Goal: Check status: Check status

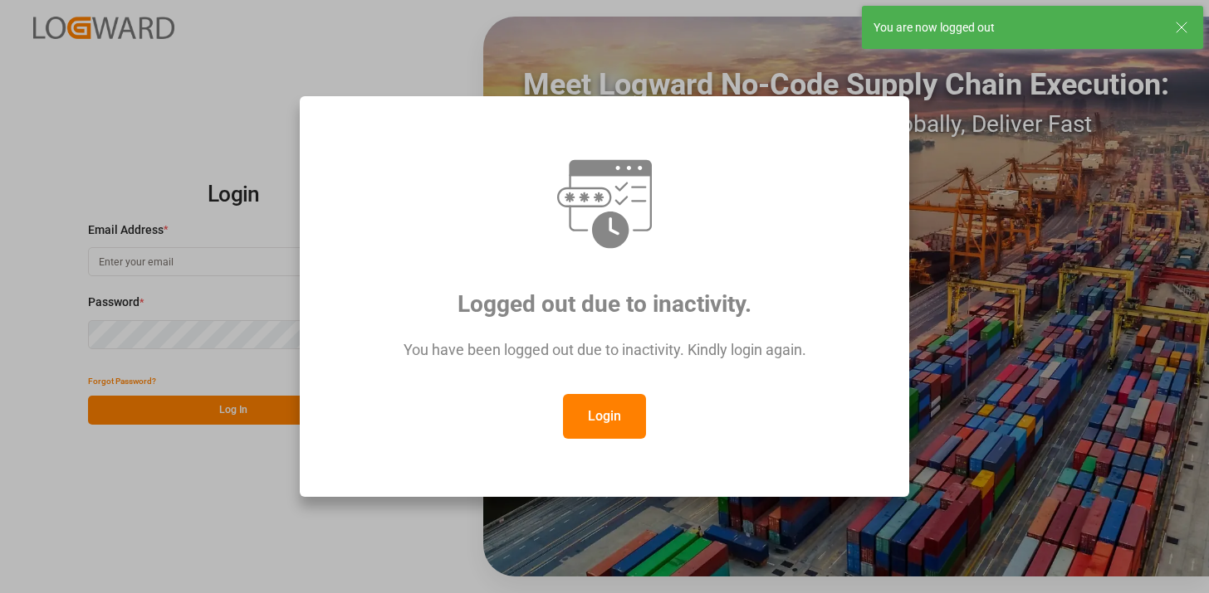
type input "[PERSON_NAME][EMAIL_ADDRESS][PERSON_NAME][DOMAIN_NAME]"
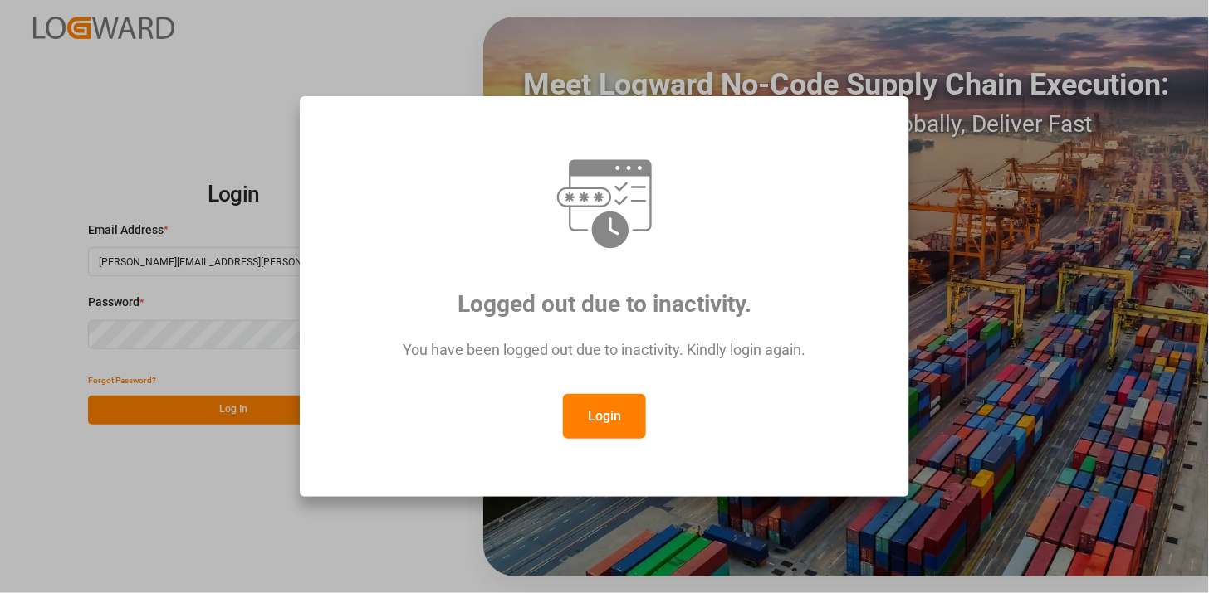
click at [619, 433] on button "Login" at bounding box center [604, 416] width 83 height 45
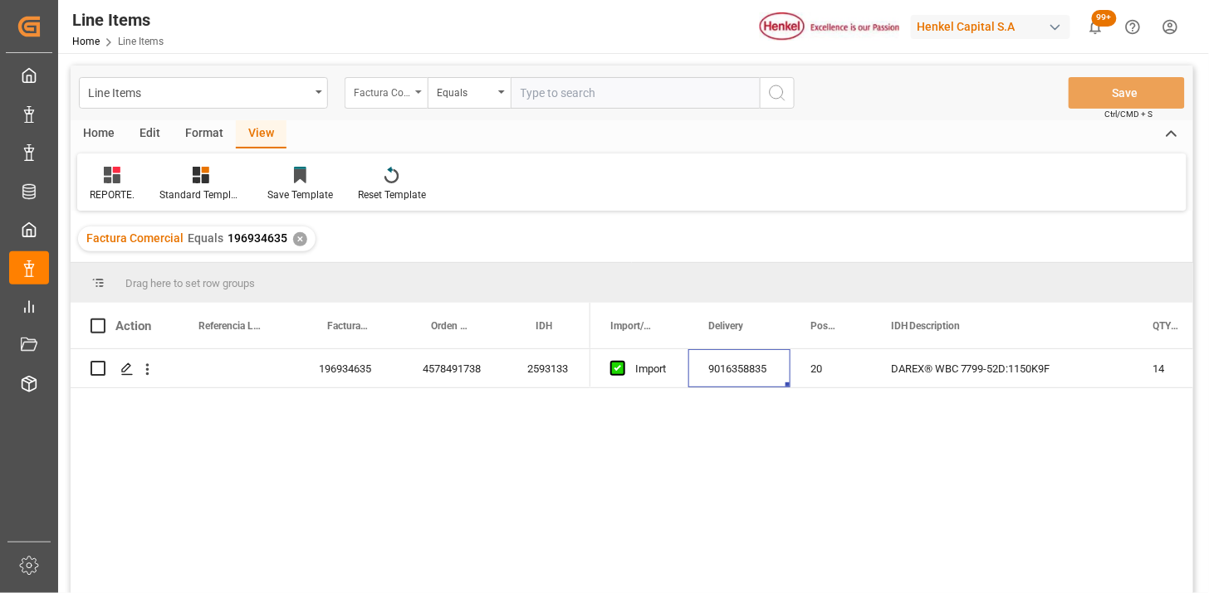
click at [403, 89] on div "Factura Comercial" at bounding box center [382, 90] width 56 height 19
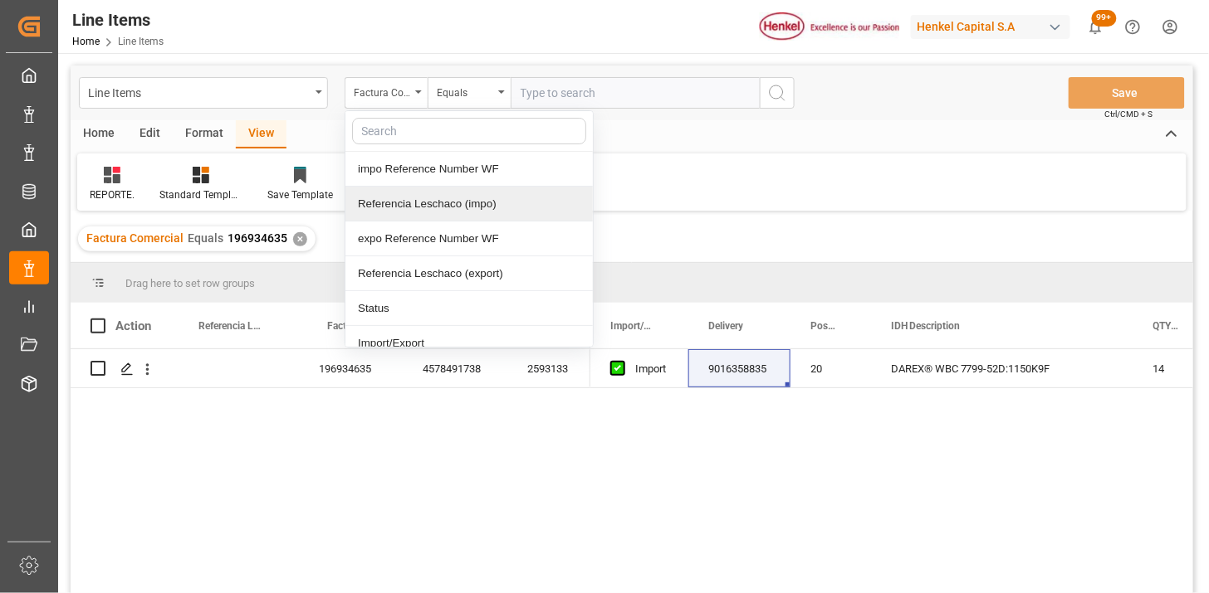
click at [441, 208] on div "Referencia Leschaco (impo)" at bounding box center [468, 204] width 247 height 35
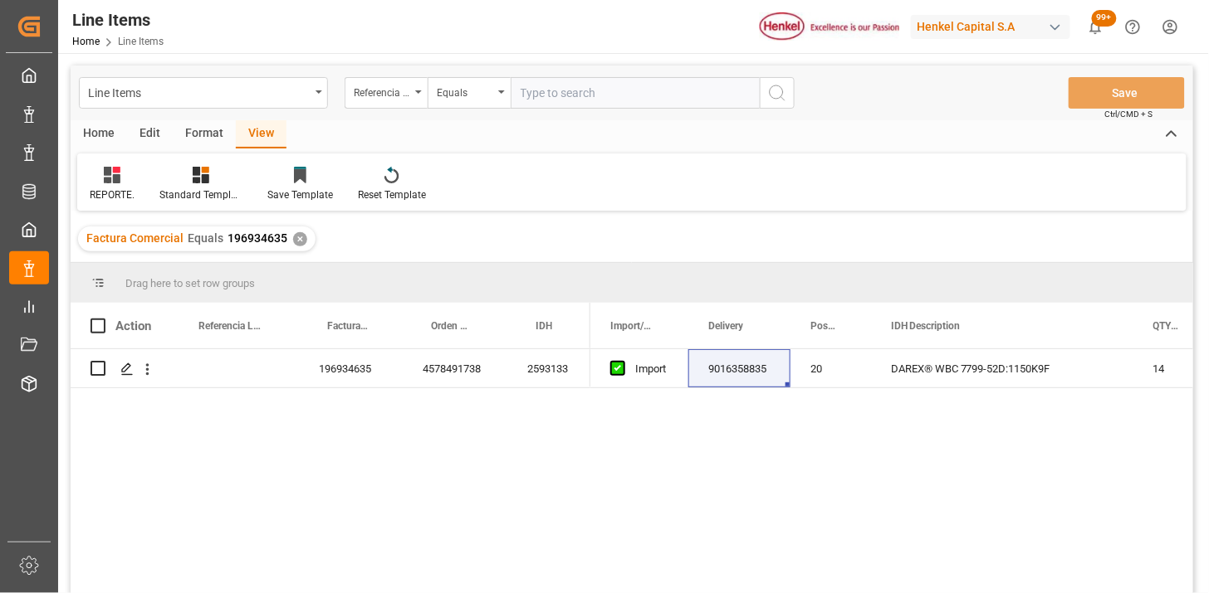
click at [549, 103] on input "text" at bounding box center [634, 93] width 249 height 32
paste input "251006900729"
type input "251006900729"
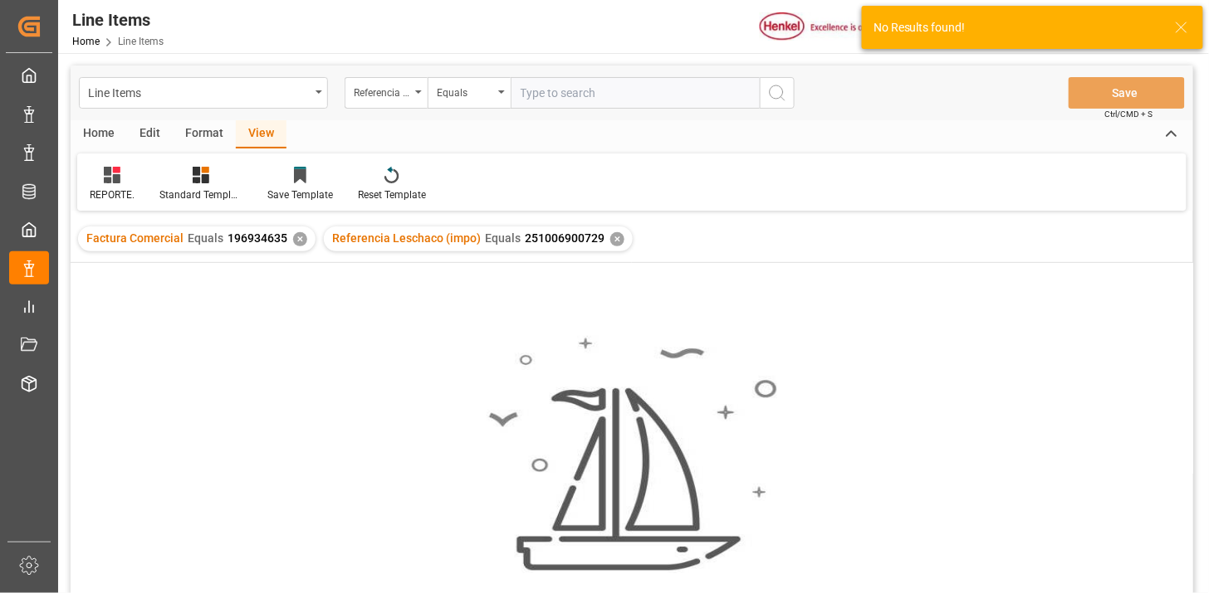
click at [294, 235] on div "✕" at bounding box center [300, 239] width 14 height 14
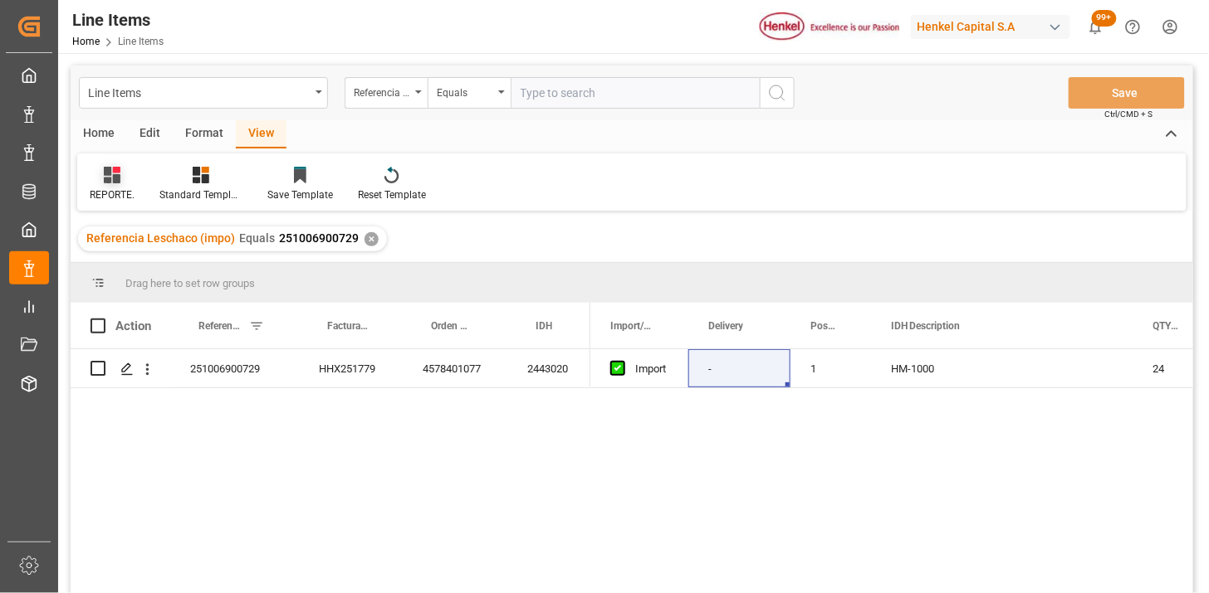
click at [106, 195] on div "REPORTE." at bounding box center [112, 195] width 45 height 15
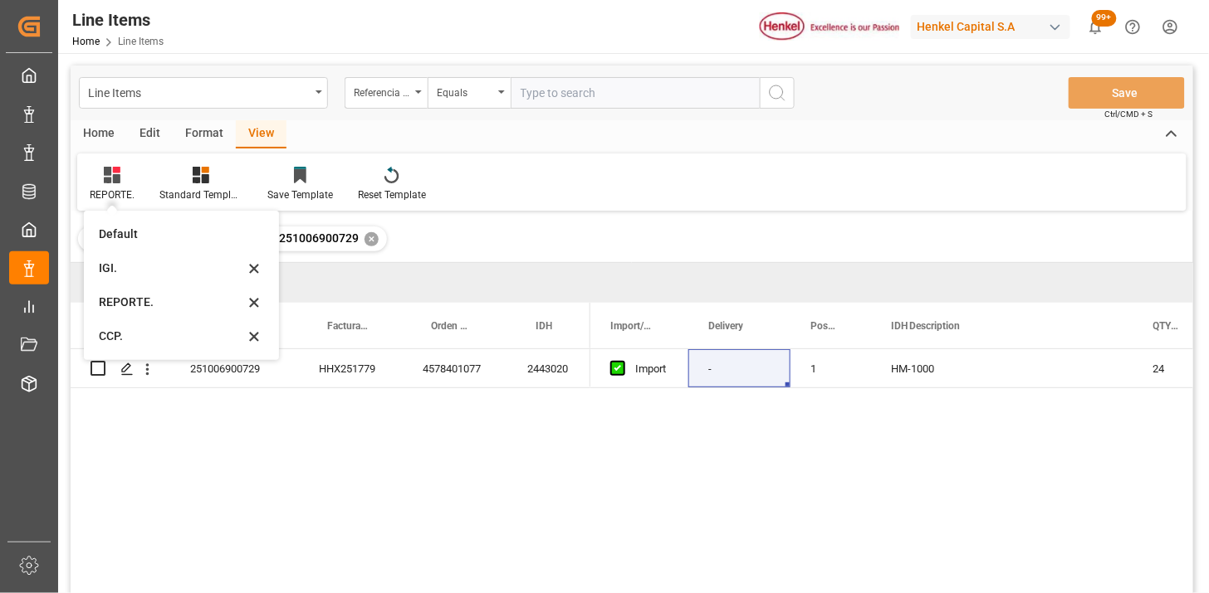
drag, startPoint x: 120, startPoint y: 276, endPoint x: 129, endPoint y: 274, distance: 9.3
click at [121, 276] on div "IGI." at bounding box center [171, 268] width 145 height 17
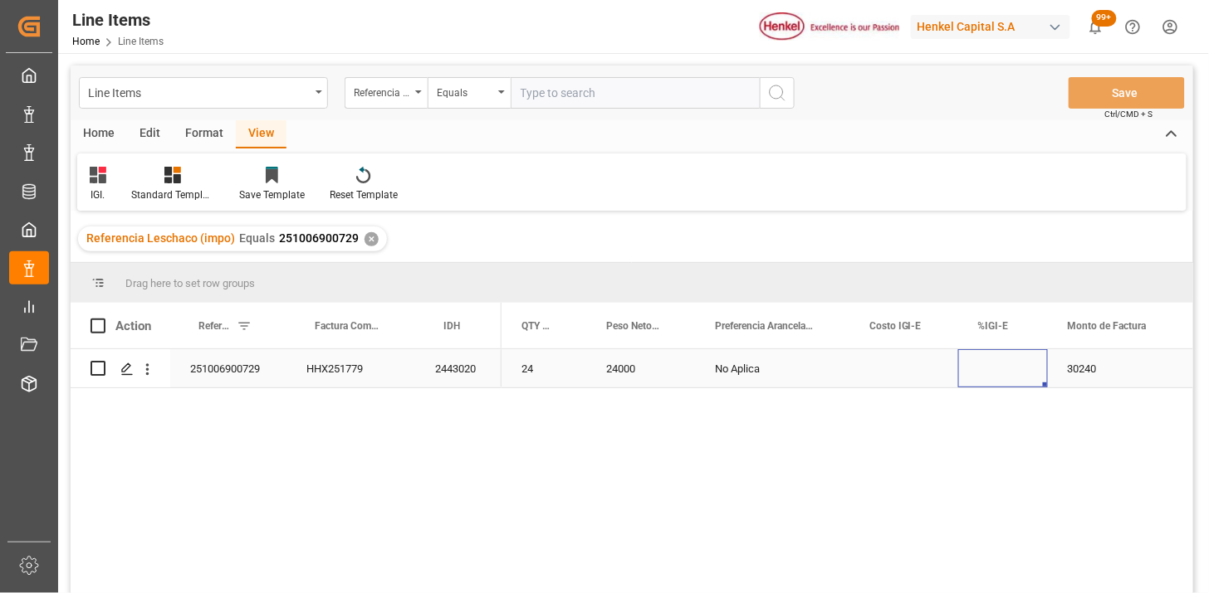
click at [989, 362] on div "Press SPACE to select this row." at bounding box center [1003, 368] width 90 height 38
click at [989, 364] on input "Press SPACE to select this row." at bounding box center [1002, 379] width 63 height 32
type input "0"
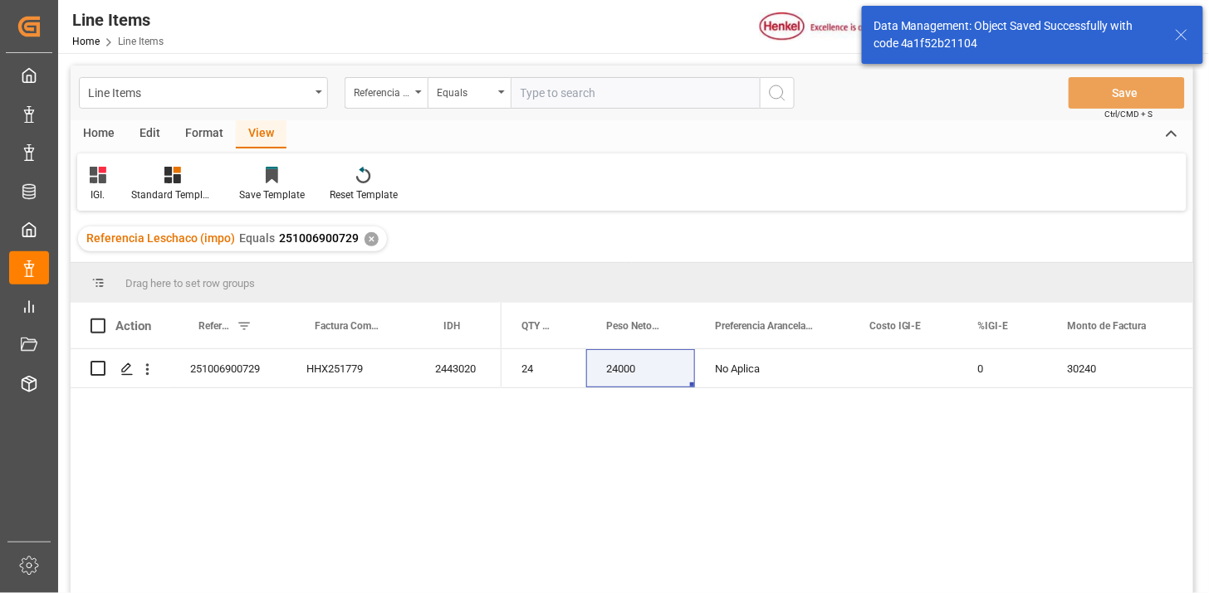
click at [100, 181] on icon at bounding box center [98, 175] width 17 height 17
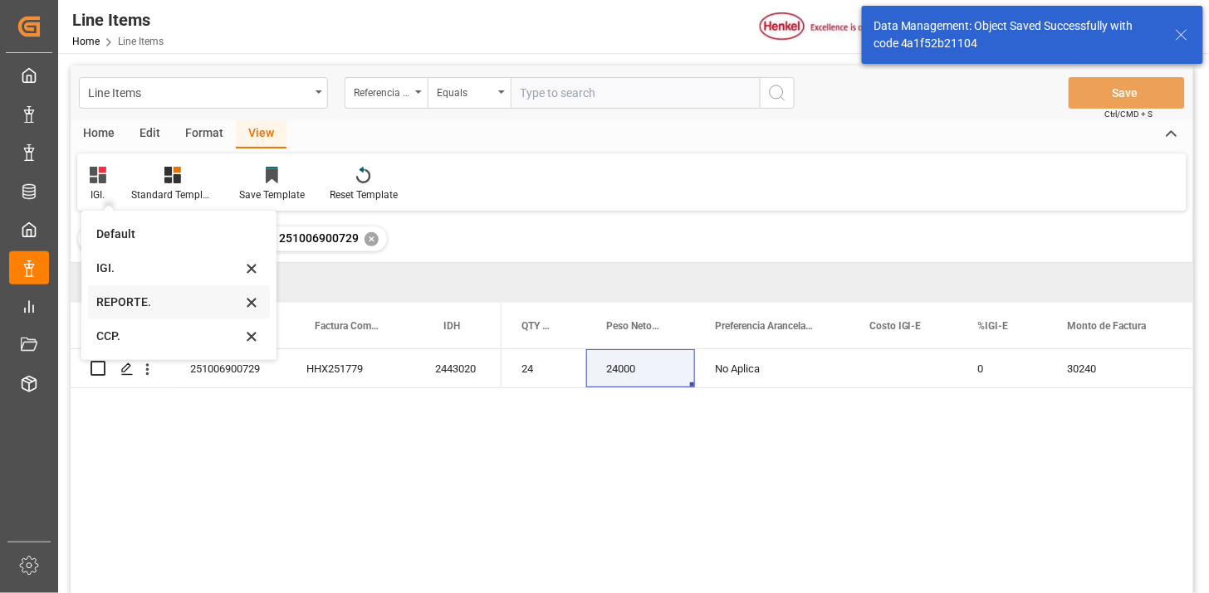
click at [113, 296] on div "REPORTE." at bounding box center [168, 302] width 145 height 17
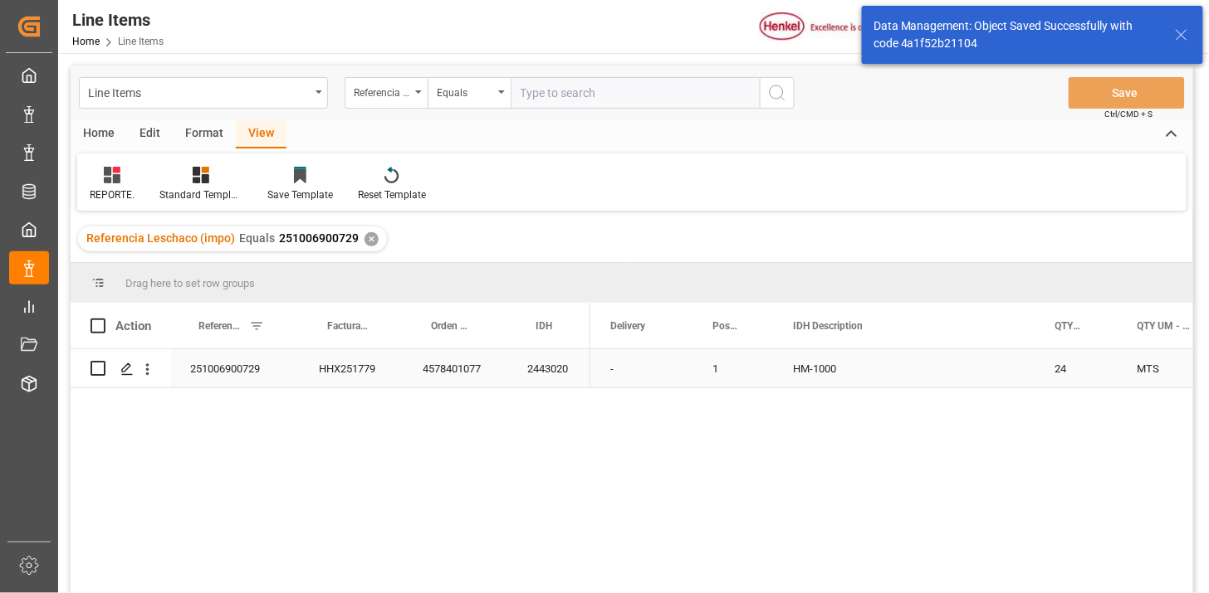
click at [693, 370] on div "1" at bounding box center [732, 368] width 81 height 38
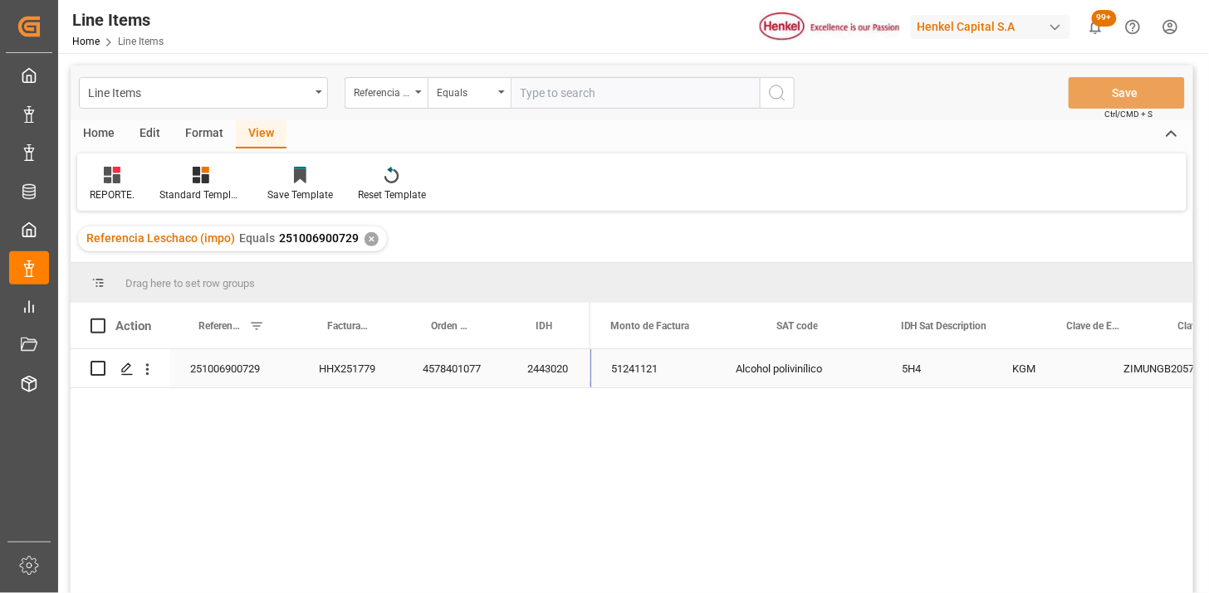
scroll to position [0, 1310]
click at [567, 88] on input "text" at bounding box center [634, 93] width 249 height 32
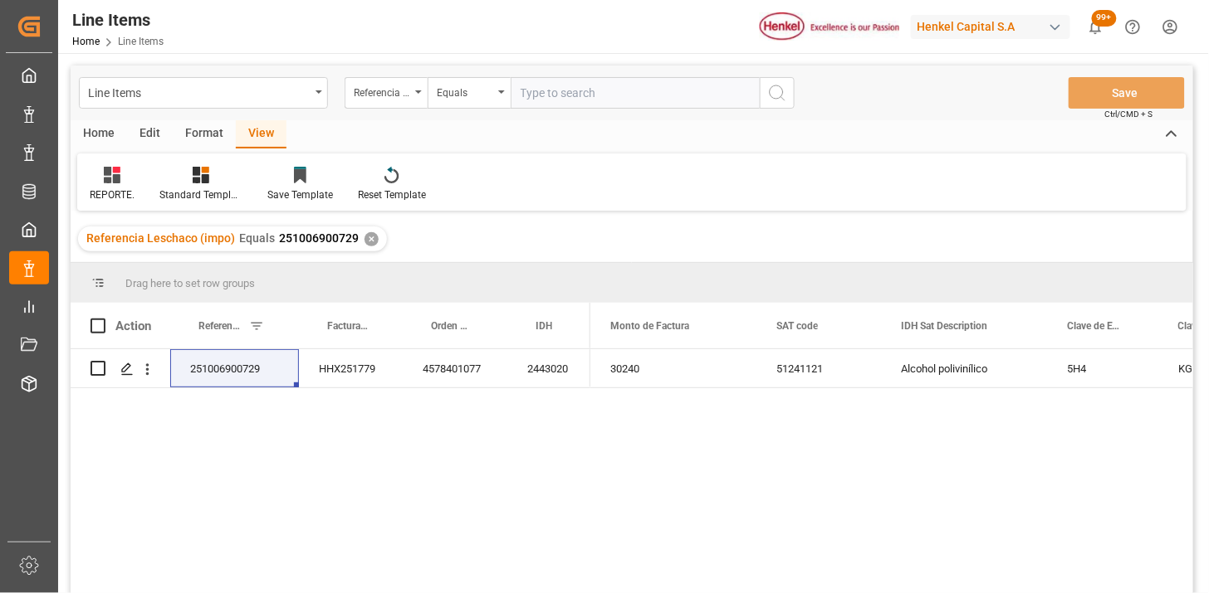
paste input "251006900607"
type input "251006900607"
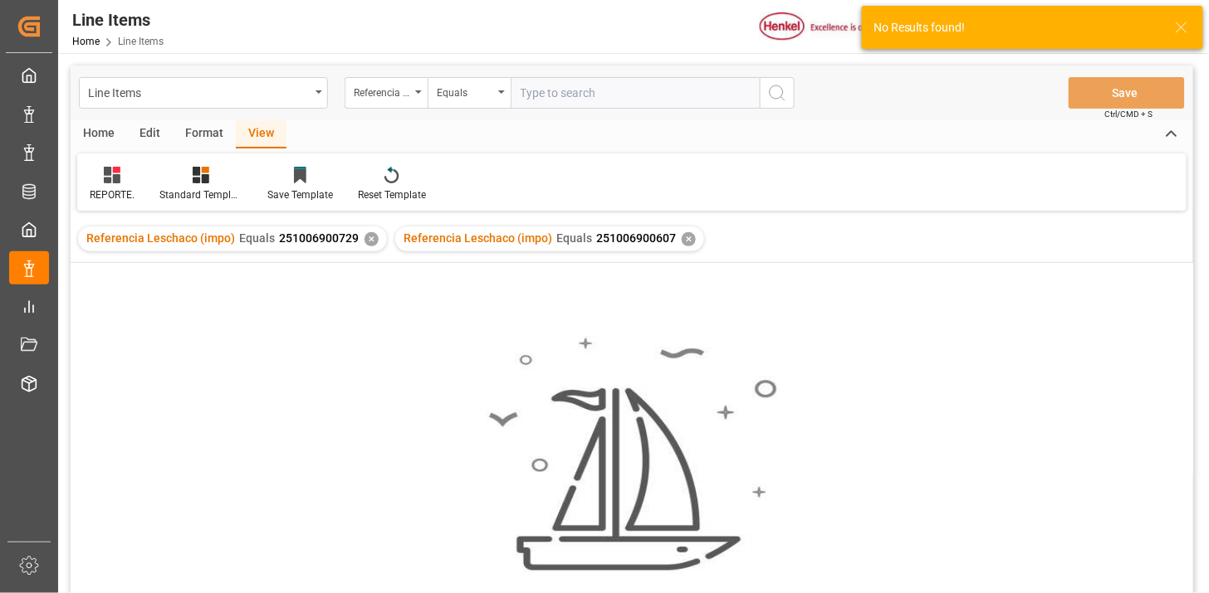
click at [365, 245] on div "✕" at bounding box center [371, 239] width 14 height 14
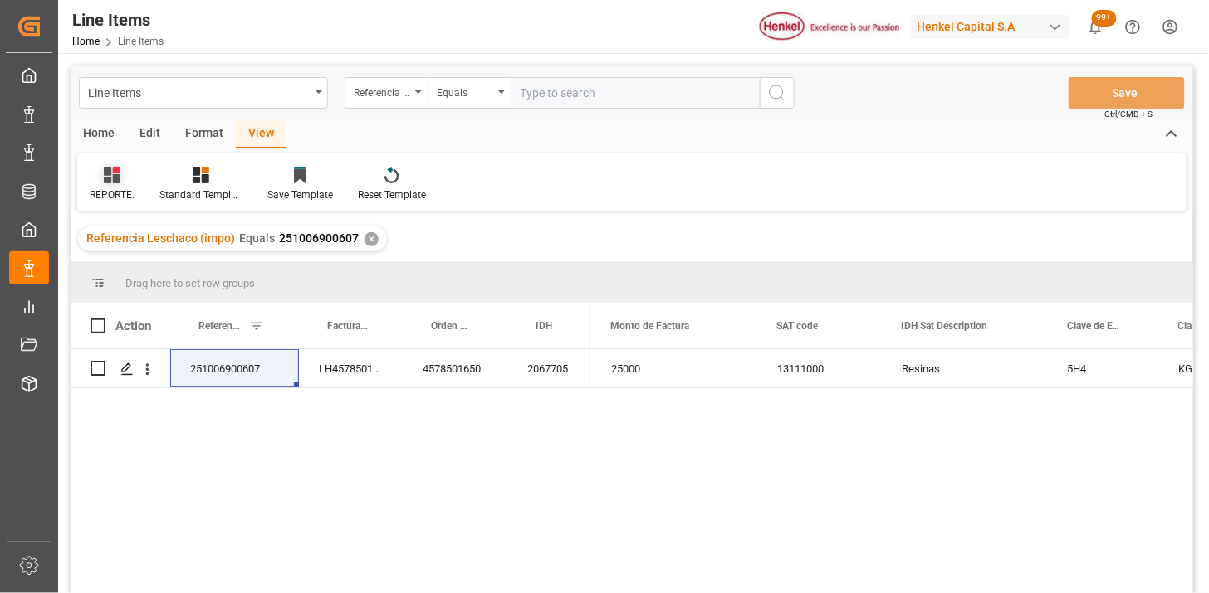
click at [122, 188] on div "REPORTE." at bounding box center [112, 195] width 45 height 15
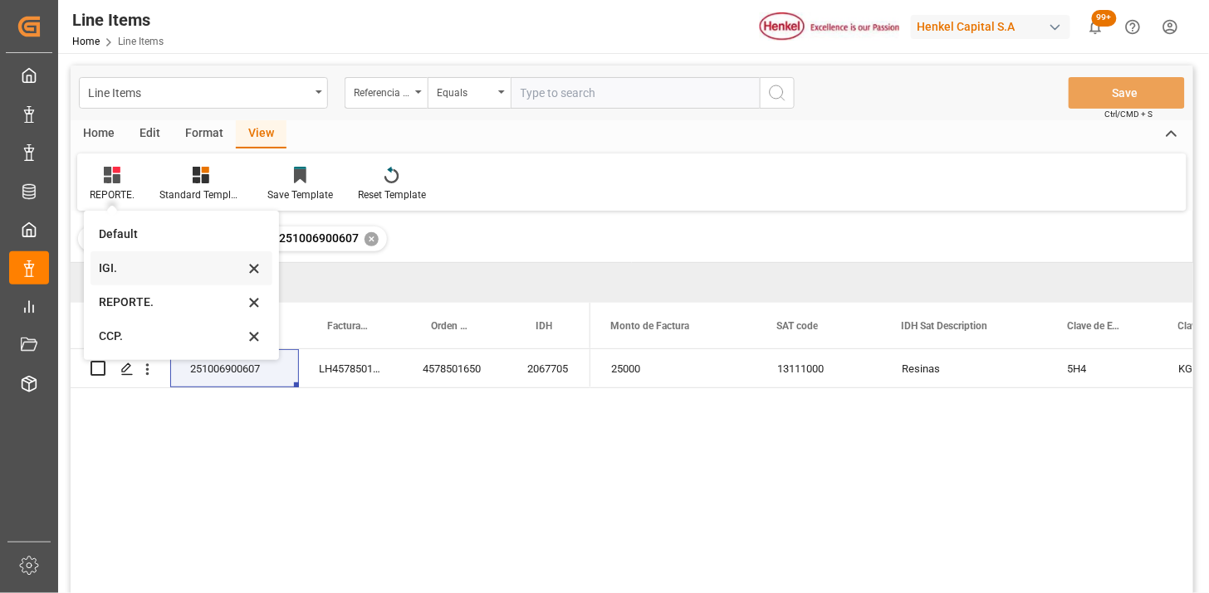
click at [139, 274] on div "IGI." at bounding box center [171, 268] width 145 height 17
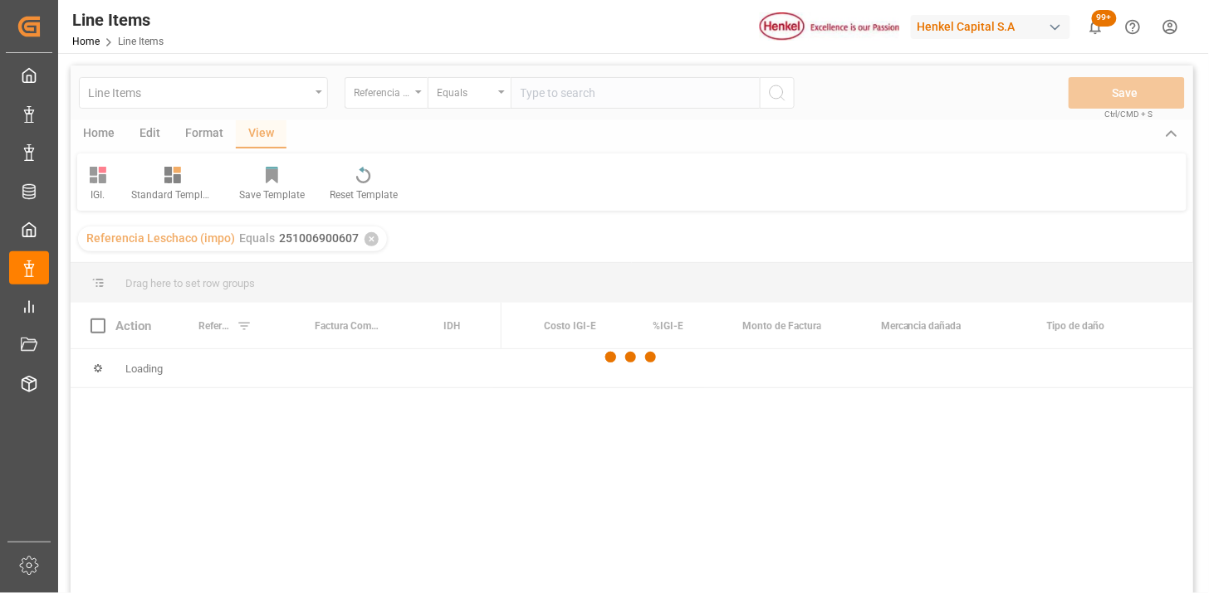
scroll to position [0, 325]
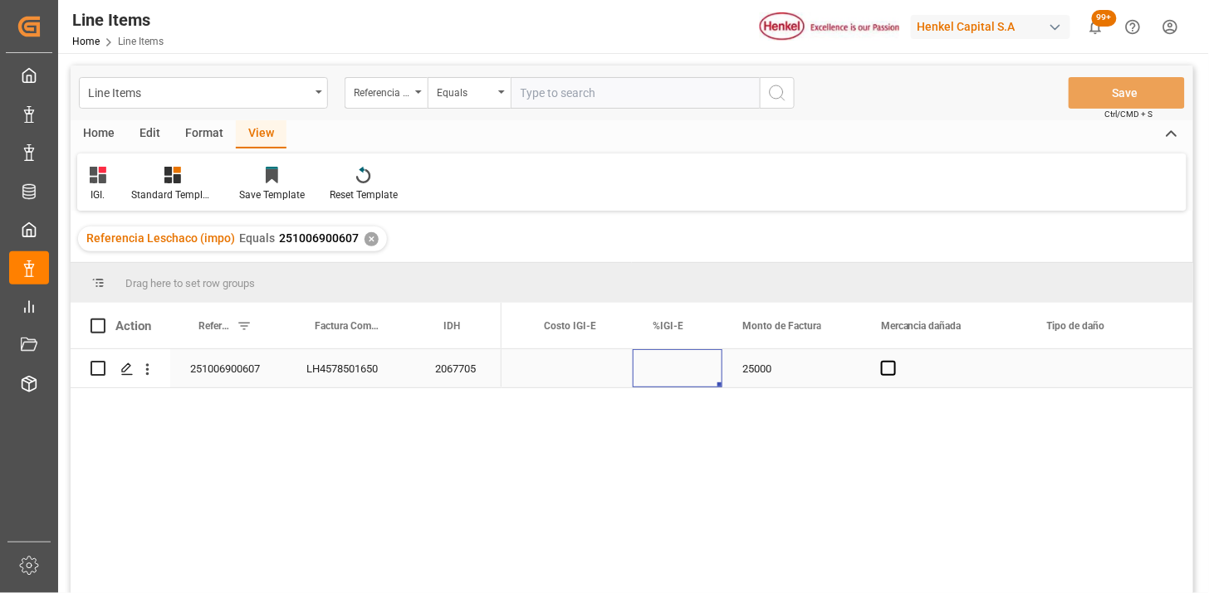
click at [654, 368] on div "Press SPACE to select this row." at bounding box center [678, 368] width 90 height 38
click at [662, 369] on input "Press SPACE to select this row." at bounding box center [677, 379] width 63 height 32
type input "0"
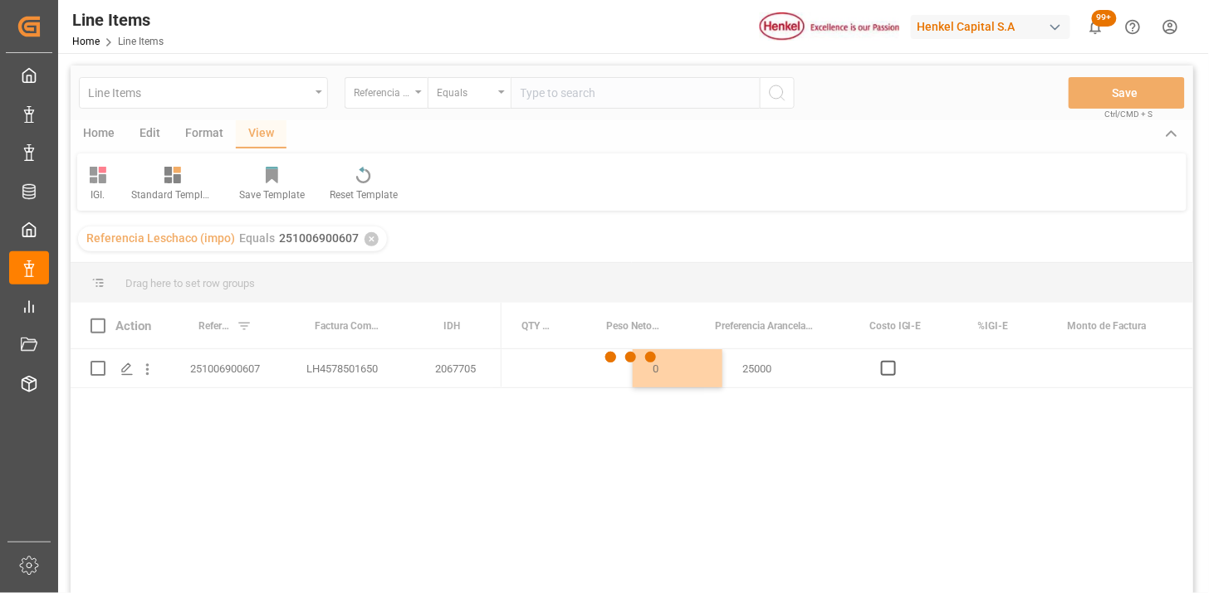
scroll to position [0, 0]
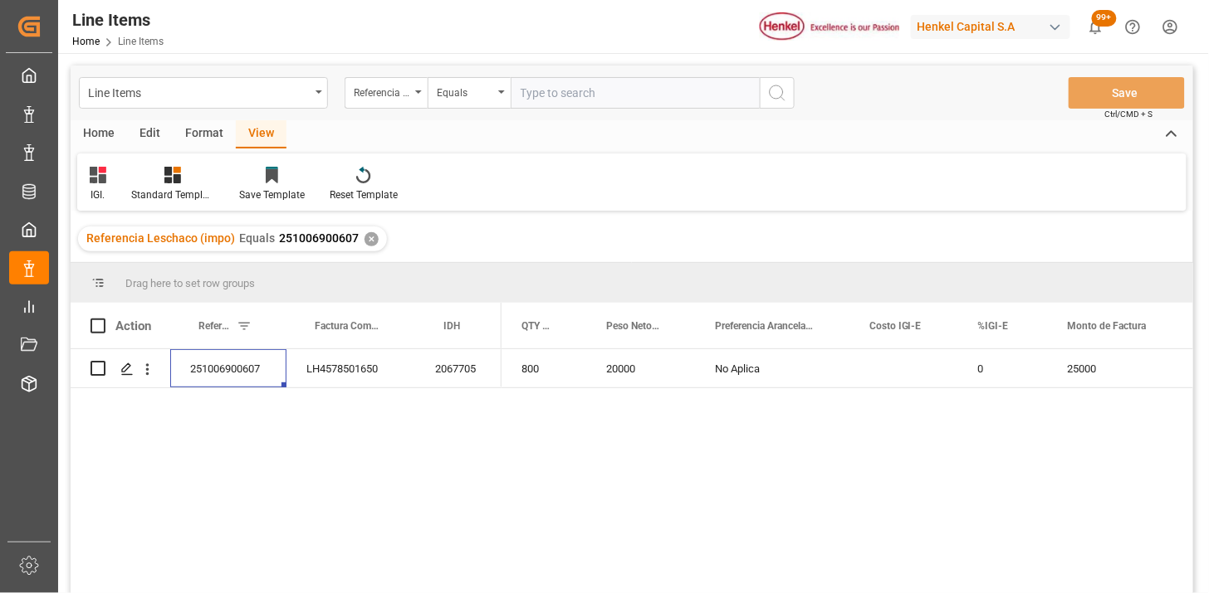
click at [596, 101] on input "text" at bounding box center [634, 93] width 249 height 32
paste input "251006900618"
type input "251006900618"
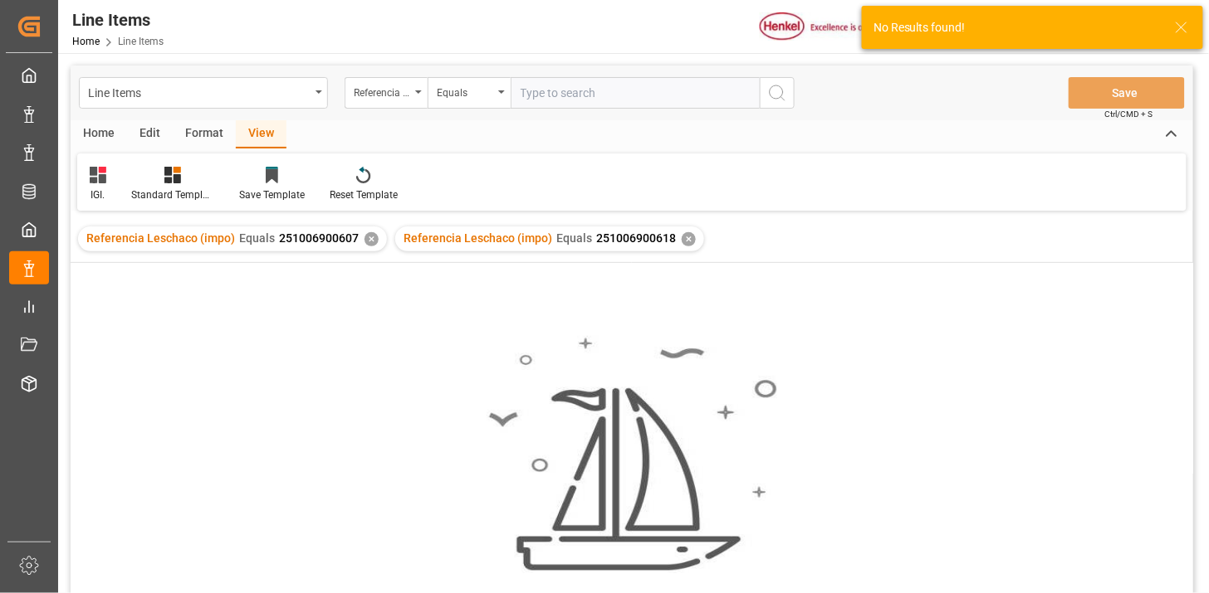
click at [369, 238] on div "✕" at bounding box center [371, 239] width 14 height 14
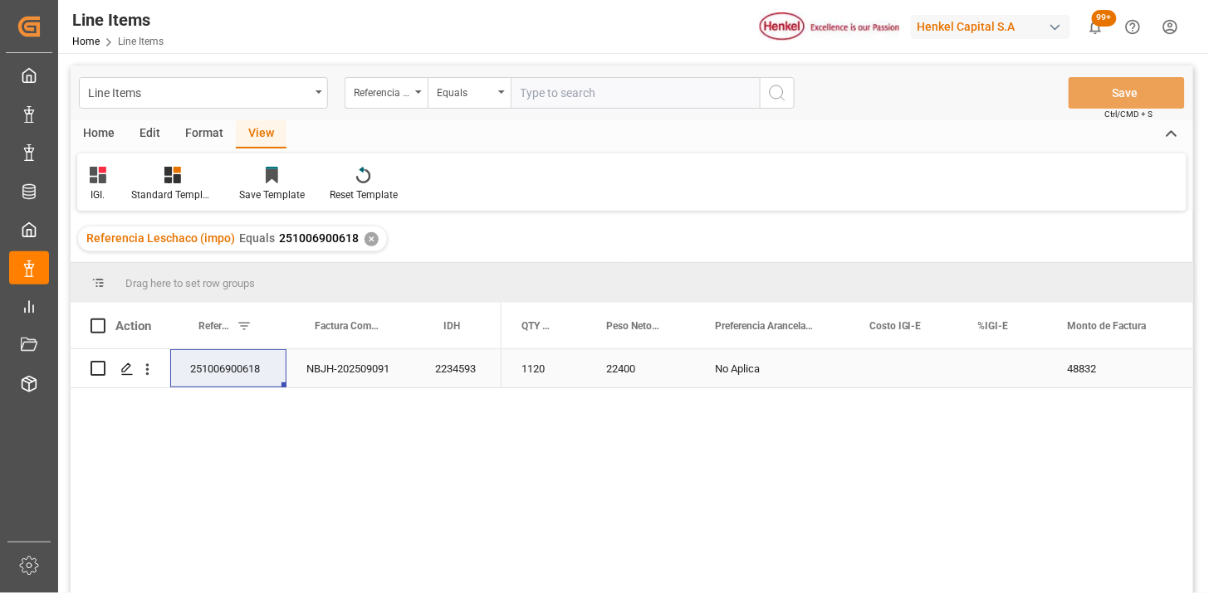
click at [1001, 368] on div "Press SPACE to select this row." at bounding box center [1003, 368] width 90 height 38
click at [1002, 368] on div "Press SPACE to select this row." at bounding box center [1003, 368] width 90 height 38
type input "0"
click at [635, 102] on input "text" at bounding box center [634, 93] width 249 height 32
paste input "251006900608"
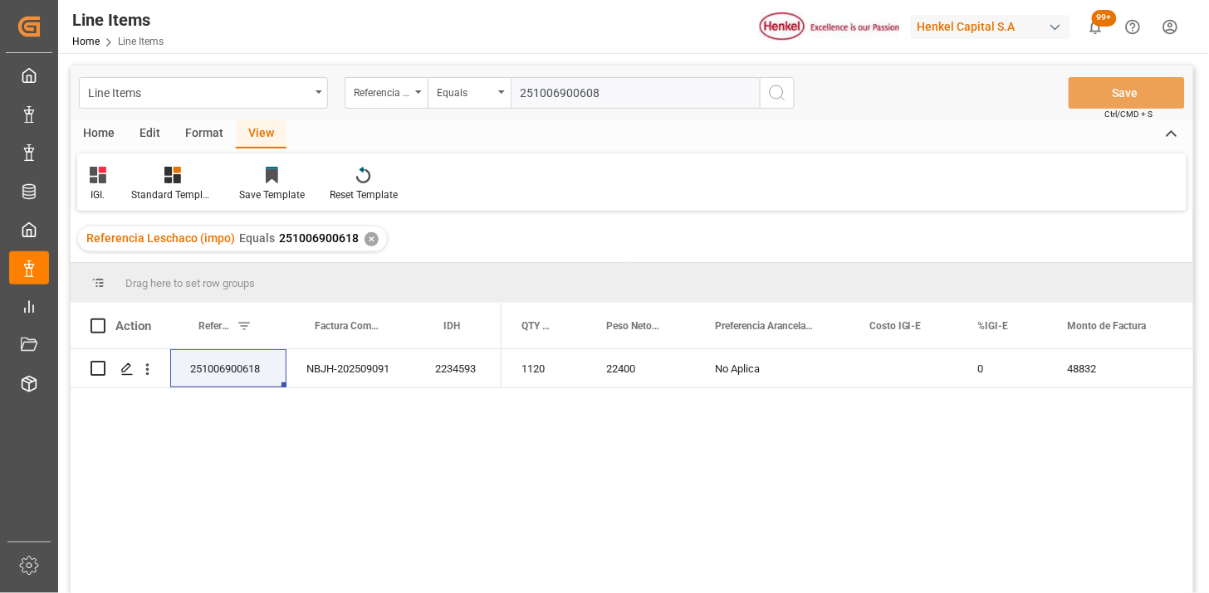
type input "251006900608"
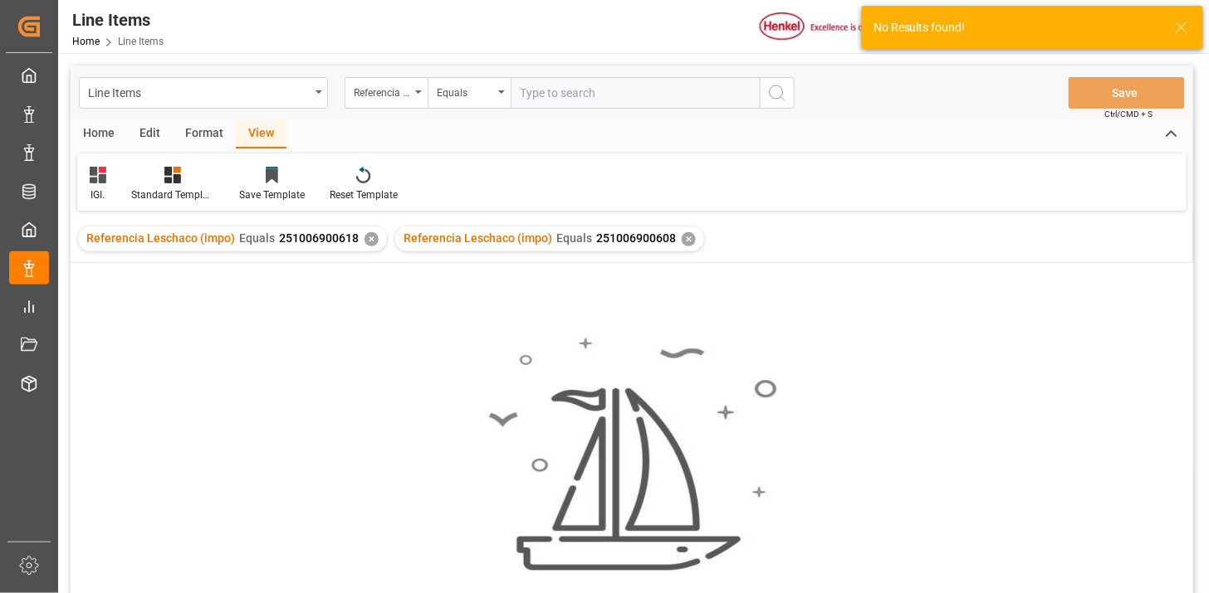
click at [368, 237] on div "✕" at bounding box center [371, 239] width 14 height 14
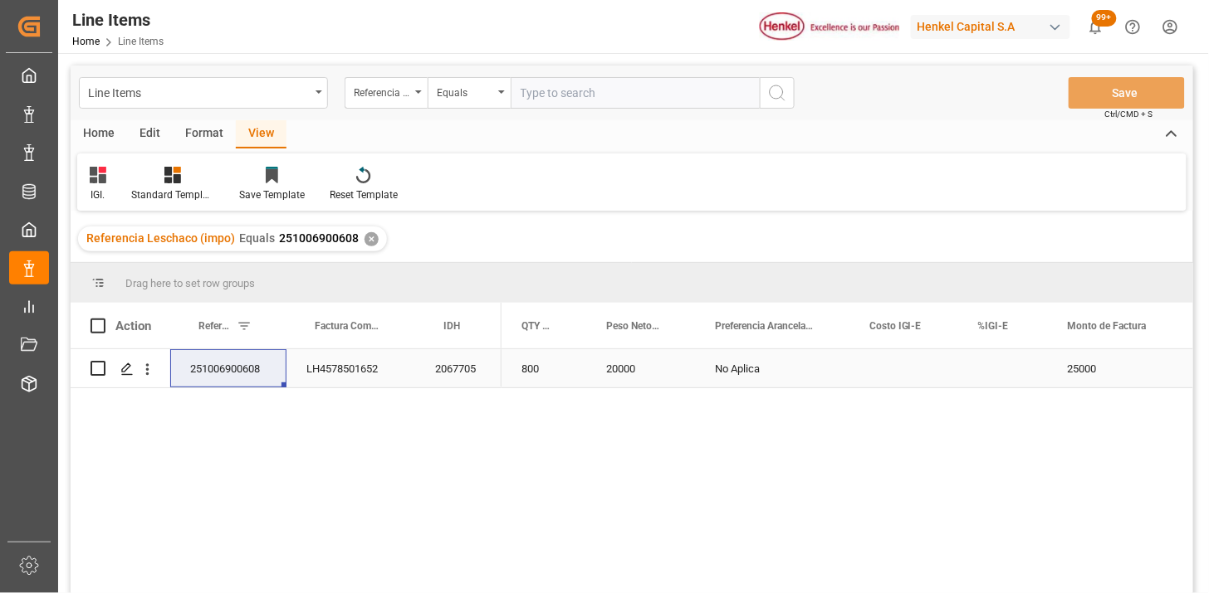
click at [1000, 367] on div "Press SPACE to select this row." at bounding box center [1003, 368] width 90 height 38
click at [1000, 367] on input "Press SPACE to select this row." at bounding box center [1002, 379] width 63 height 32
type input "0"
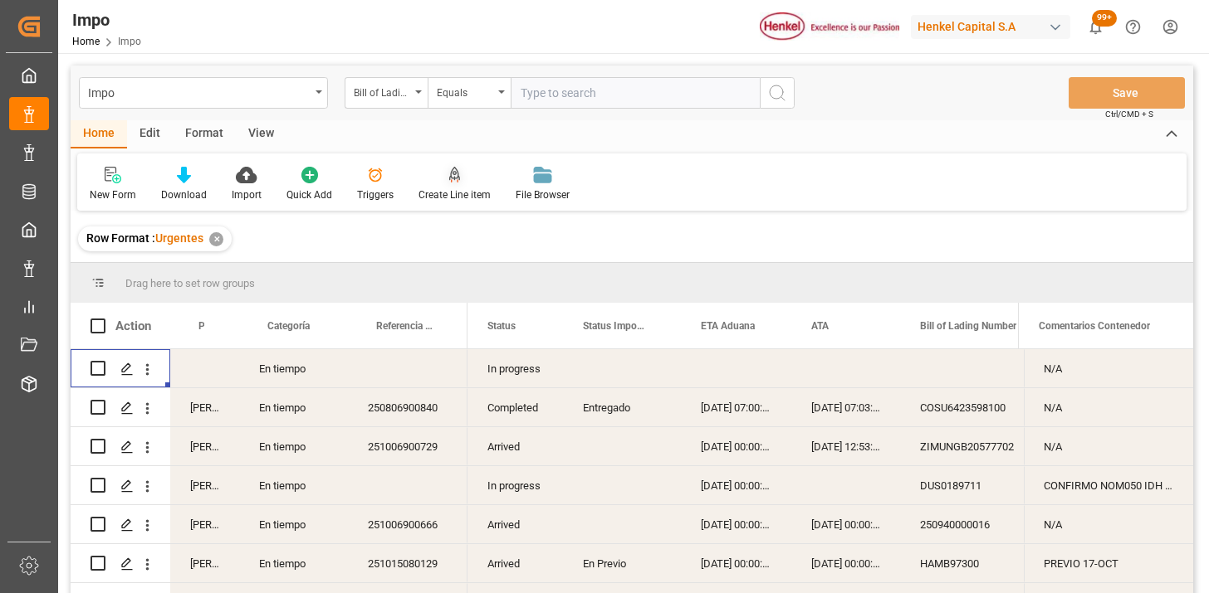
click at [413, 87] on div "Bill of Lading Number" at bounding box center [385, 93] width 83 height 32
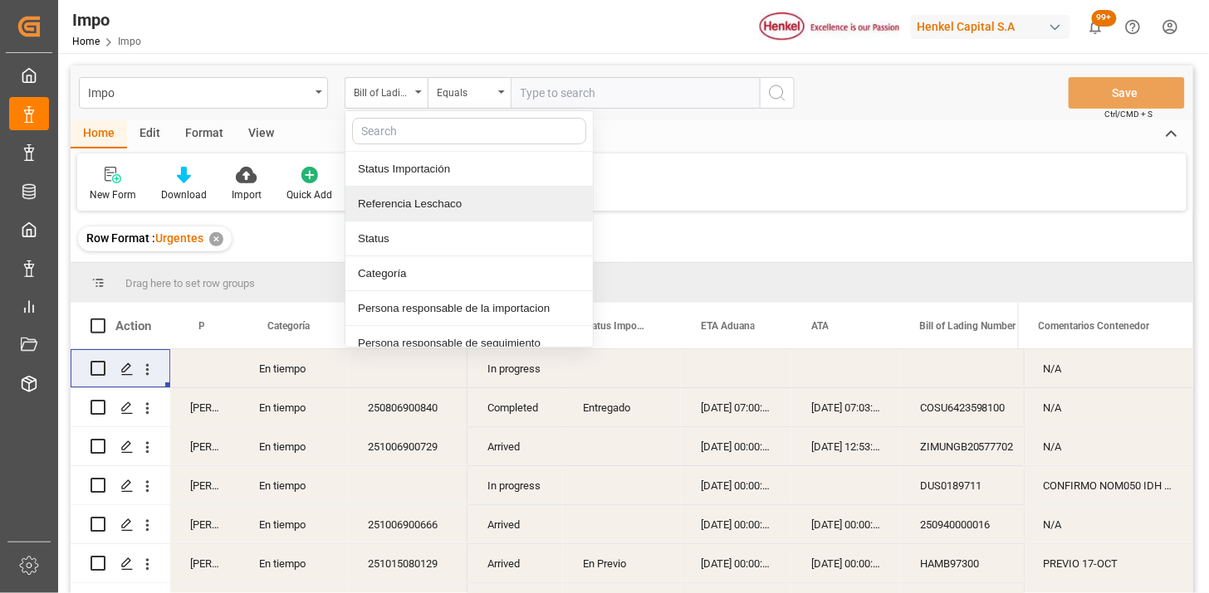
click at [452, 199] on div "Referencia Leschaco" at bounding box center [468, 204] width 247 height 35
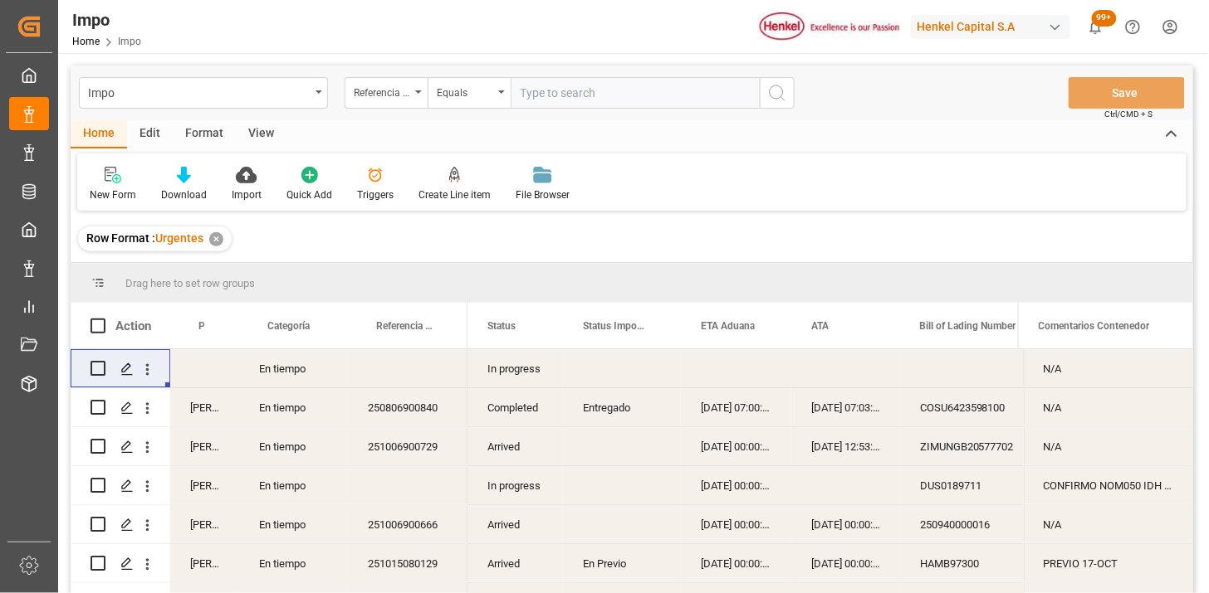
click at [561, 93] on input "text" at bounding box center [634, 93] width 249 height 32
paste input "251015080062"
type input "251015080062"
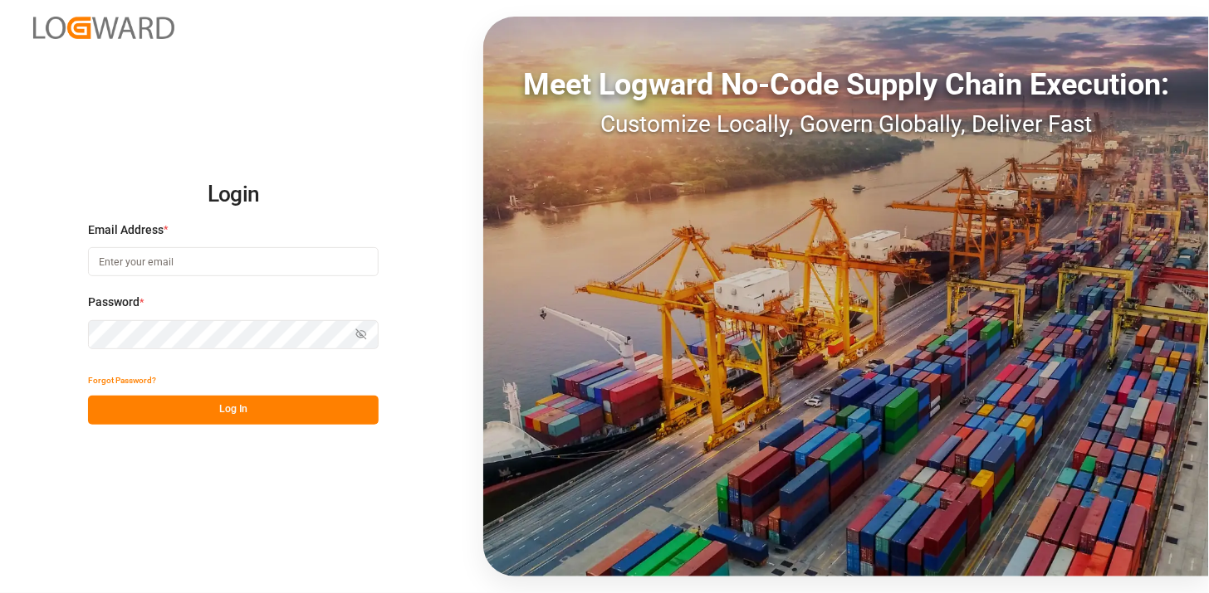
type input "martha.gonzalez@leschaco.com"
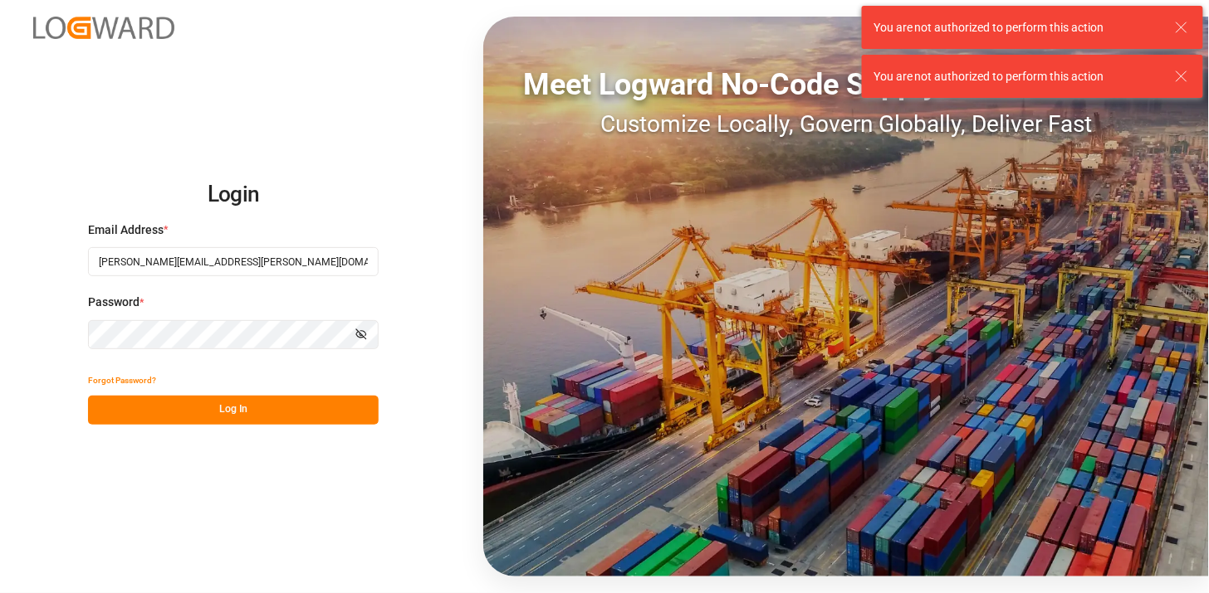
click at [297, 408] on button "Log In" at bounding box center [233, 410] width 291 height 29
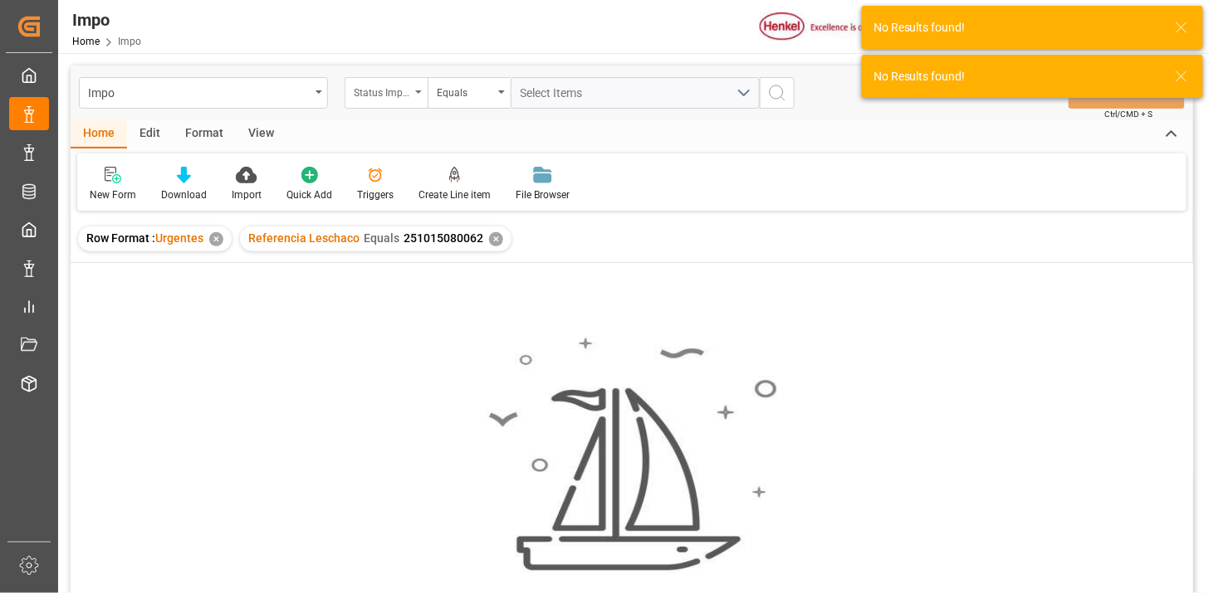
click at [412, 93] on div "Status Importación" at bounding box center [385, 93] width 83 height 32
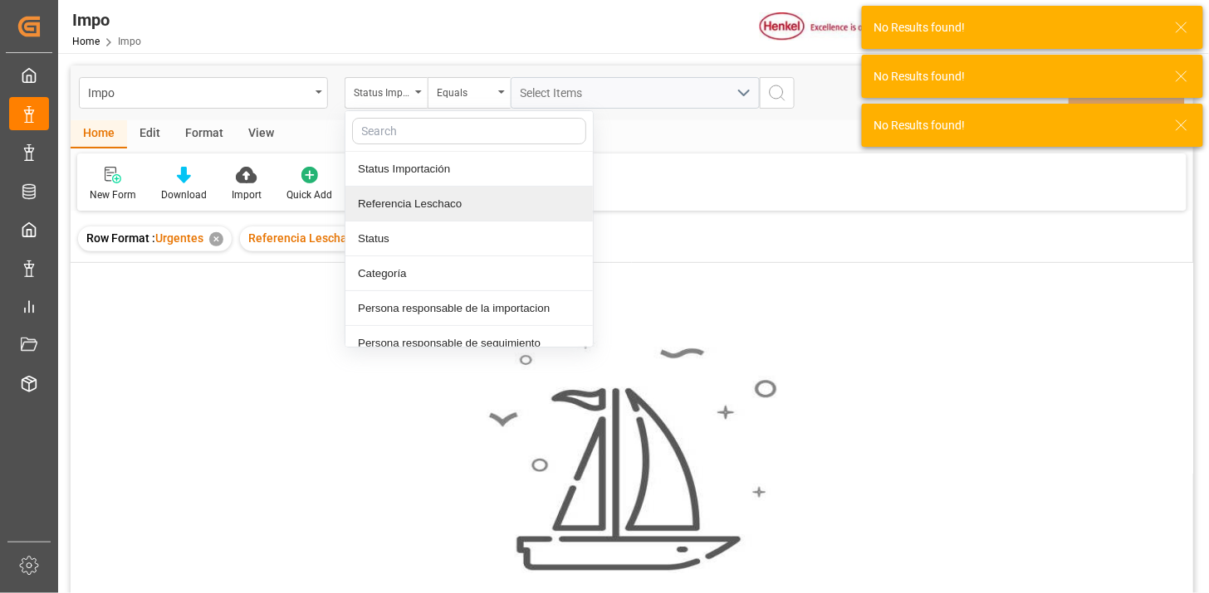
drag, startPoint x: 419, startPoint y: 196, endPoint x: 433, endPoint y: 187, distance: 16.8
click at [421, 197] on div "Referencia Leschaco" at bounding box center [468, 204] width 247 height 35
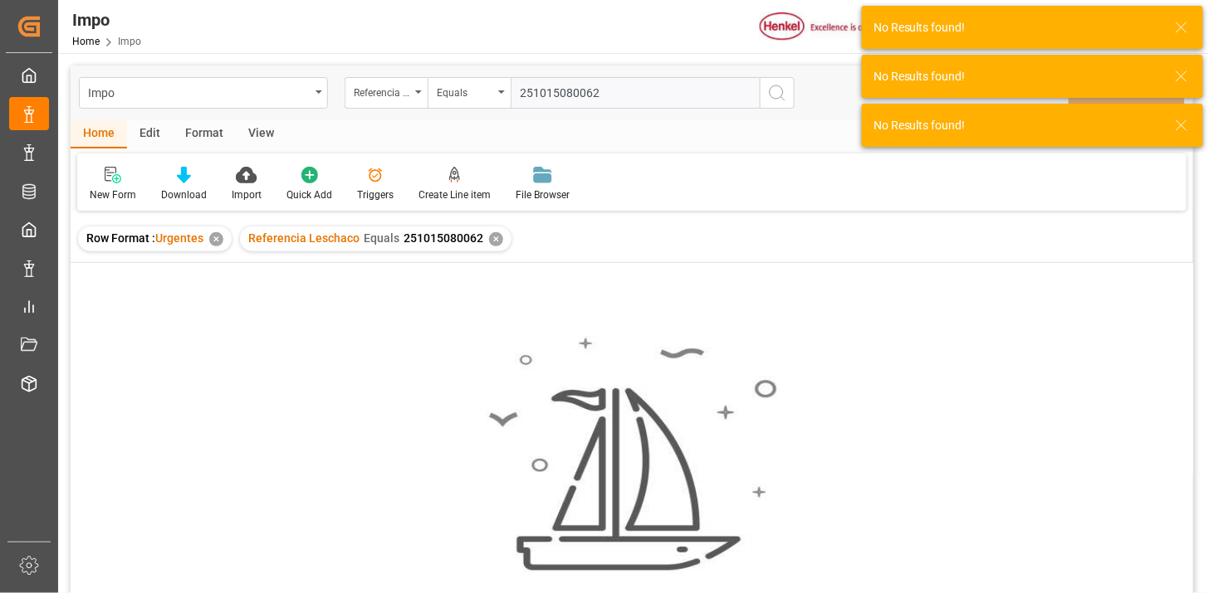
type input "251015080062"
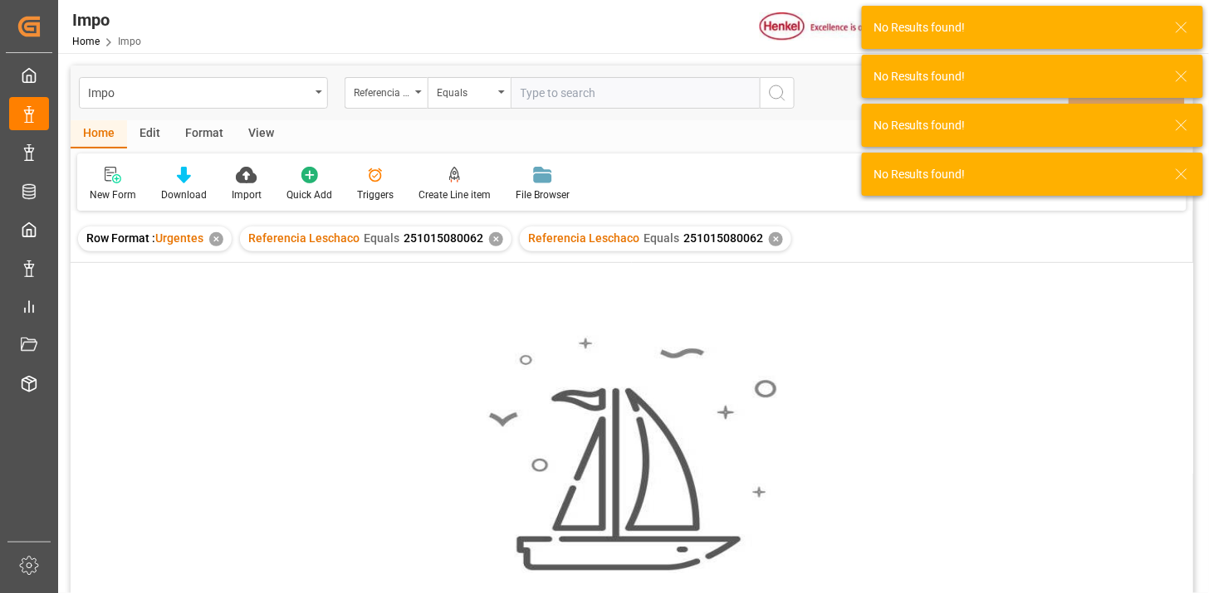
click at [492, 235] on div "✕" at bounding box center [496, 239] width 14 height 14
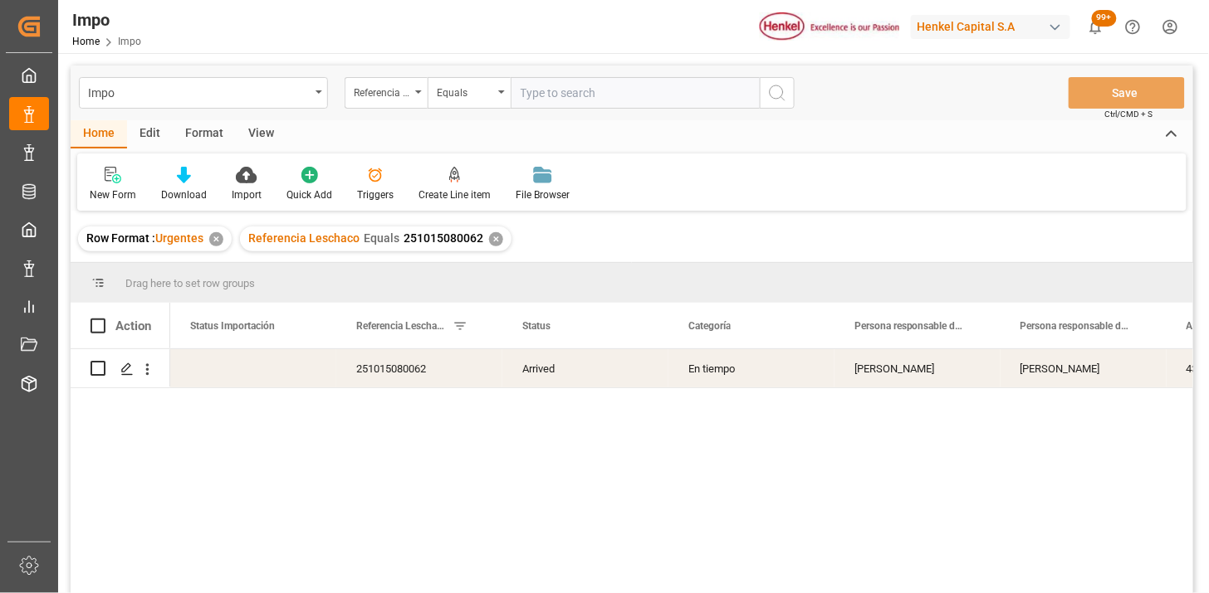
click at [252, 128] on div "View" at bounding box center [261, 134] width 51 height 28
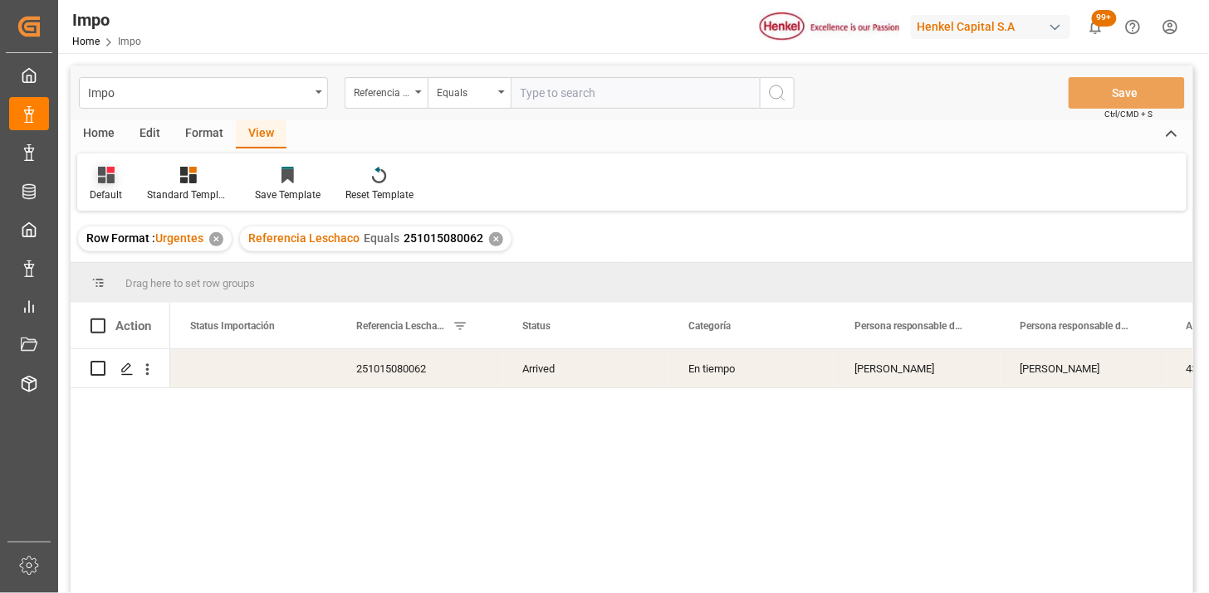
click at [108, 177] on icon at bounding box center [106, 175] width 17 height 17
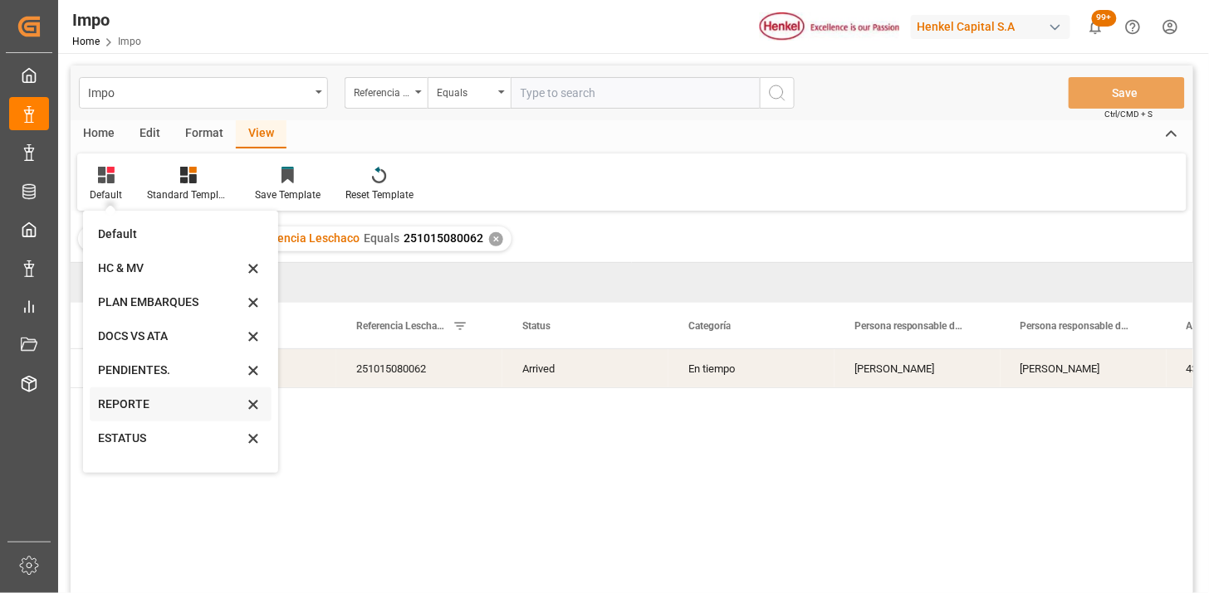
click at [122, 397] on div "REPORTE" at bounding box center [170, 404] width 145 height 17
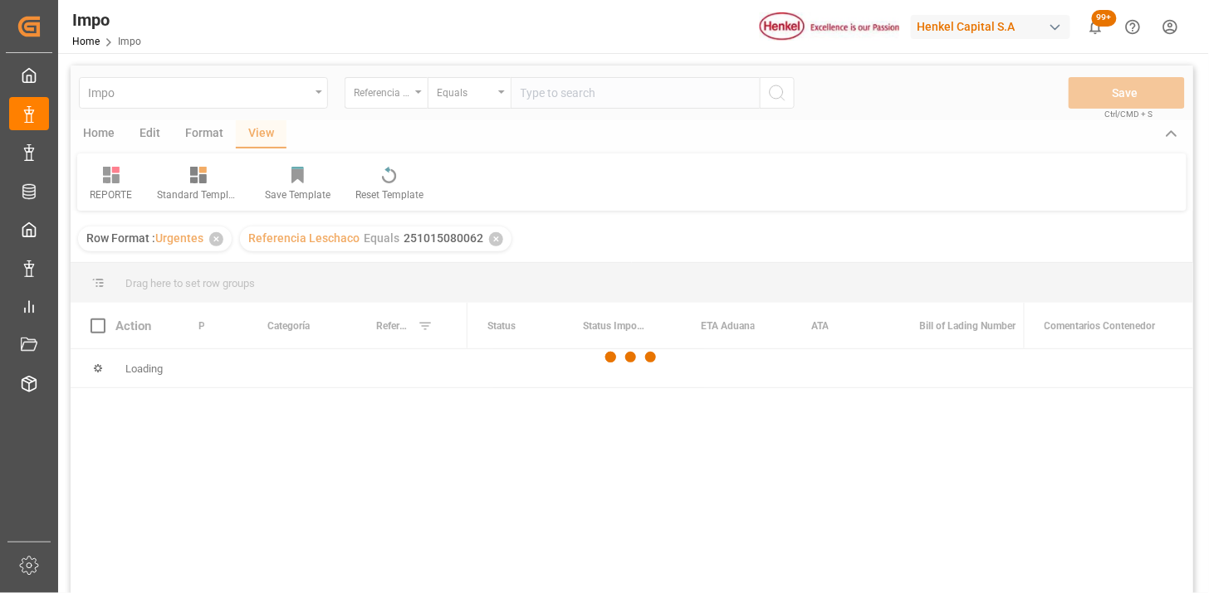
scroll to position [92, 0]
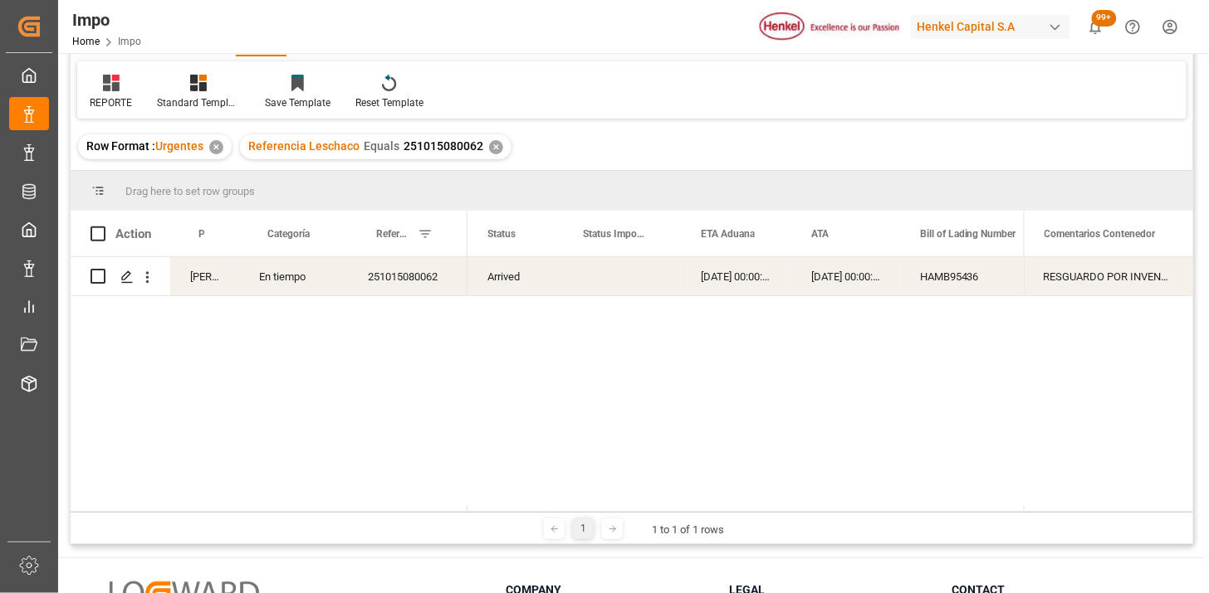
click at [602, 284] on div "Press SPACE to select this row." at bounding box center [622, 276] width 118 height 38
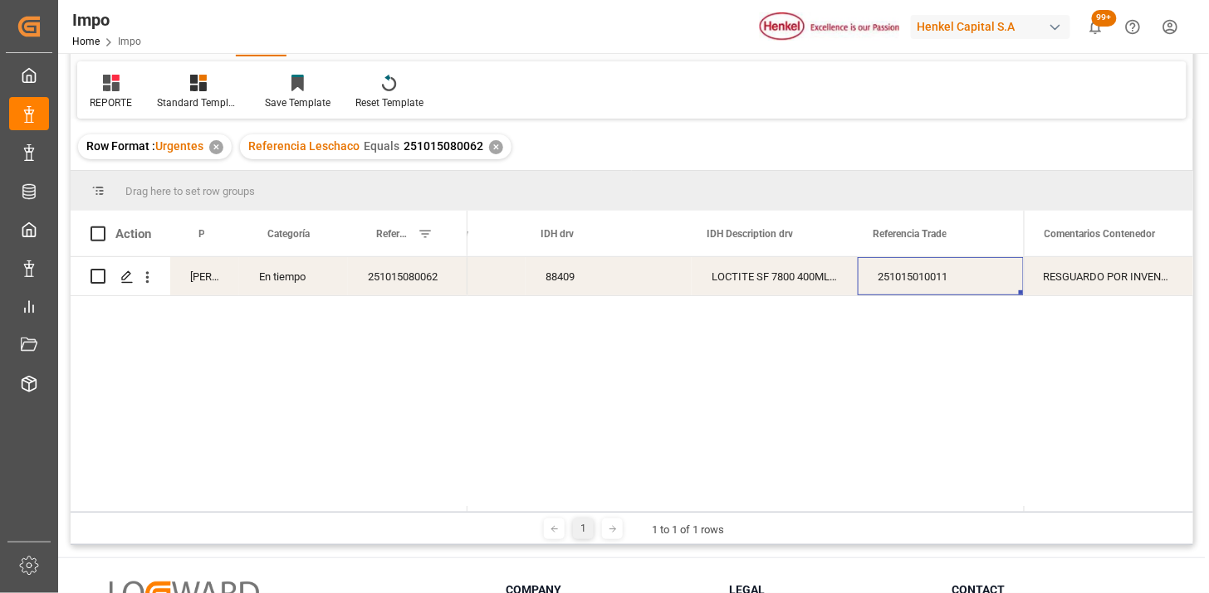
scroll to position [0, 0]
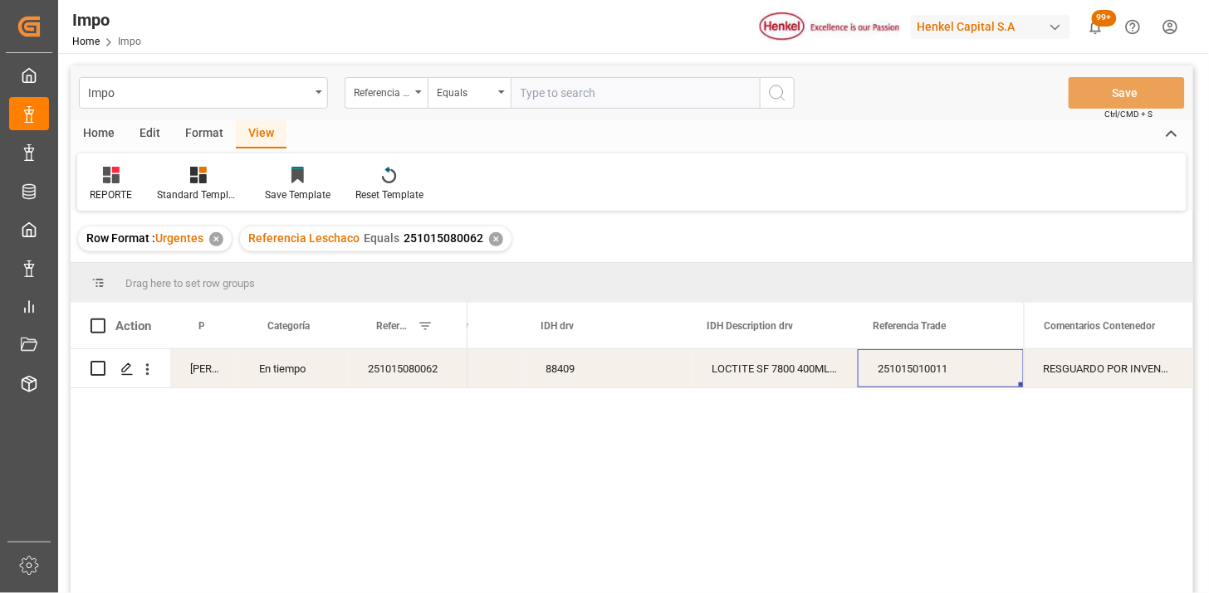
click at [583, 95] on input "text" at bounding box center [634, 93] width 249 height 32
paste input "251006900729"
type input "251006900729"
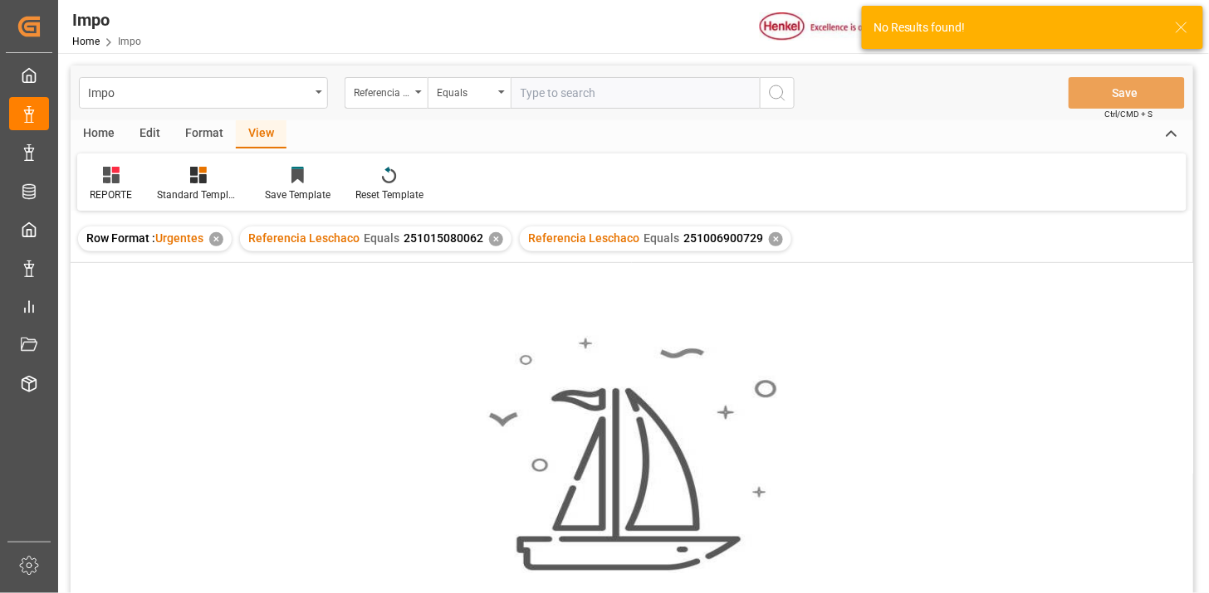
click at [492, 241] on div "✕" at bounding box center [496, 239] width 14 height 14
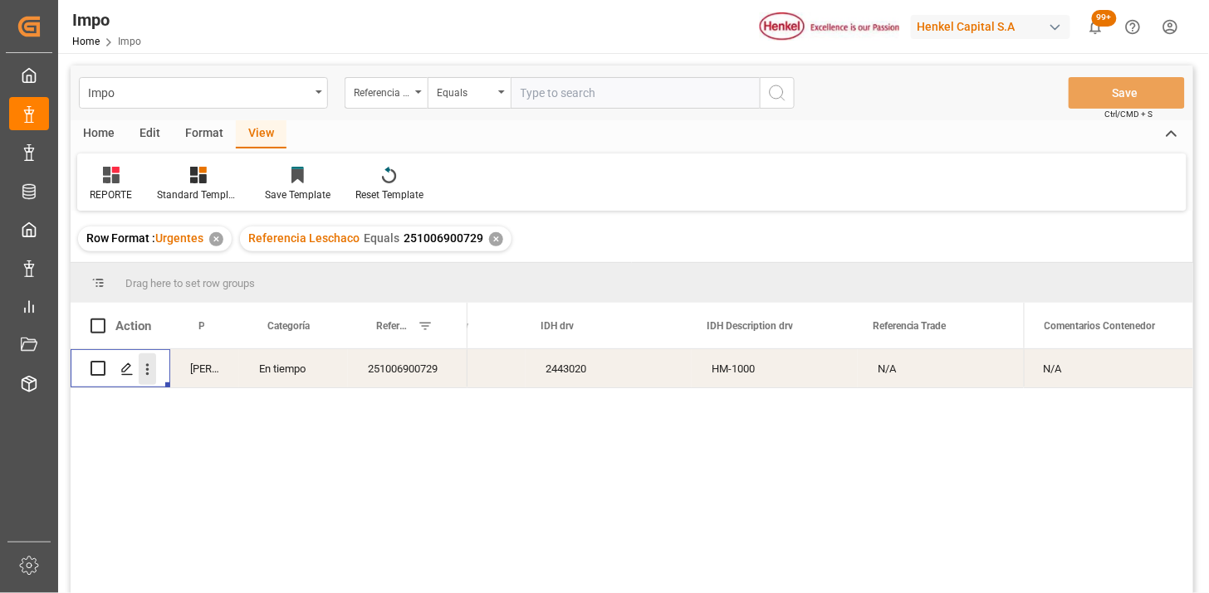
click at [154, 382] on button "open menu" at bounding box center [147, 370] width 17 height 32
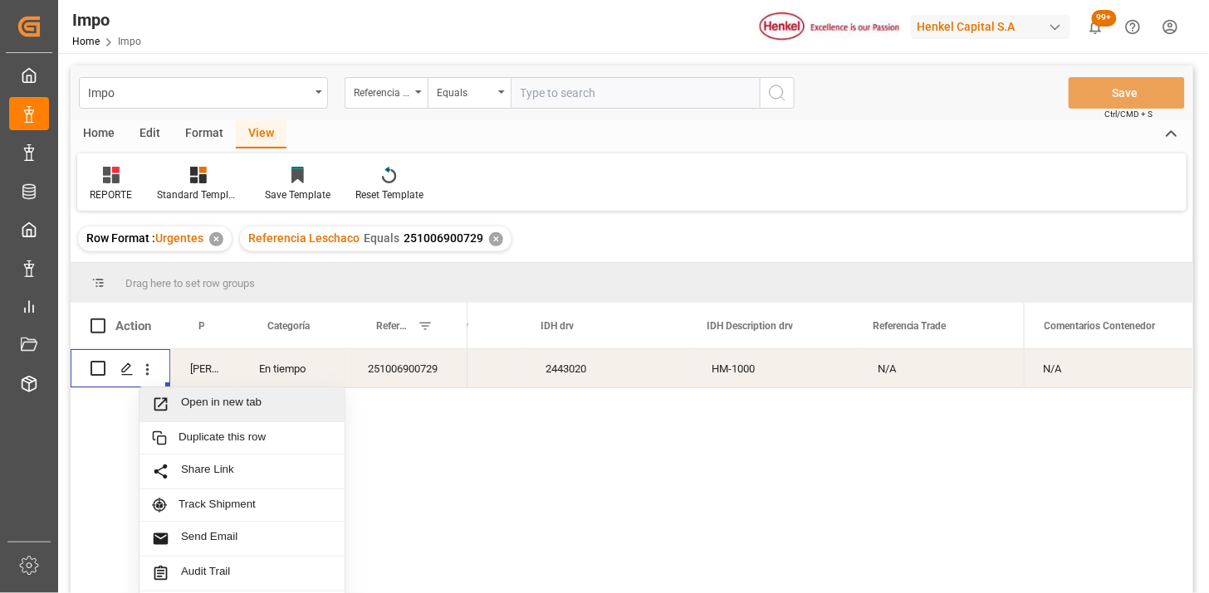
click at [186, 399] on span "Open in new tab" at bounding box center [256, 404] width 151 height 17
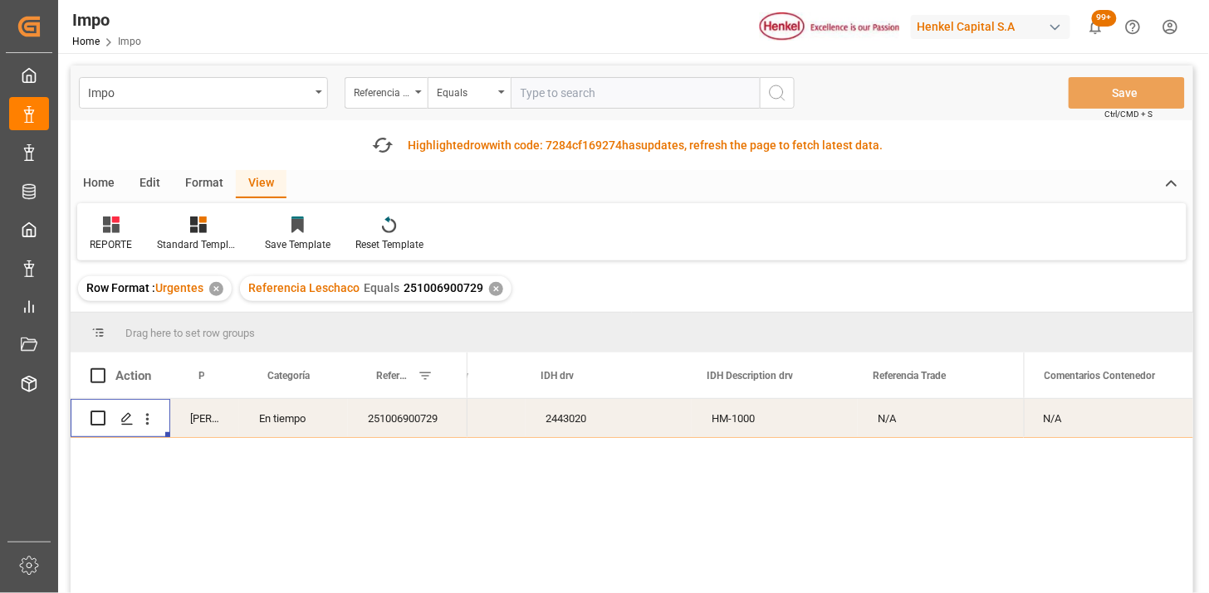
click at [639, 98] on input "text" at bounding box center [634, 93] width 249 height 32
paste input "251006900662"
type input "251006900662"
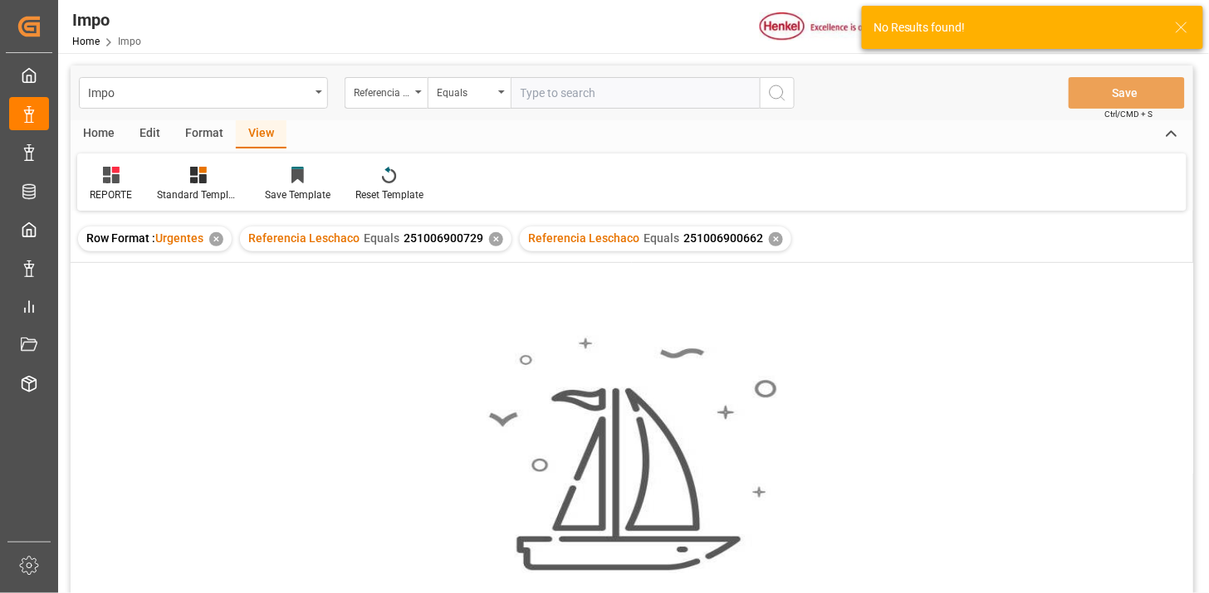
click at [493, 246] on div "Referencia Leschaco Equals 251006900729 ✕" at bounding box center [375, 239] width 271 height 25
click at [492, 242] on div "✕" at bounding box center [496, 239] width 14 height 14
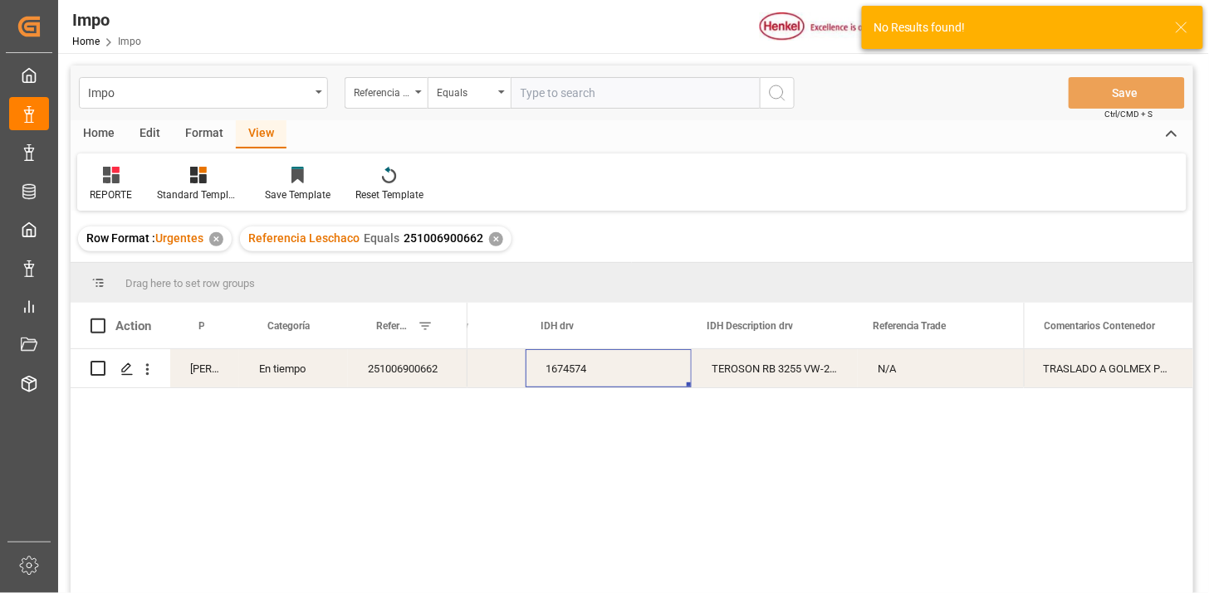
click at [629, 384] on div "1674574" at bounding box center [608, 368] width 166 height 38
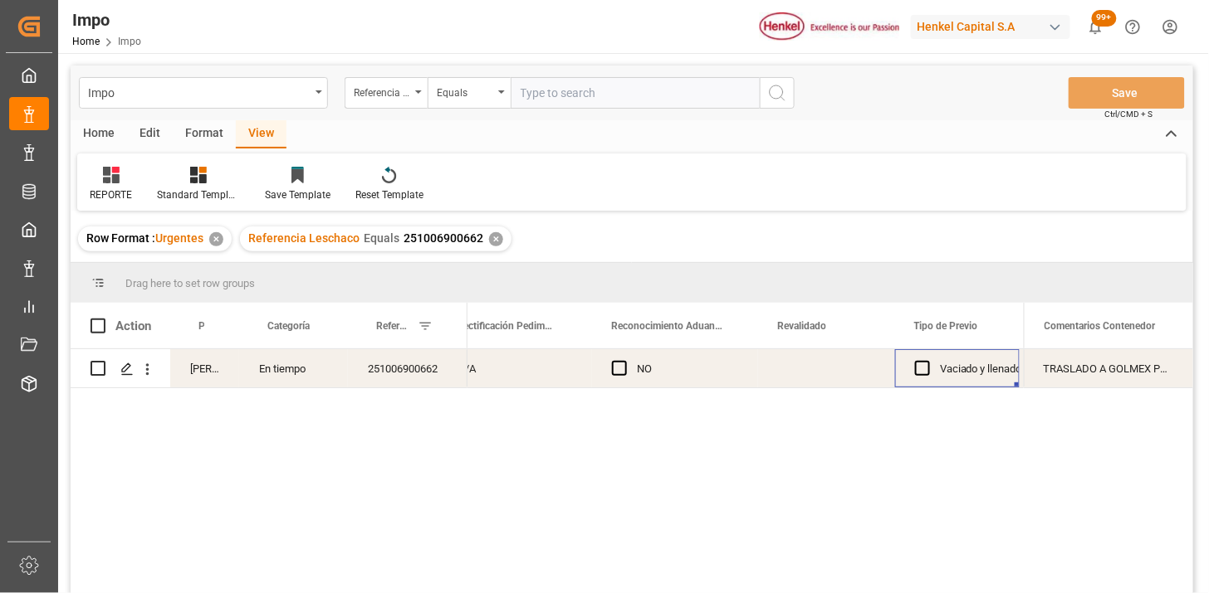
scroll to position [0, 1663]
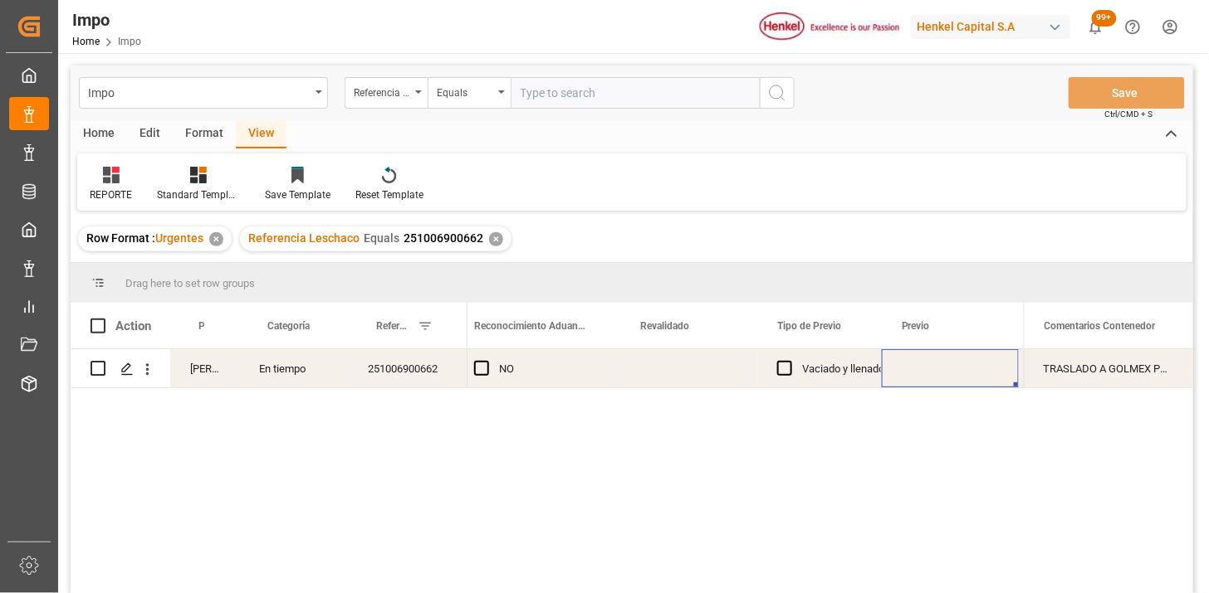
click at [653, 366] on div "Press SPACE to select this row." at bounding box center [688, 368] width 137 height 38
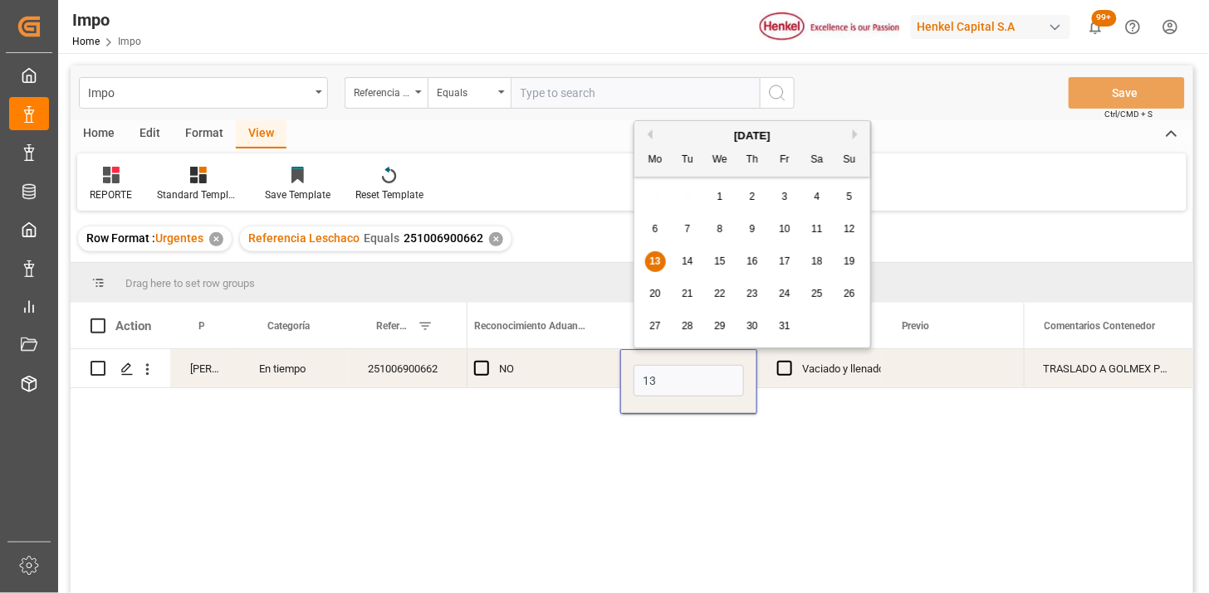
type input "[DATE]"
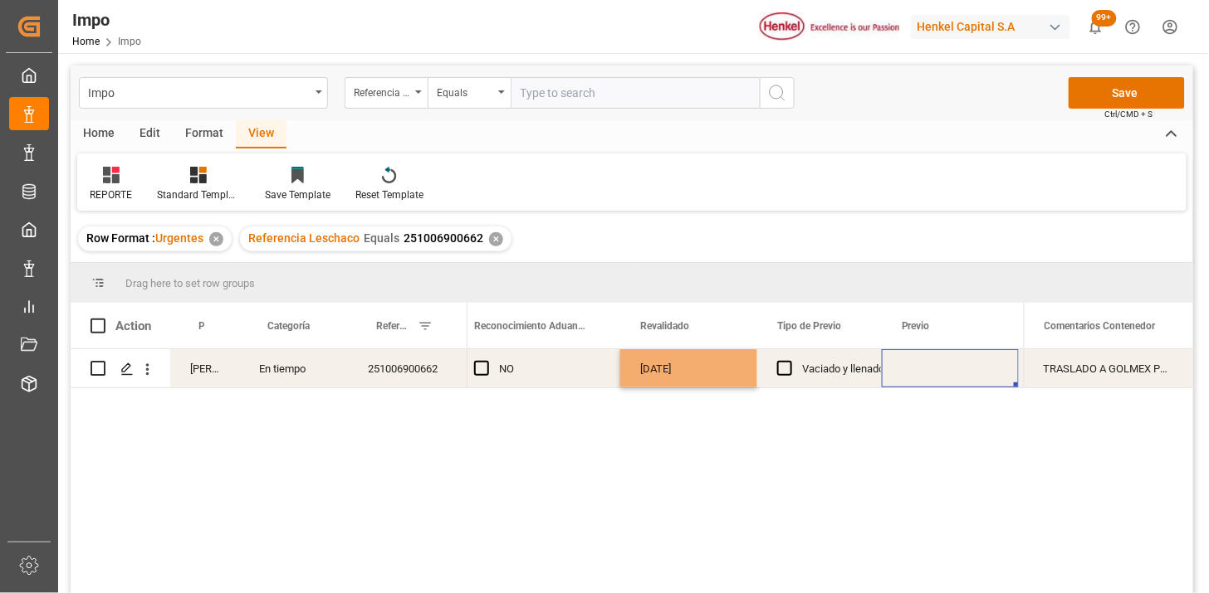
click at [936, 366] on div "Press SPACE to select this row." at bounding box center [950, 368] width 137 height 38
click at [927, 371] on div "Press SPACE to select this row." at bounding box center [950, 368] width 137 height 38
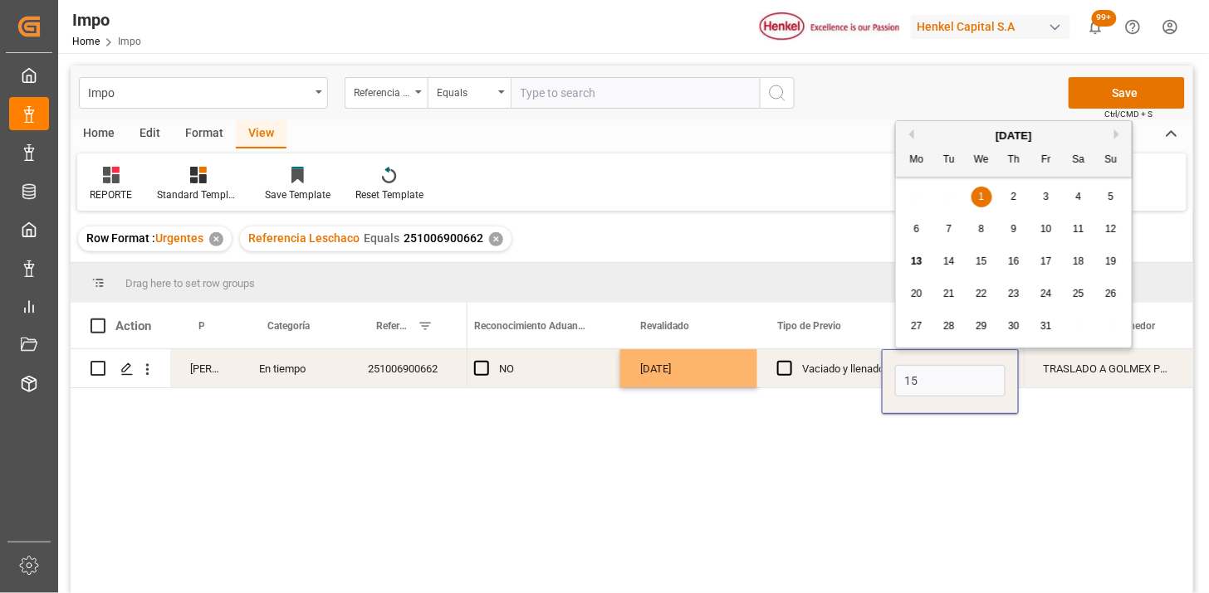
type input "15-10-2025"
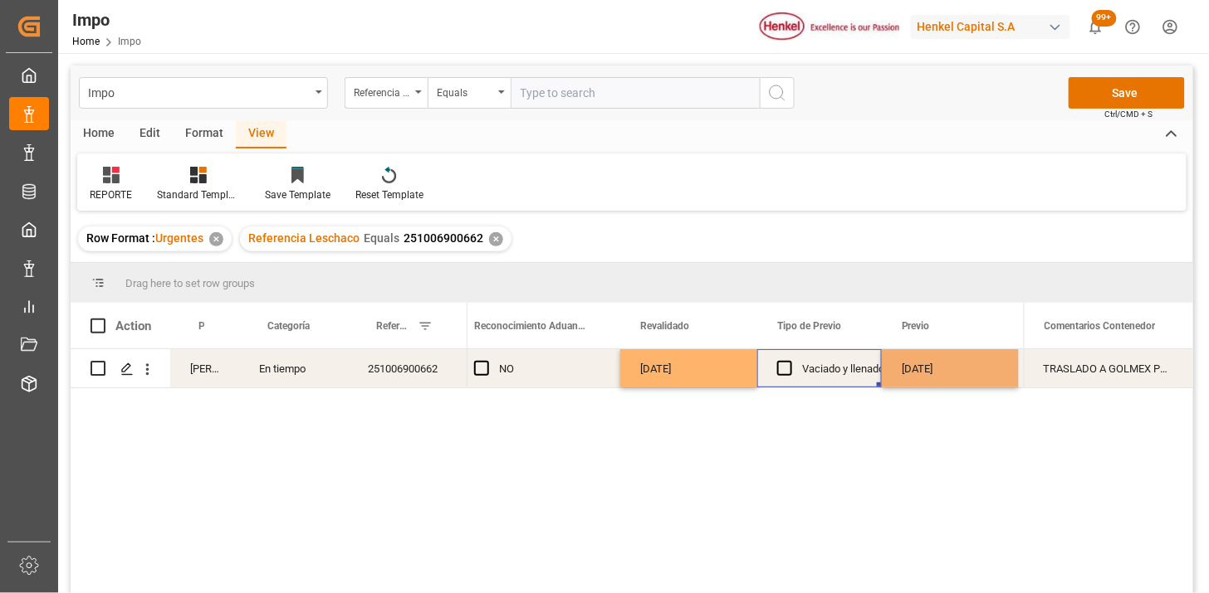
click at [810, 374] on div "Vaciado y llenado" at bounding box center [843, 369] width 82 height 38
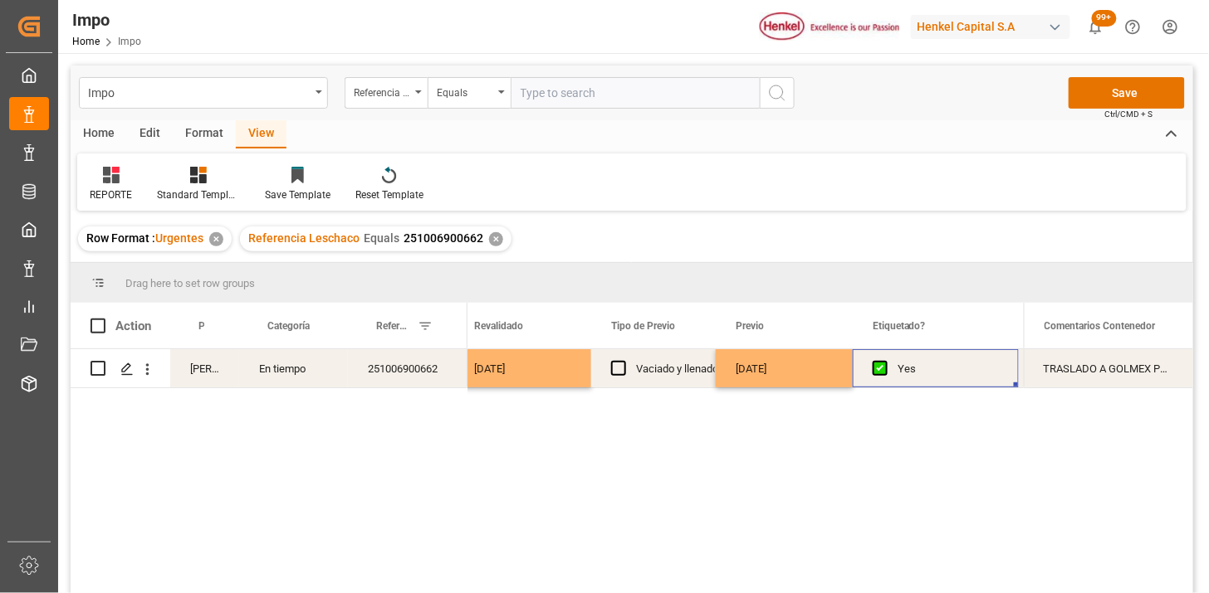
scroll to position [0, 1966]
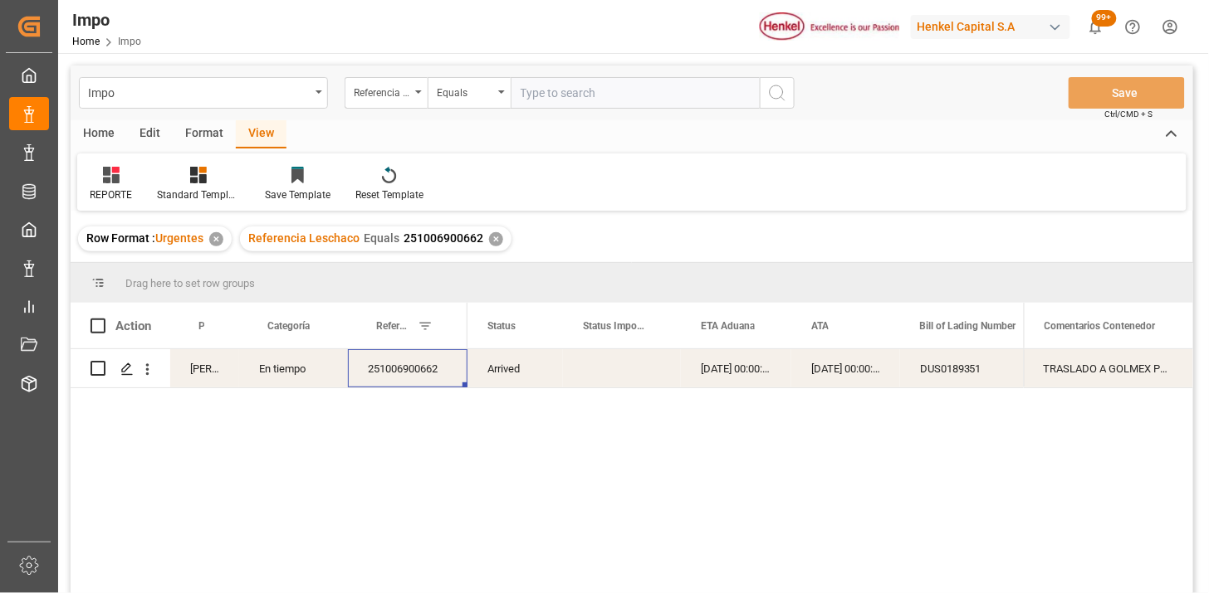
click at [584, 94] on input "text" at bounding box center [634, 93] width 249 height 32
paste input "251006900607"
type input "251006900607"
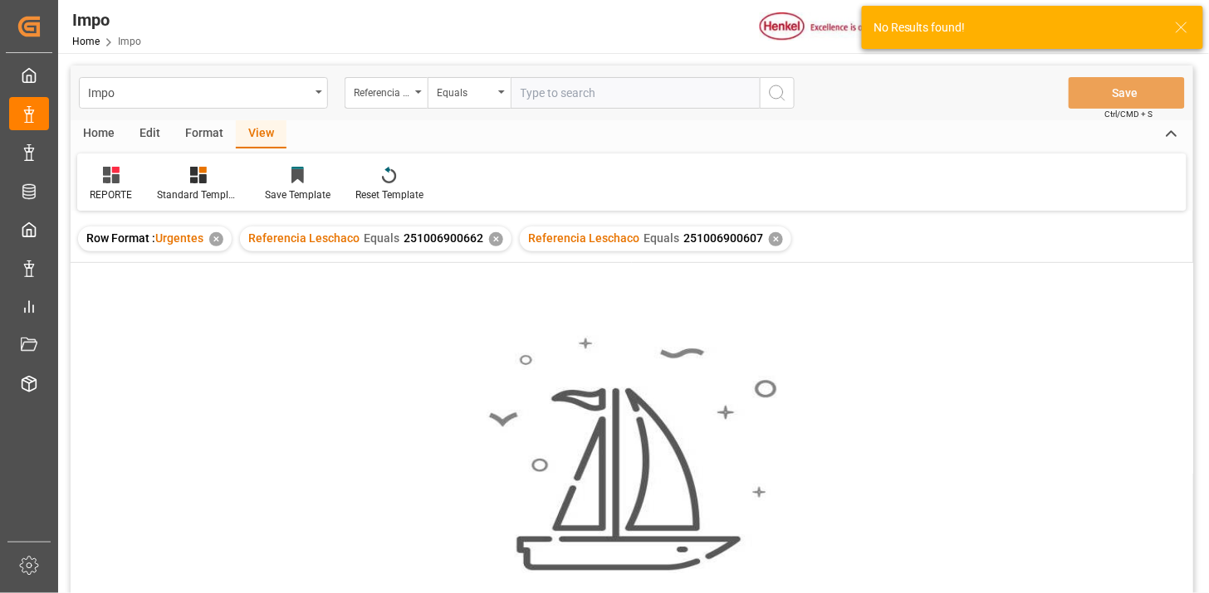
click at [494, 241] on div "✕" at bounding box center [496, 239] width 14 height 14
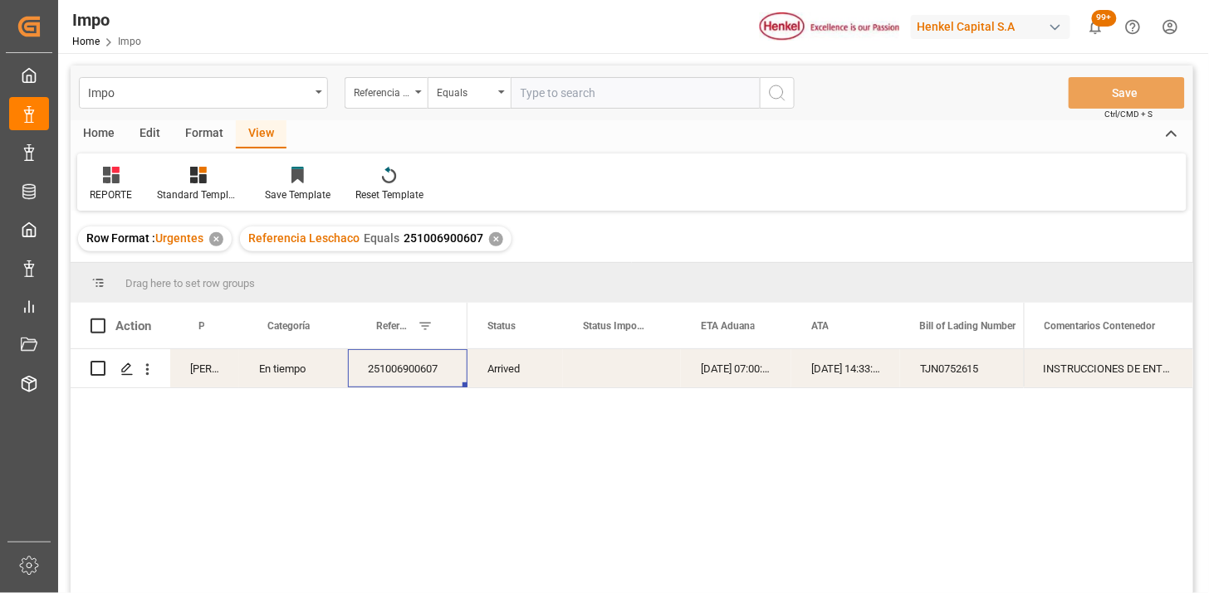
click at [634, 83] on input "text" at bounding box center [634, 93] width 249 height 32
paste input "251006900607"
type input "251006900607"
click at [139, 368] on div "Press SPACE to select this row." at bounding box center [137, 369] width 46 height 32
click at [154, 370] on icon "open menu" at bounding box center [147, 369] width 17 height 17
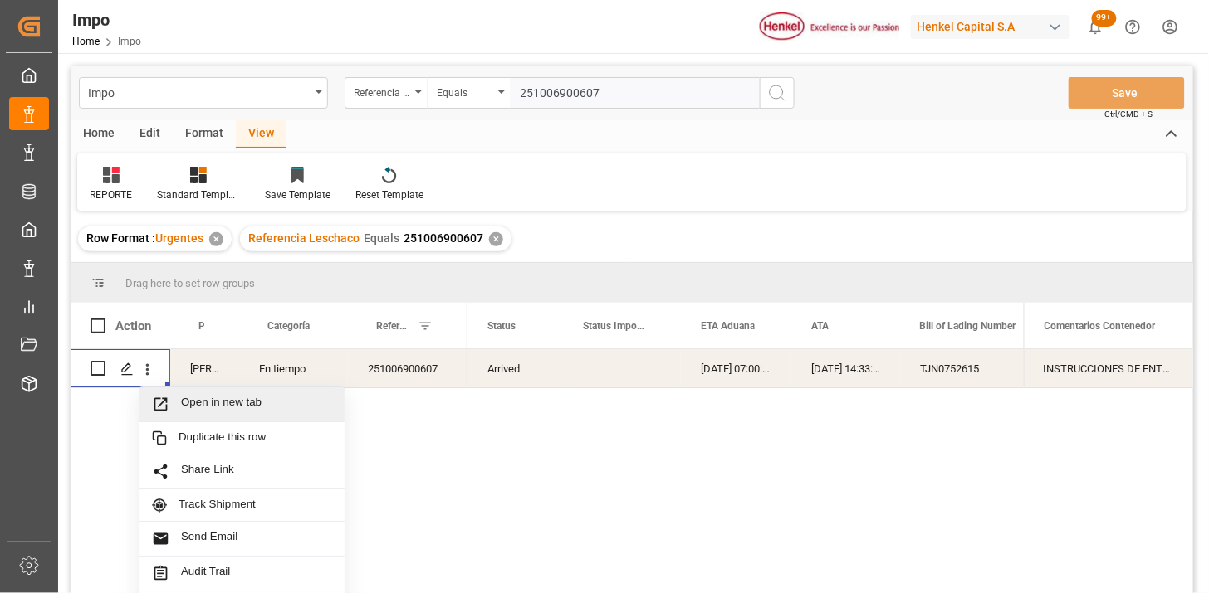
click at [186, 404] on span "Open in new tab" at bounding box center [256, 404] width 151 height 17
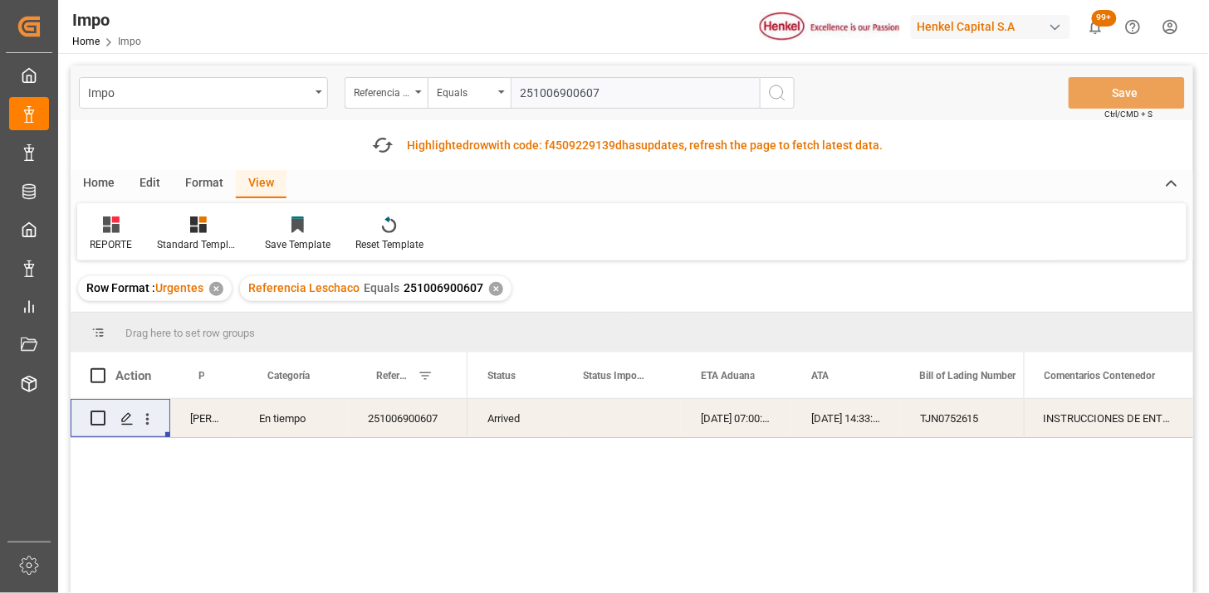
click at [568, 81] on input "251006900607" at bounding box center [634, 93] width 249 height 32
paste input "18"
click at [631, 104] on input "251006900618" at bounding box center [634, 93] width 249 height 32
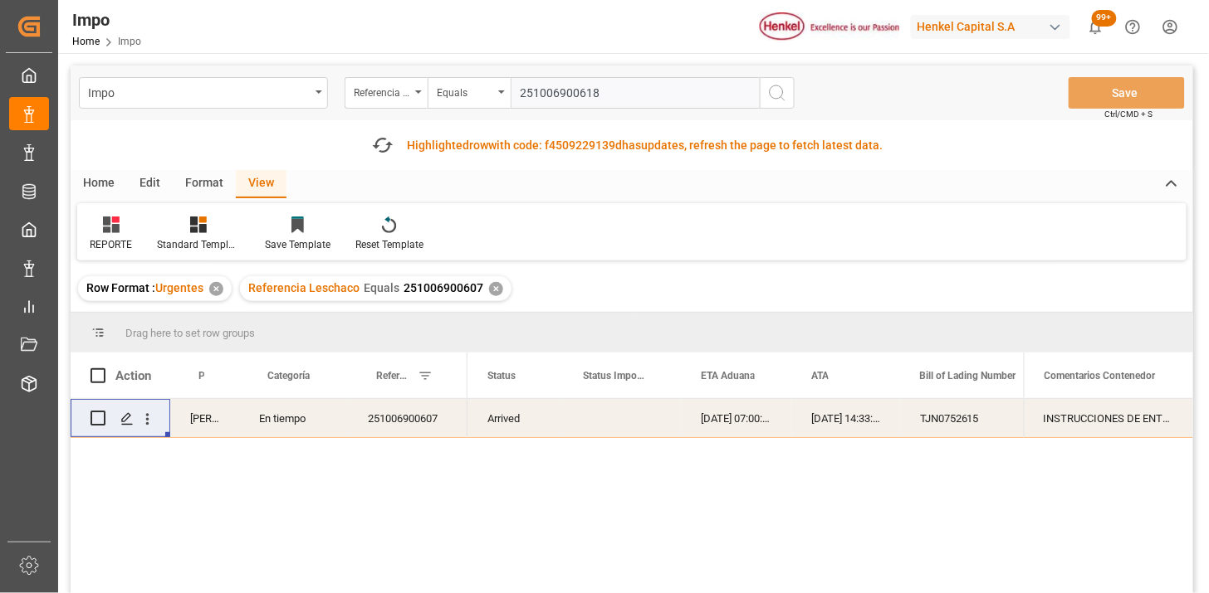
paste input "251006900618"
paste input "text"
type input "251006900618"
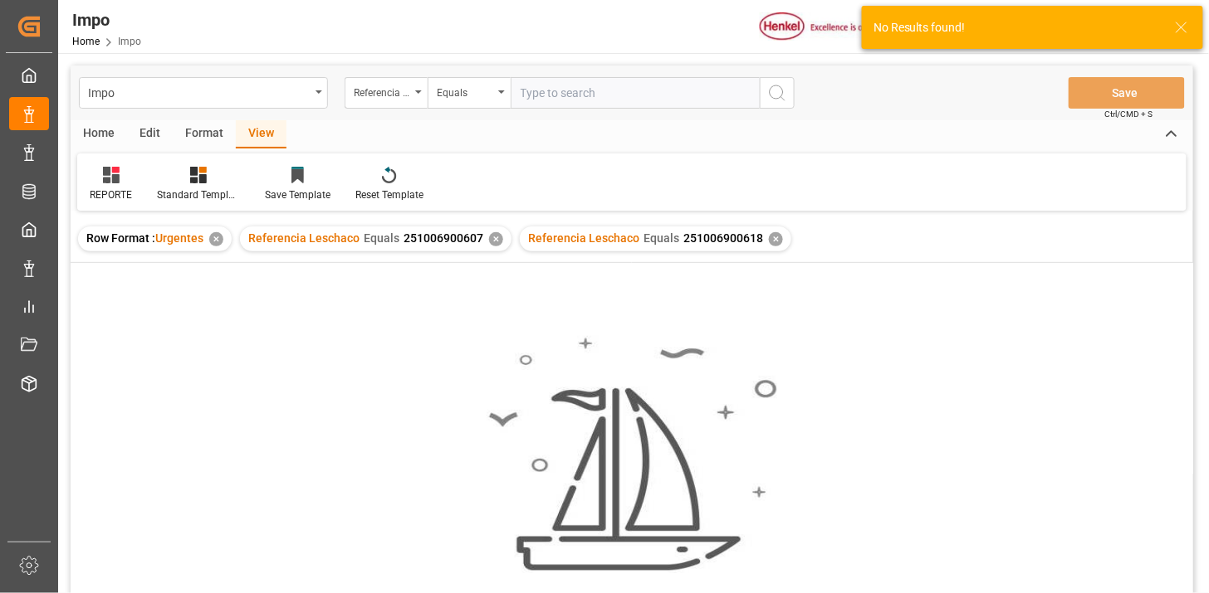
click at [495, 237] on div "✕" at bounding box center [496, 239] width 14 height 14
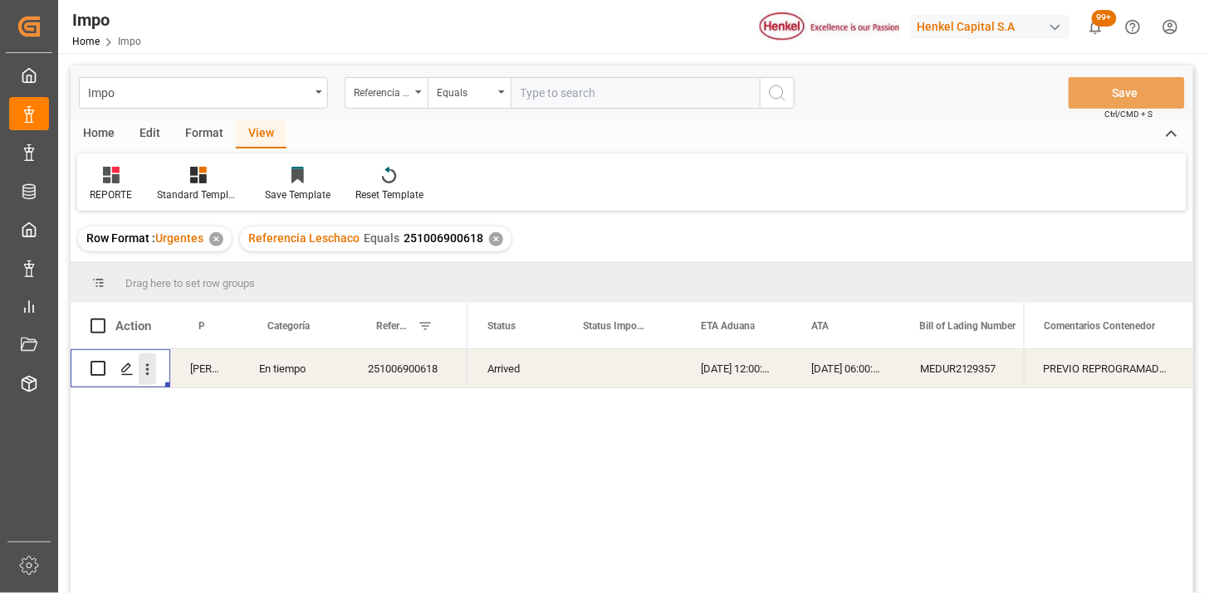
click at [153, 378] on button "open menu" at bounding box center [147, 370] width 17 height 32
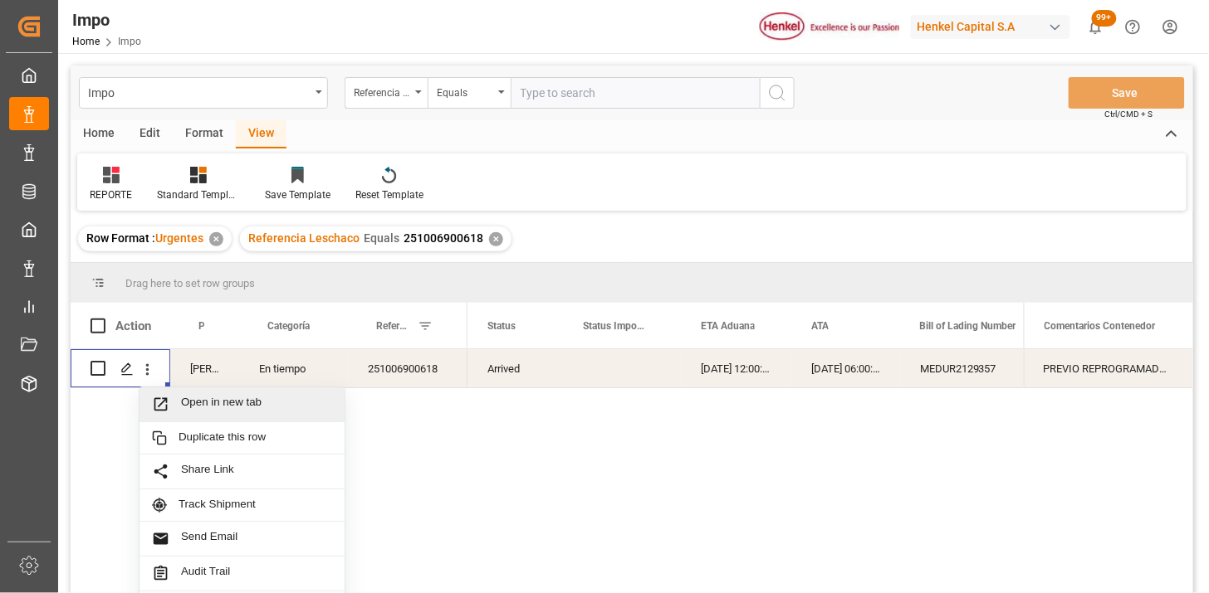
click at [177, 396] on span "Press SPACE to select this row." at bounding box center [166, 404] width 29 height 17
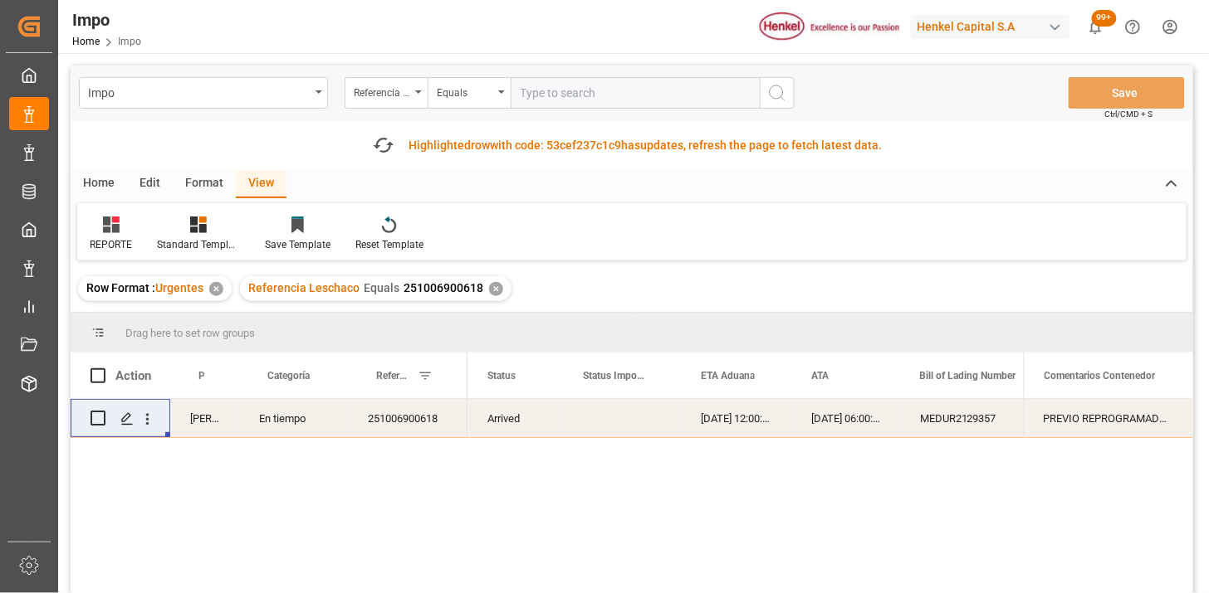
click at [579, 87] on input "text" at bounding box center [634, 93] width 249 height 32
paste input "251006900608"
type input "251006900608"
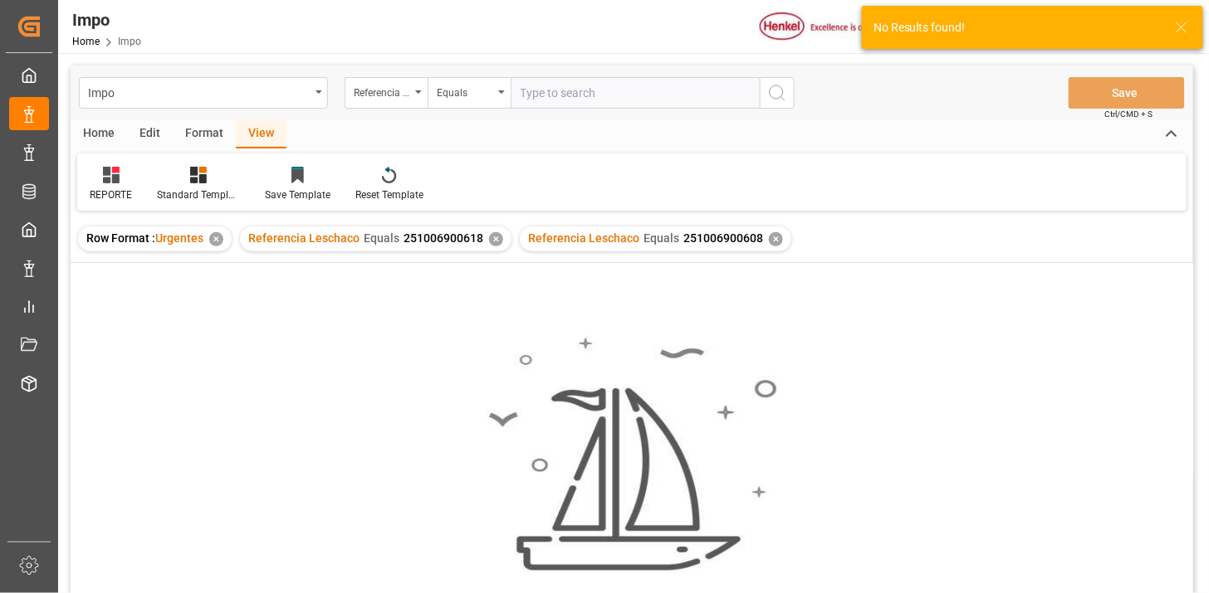
click at [492, 238] on div "✕" at bounding box center [496, 239] width 14 height 14
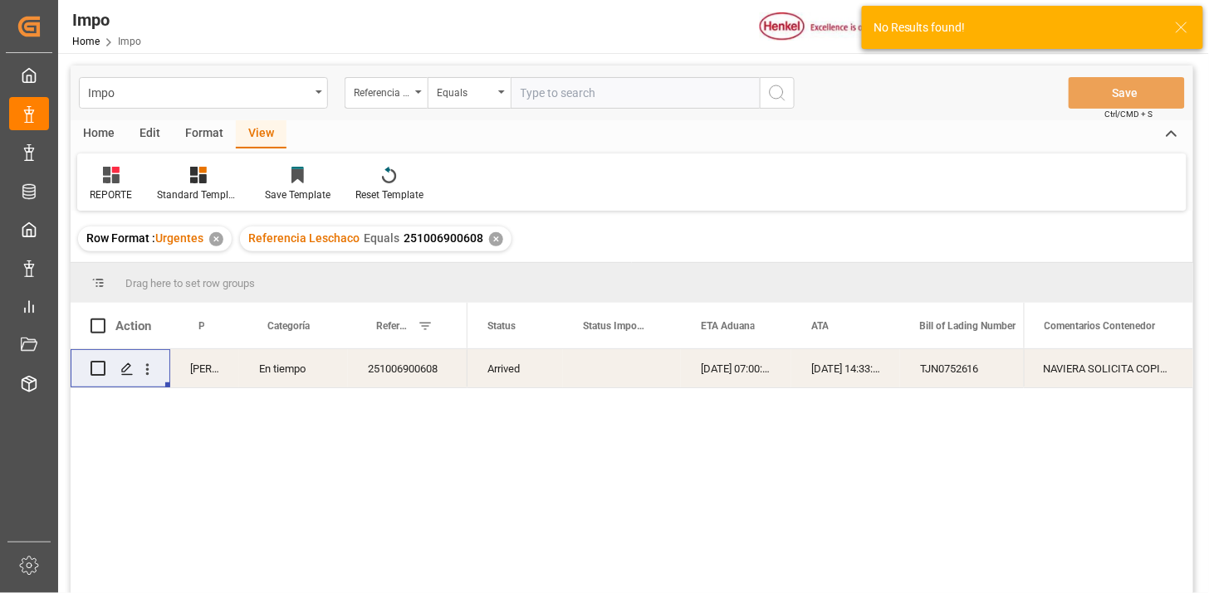
click at [515, 376] on div "Arrived" at bounding box center [514, 368] width 95 height 38
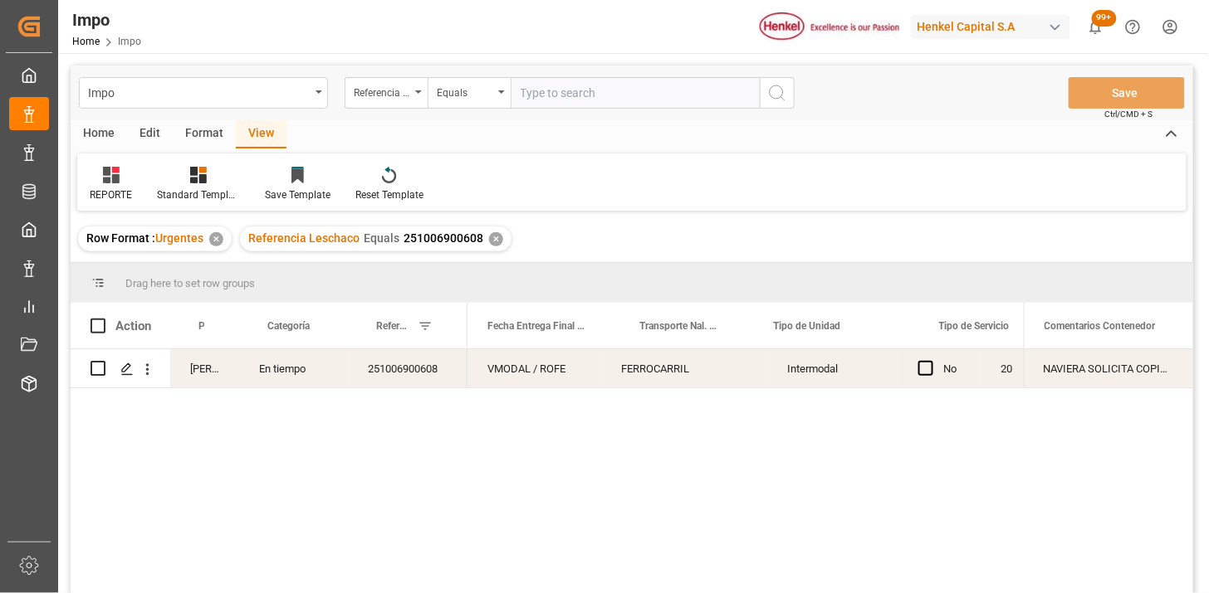
scroll to position [0, 2972]
click at [148, 367] on icon "open menu" at bounding box center [147, 369] width 17 height 17
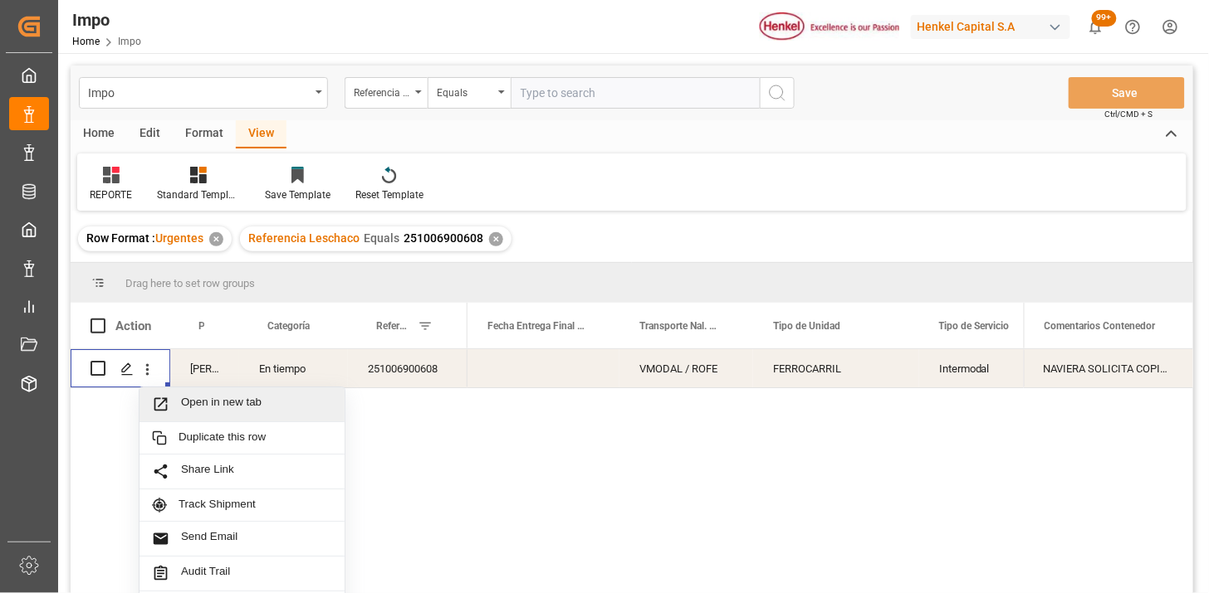
click at [187, 399] on span "Open in new tab" at bounding box center [256, 404] width 151 height 17
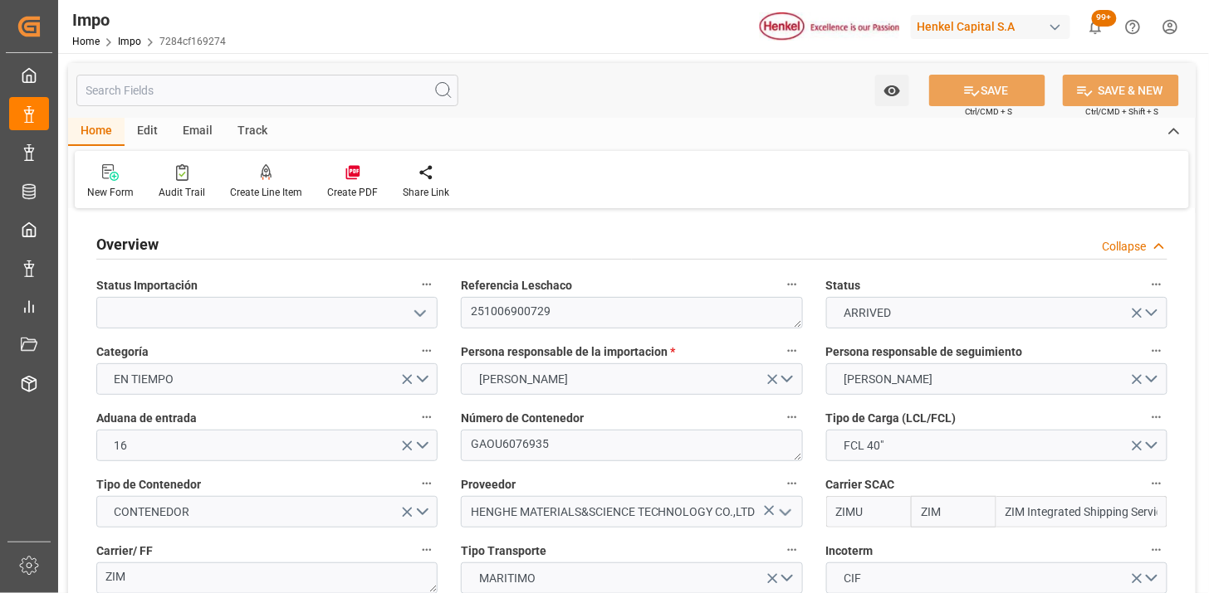
type input "ZIM"
type input "ZIM Integrated Shipping Services Ltd."
type input "1"
type input "48"
type input "40"
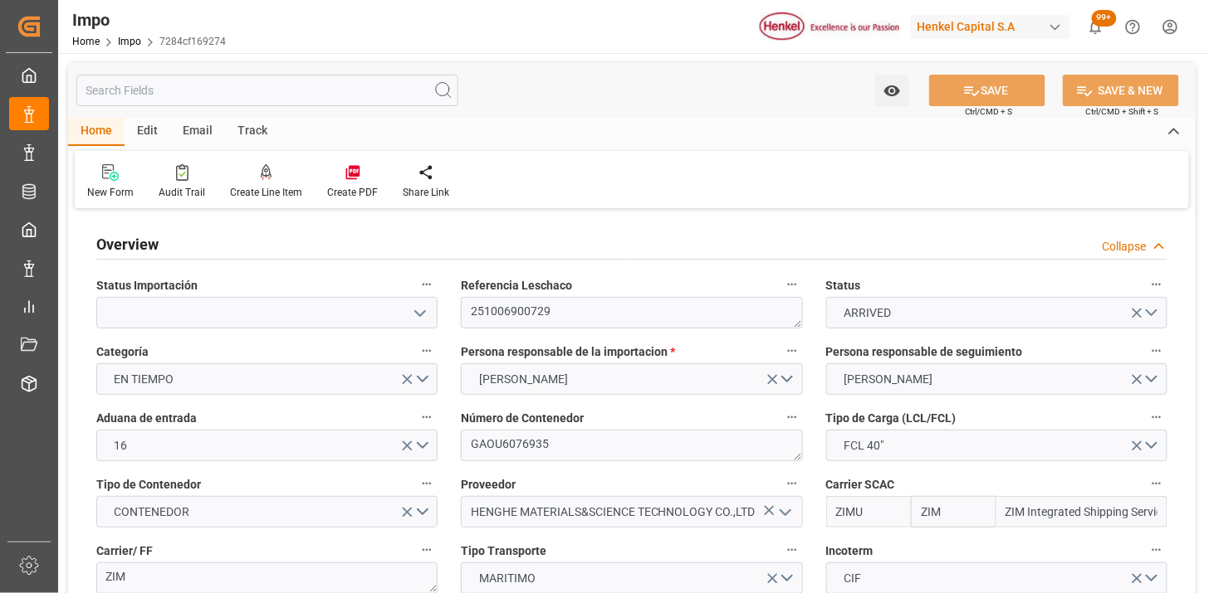
type input "09-10-2025"
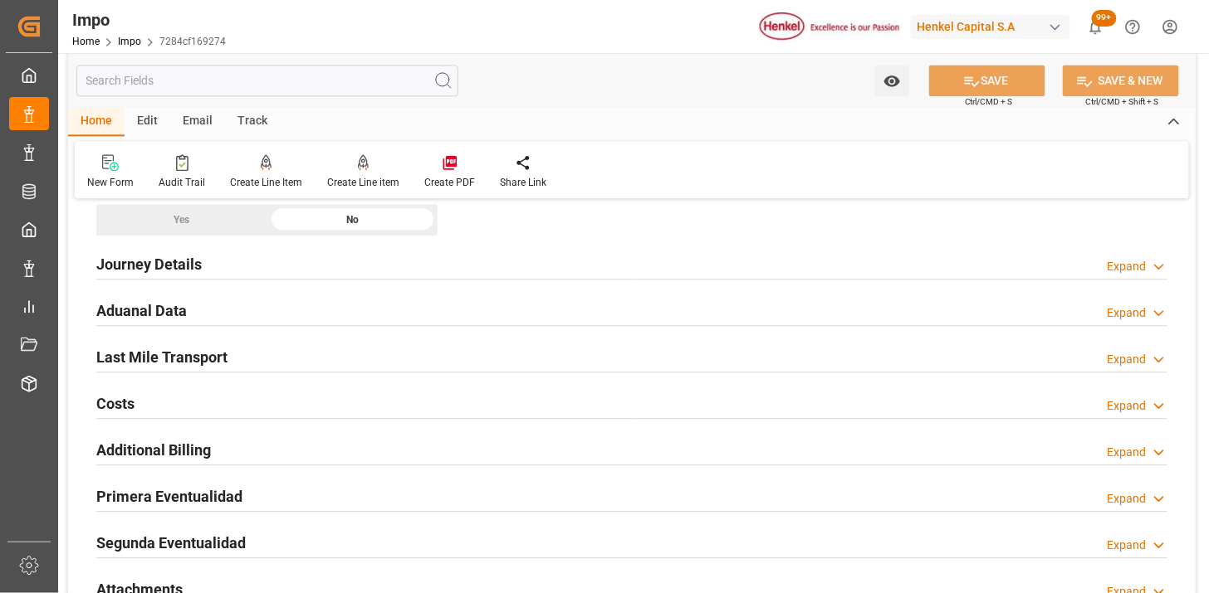
scroll to position [1199, 0]
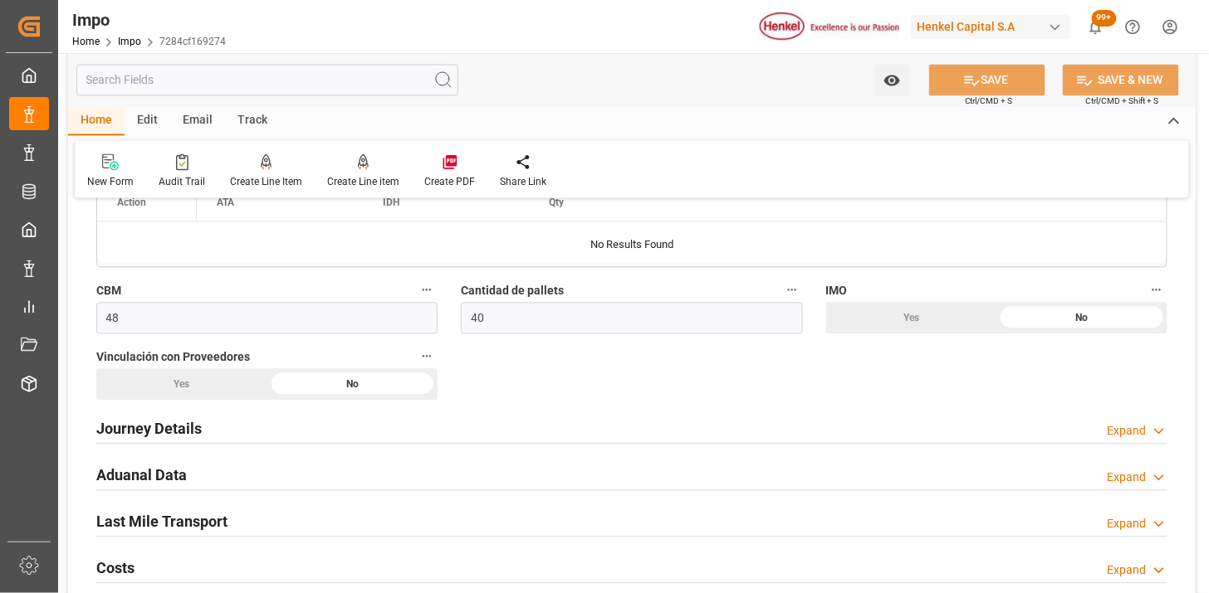
scroll to position [922, 0]
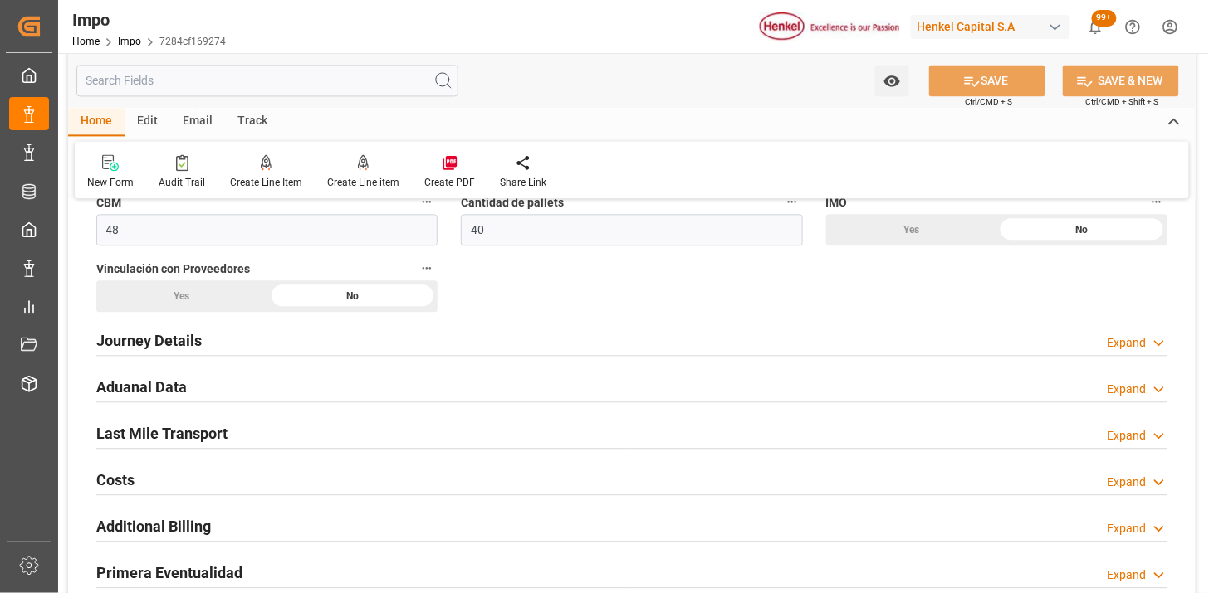
click at [317, 383] on div "Aduanal Data Expand" at bounding box center [631, 386] width 1071 height 32
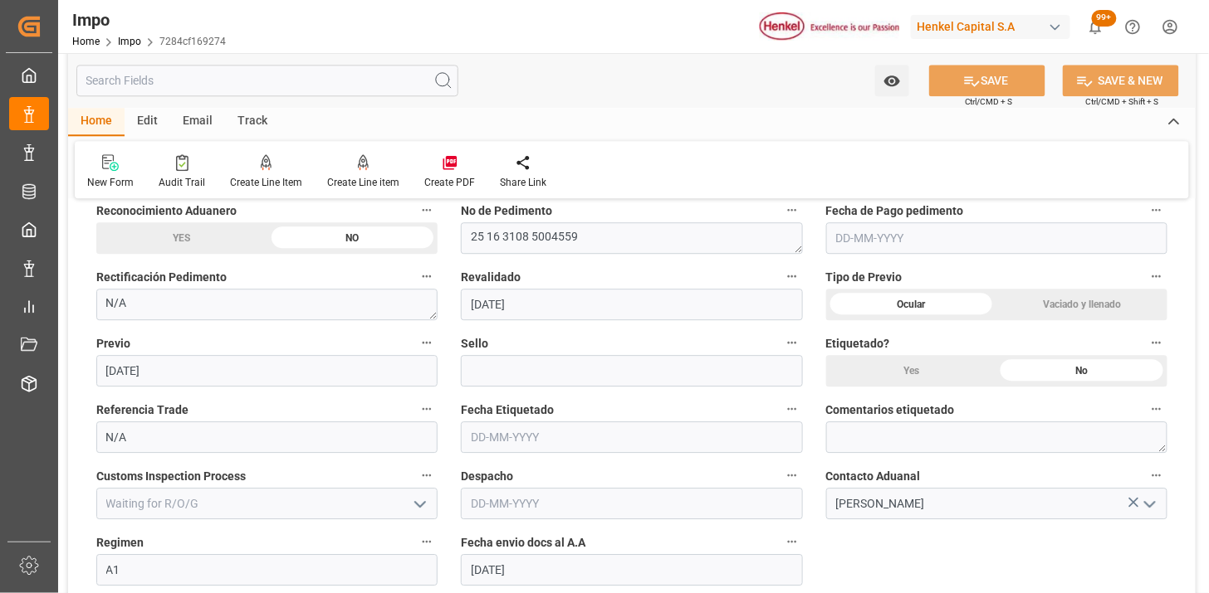
scroll to position [1199, 0]
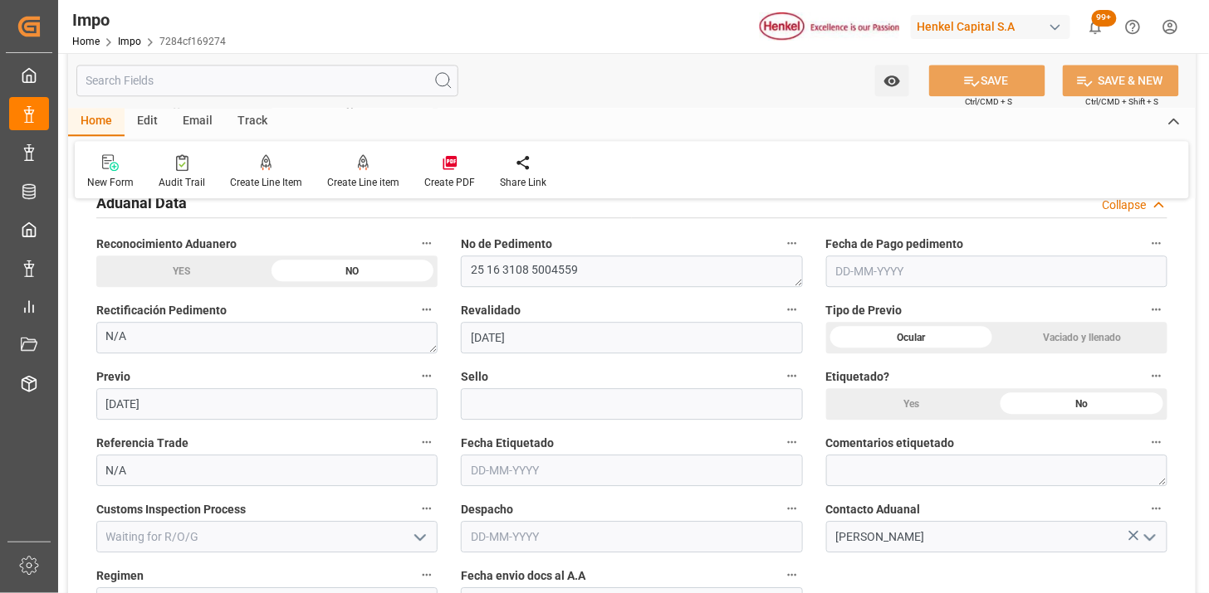
click at [889, 275] on input "text" at bounding box center [996, 272] width 341 height 32
type input "[DATE]"
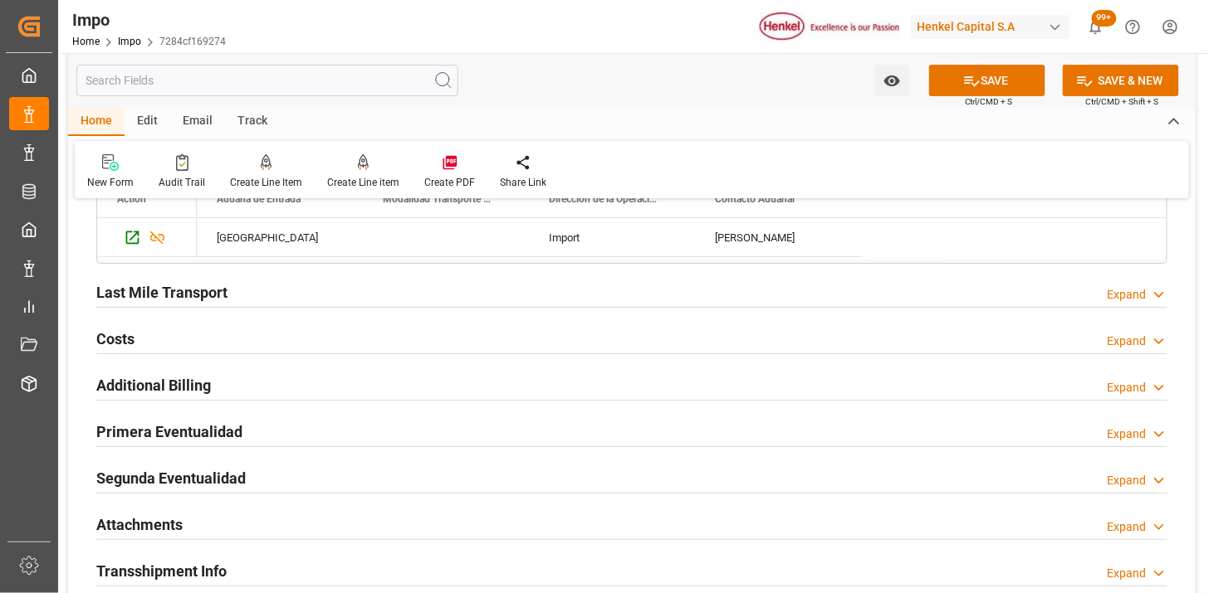
scroll to position [1752, 0]
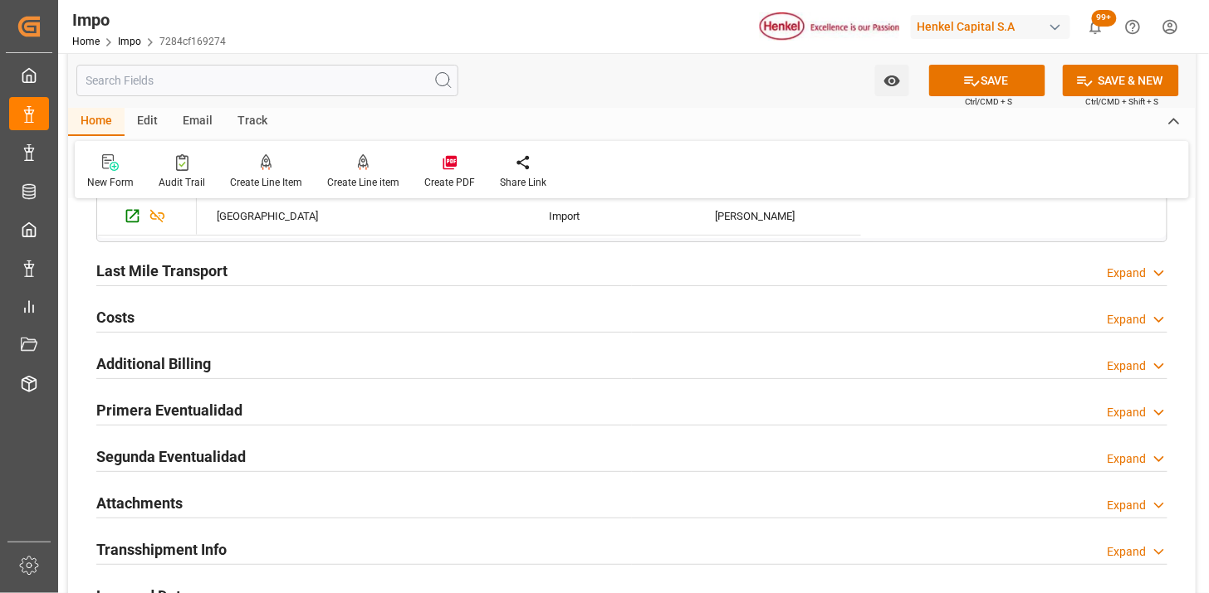
click at [390, 271] on div "Last Mile Transport Expand" at bounding box center [631, 270] width 1071 height 32
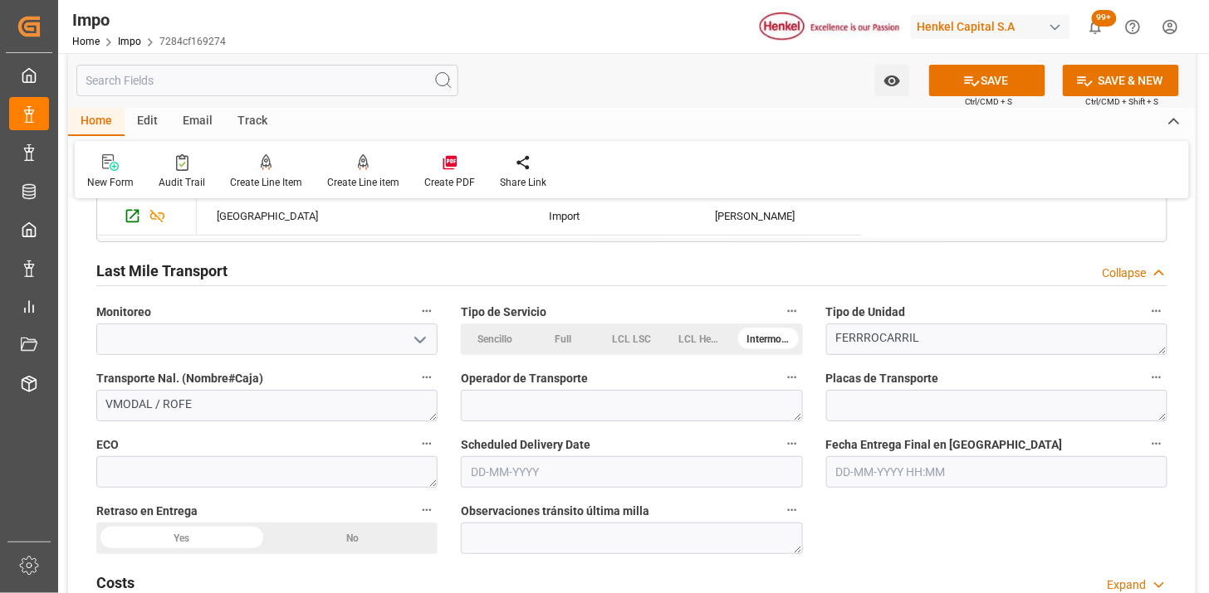
click at [390, 271] on div "Last Mile Transport Collapse" at bounding box center [631, 270] width 1071 height 32
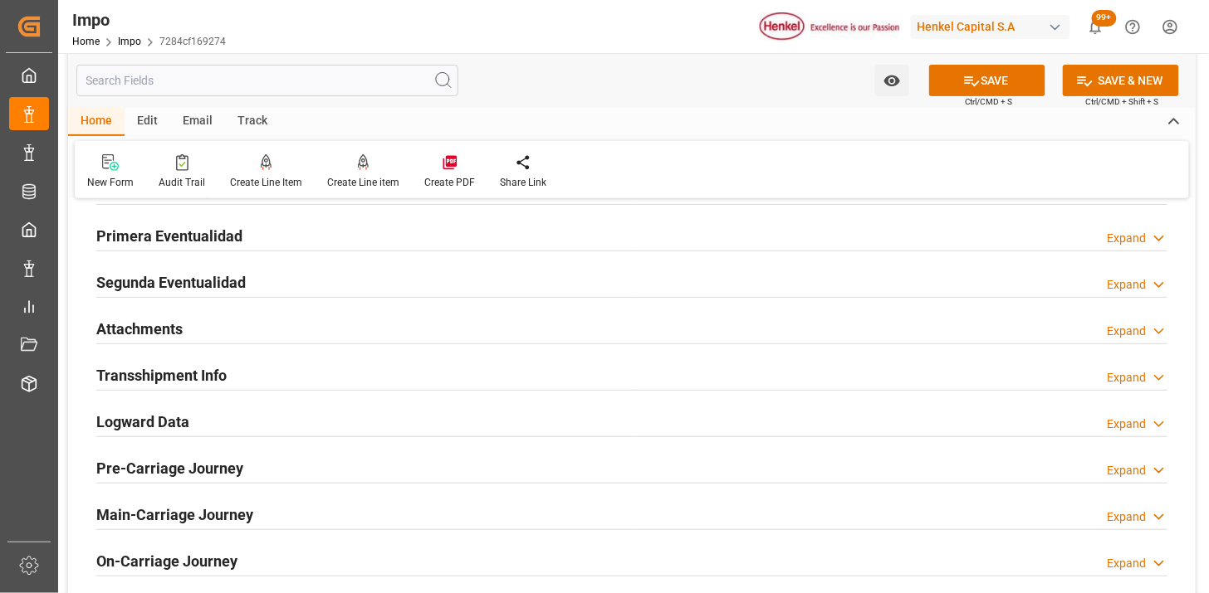
scroll to position [1937, 0]
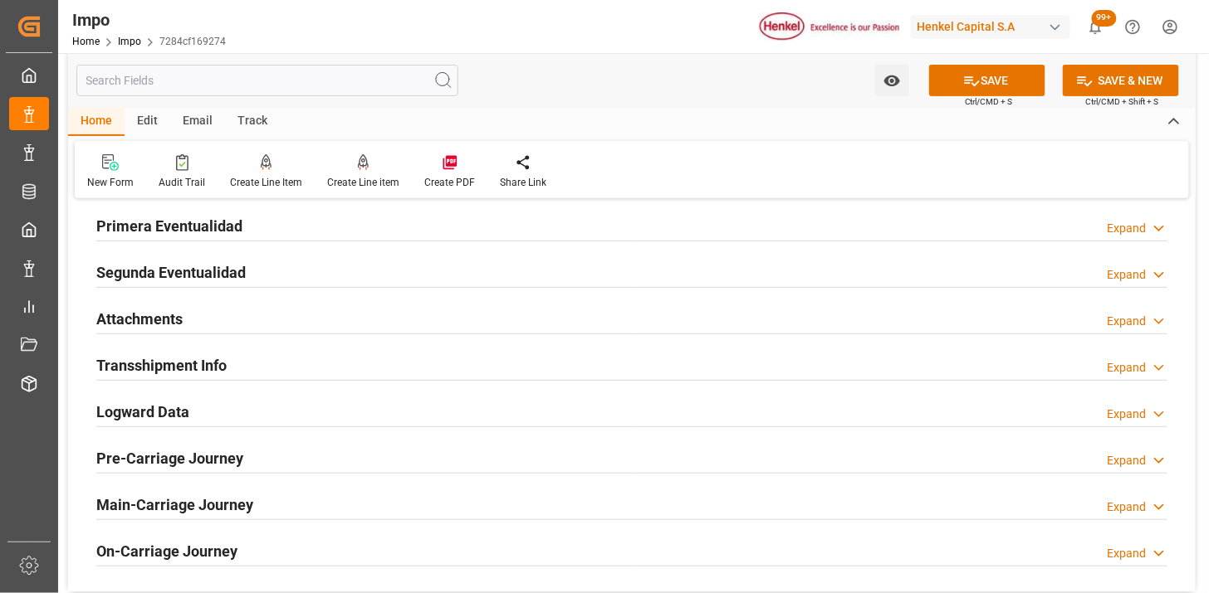
click at [286, 232] on div "Primera Eventualidad Expand" at bounding box center [631, 225] width 1071 height 32
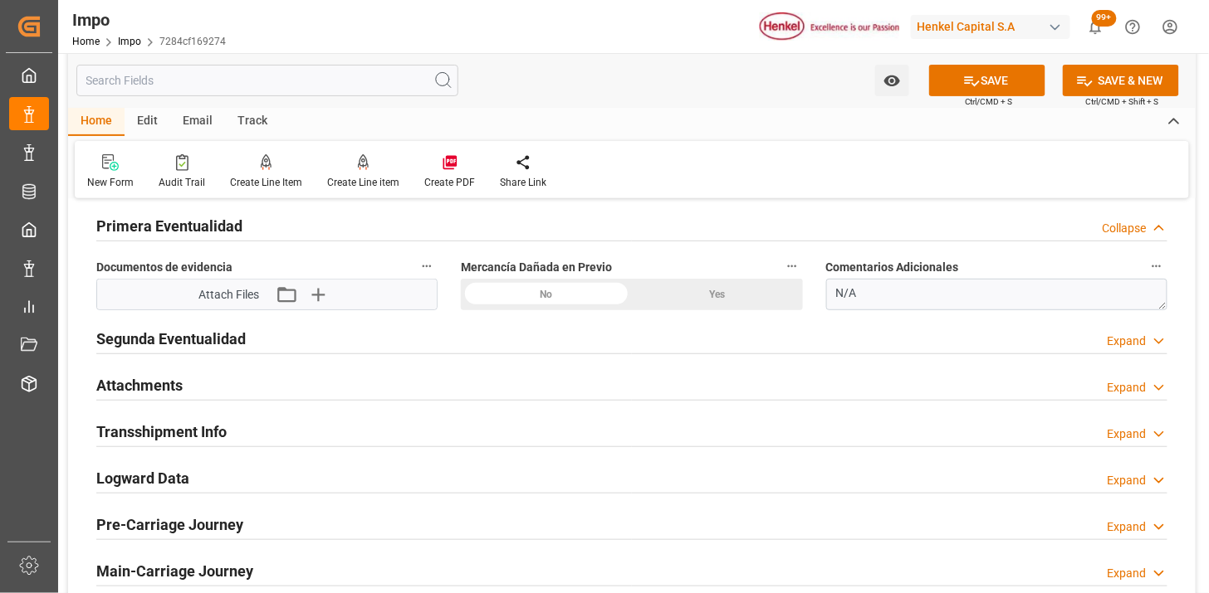
click at [577, 301] on div "No" at bounding box center [546, 295] width 171 height 32
click at [324, 289] on icon "button" at bounding box center [317, 294] width 27 height 27
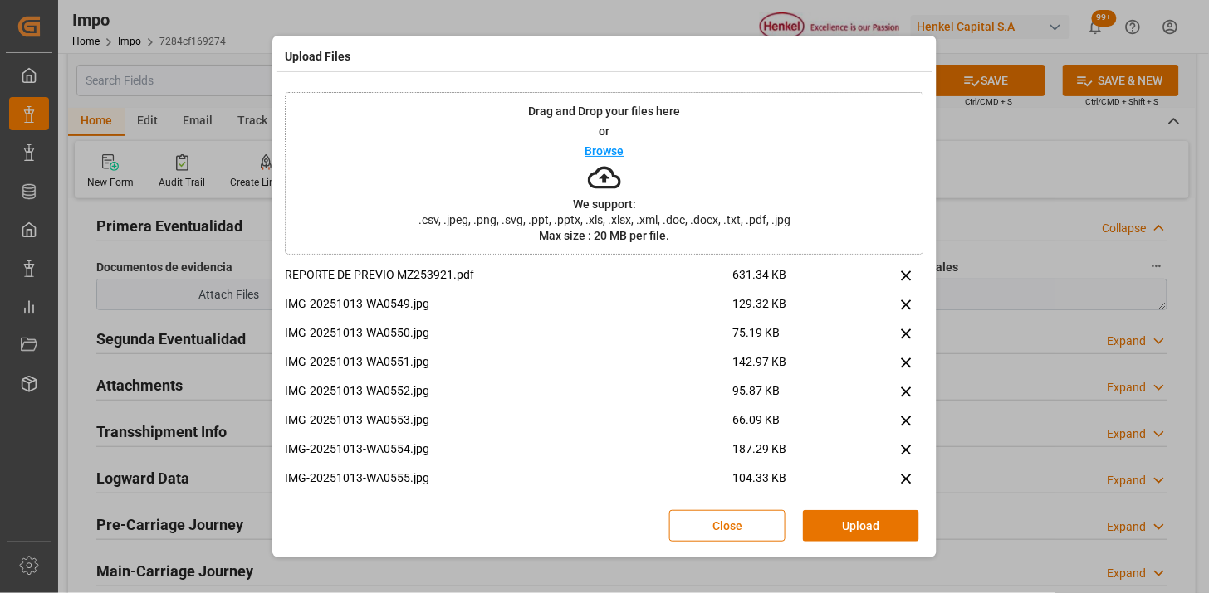
click at [842, 510] on button "Upload" at bounding box center [861, 526] width 116 height 32
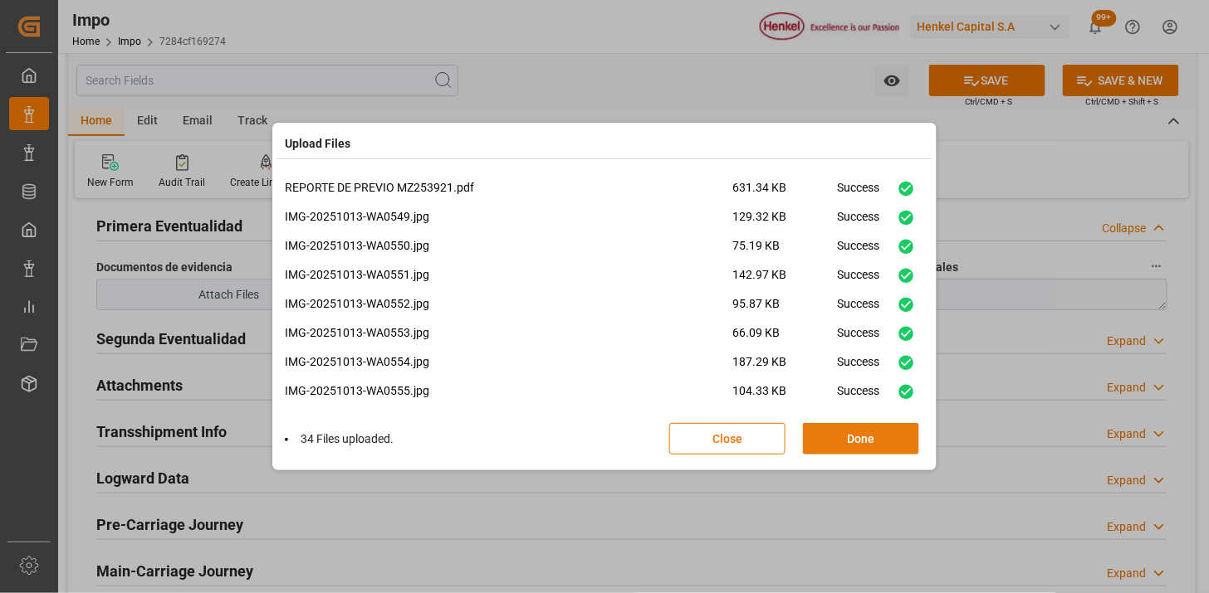
click at [825, 440] on button "Done" at bounding box center [861, 439] width 116 height 32
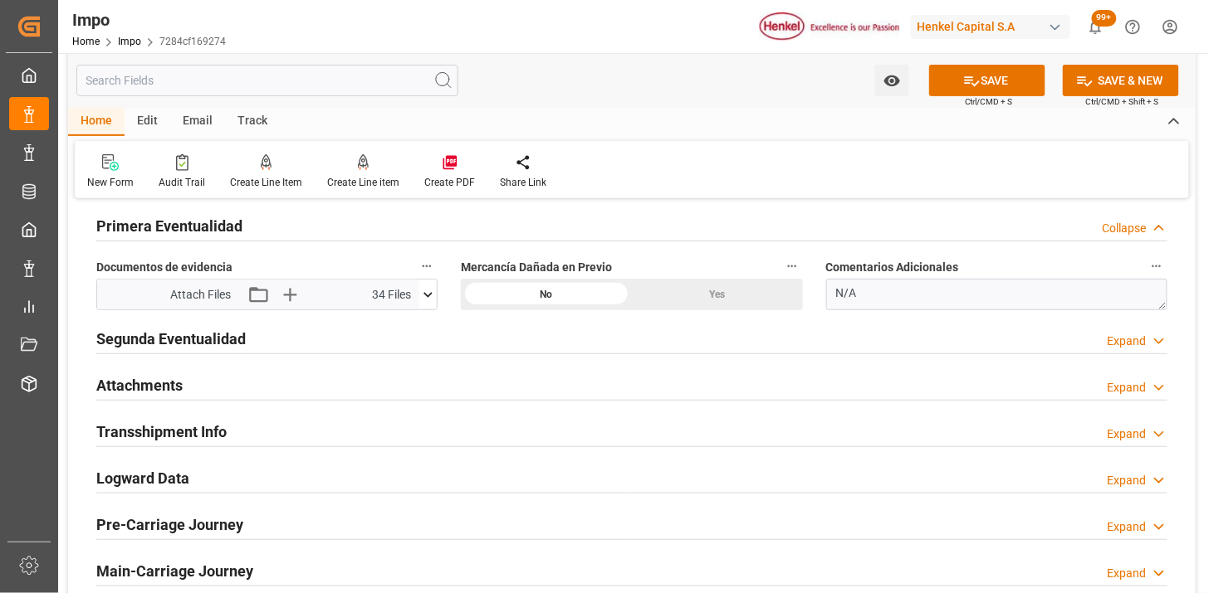
drag, startPoint x: 251, startPoint y: 383, endPoint x: 283, endPoint y: 432, distance: 58.7
click at [252, 384] on div "Attachments Expand" at bounding box center [631, 385] width 1071 height 32
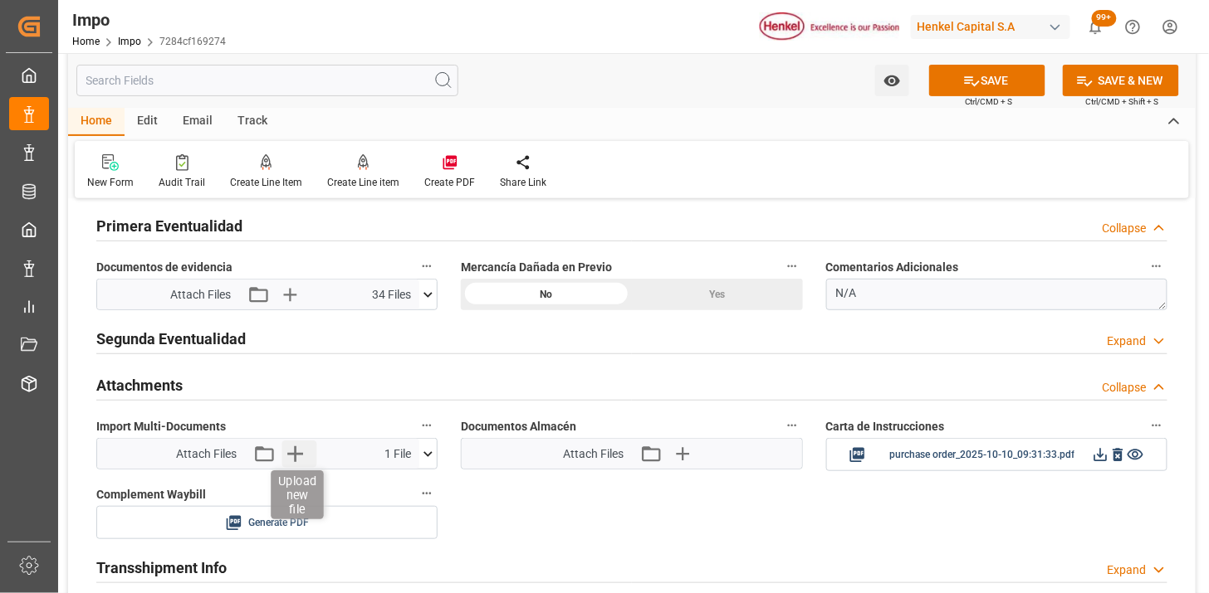
click at [291, 452] on icon "button" at bounding box center [295, 454] width 27 height 27
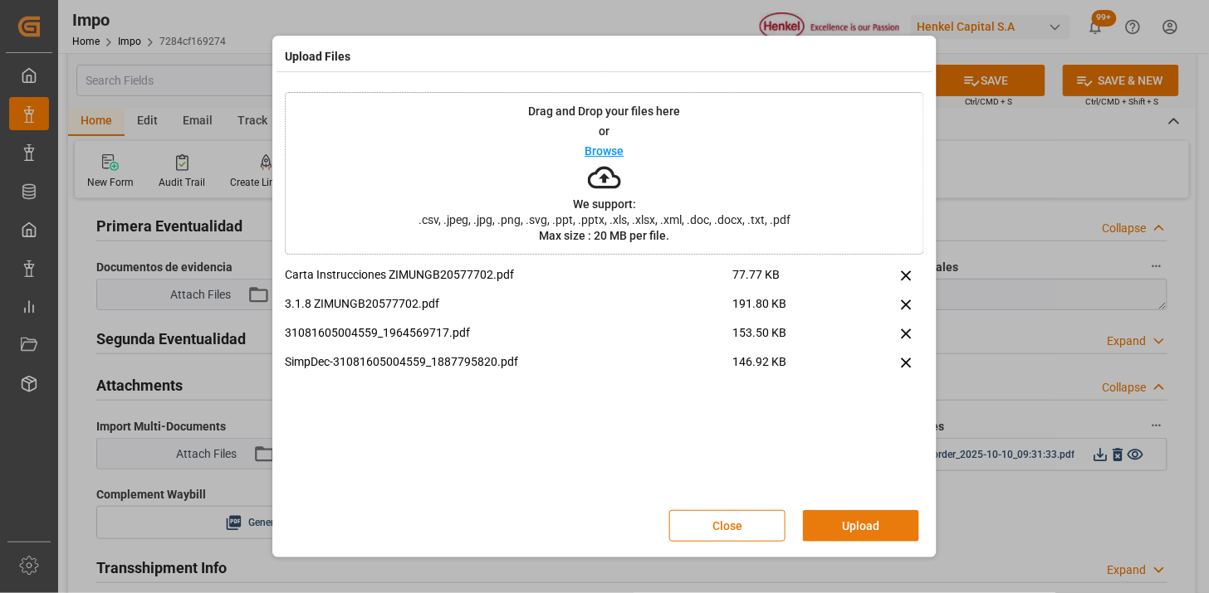
click at [834, 517] on button "Upload" at bounding box center [861, 526] width 116 height 32
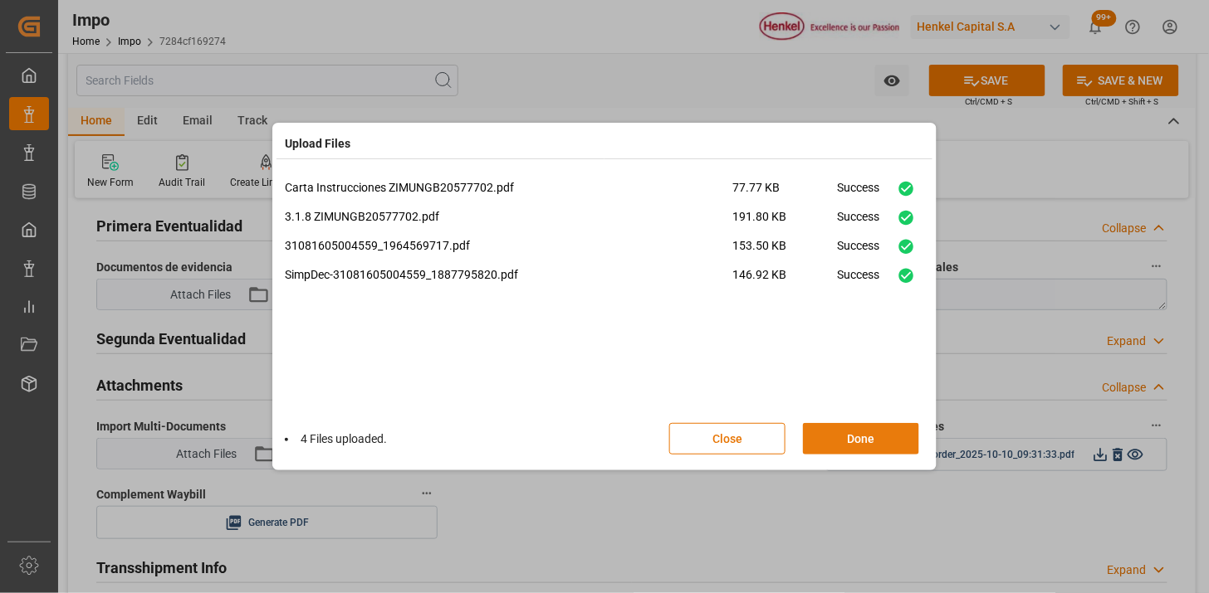
click at [828, 434] on button "Done" at bounding box center [861, 439] width 116 height 32
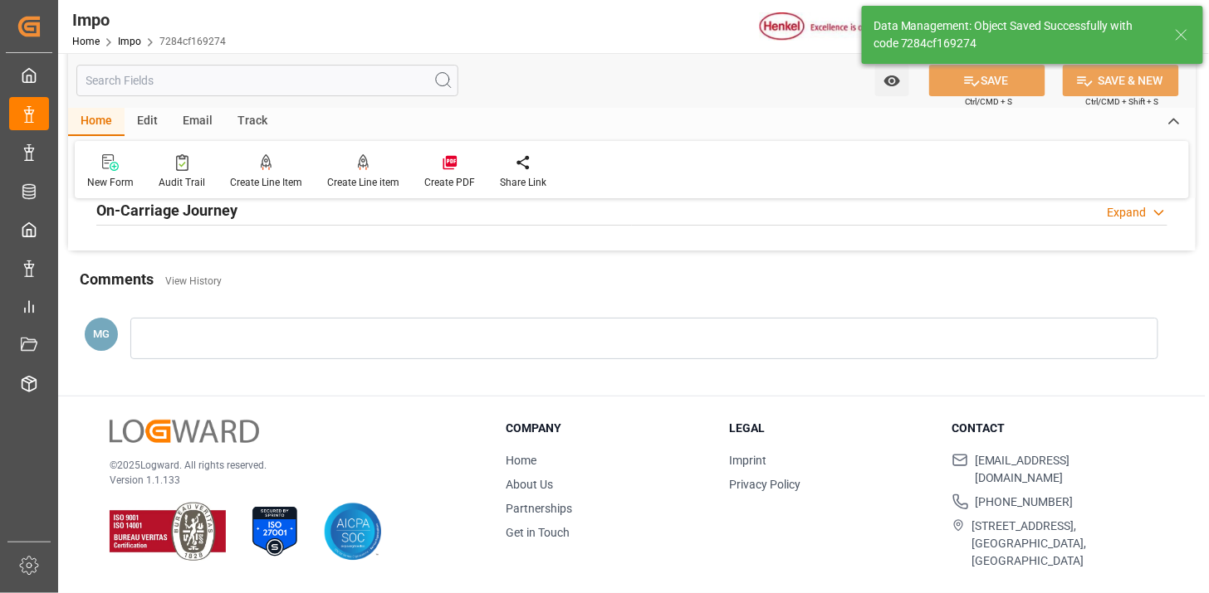
scroll to position [1453, 0]
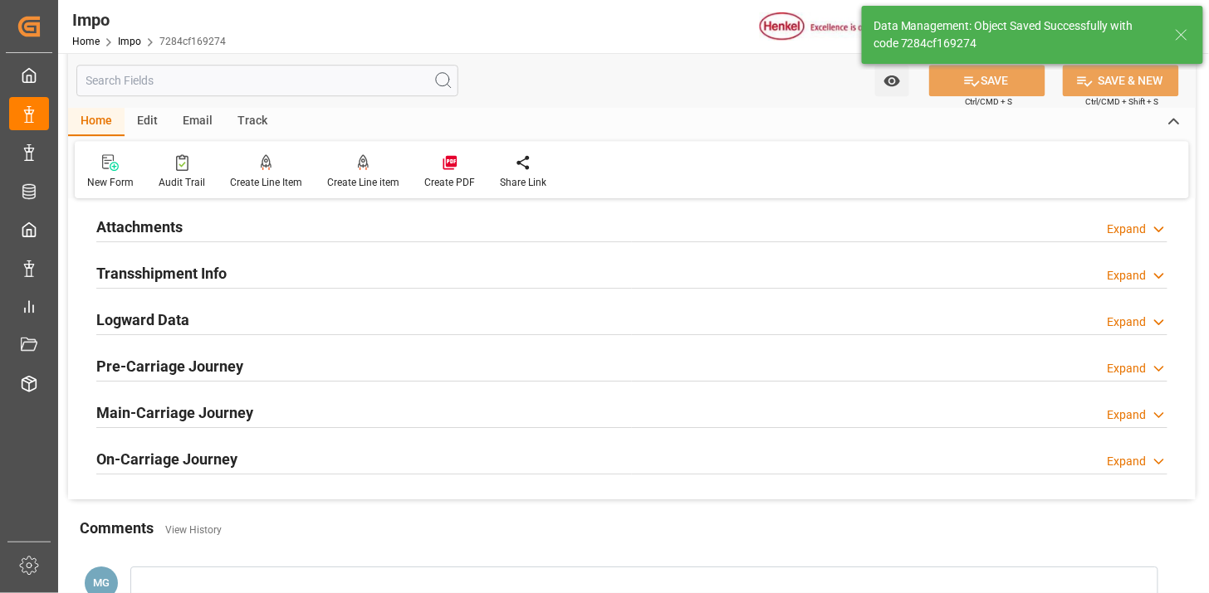
drag, startPoint x: 277, startPoint y: 233, endPoint x: 670, endPoint y: 317, distance: 401.5
click at [276, 232] on div "Attachments Expand" at bounding box center [631, 226] width 1071 height 32
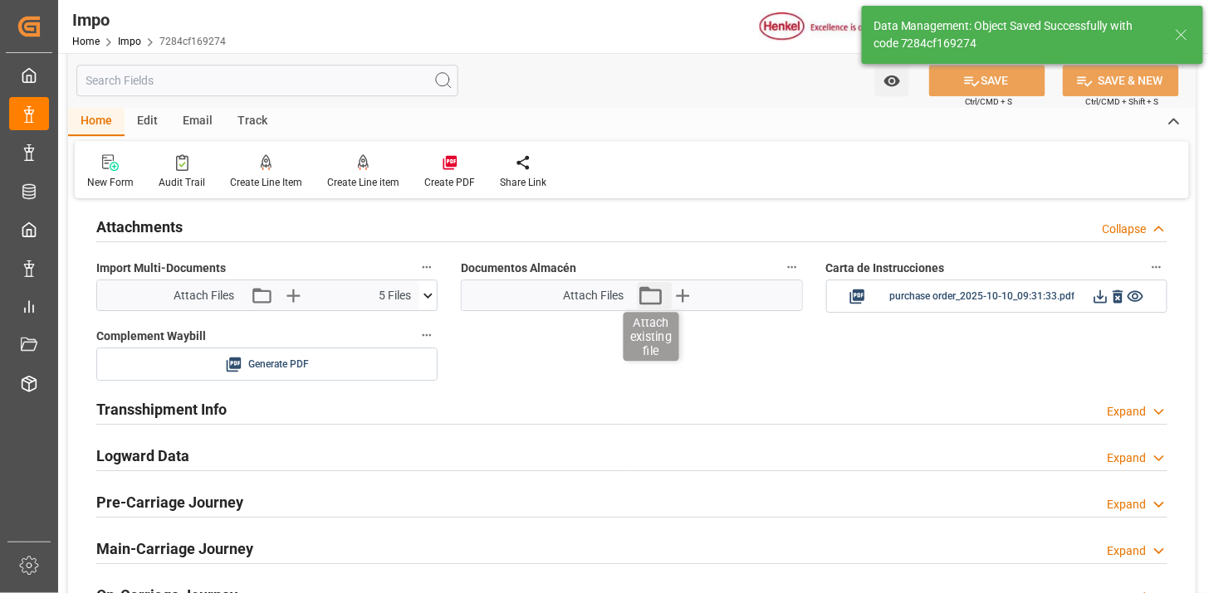
click at [658, 301] on icon "button" at bounding box center [650, 295] width 27 height 27
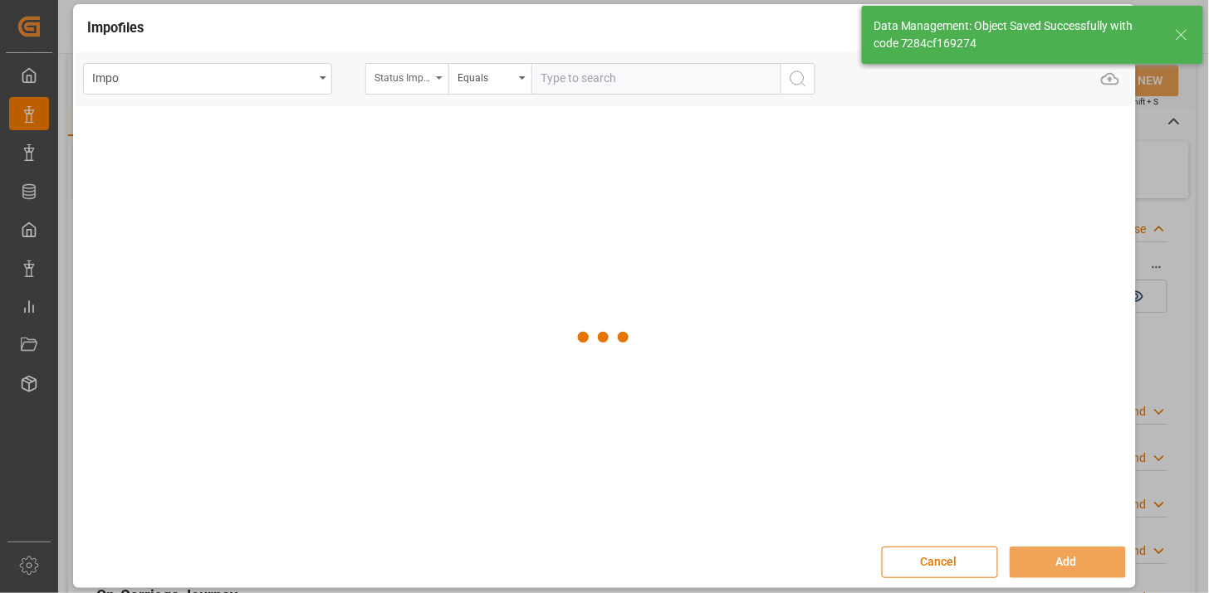
click at [416, 83] on div "Status Importación" at bounding box center [402, 75] width 56 height 19
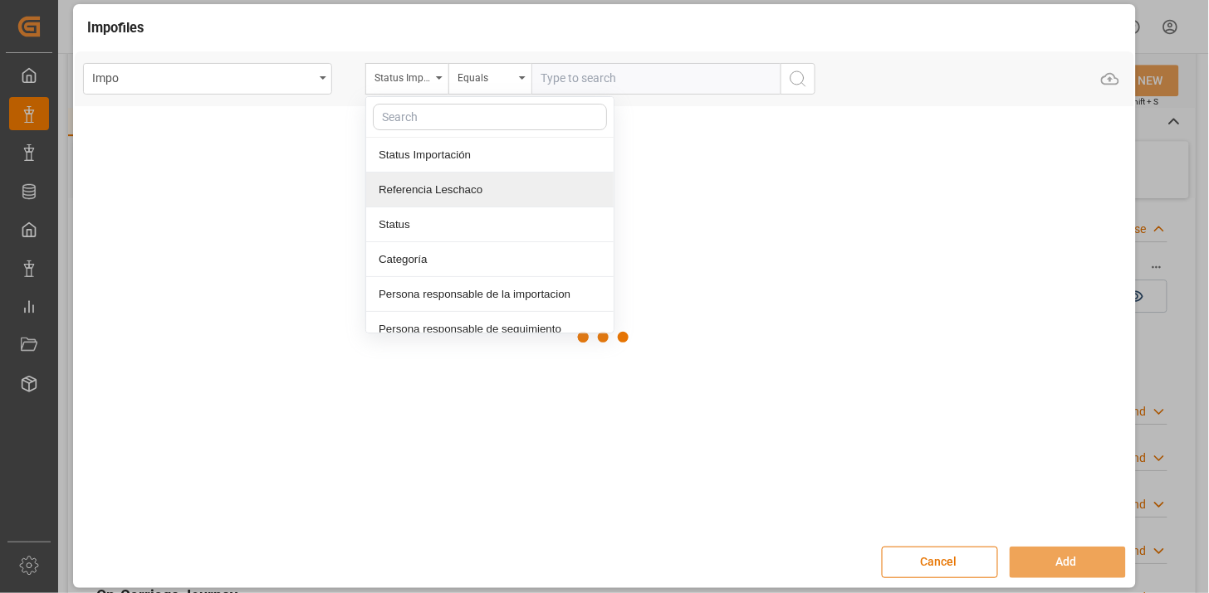
drag, startPoint x: 445, startPoint y: 188, endPoint x: 561, endPoint y: 91, distance: 150.9
click at [448, 187] on div "Referencia Leschaco" at bounding box center [489, 190] width 247 height 35
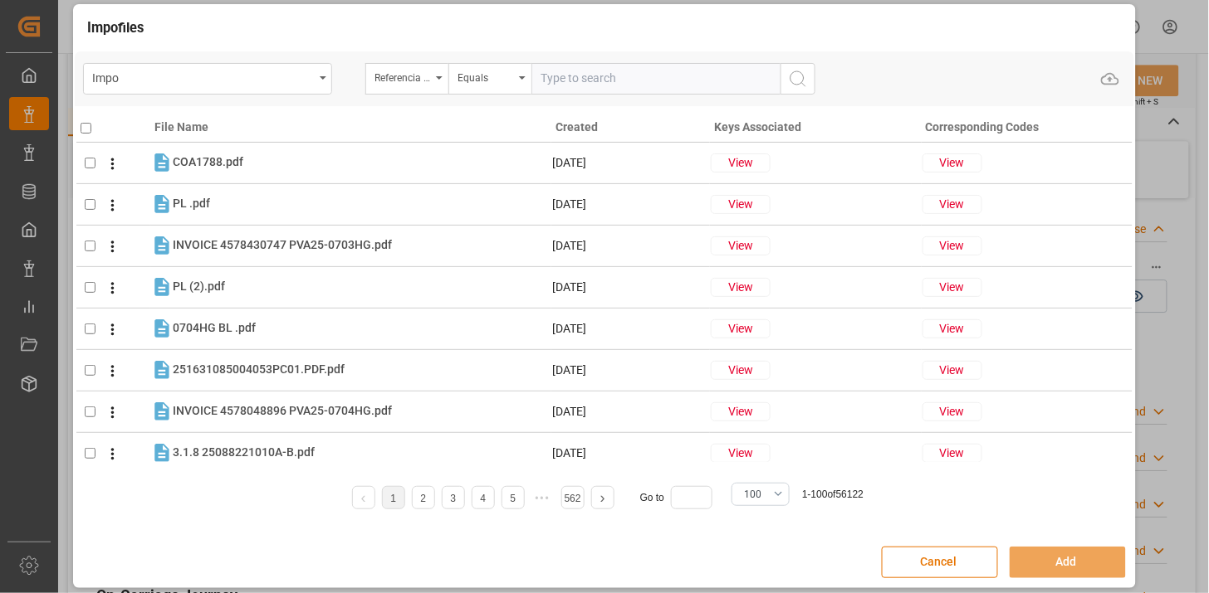
click at [563, 85] on input "text" at bounding box center [655, 79] width 249 height 32
paste input "251006900729"
type input "251006900729"
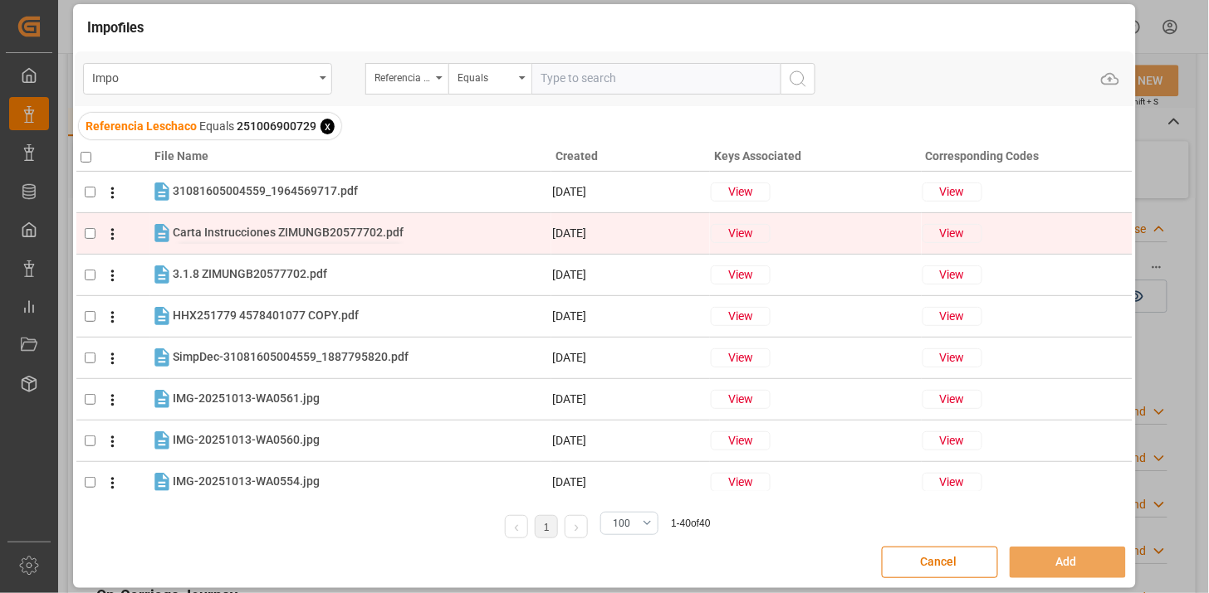
click at [250, 226] on span "Carta Instrucciones ZIMUNGB20577702.pdf" at bounding box center [288, 232] width 231 height 13
checkbox input "true"
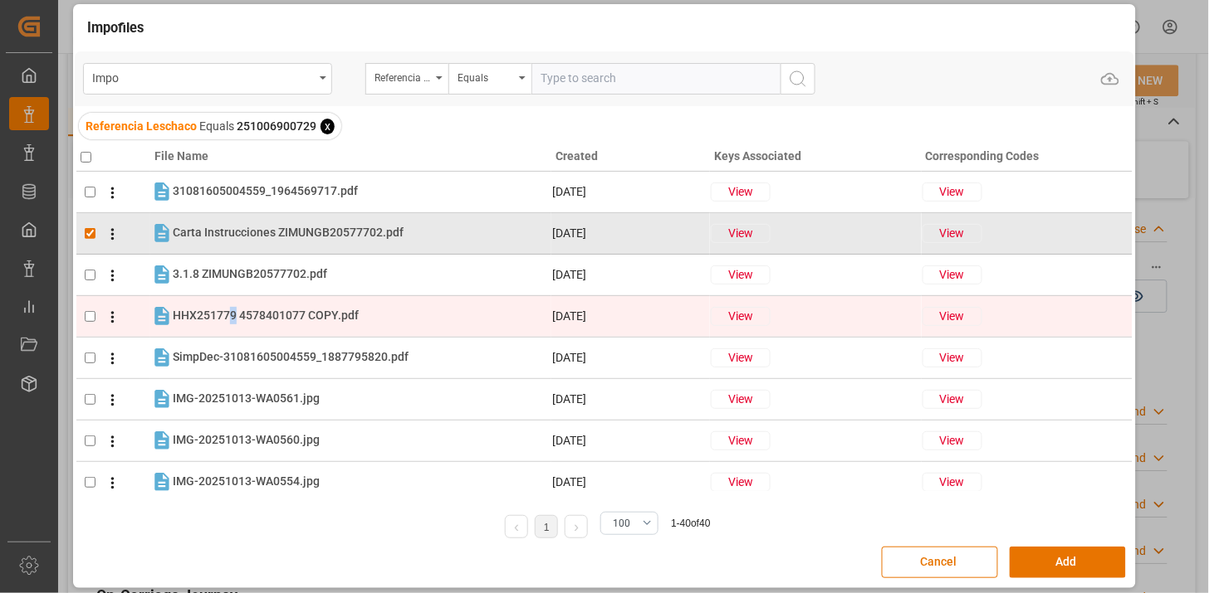
click at [234, 305] on div "HHX251779 4578401077 COPY.pdf HHX251779 4578401077 COPY.pdf" at bounding box center [362, 316] width 378 height 22
checkbox input "true"
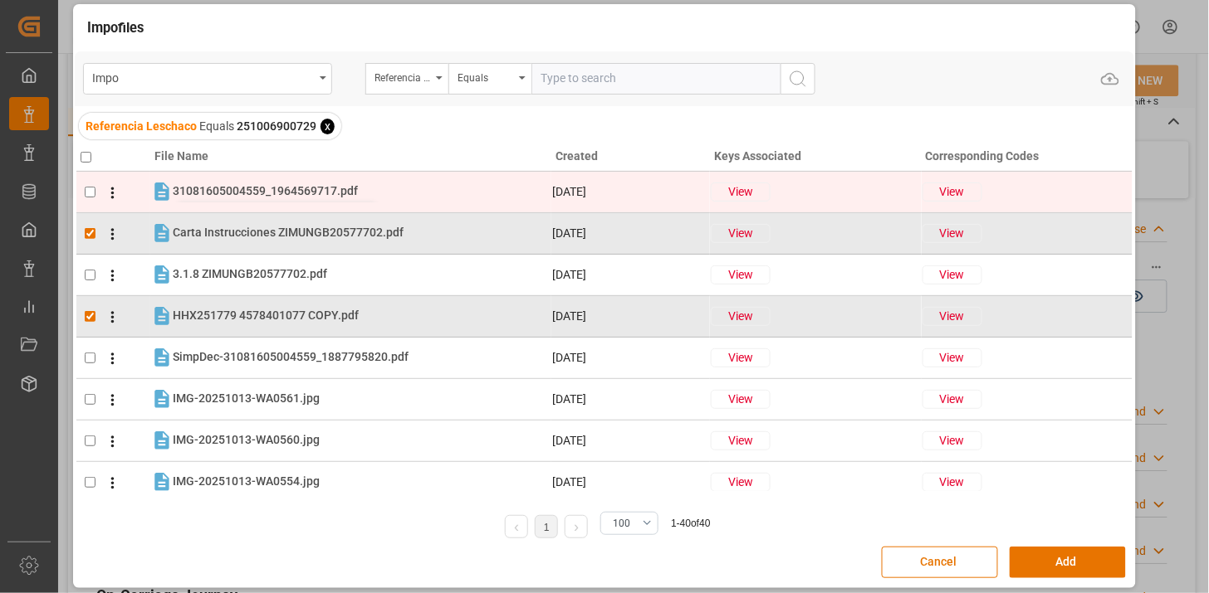
drag, startPoint x: 234, startPoint y: 305, endPoint x: 201, endPoint y: 197, distance: 113.7
click at [201, 197] on span "31081605004559_1964569717.pdf" at bounding box center [265, 190] width 185 height 13
checkbox input "true"
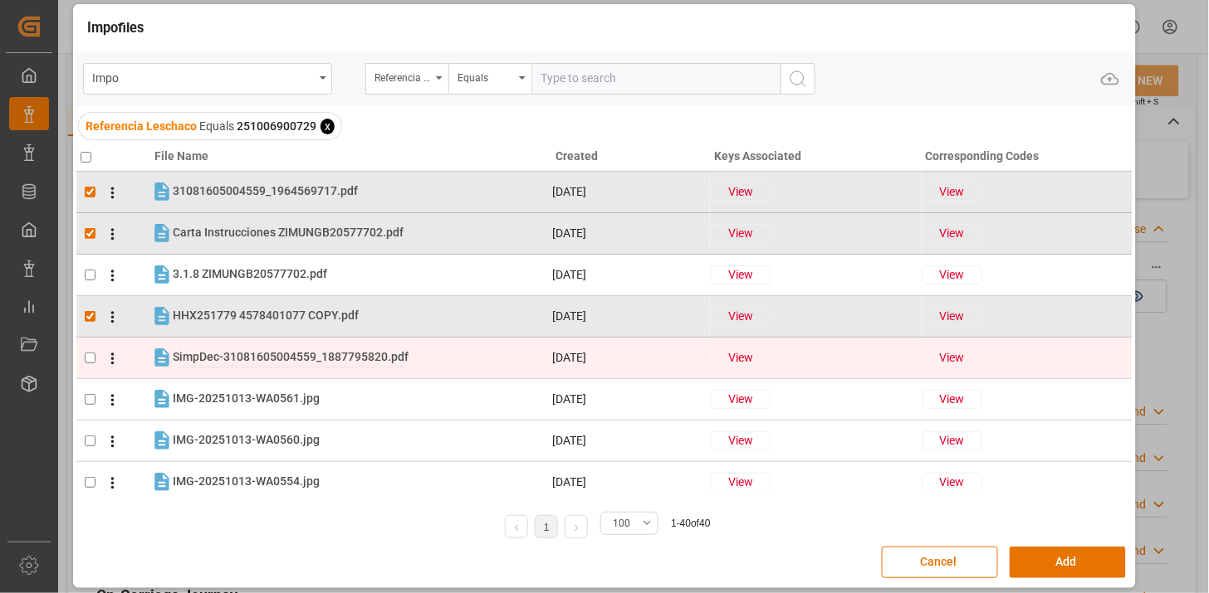
click at [212, 359] on span "SimpDec-31081605004559_1887795820.pdf" at bounding box center [291, 356] width 236 height 13
checkbox input "true"
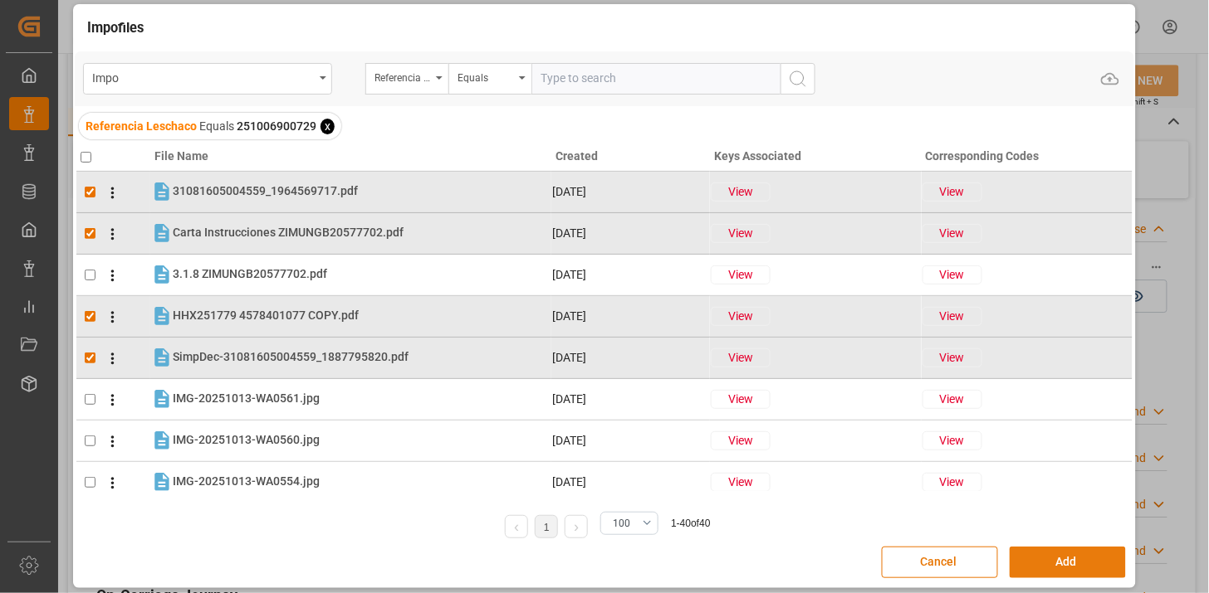
click at [1073, 560] on button "Add" at bounding box center [1067, 563] width 116 height 32
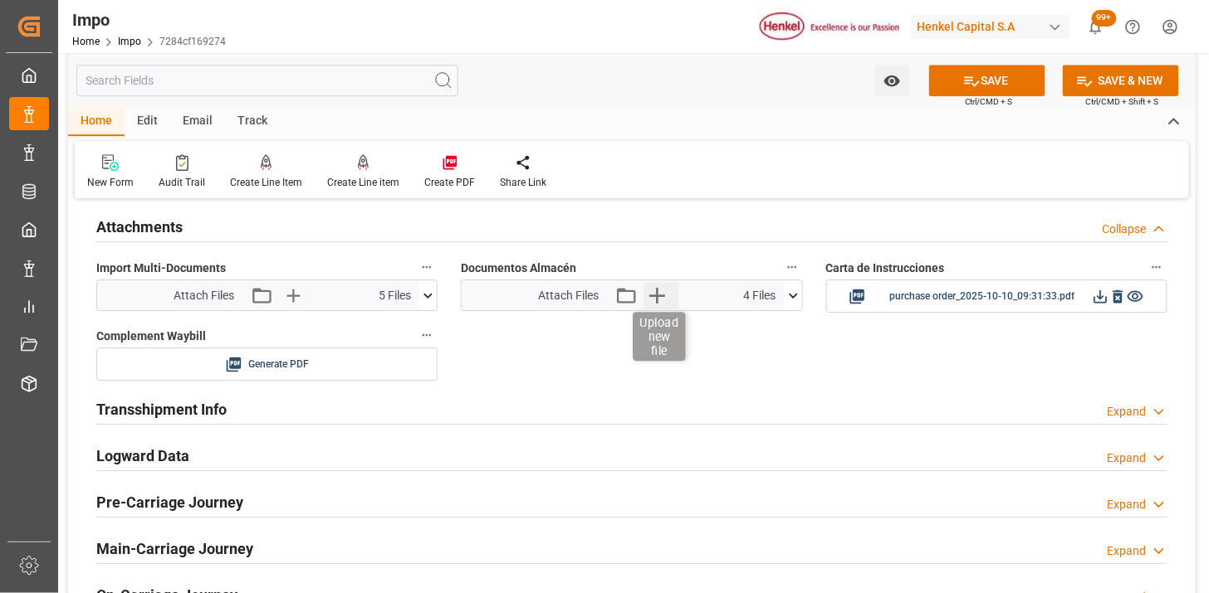
click at [665, 297] on icon "button" at bounding box center [656, 295] width 27 height 27
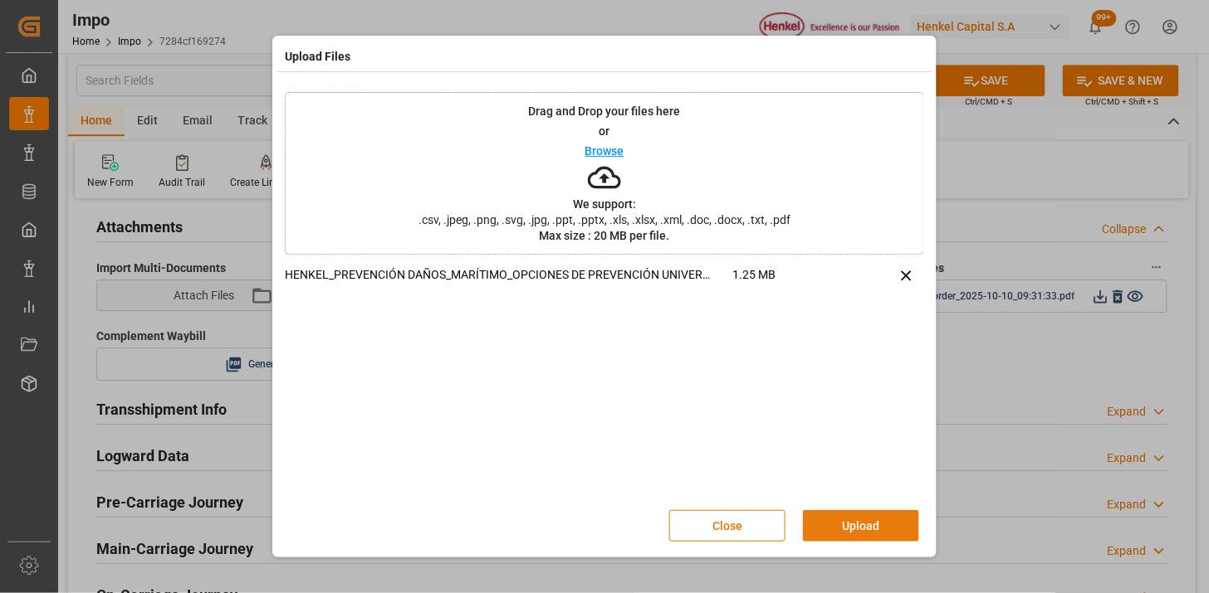
click at [847, 524] on button "Upload" at bounding box center [861, 526] width 116 height 32
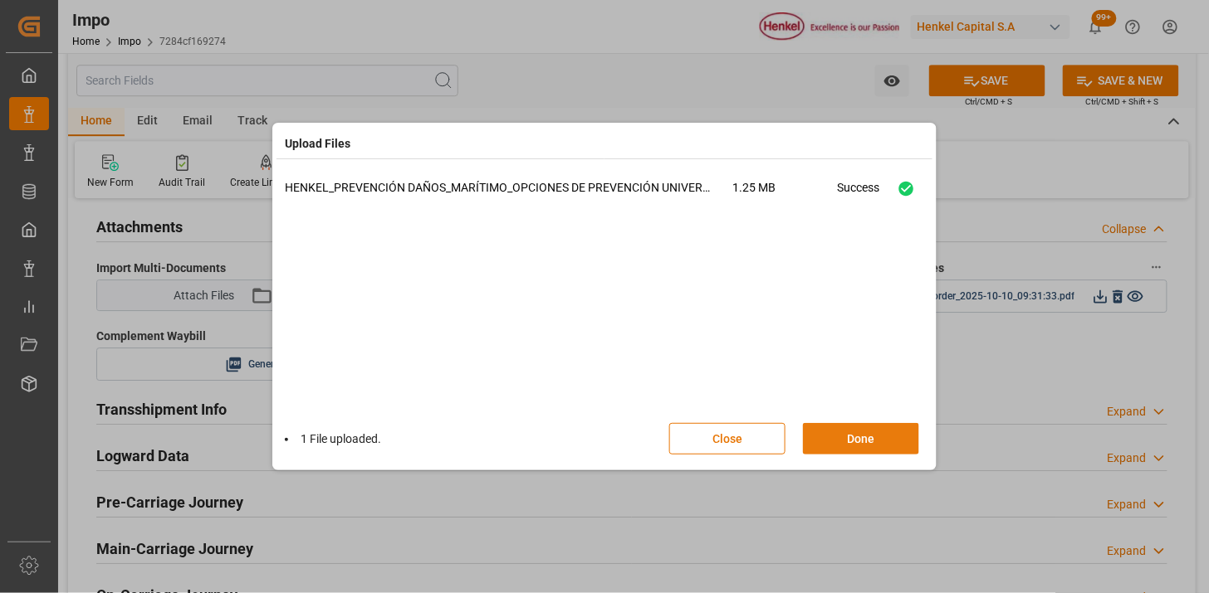
click at [848, 446] on button "Done" at bounding box center [861, 439] width 116 height 32
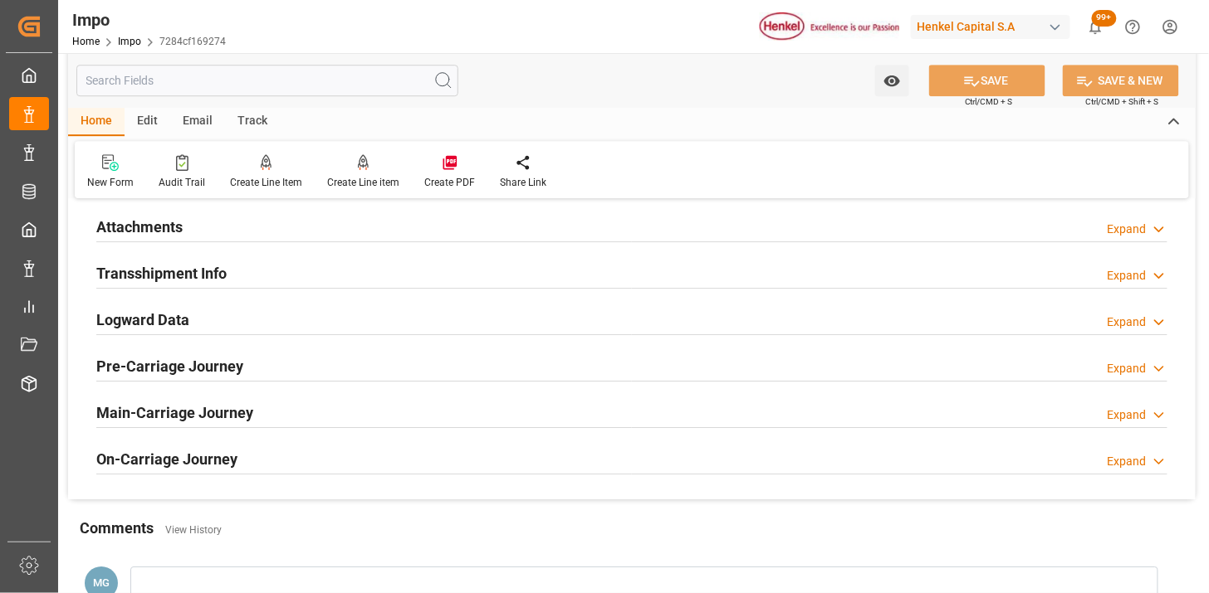
click at [436, 220] on div "Attachments Expand" at bounding box center [631, 226] width 1071 height 32
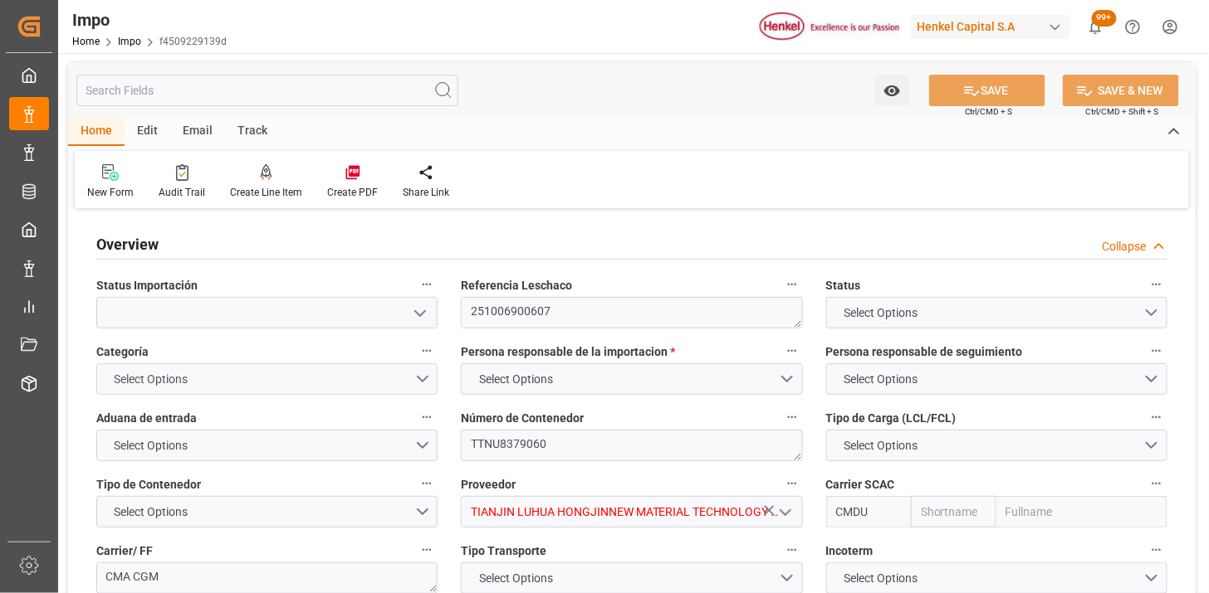
type input "CMACGM"
type input "CMA CGM Group"
type input "1"
type input "50"
type input "20"
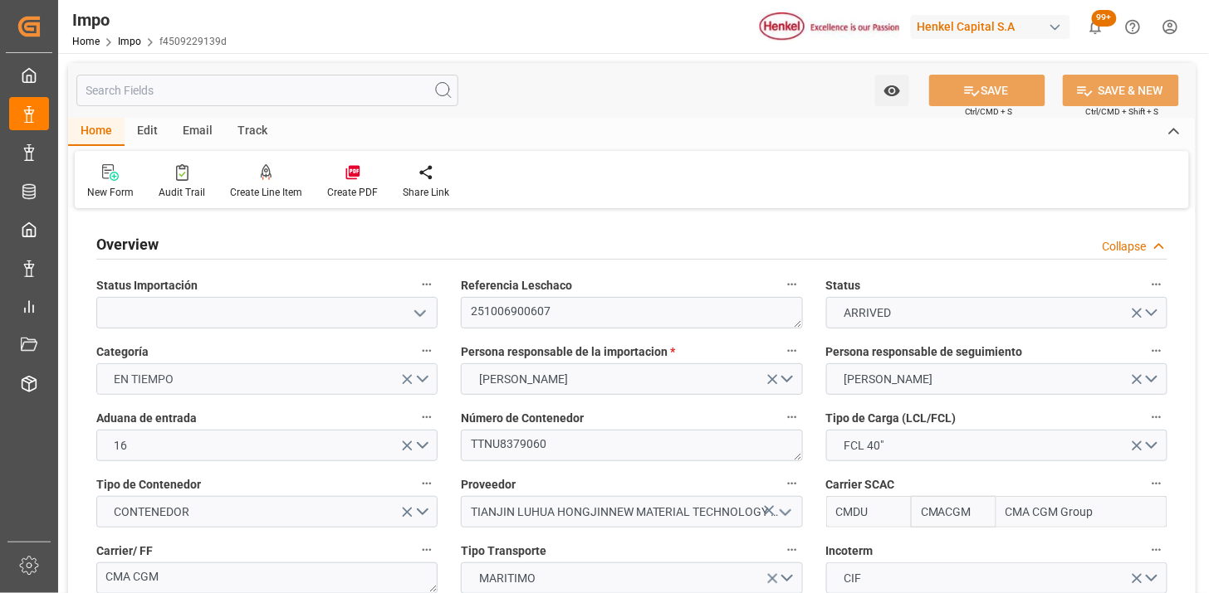
type input "[DATE]"
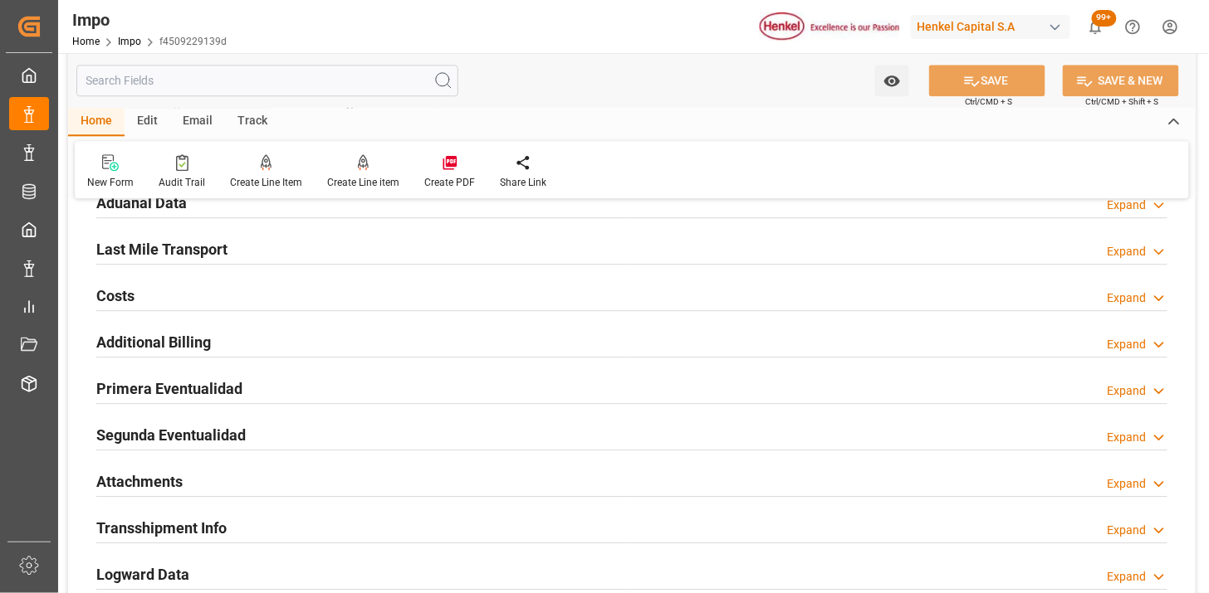
scroll to position [1106, 0]
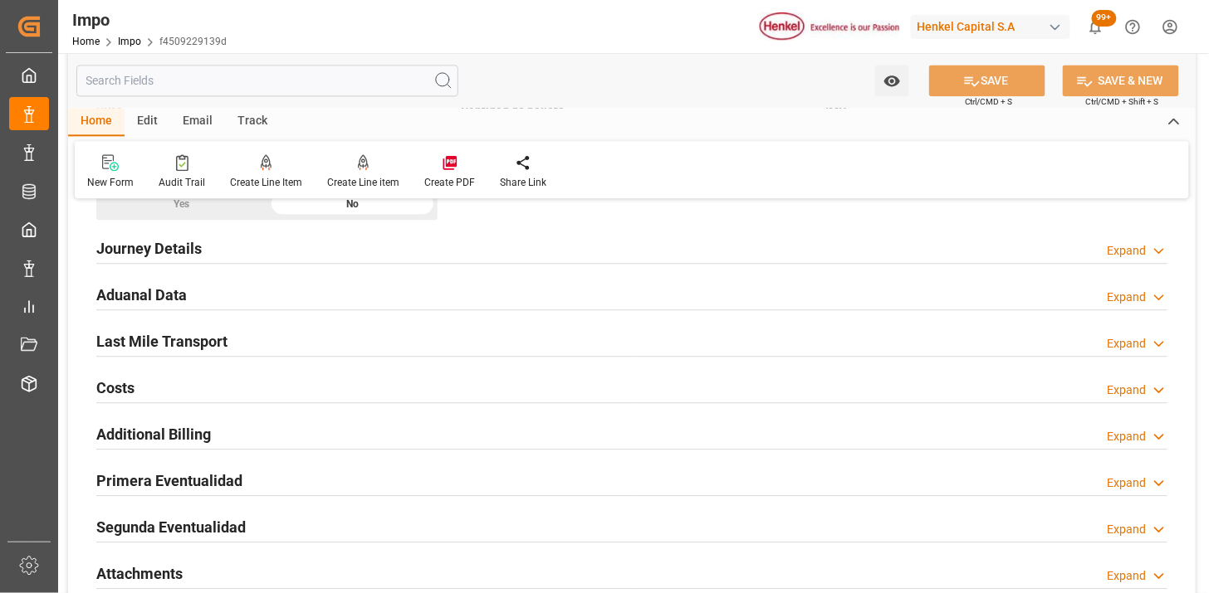
drag, startPoint x: 326, startPoint y: 279, endPoint x: 368, endPoint y: 317, distance: 56.4
click at [326, 280] on div "Aduanal Data Expand" at bounding box center [631, 294] width 1071 height 32
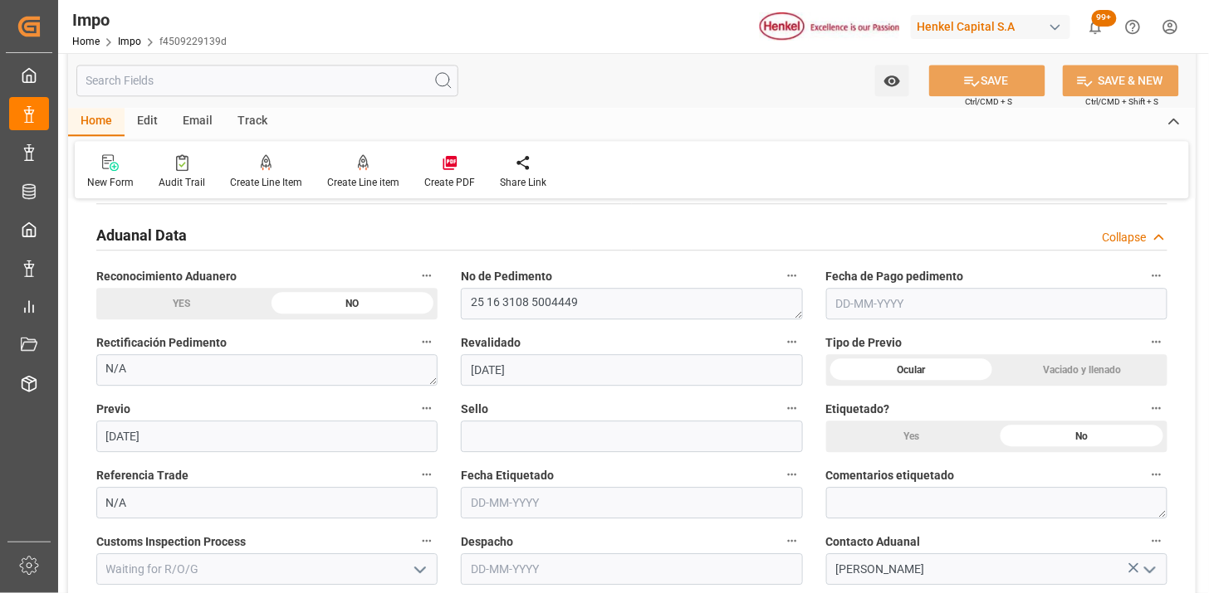
scroll to position [1199, 0]
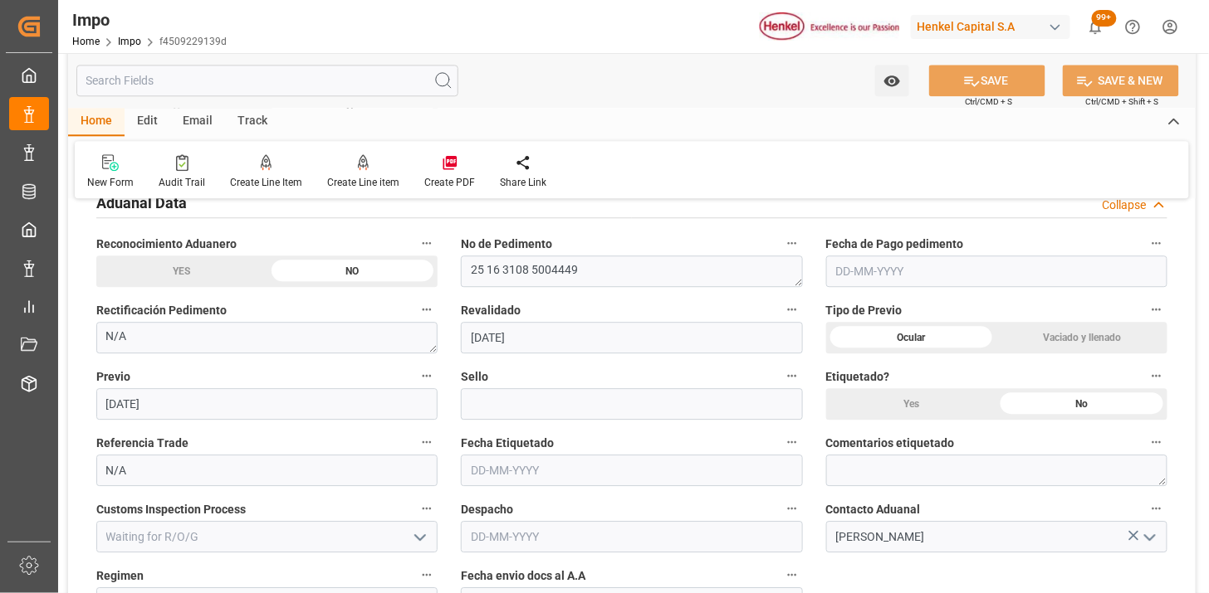
click at [853, 271] on input "text" at bounding box center [996, 272] width 341 height 32
type input "[DATE]"
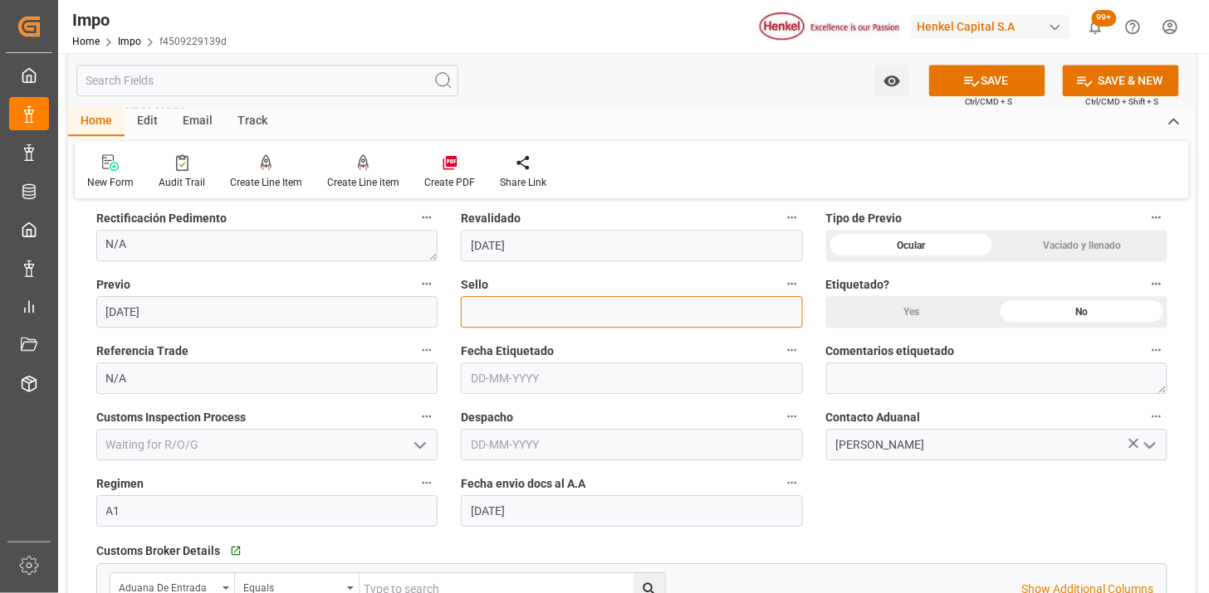
click at [538, 317] on input at bounding box center [631, 312] width 341 height 32
paste input "CEM23-3548494"
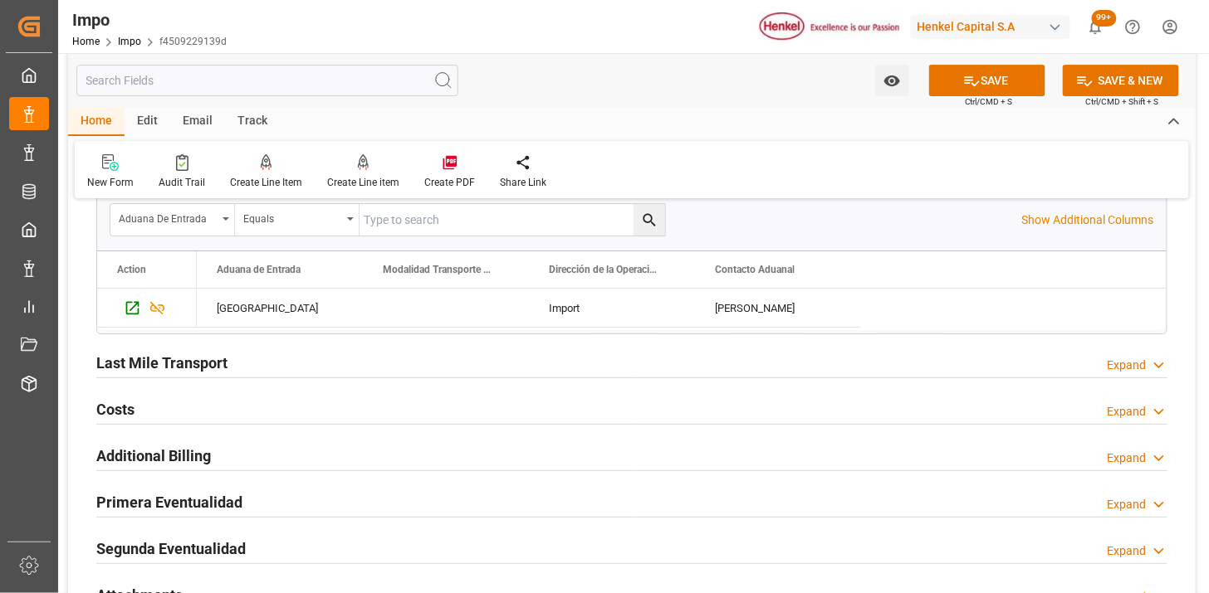
scroll to position [1752, 0]
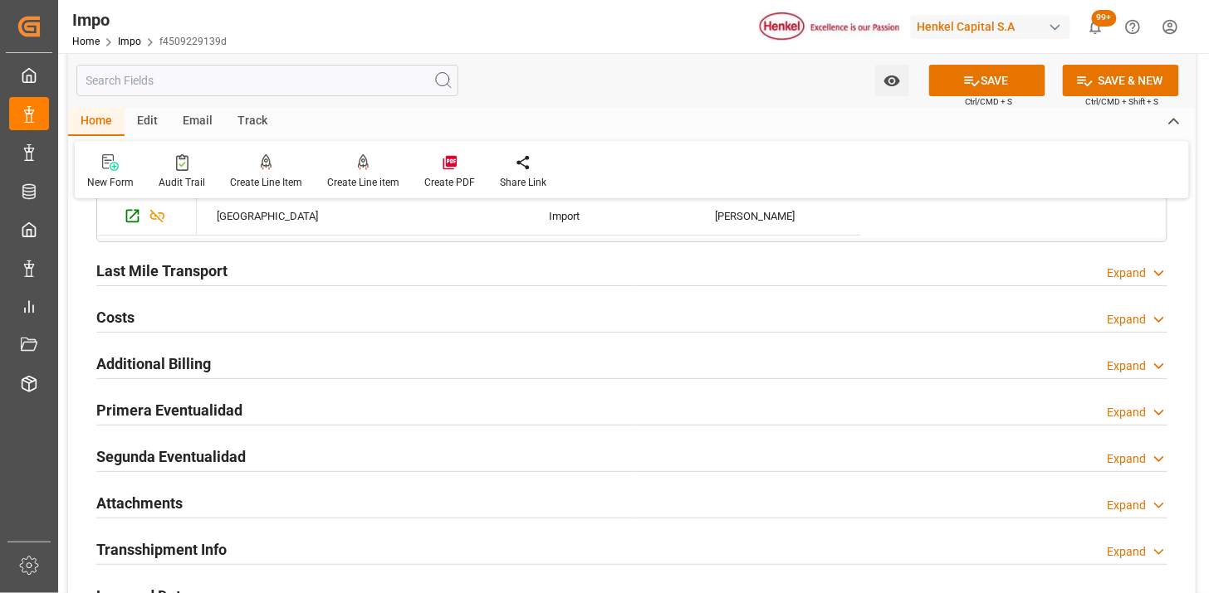
type input "CEM23-3548494"
click at [433, 281] on div "Last Mile Transport Expand" at bounding box center [631, 270] width 1071 height 32
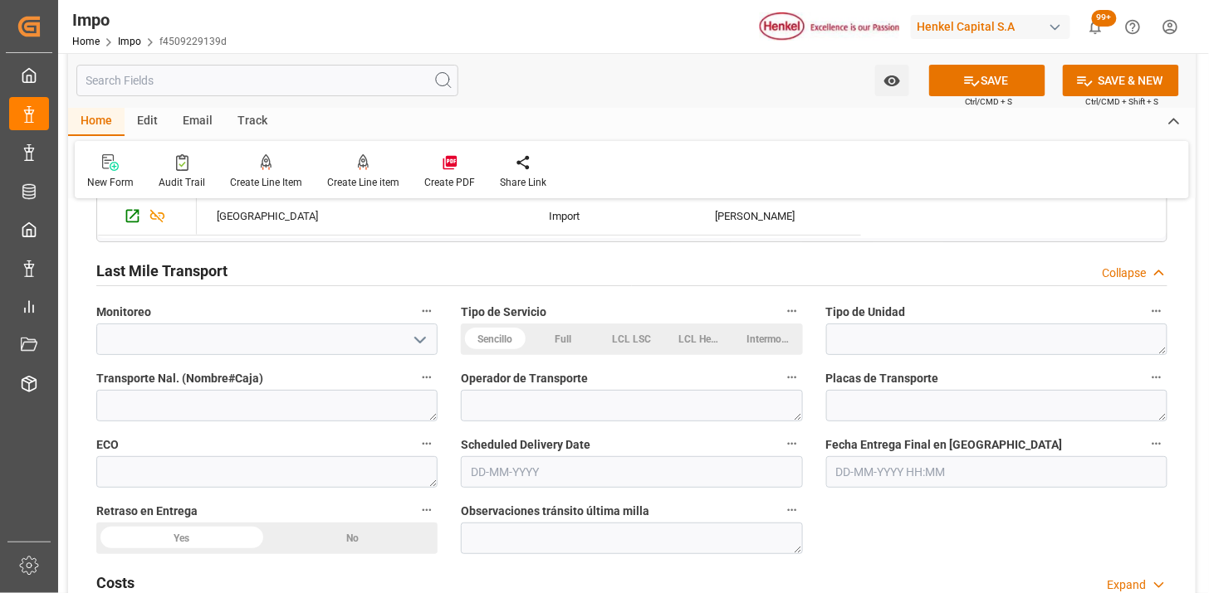
click at [454, 276] on div "Last Mile Transport Collapse" at bounding box center [631, 270] width 1071 height 32
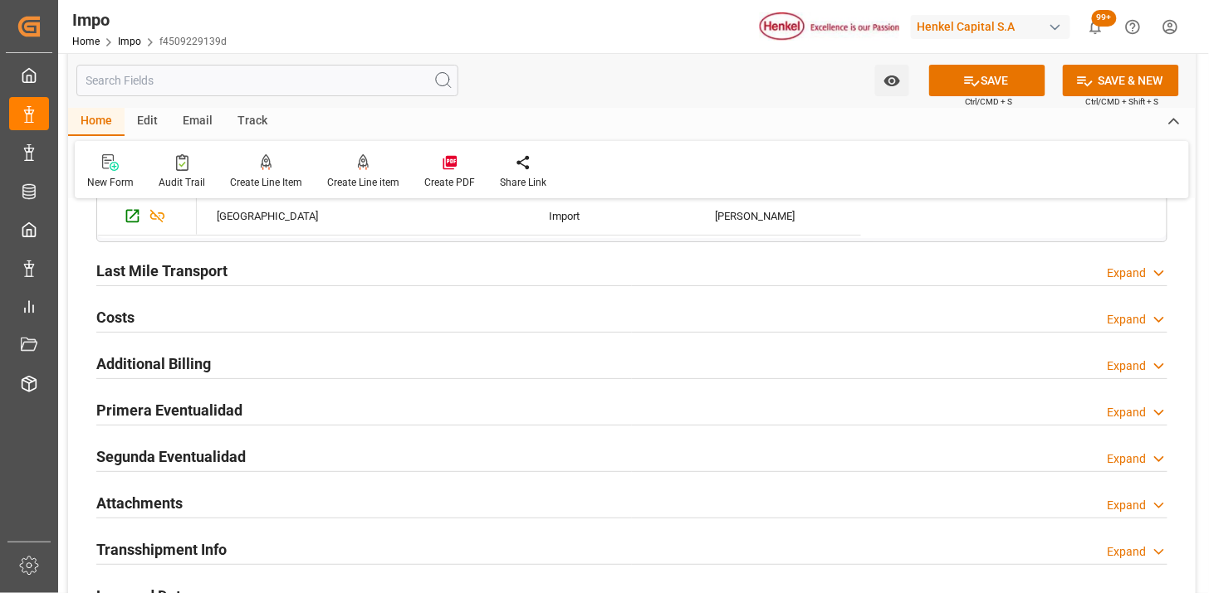
scroll to position [1844, 0]
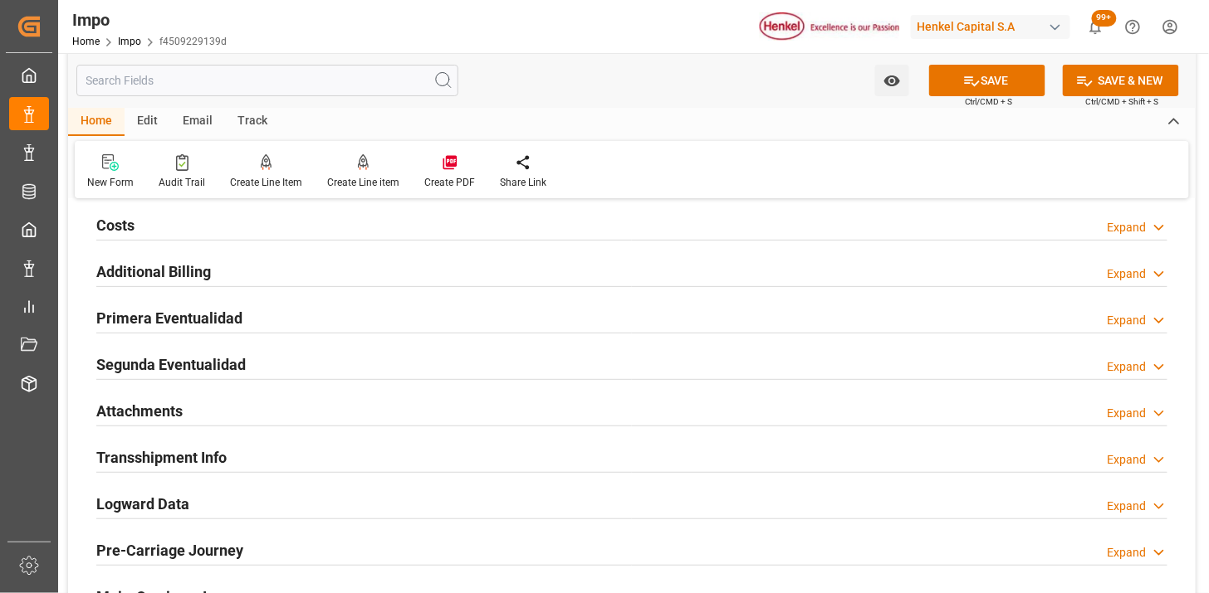
click at [371, 314] on div "Primera Eventualidad Expand" at bounding box center [631, 317] width 1071 height 32
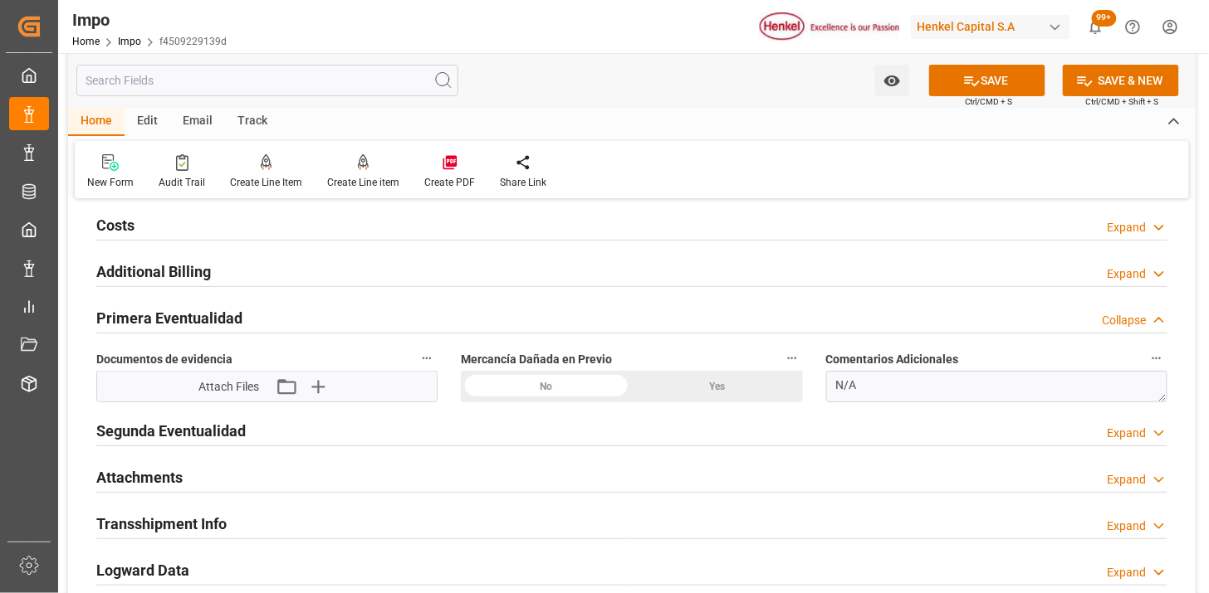
click at [553, 393] on div "No" at bounding box center [546, 387] width 171 height 32
click at [317, 393] on icon "button" at bounding box center [318, 387] width 16 height 16
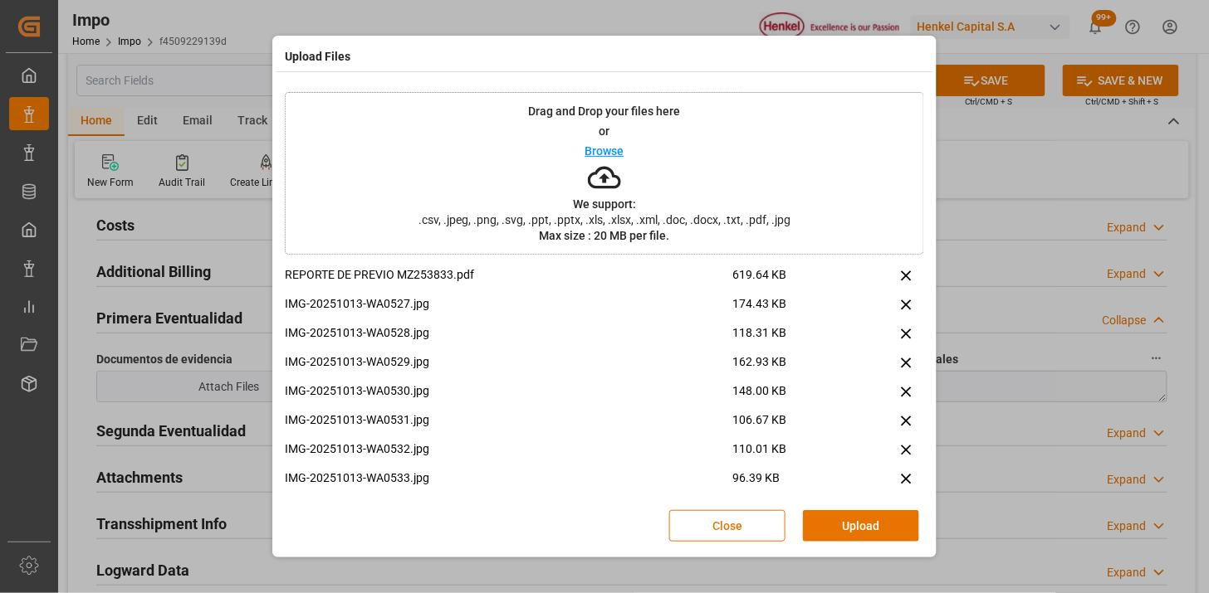
drag, startPoint x: 861, startPoint y: 523, endPoint x: 855, endPoint y: 540, distance: 18.4
click at [856, 521] on button "Upload" at bounding box center [861, 526] width 116 height 32
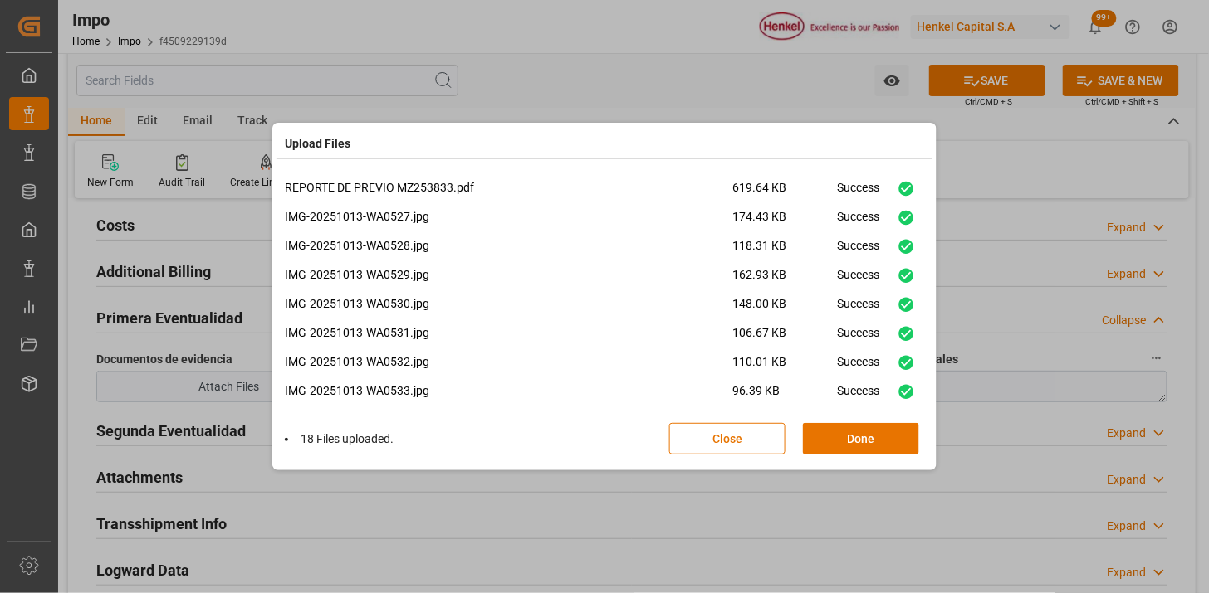
scroll to position [301, 0]
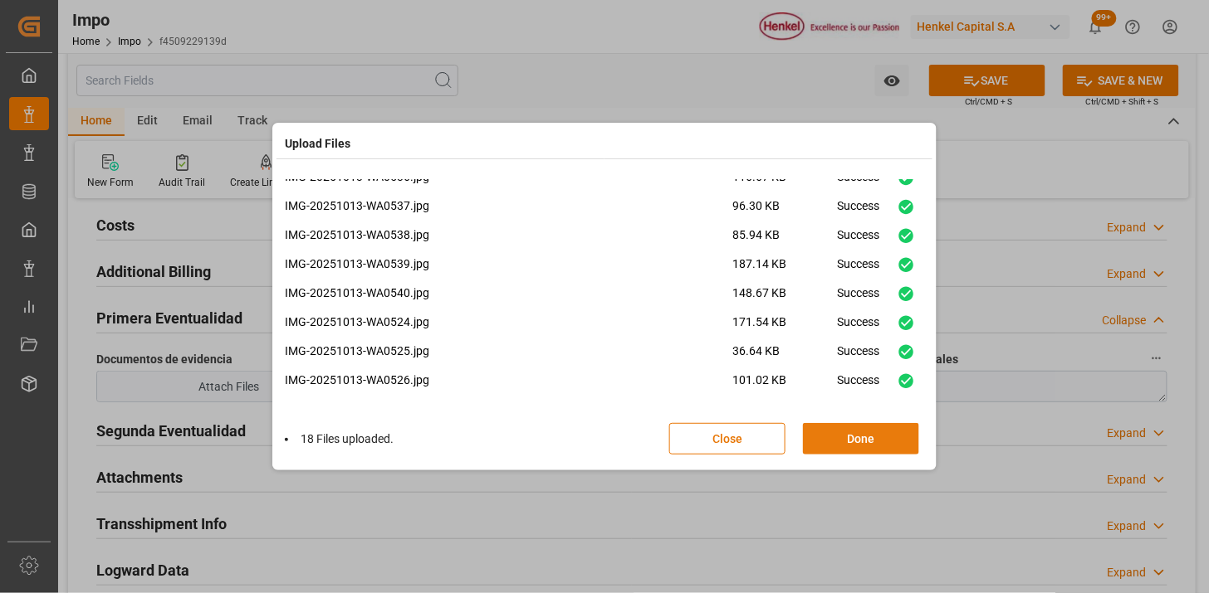
click at [806, 432] on button "Done" at bounding box center [861, 439] width 116 height 32
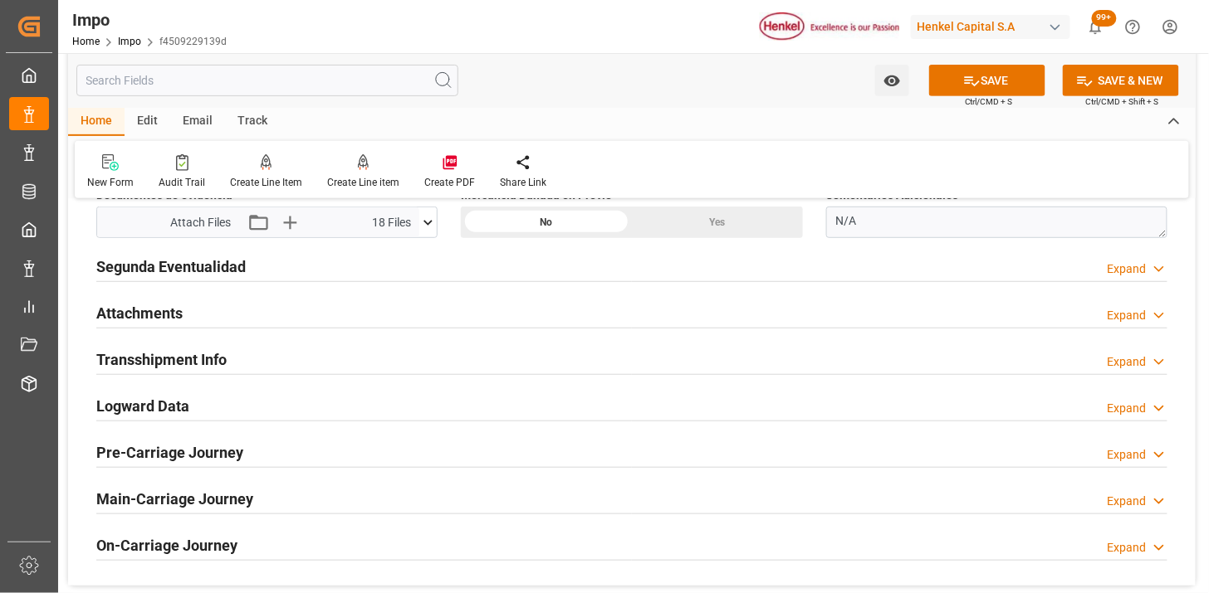
scroll to position [2029, 0]
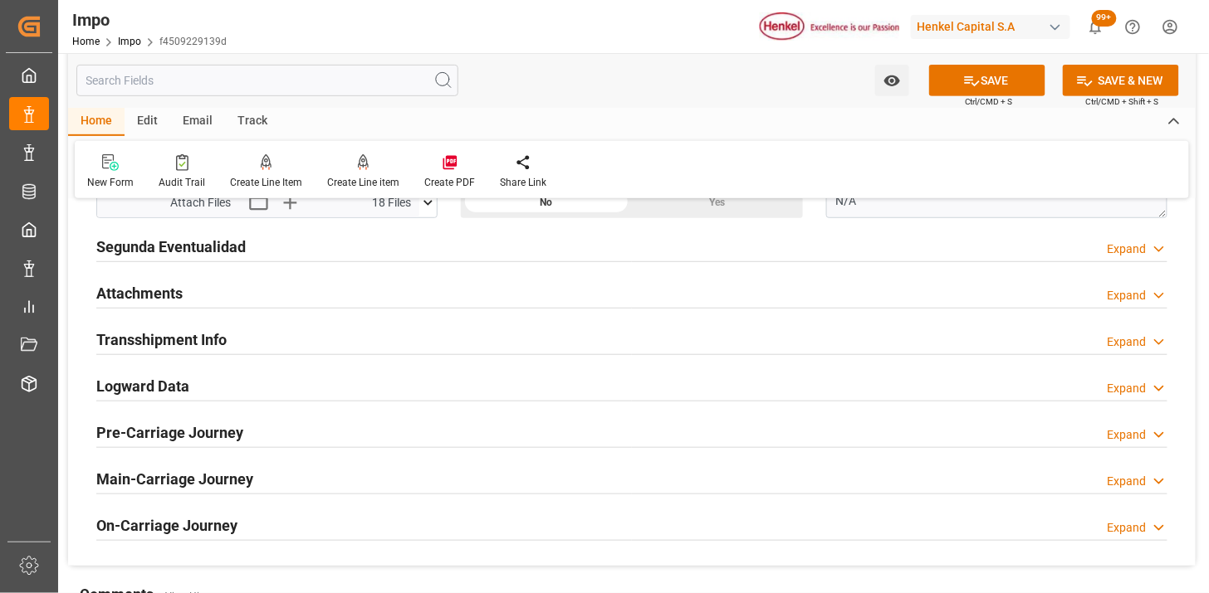
click at [307, 285] on div "Attachments Expand" at bounding box center [631, 292] width 1071 height 32
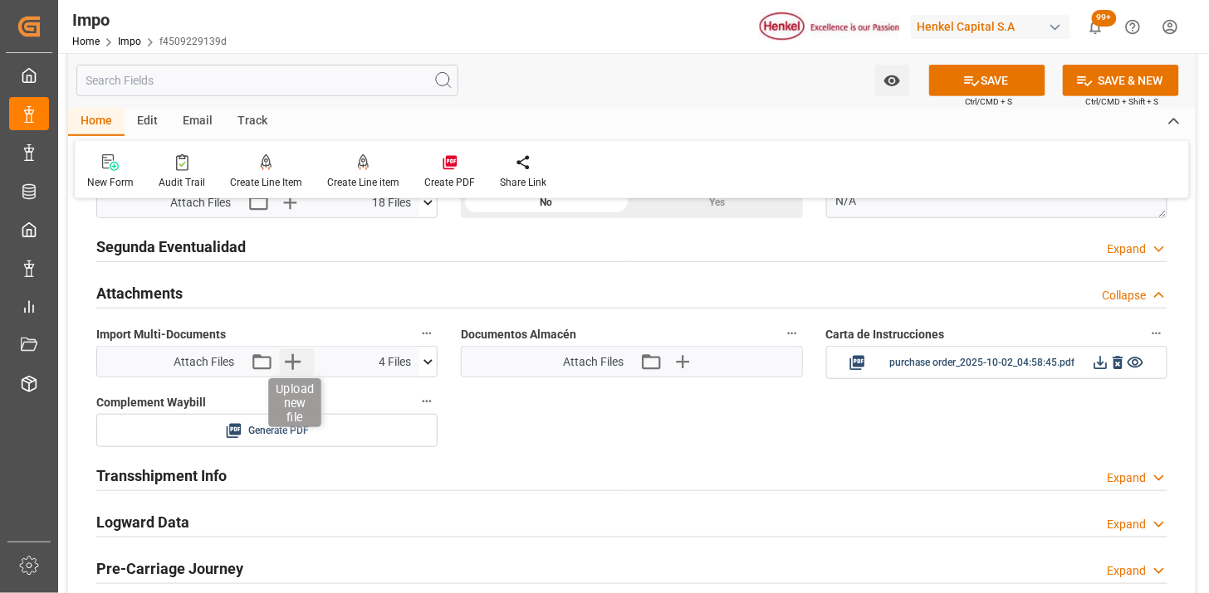
click at [294, 360] on icon "button" at bounding box center [292, 362] width 27 height 27
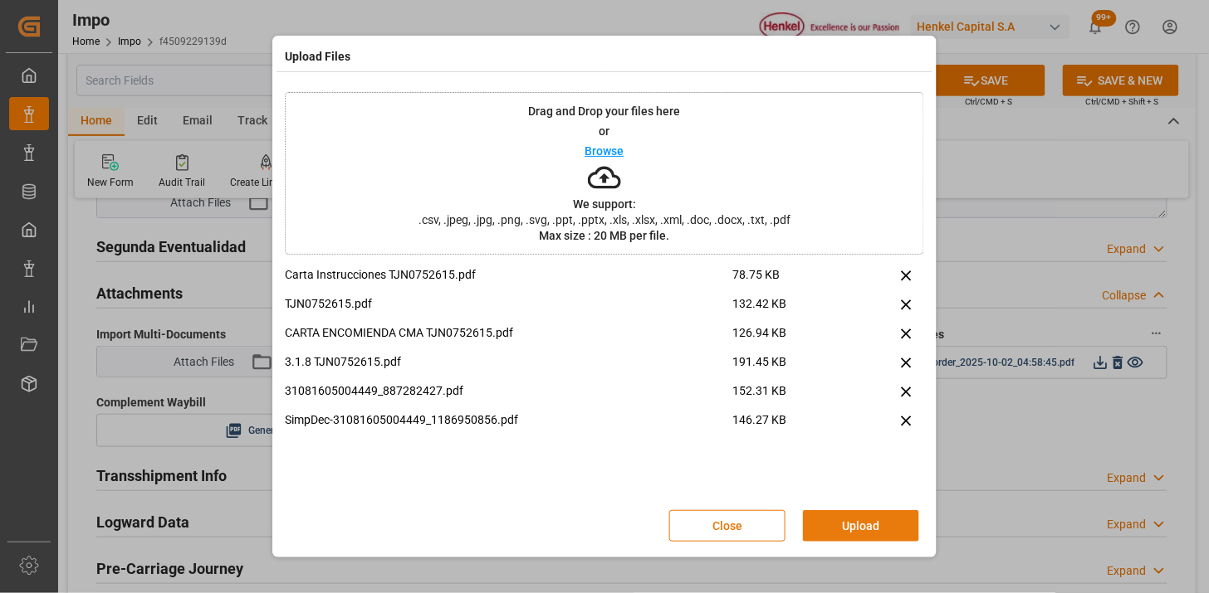
click at [860, 515] on button "Upload" at bounding box center [861, 526] width 116 height 32
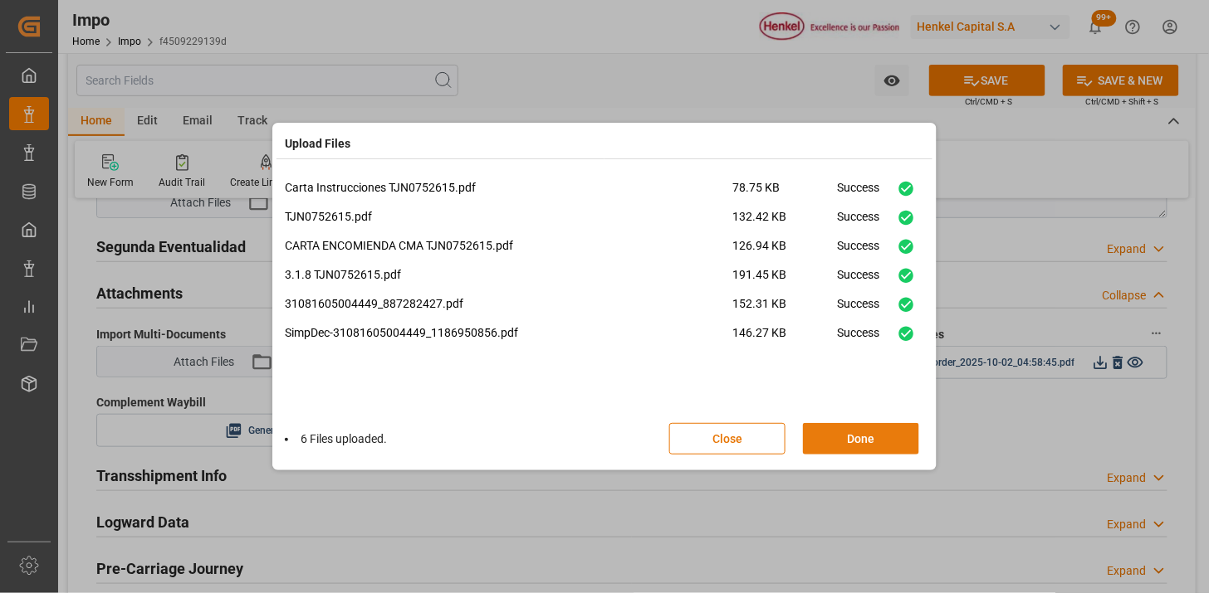
click at [824, 432] on button "Done" at bounding box center [861, 439] width 116 height 32
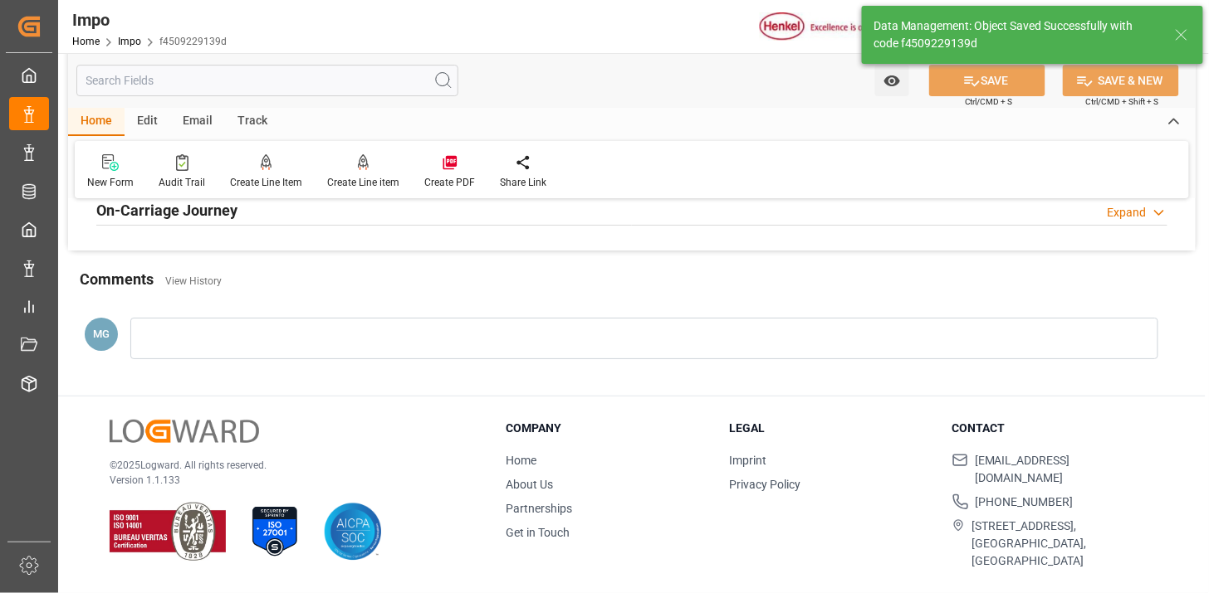
scroll to position [1453, 0]
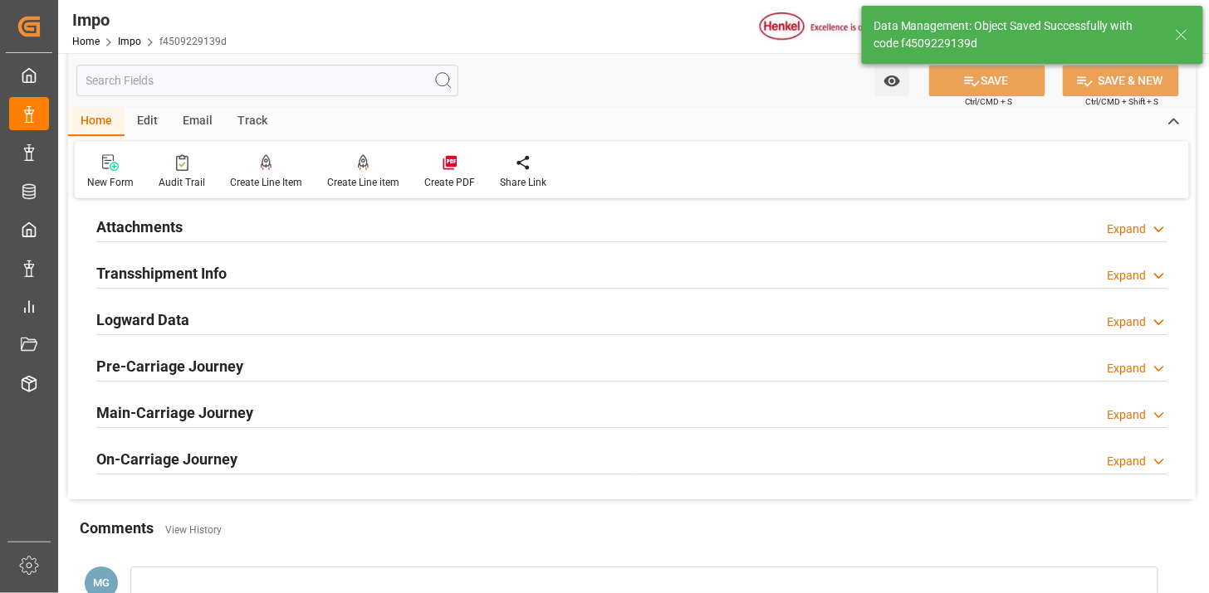
drag, startPoint x: 218, startPoint y: 225, endPoint x: 577, endPoint y: 297, distance: 365.8
click at [218, 224] on div "Attachments Expand" at bounding box center [631, 226] width 1071 height 32
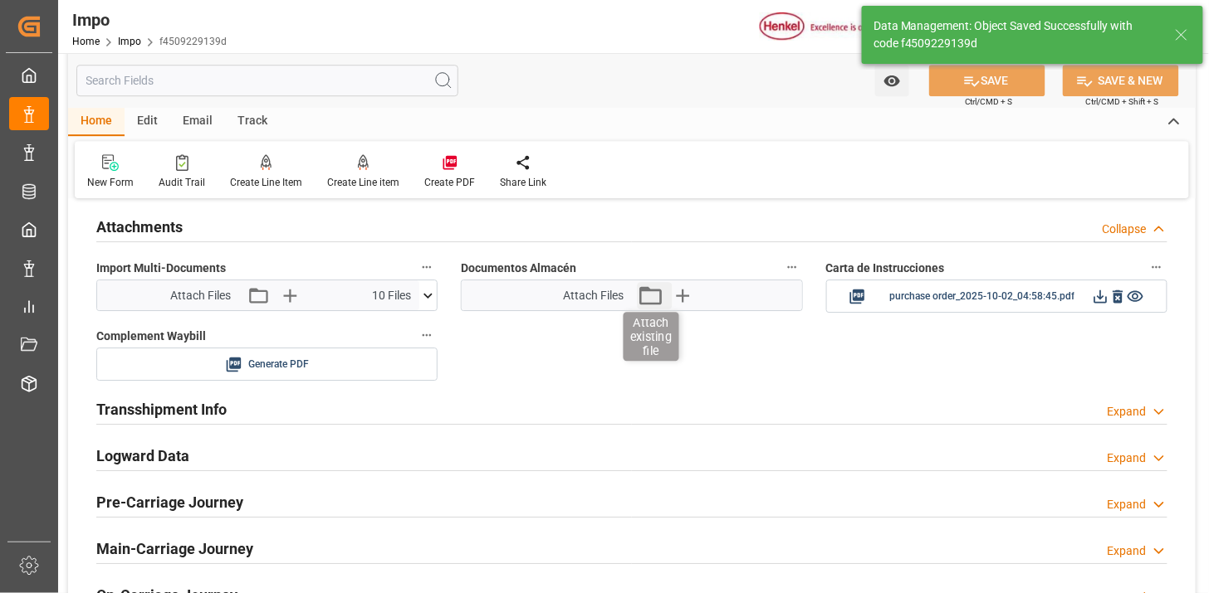
click at [656, 296] on icon "button" at bounding box center [650, 295] width 27 height 27
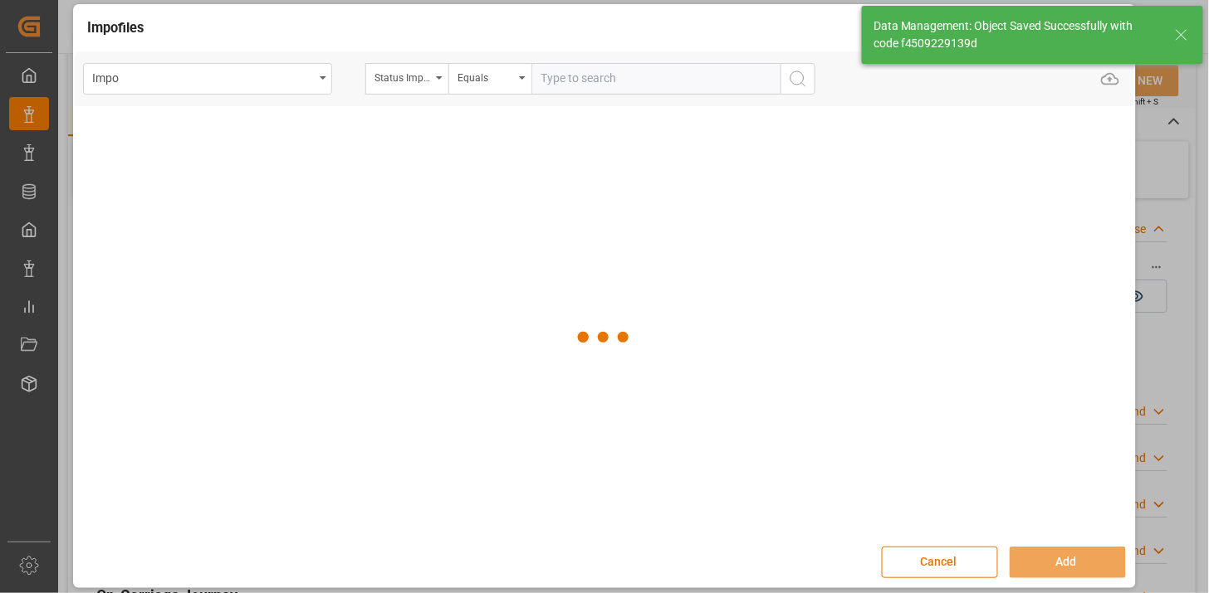
click at [422, 88] on div "Status Importación" at bounding box center [406, 79] width 83 height 32
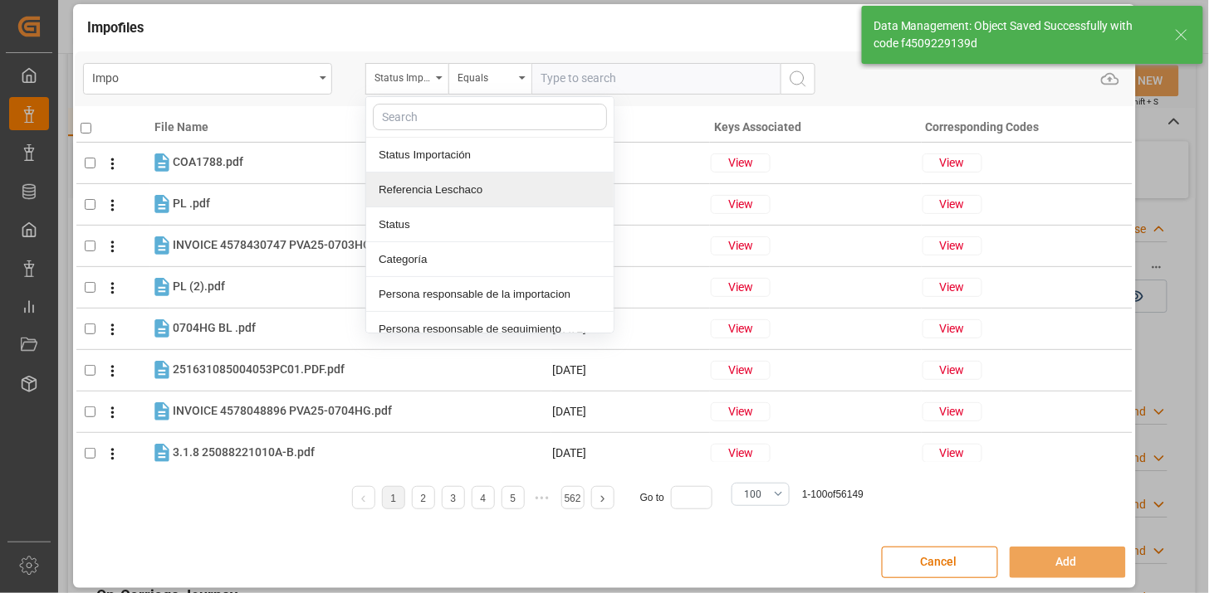
click at [423, 191] on div "Referencia Leschaco" at bounding box center [489, 190] width 247 height 35
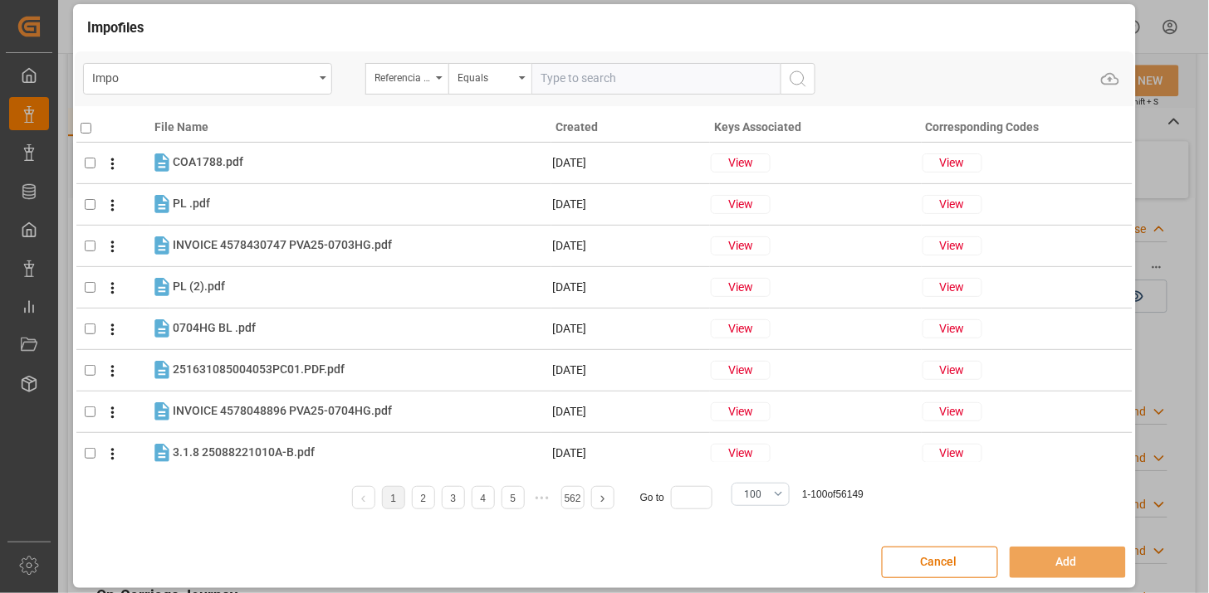
click at [574, 63] on input "text" at bounding box center [655, 79] width 249 height 32
paste input "251006900607"
type input "251006900607"
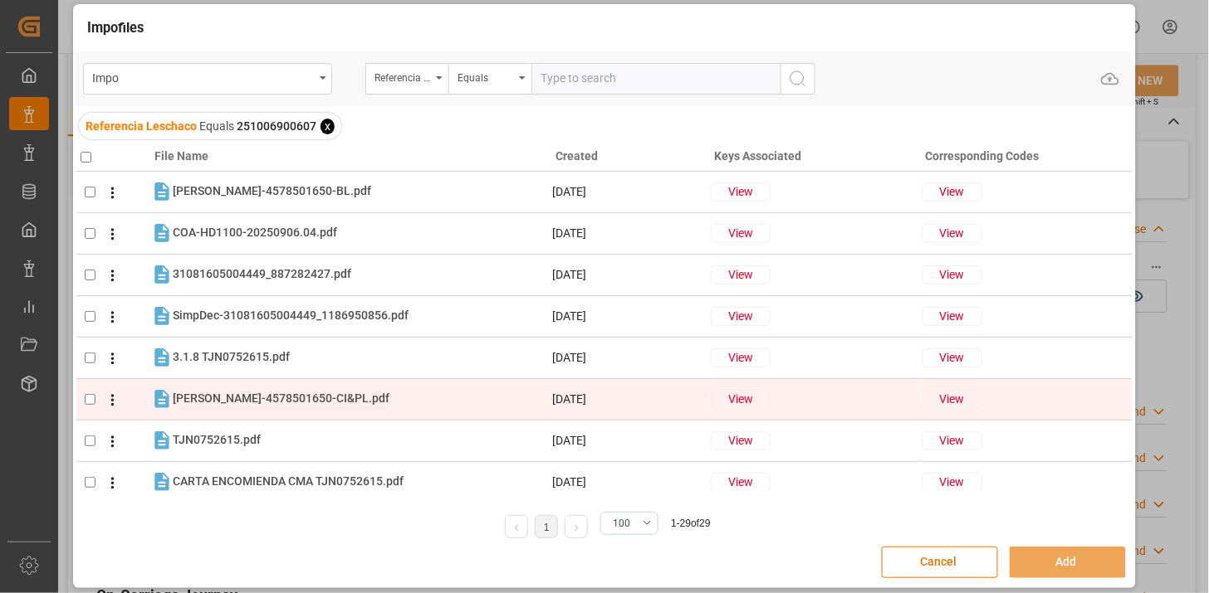
click at [279, 398] on span "HENKEL-4578501650-CI&PL.pdf" at bounding box center [281, 398] width 217 height 13
checkbox input "true"
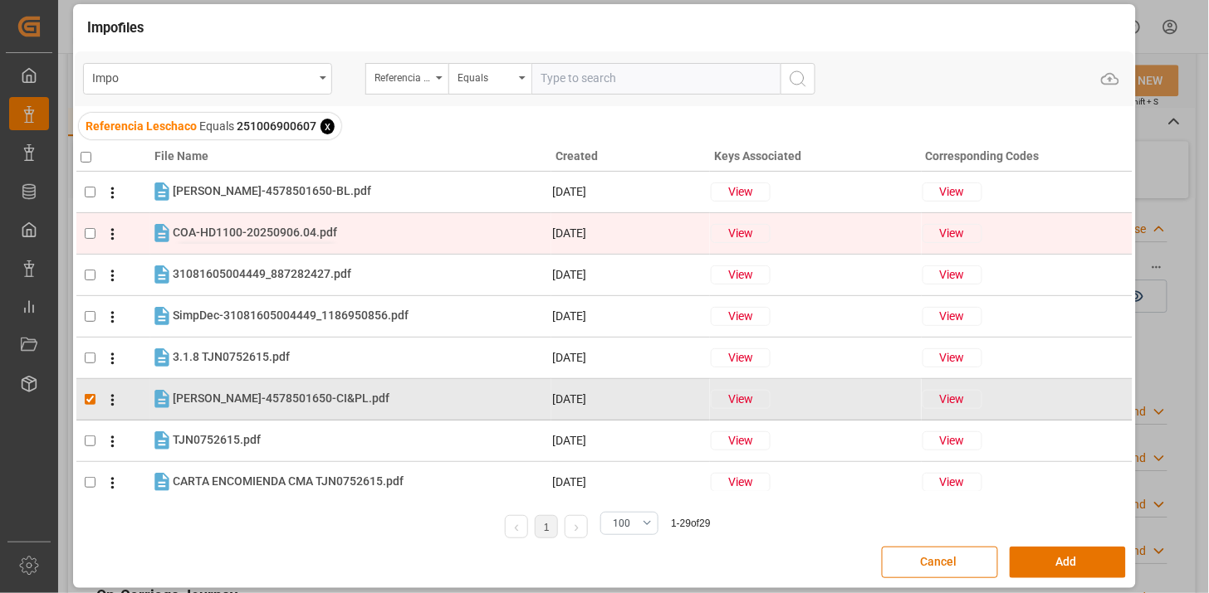
click at [300, 227] on span "COA-HD1100-20250906.04.pdf" at bounding box center [255, 232] width 164 height 13
checkbox input "true"
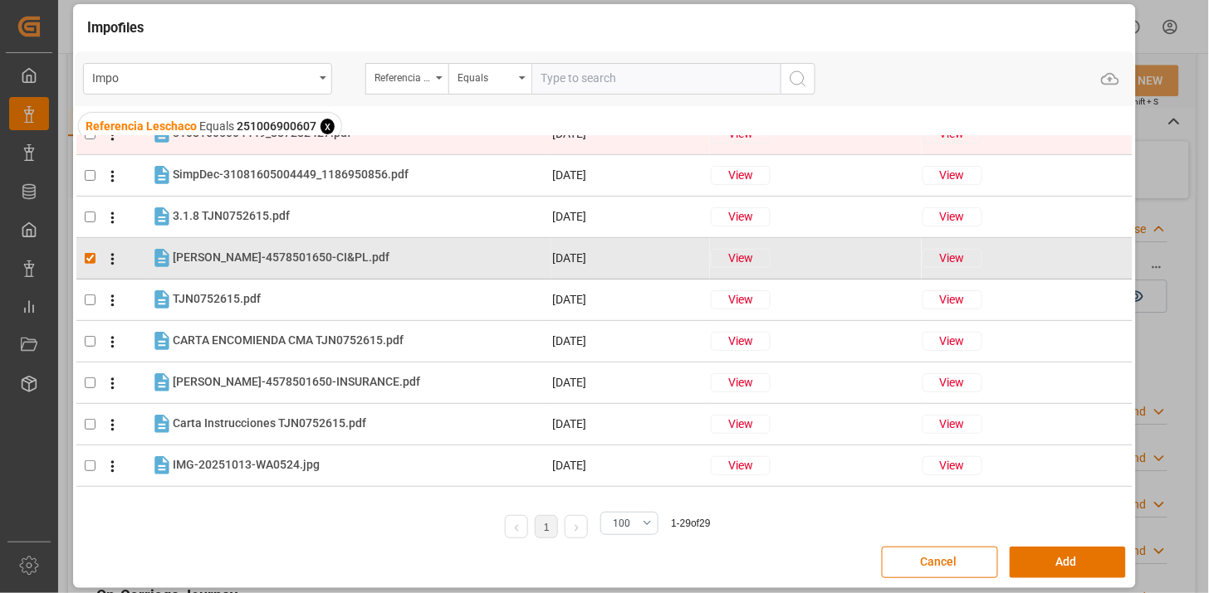
scroll to position [184, 0]
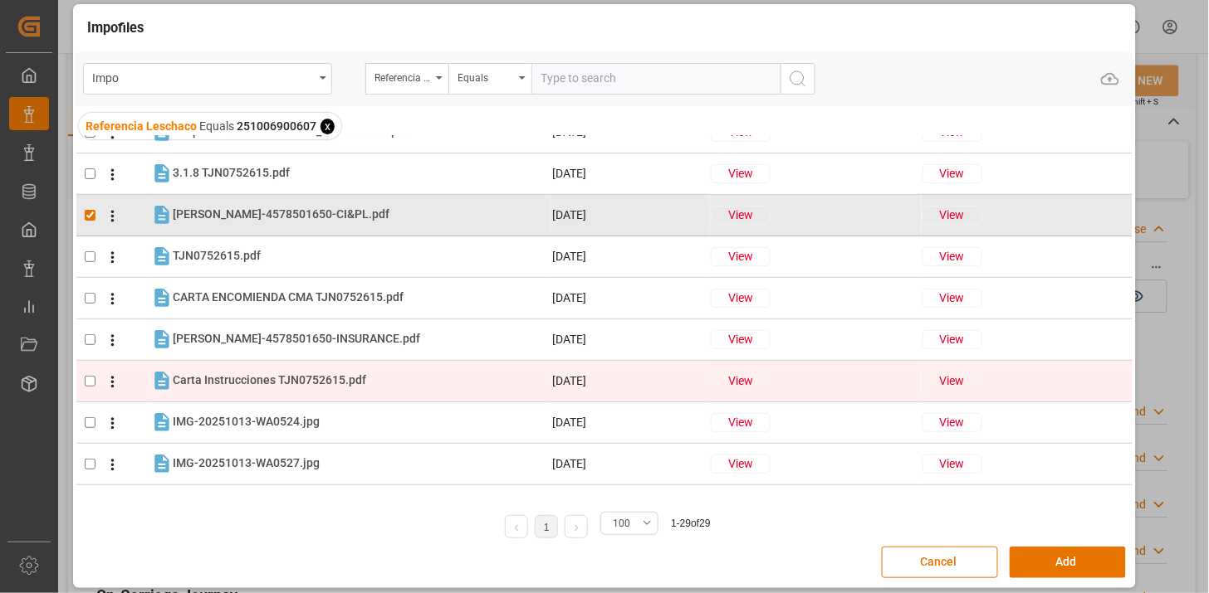
click at [276, 393] on tr "Carta Instrucciones TJN0752615.pdf Carta Instrucciones TJN0752615.pdf 13-10-202…" at bounding box center [604, 381] width 1056 height 42
checkbox input "true"
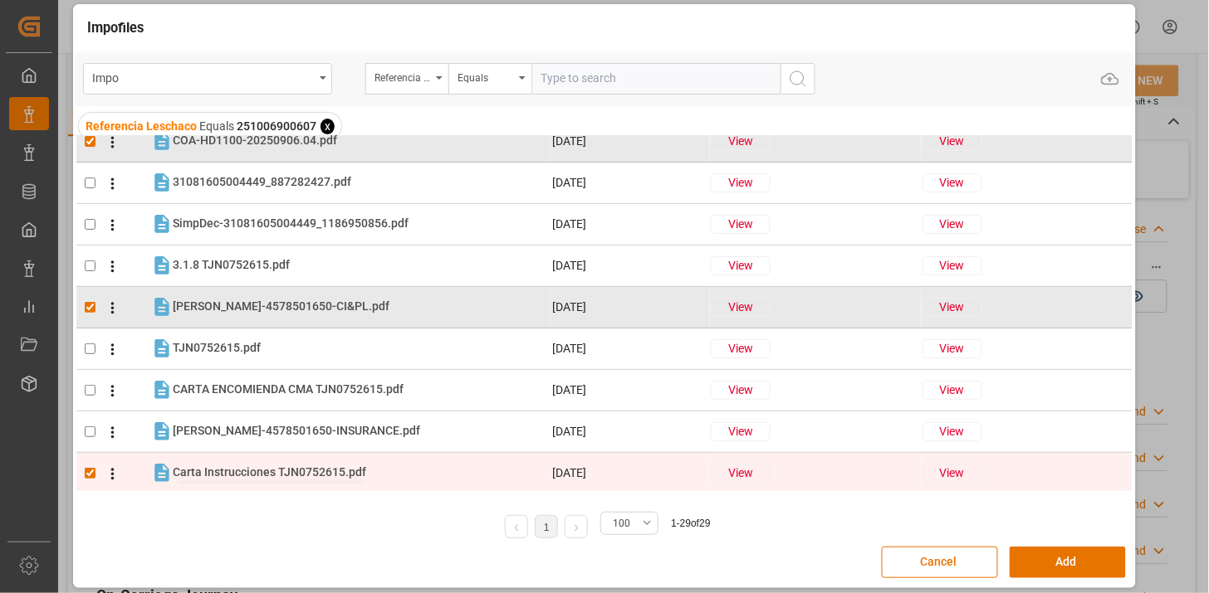
scroll to position [0, 0]
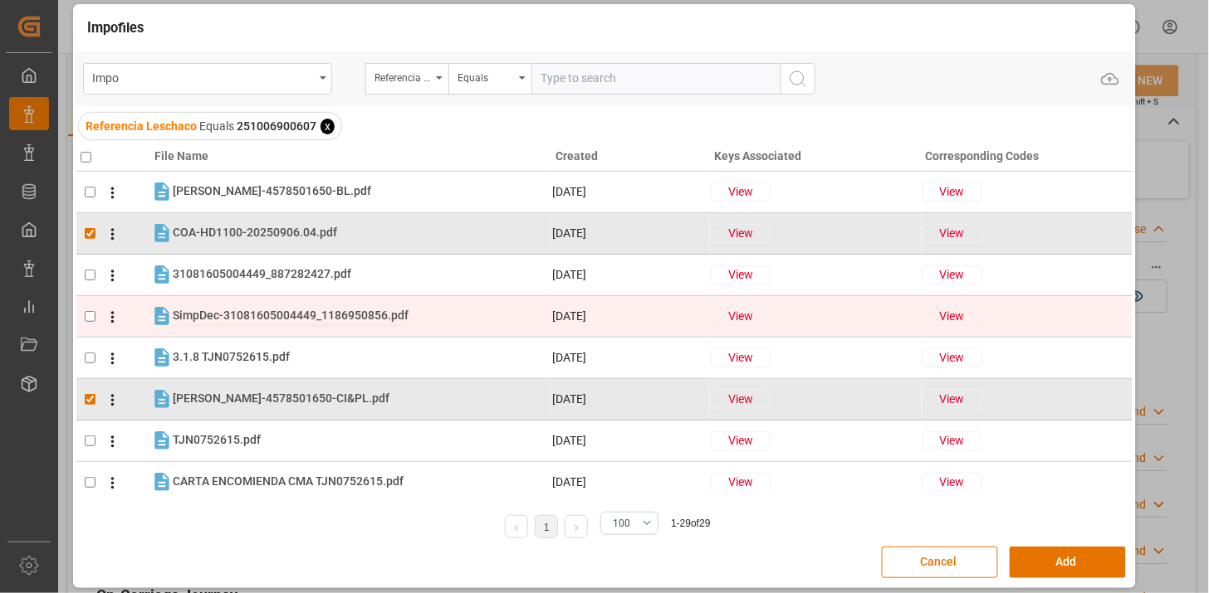
drag, startPoint x: 274, startPoint y: 275, endPoint x: 268, endPoint y: 317, distance: 42.7
click at [274, 276] on span "31081605004449_887282427.pdf" at bounding box center [262, 273] width 178 height 13
checkbox input "true"
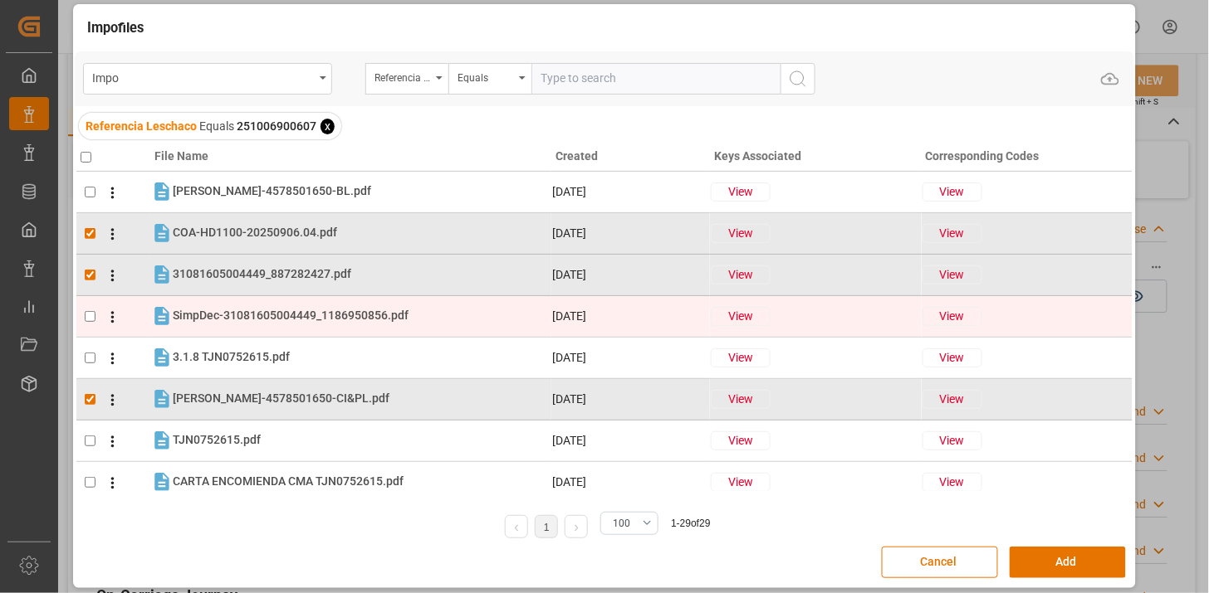
click at [266, 327] on td "SimpDec-31081605004449_1186950856.pdf SimpDec-31081605004449_1186950856.pdf" at bounding box center [350, 316] width 401 height 23
checkbox input "true"
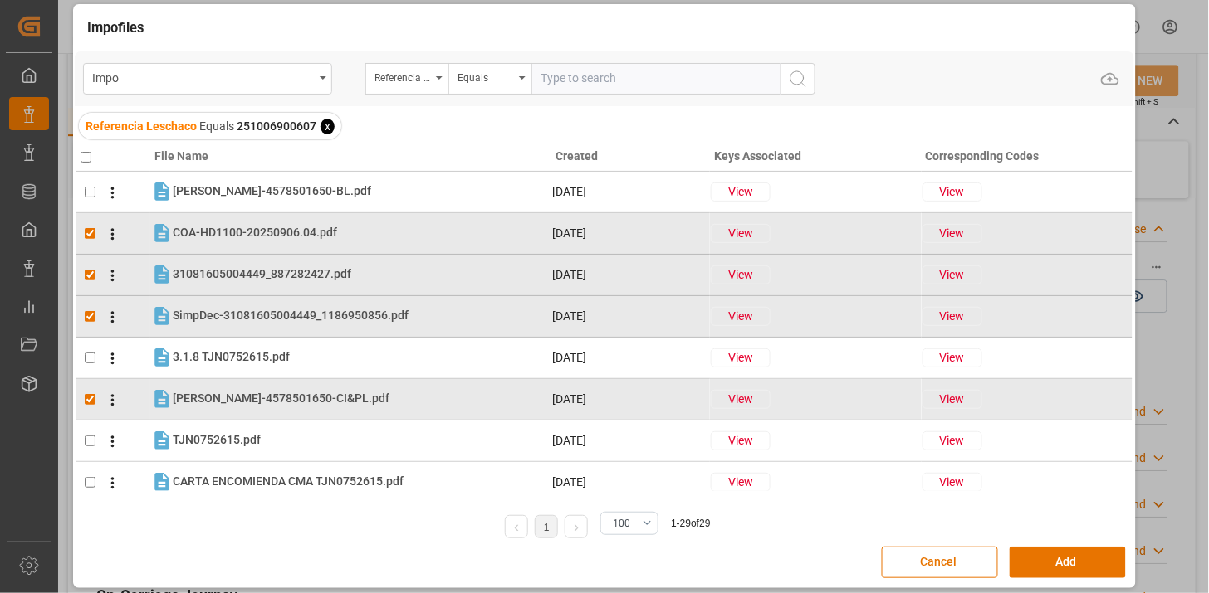
drag, startPoint x: 1044, startPoint y: 564, endPoint x: 998, endPoint y: 593, distance: 54.4
click at [1043, 563] on button "Add" at bounding box center [1067, 563] width 116 height 32
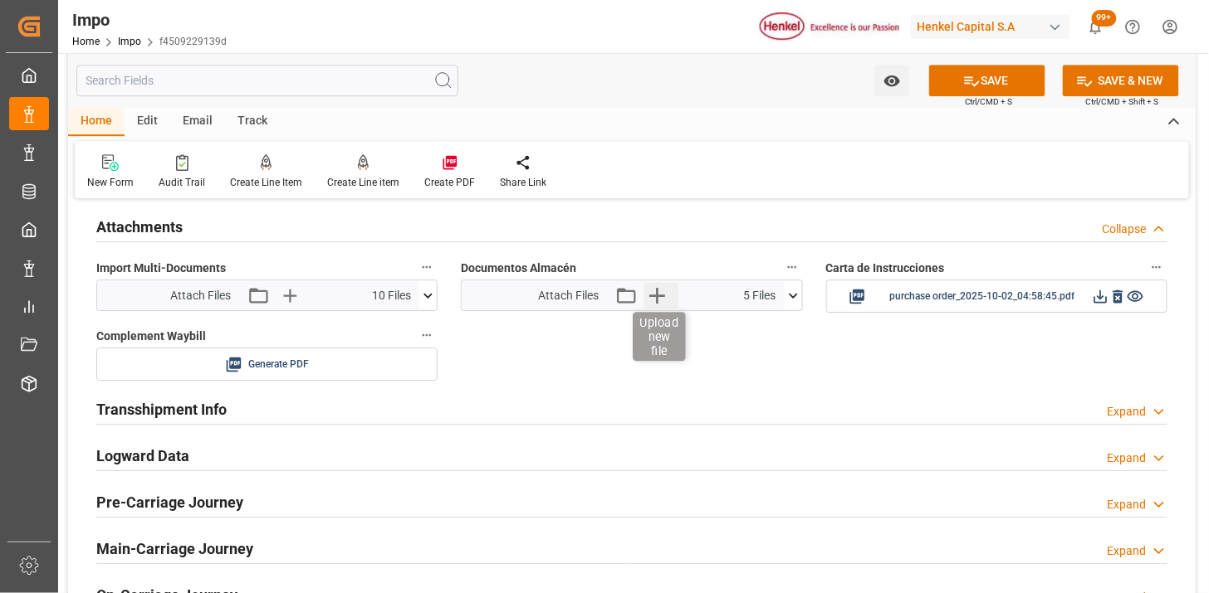
click at [660, 299] on icon "button" at bounding box center [656, 295] width 27 height 27
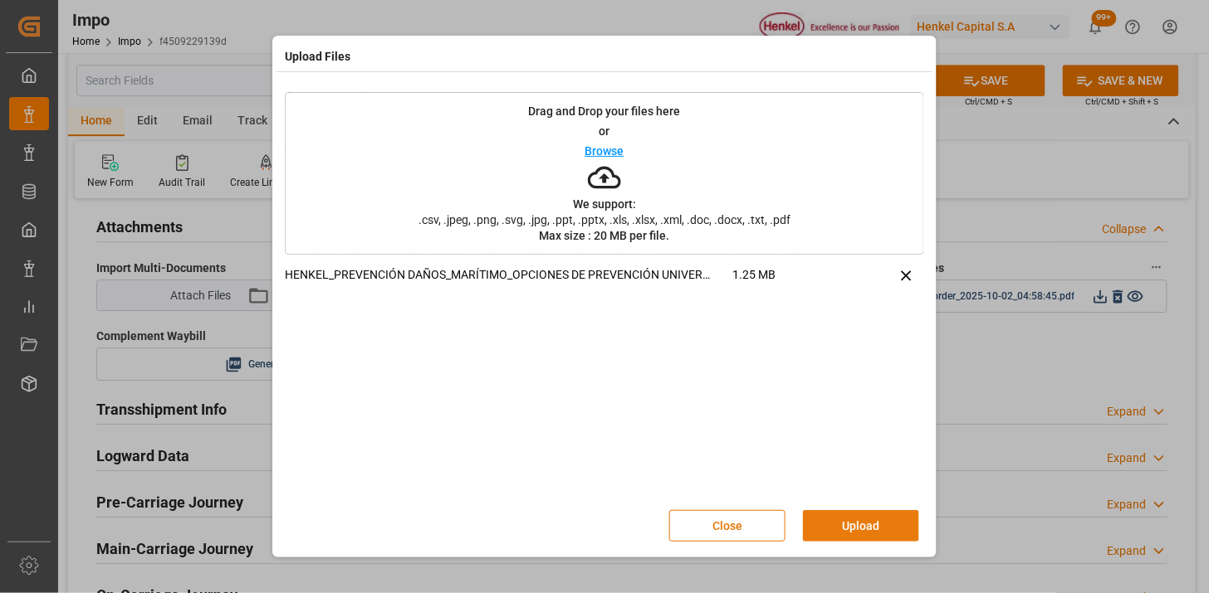
click at [845, 523] on button "Upload" at bounding box center [861, 526] width 116 height 32
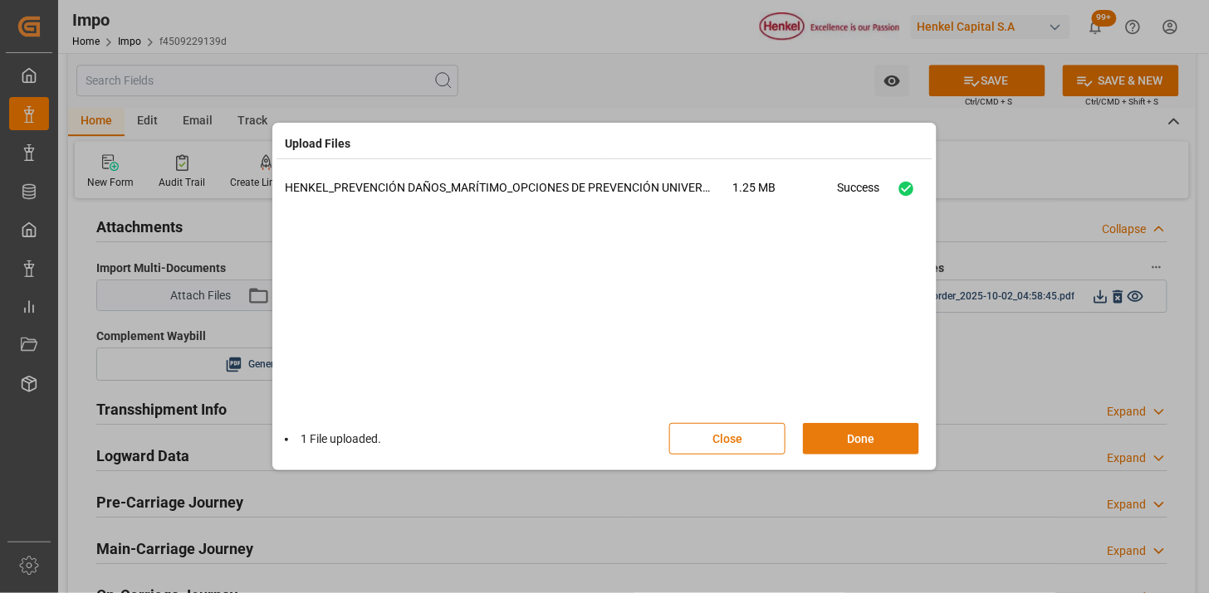
click at [882, 442] on button "Done" at bounding box center [861, 439] width 116 height 32
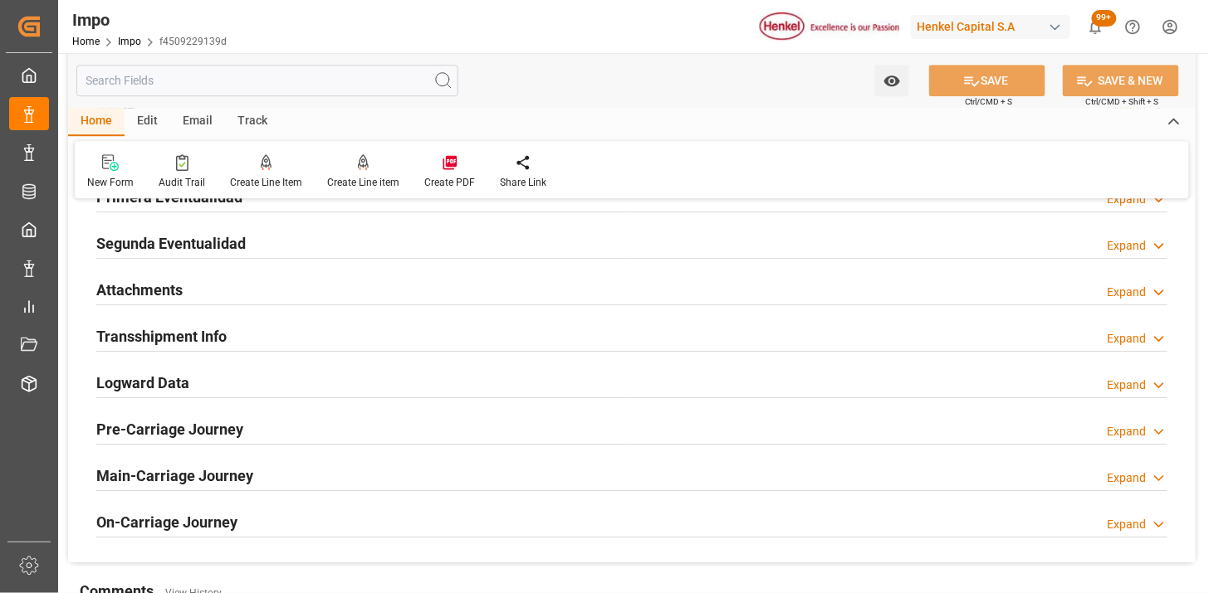
scroll to position [1361, 0]
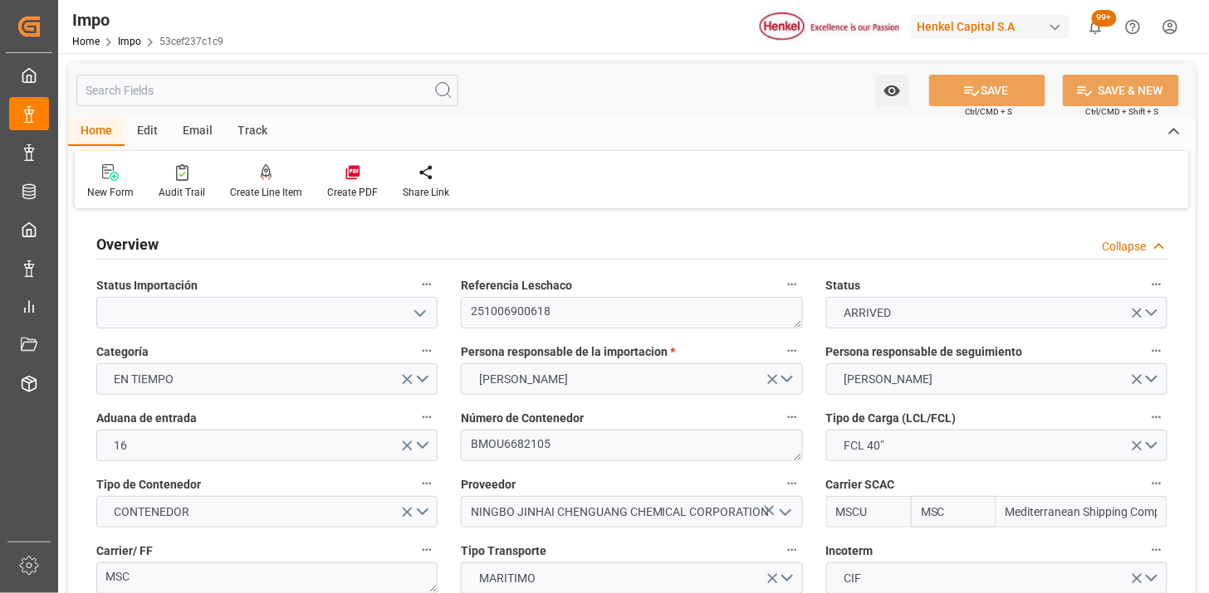
type input "MSC"
type input "Mediterranean Shipping Company"
type input "1"
type input "58"
type input "32"
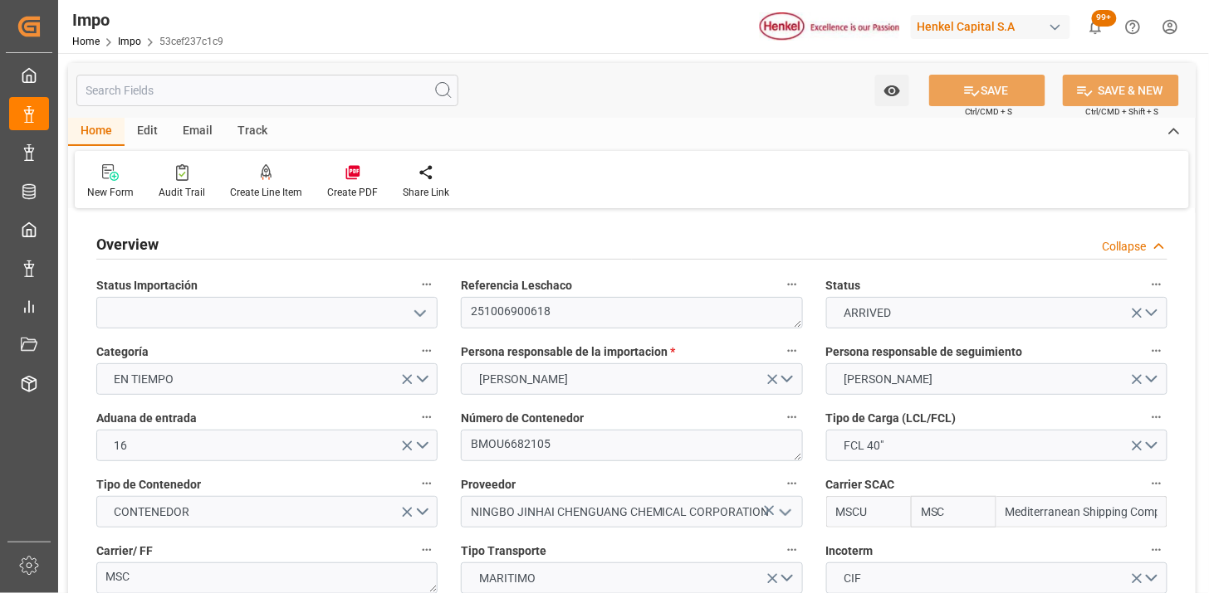
type input "[DATE]"
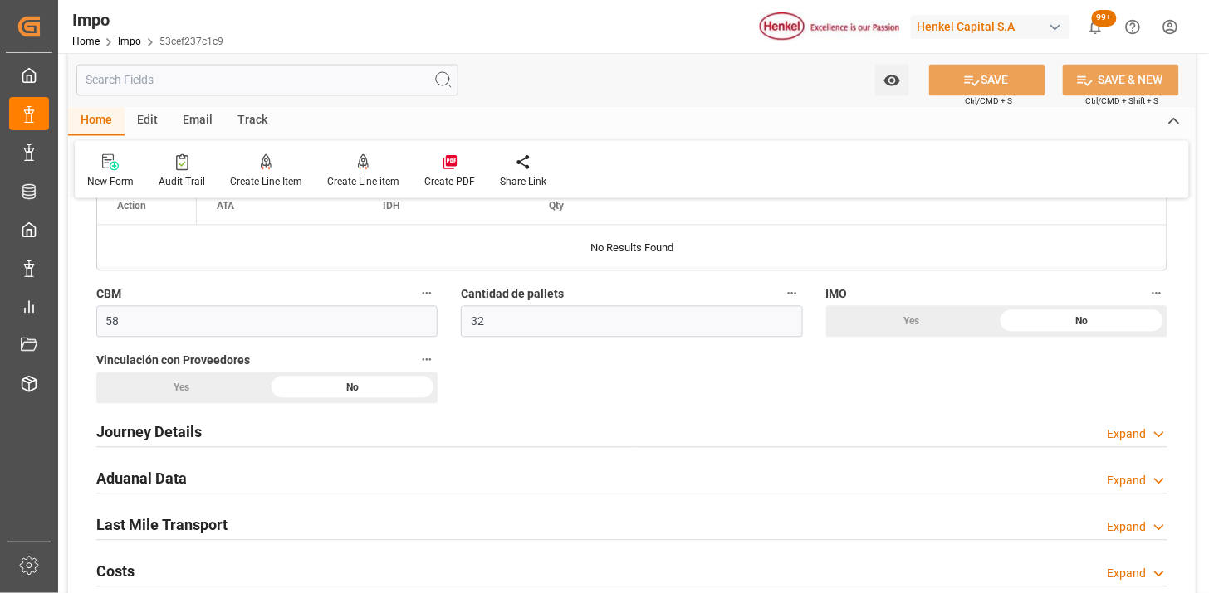
scroll to position [1106, 0]
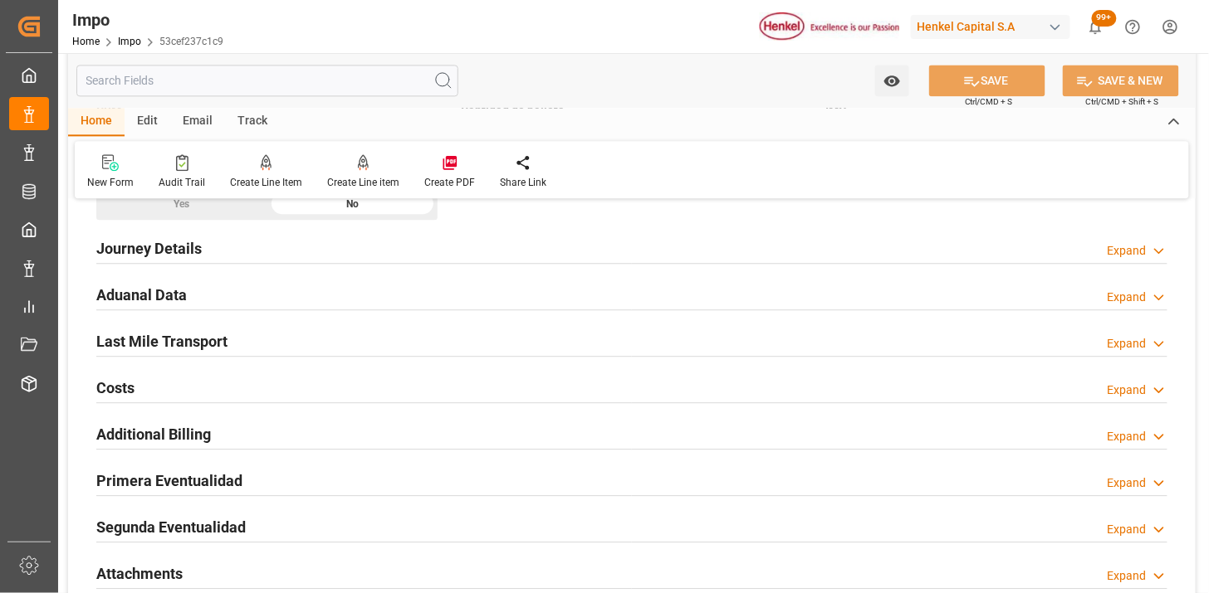
click at [409, 300] on div "Aduanal Data Expand" at bounding box center [631, 294] width 1071 height 32
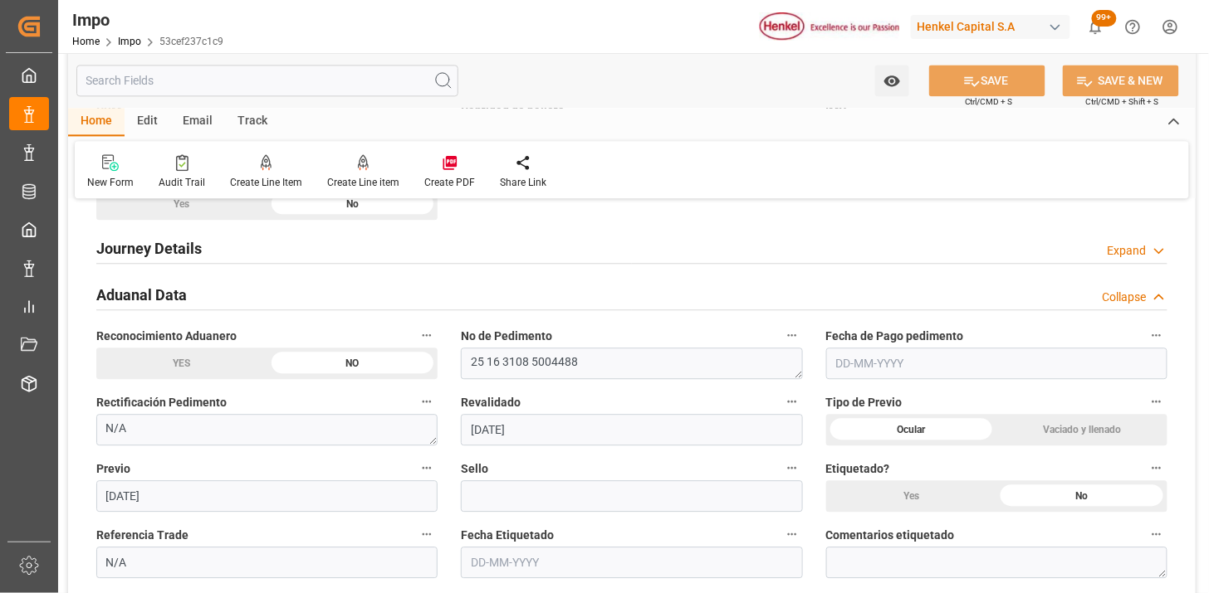
scroll to position [1199, 0]
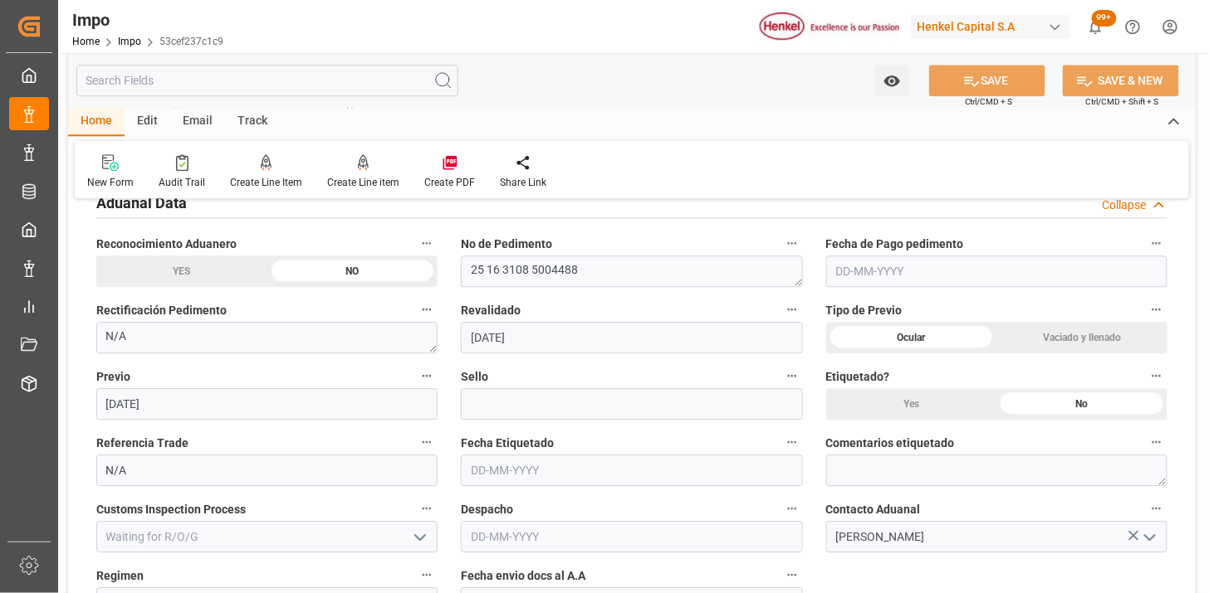
click at [877, 263] on input "text" at bounding box center [996, 272] width 341 height 32
type input "[DATE]"
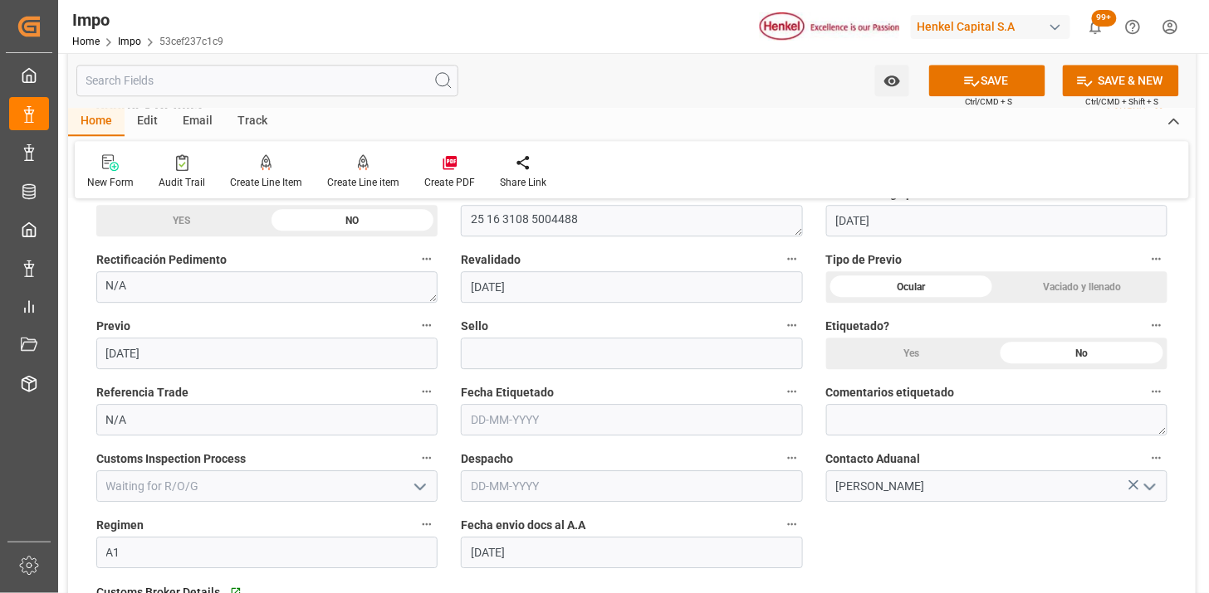
scroll to position [1291, 0]
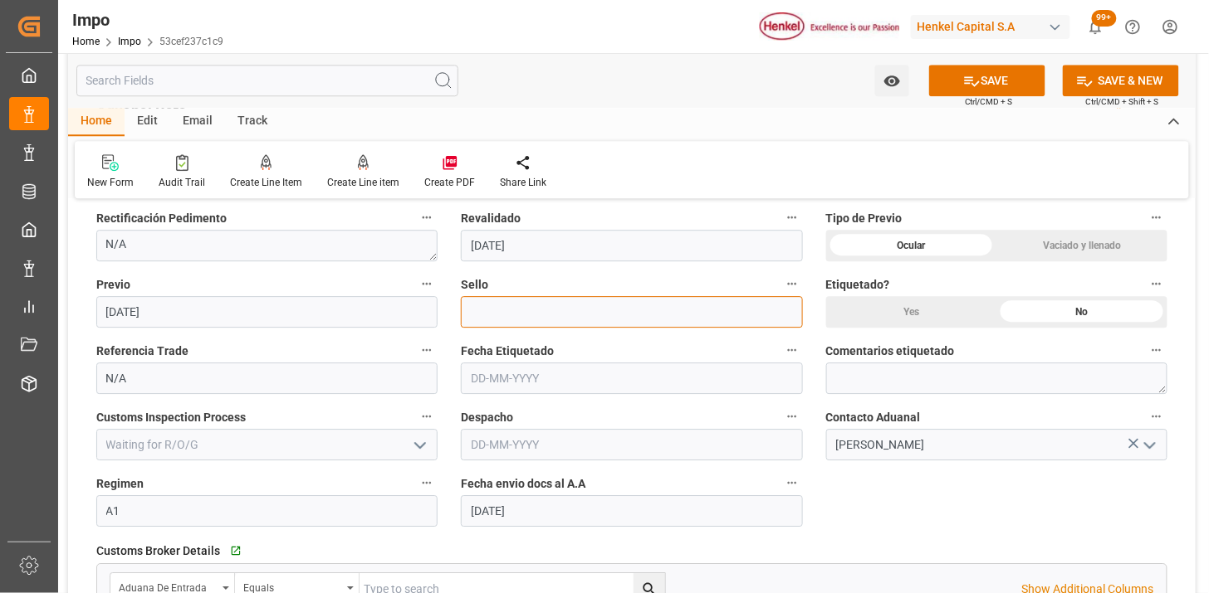
click at [531, 322] on input at bounding box center [631, 312] width 341 height 32
paste input "CEM23-3548515"
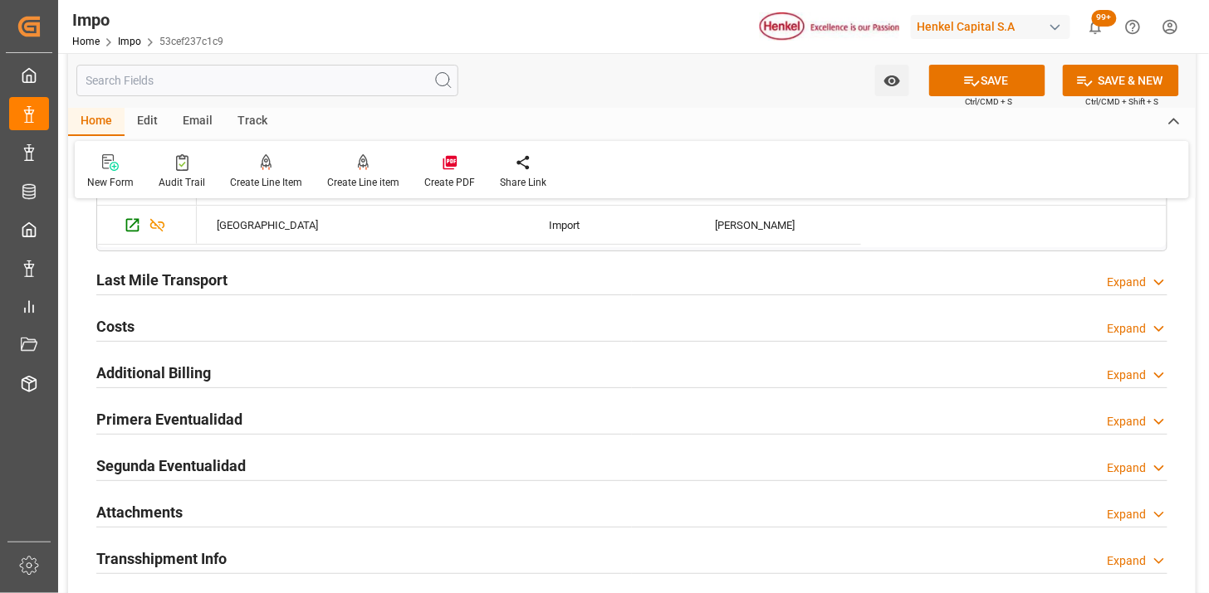
scroll to position [1752, 0]
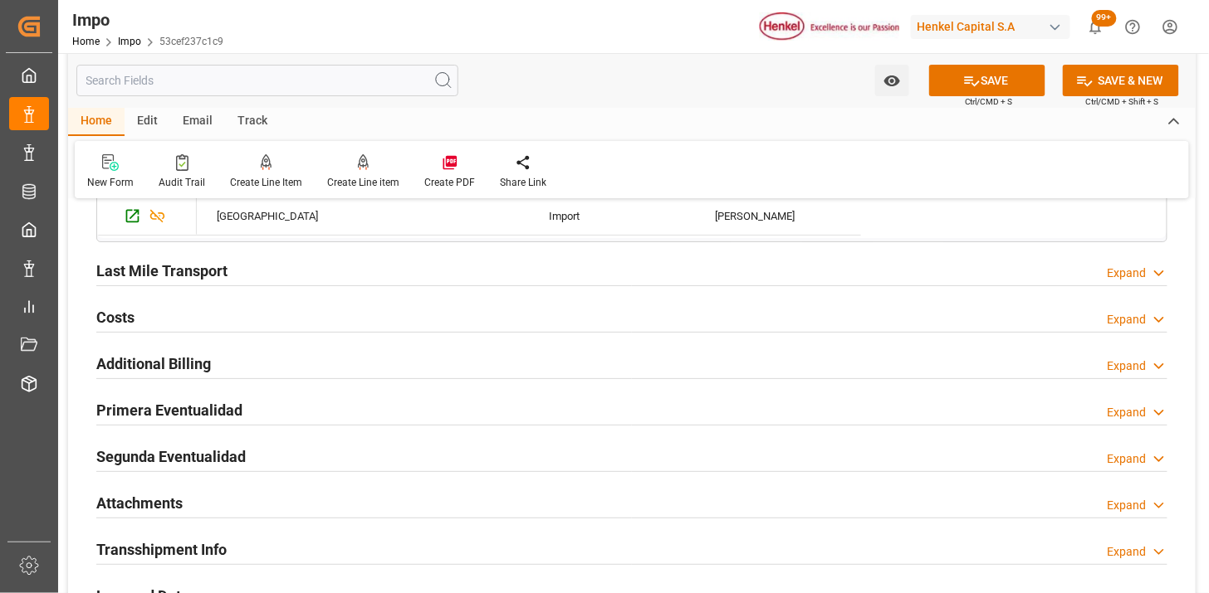
type input "CEM23-3548515"
click at [393, 276] on div "Last Mile Transport Expand" at bounding box center [631, 270] width 1071 height 32
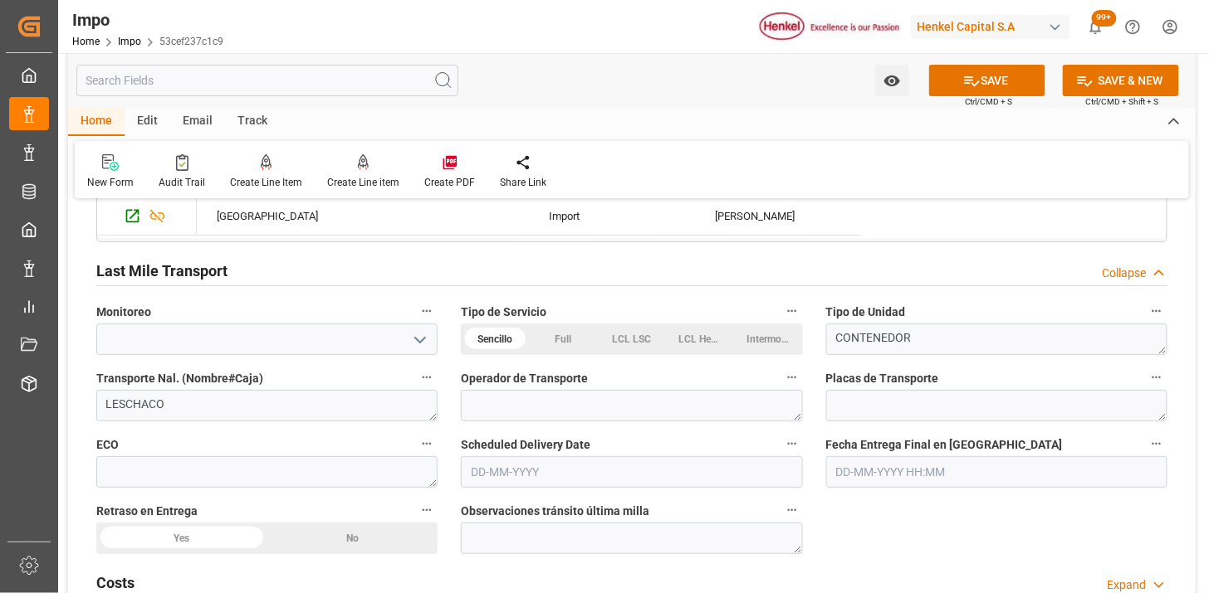
click at [393, 276] on div "Last Mile Transport Collapse" at bounding box center [631, 270] width 1071 height 32
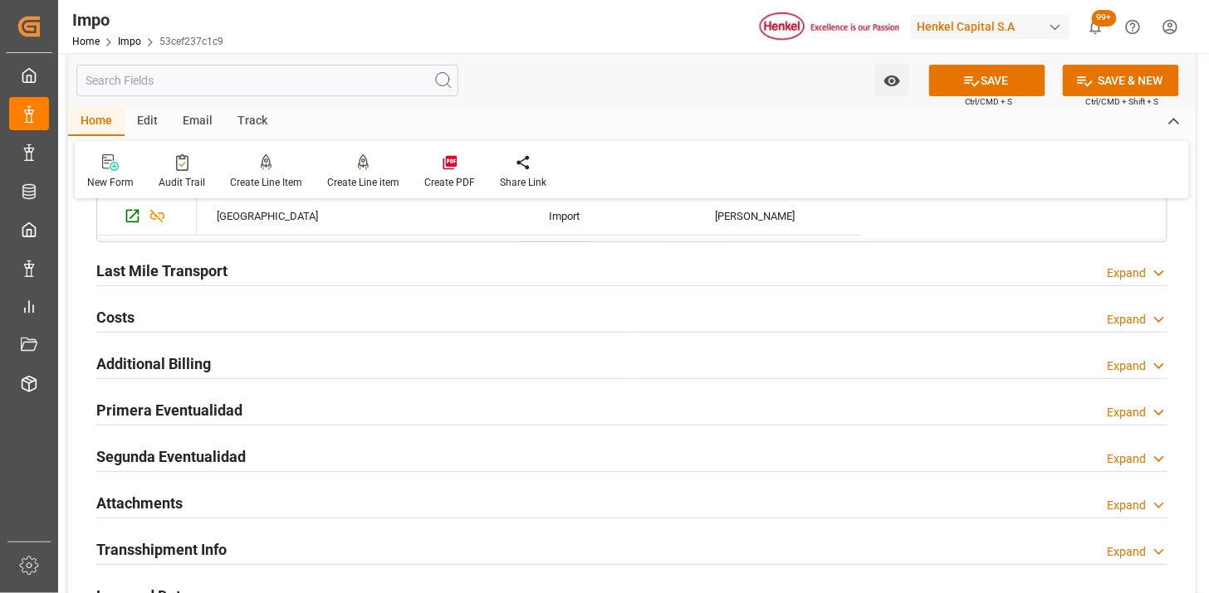
scroll to position [1844, 0]
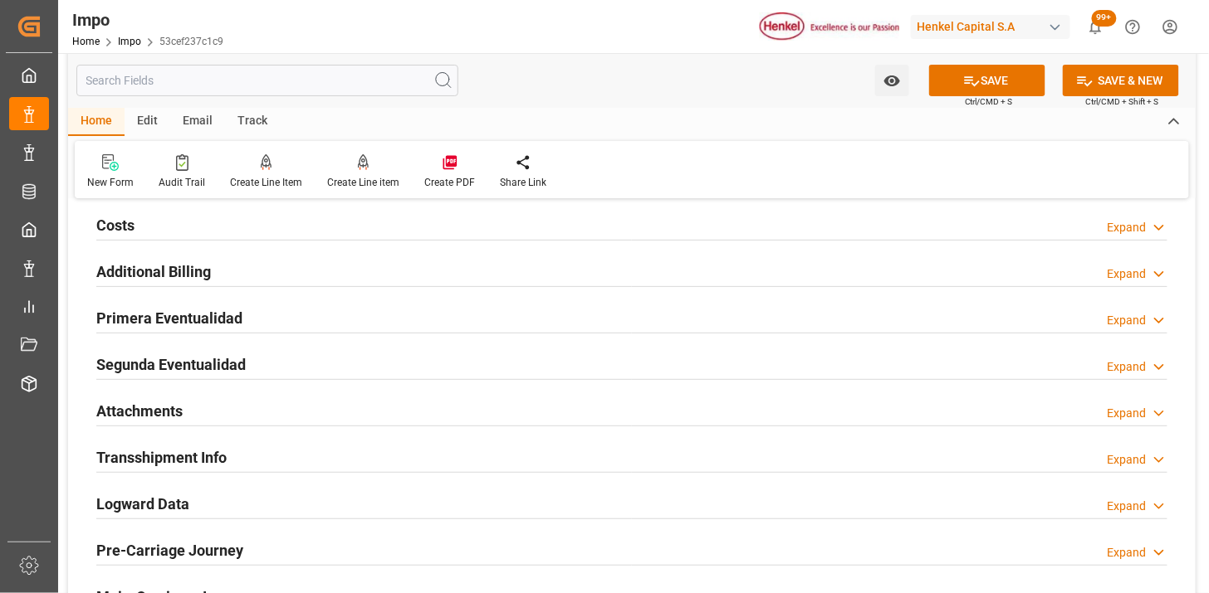
click at [276, 315] on div "Primera Eventualidad Expand" at bounding box center [631, 317] width 1071 height 32
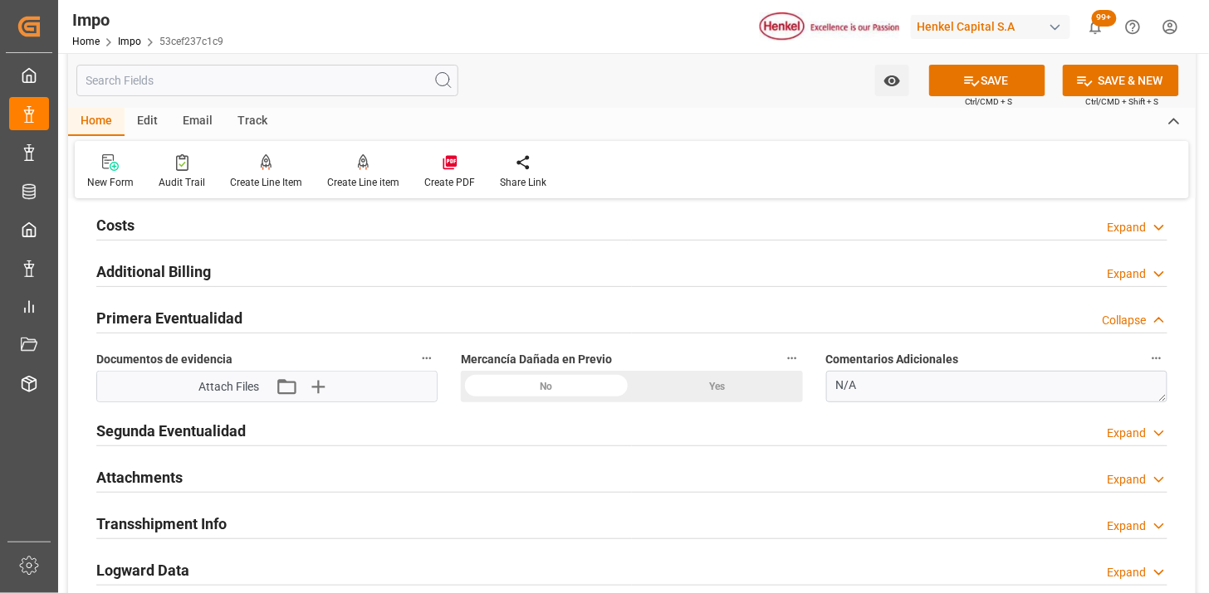
click at [551, 390] on div "No" at bounding box center [546, 387] width 171 height 32
click at [310, 391] on icon "button" at bounding box center [317, 387] width 27 height 27
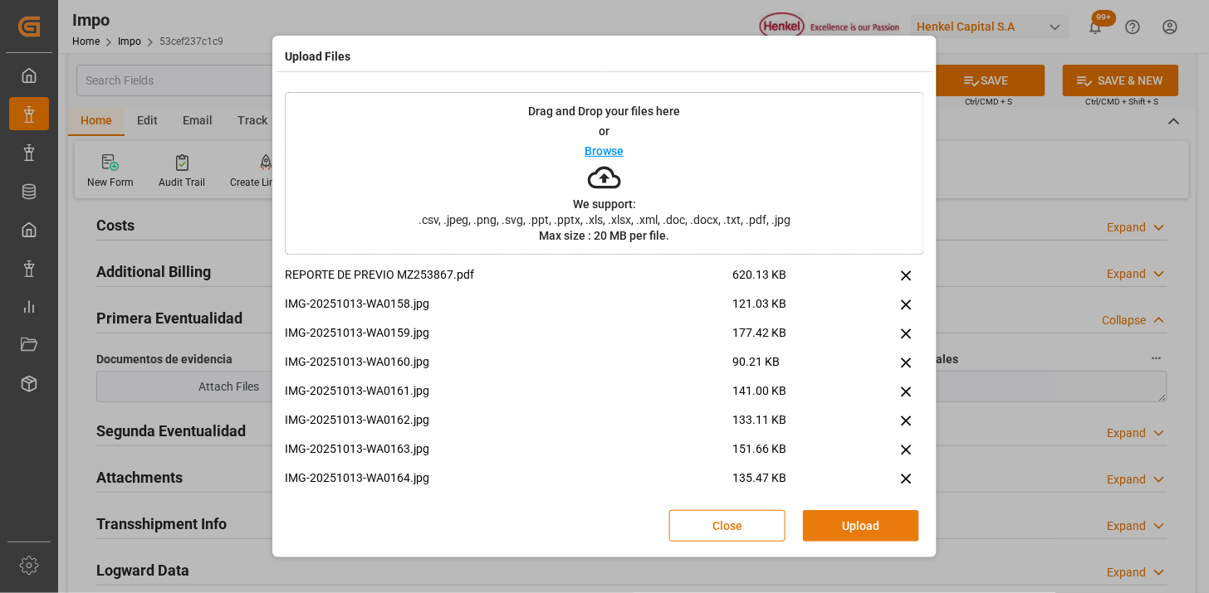
click at [853, 529] on button "Upload" at bounding box center [861, 526] width 116 height 32
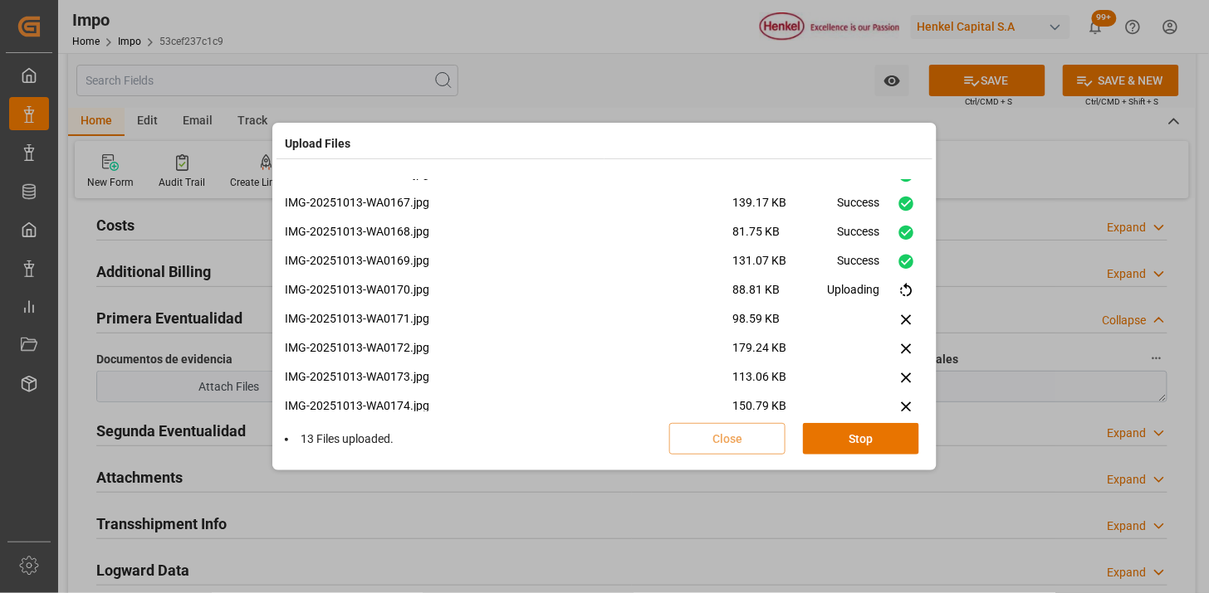
scroll to position [388, 0]
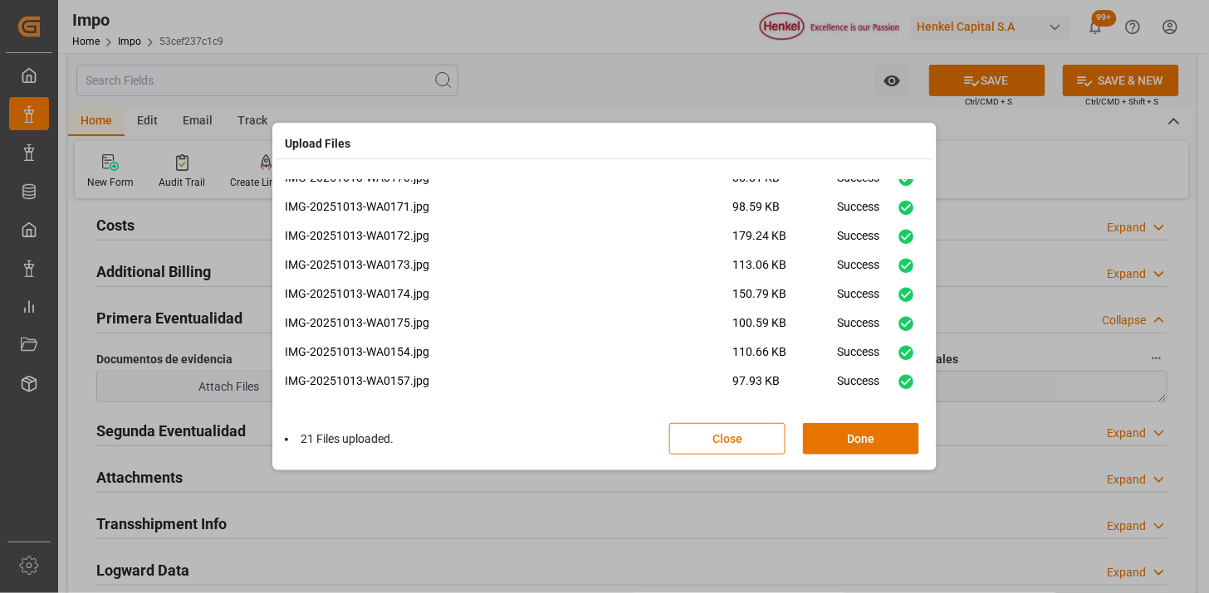
click at [847, 442] on button "Done" at bounding box center [861, 439] width 116 height 32
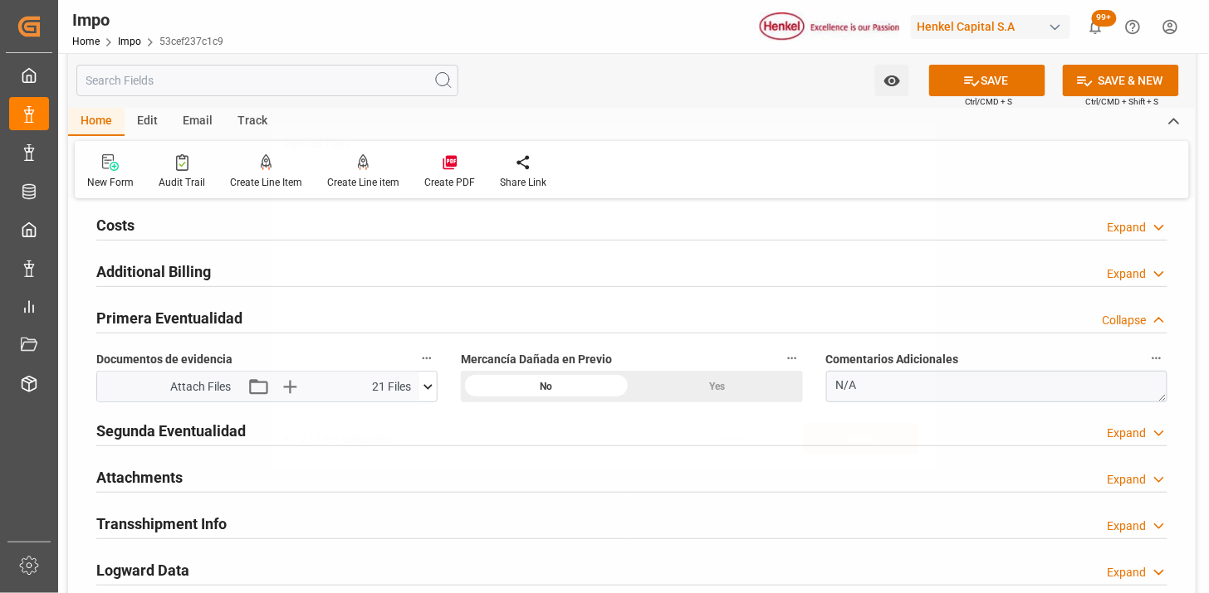
scroll to position [0, 0]
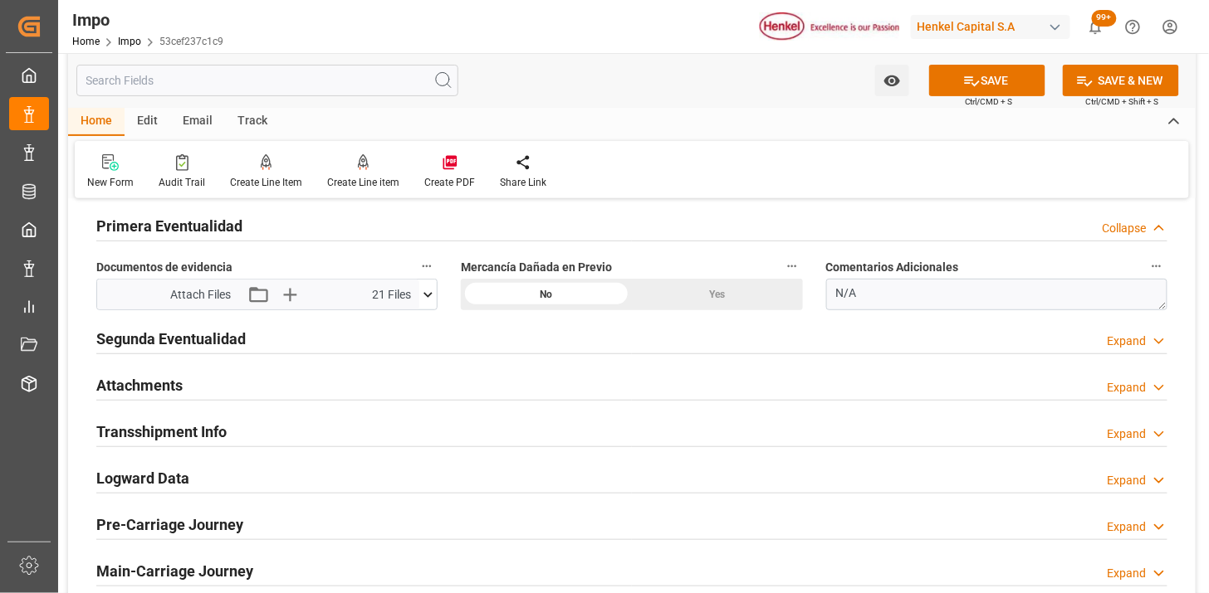
click at [295, 388] on div "Attachments Expand" at bounding box center [631, 385] width 1071 height 32
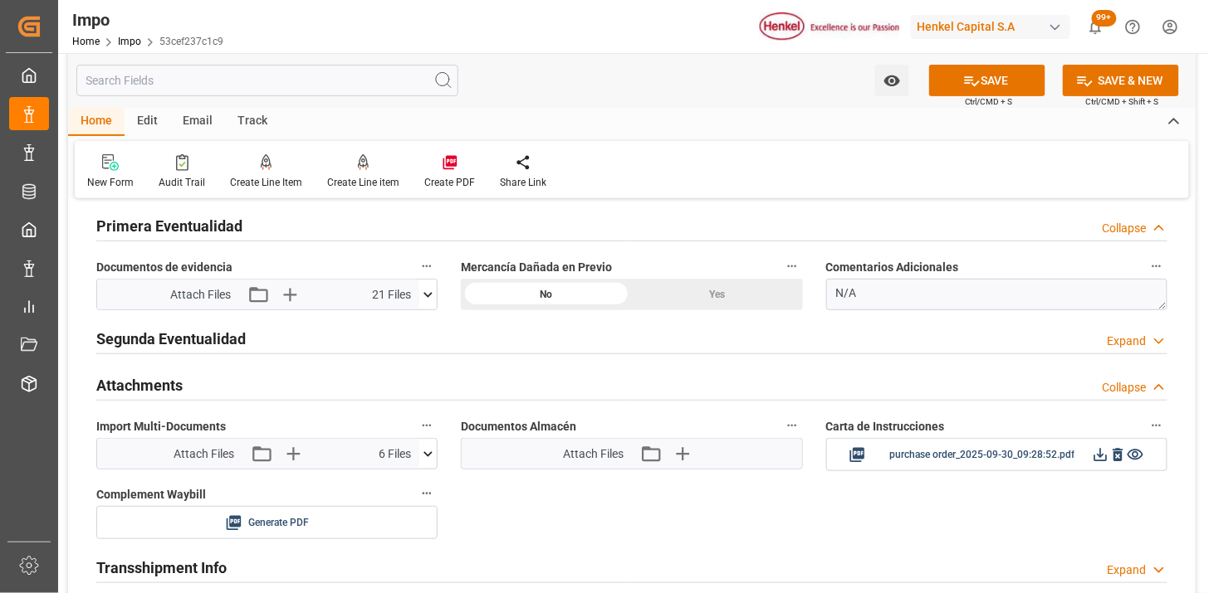
scroll to position [2029, 0]
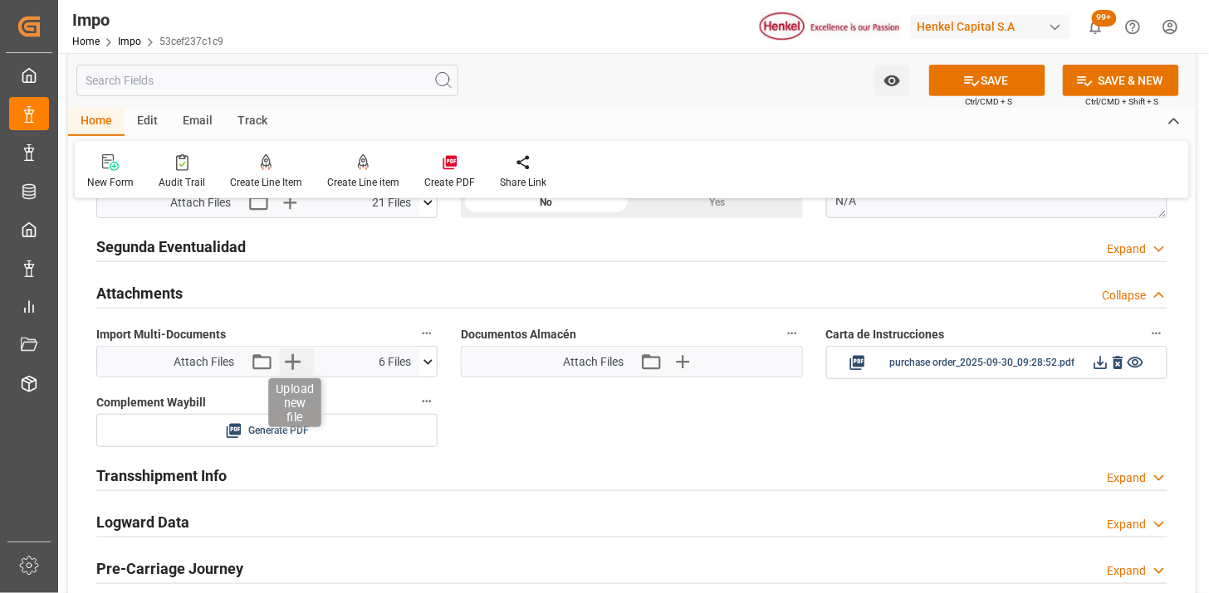
click at [299, 361] on icon "button" at bounding box center [293, 362] width 16 height 16
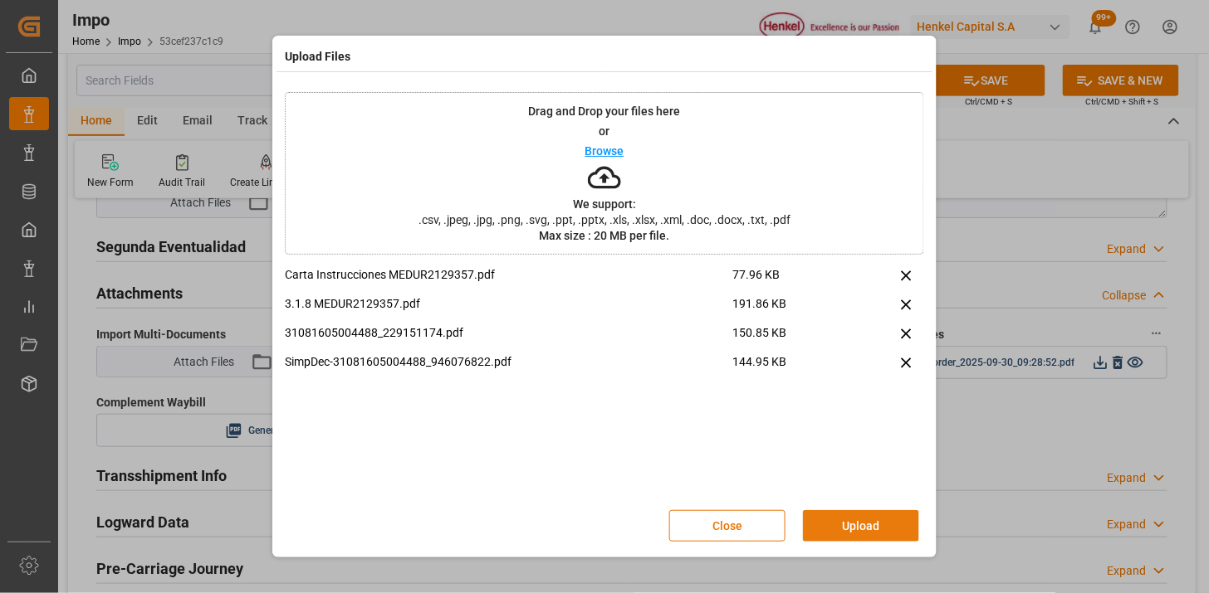
click at [835, 513] on button "Upload" at bounding box center [861, 526] width 116 height 32
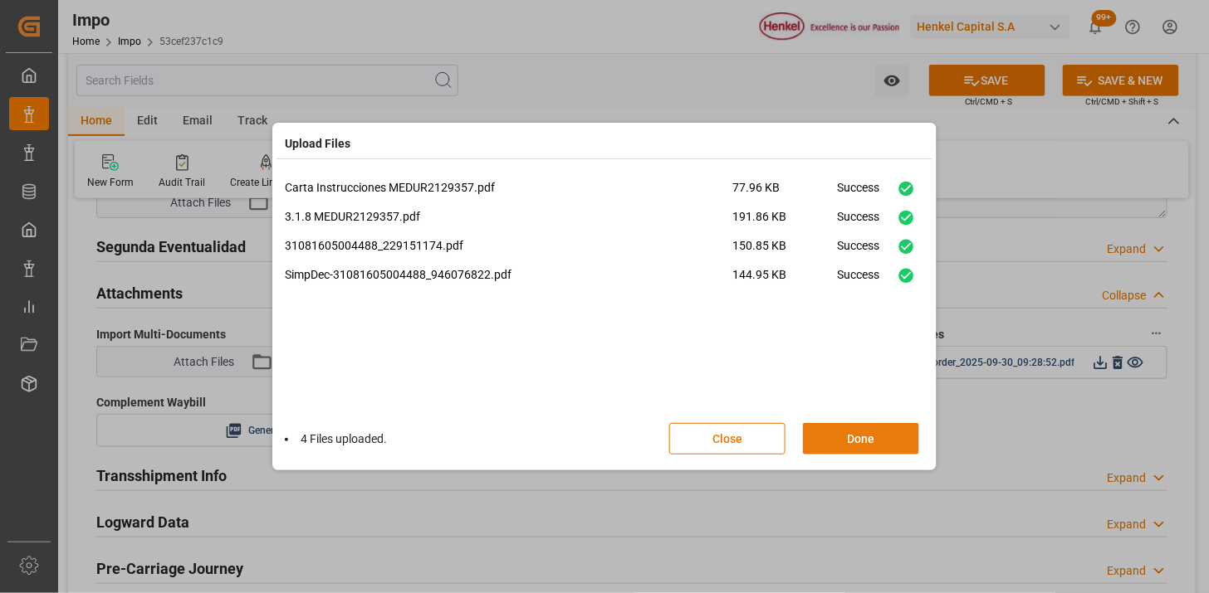
click at [837, 425] on button "Done" at bounding box center [861, 439] width 116 height 32
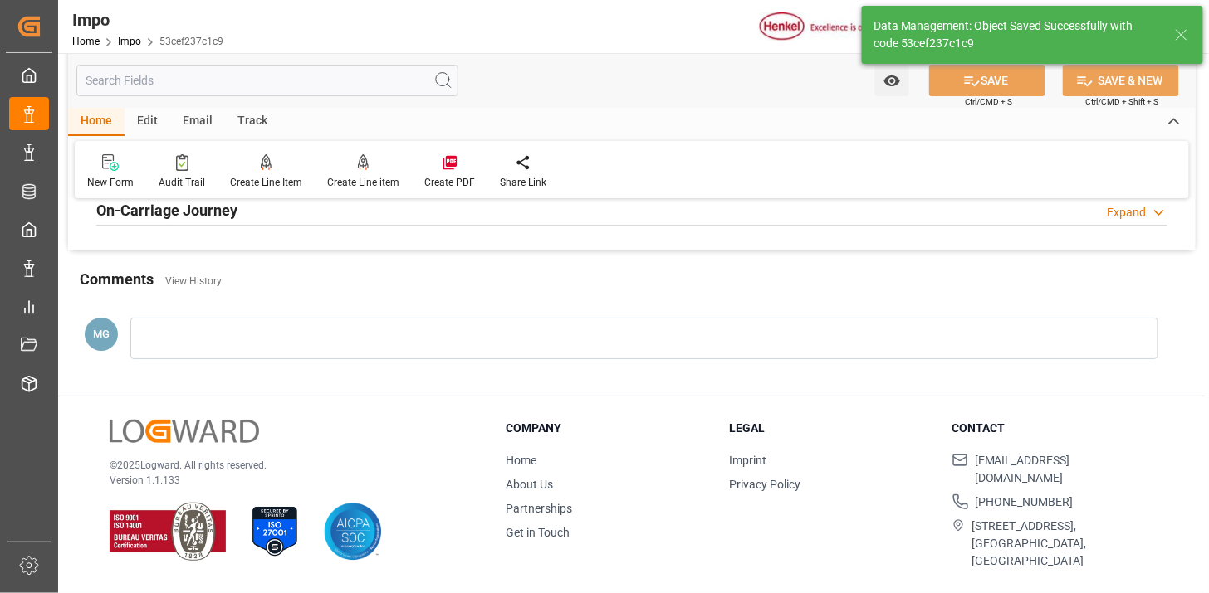
scroll to position [1453, 0]
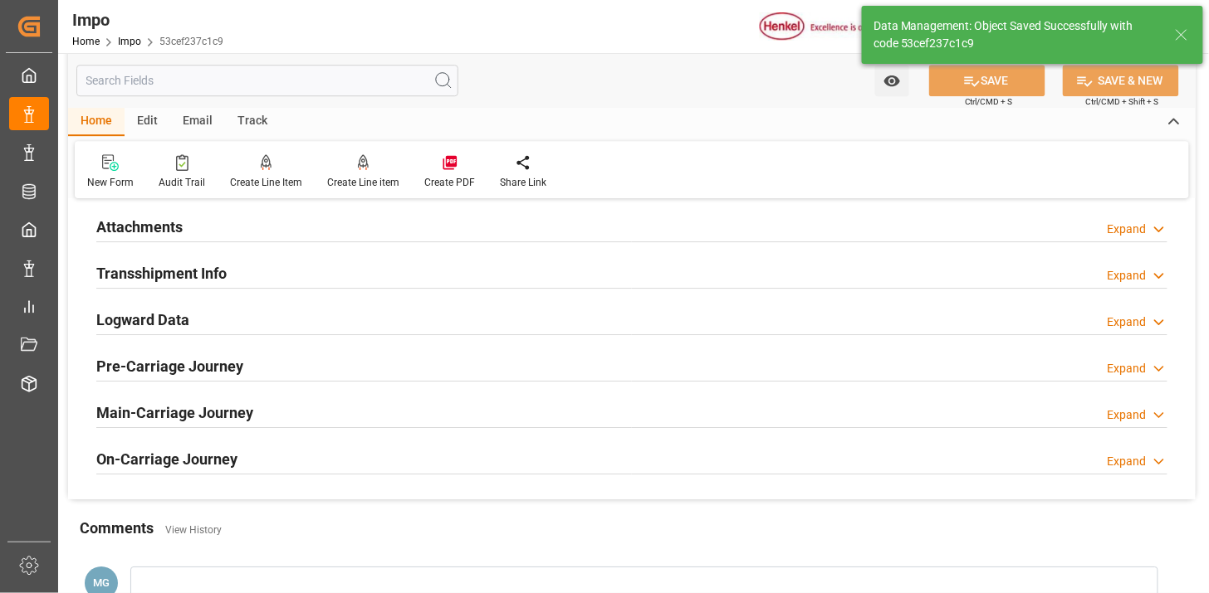
click at [227, 237] on div "Attachments Expand" at bounding box center [631, 226] width 1071 height 32
click at [225, 229] on div "Attachments Expand" at bounding box center [631, 226] width 1071 height 32
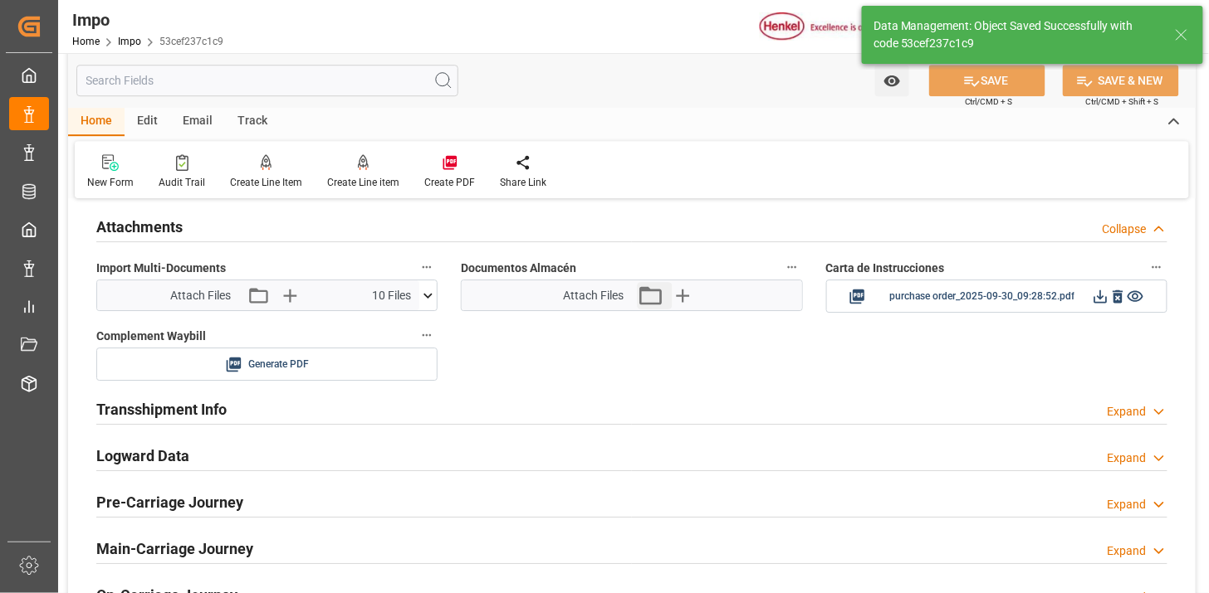
click at [665, 291] on button "Attach existing file" at bounding box center [654, 295] width 35 height 27
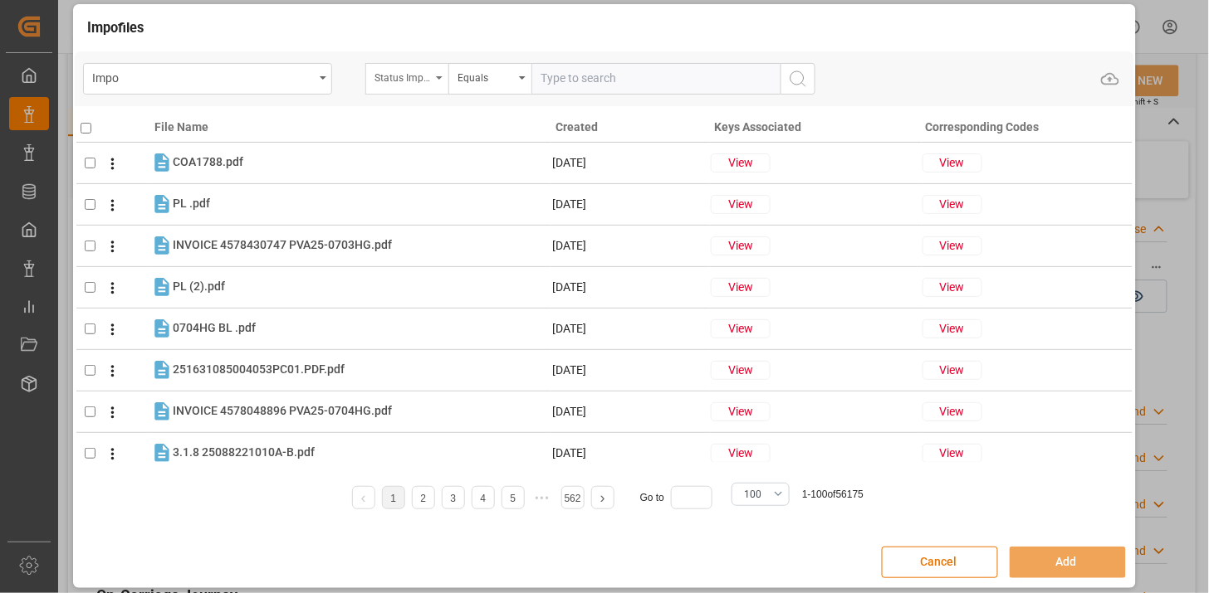
click at [408, 87] on div "Status Importación" at bounding box center [406, 79] width 83 height 32
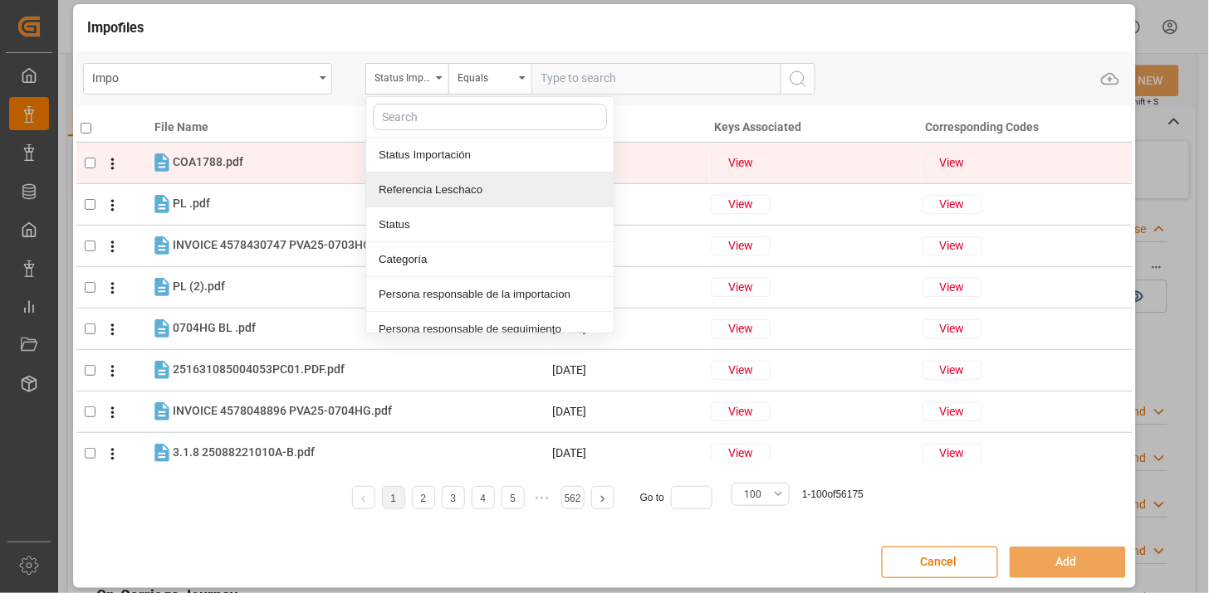
drag, startPoint x: 433, startPoint y: 183, endPoint x: 450, endPoint y: 171, distance: 20.3
click at [434, 183] on div "Referencia Leschaco" at bounding box center [489, 190] width 247 height 35
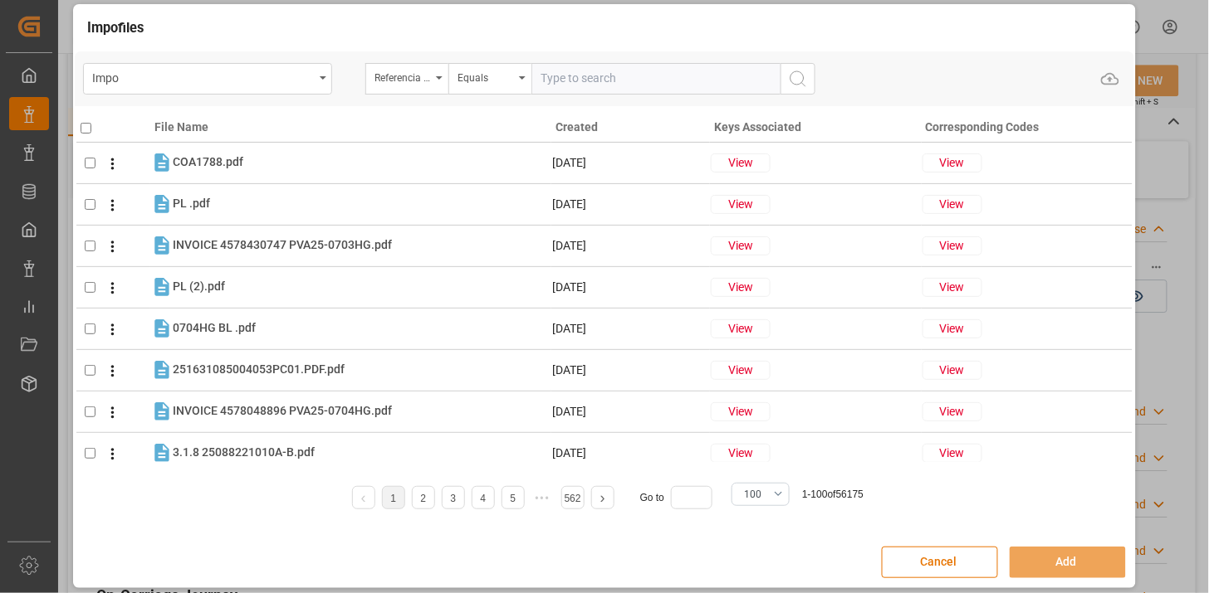
click at [559, 86] on input "text" at bounding box center [655, 79] width 249 height 32
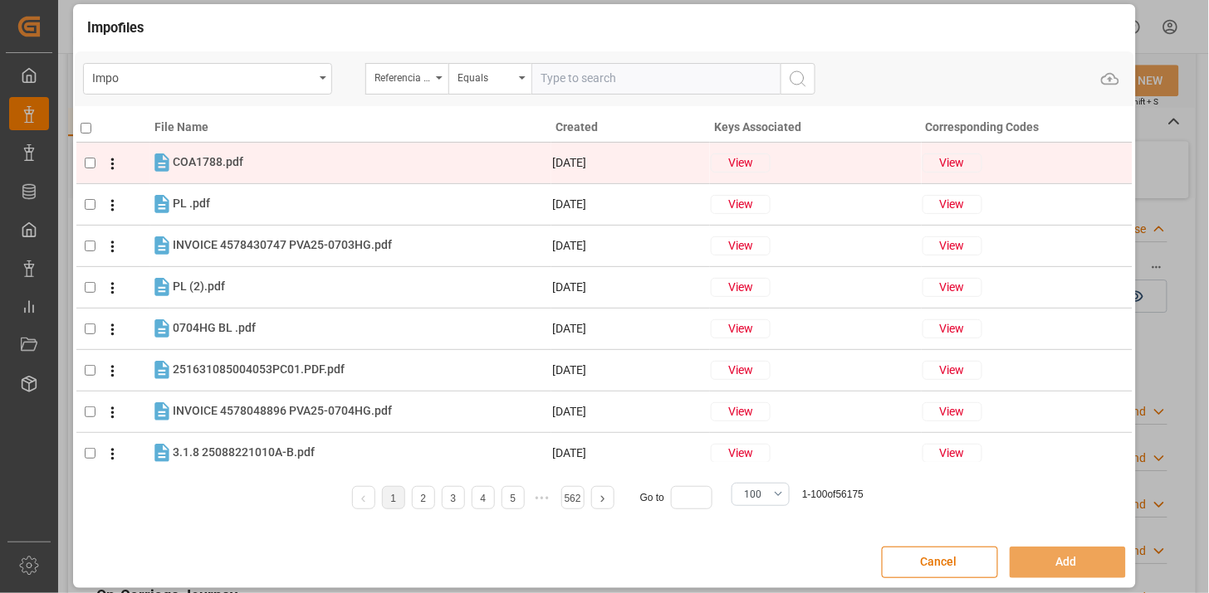
paste input "251006900618"
type input "251006900618"
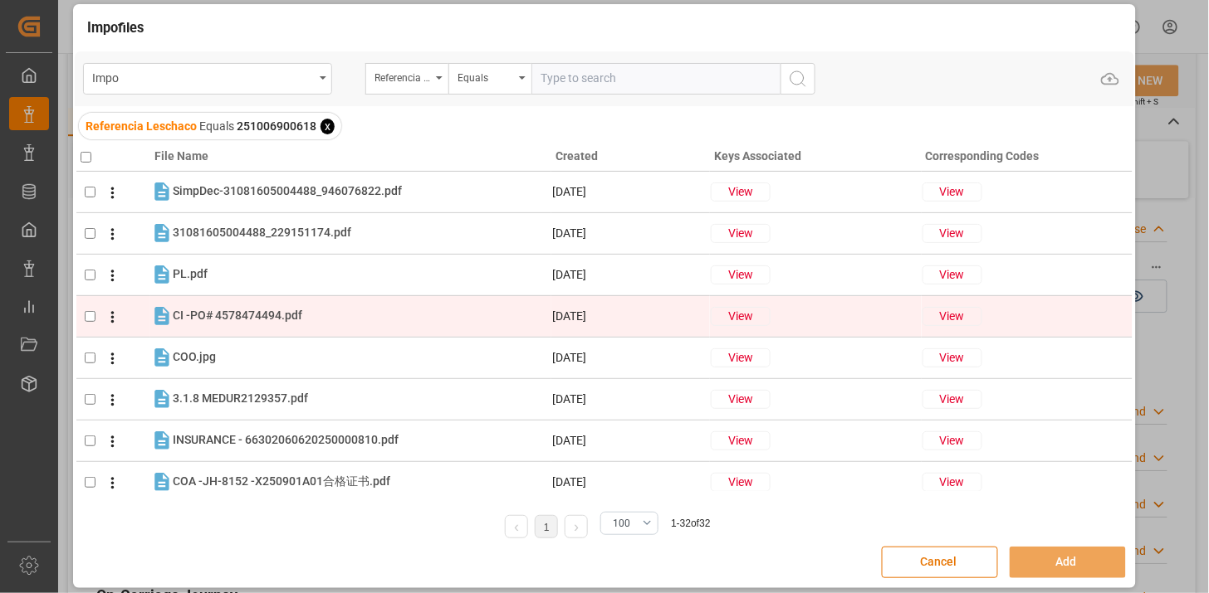
click at [333, 315] on div "CI -PO# 4578474494.pdf CI -PO# 4578474494.pdf" at bounding box center [362, 316] width 378 height 22
checkbox input "true"
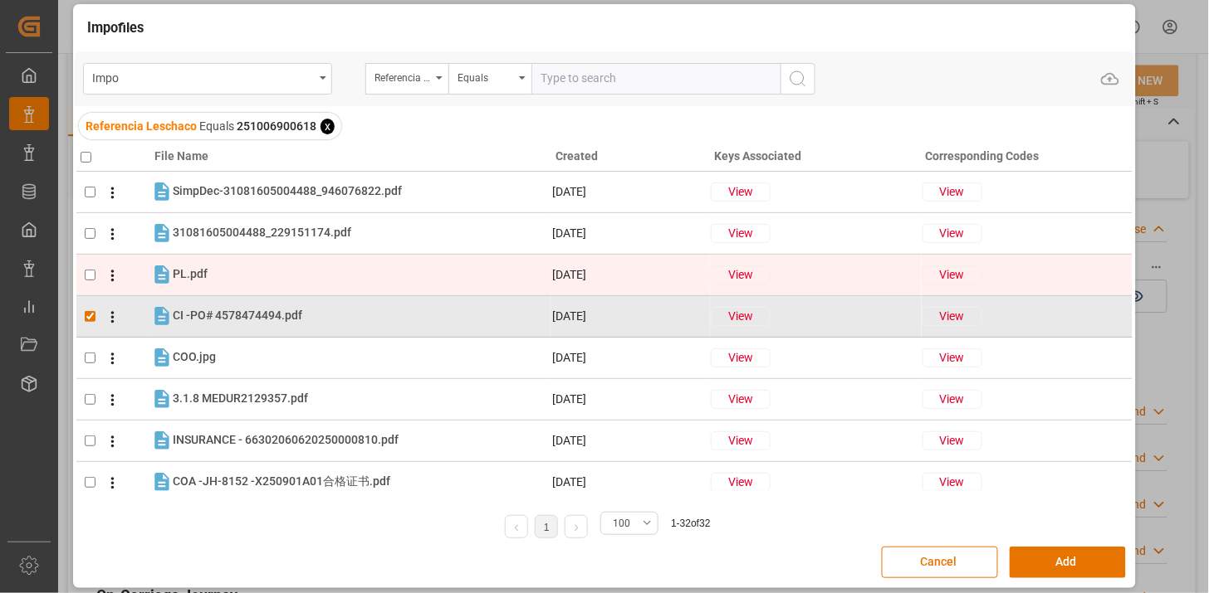
click at [330, 280] on div "PL.pdf PL.pdf" at bounding box center [362, 275] width 378 height 22
checkbox input "true"
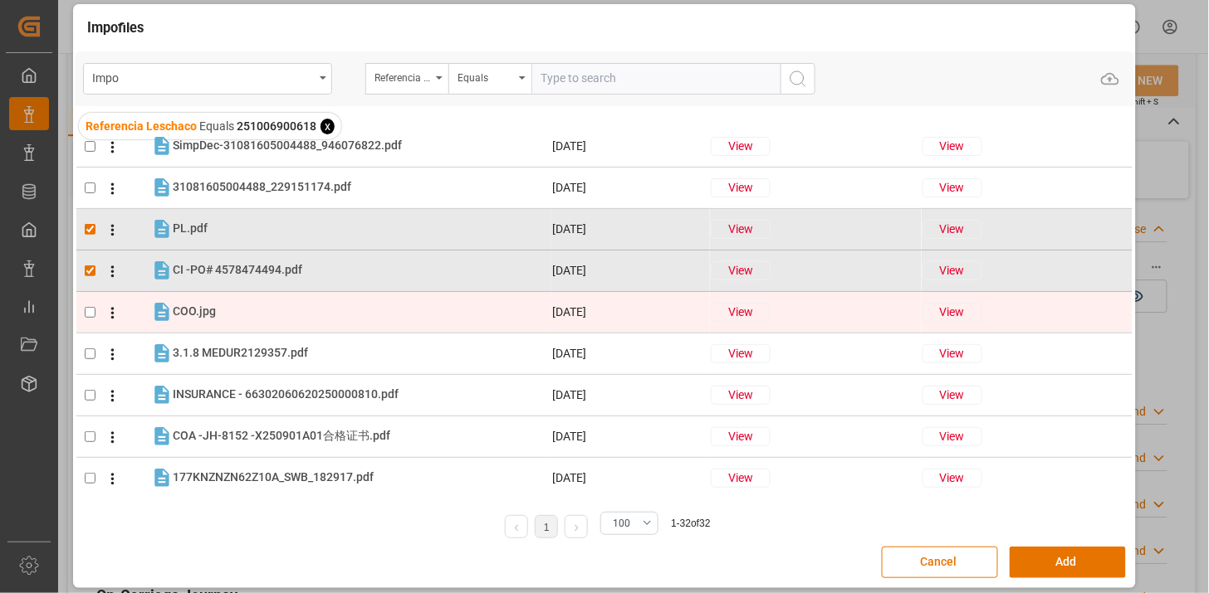
scroll to position [92, 0]
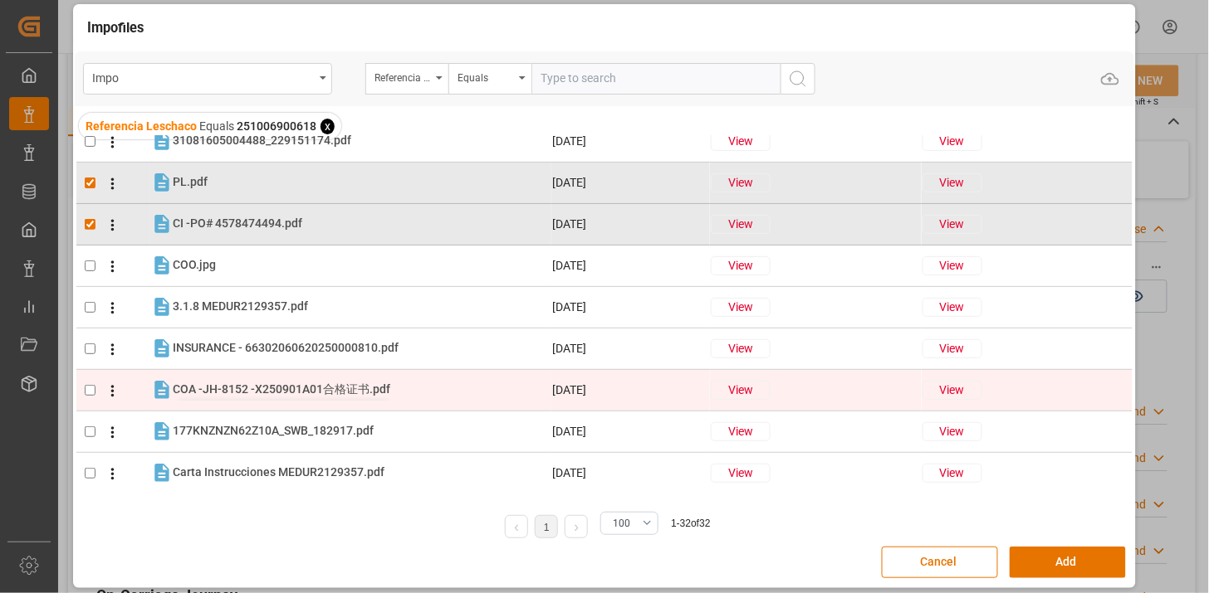
click at [345, 383] on span "COA -JH-8152 -X250901A01合格证书.pdf" at bounding box center [281, 389] width 217 height 13
checkbox input "true"
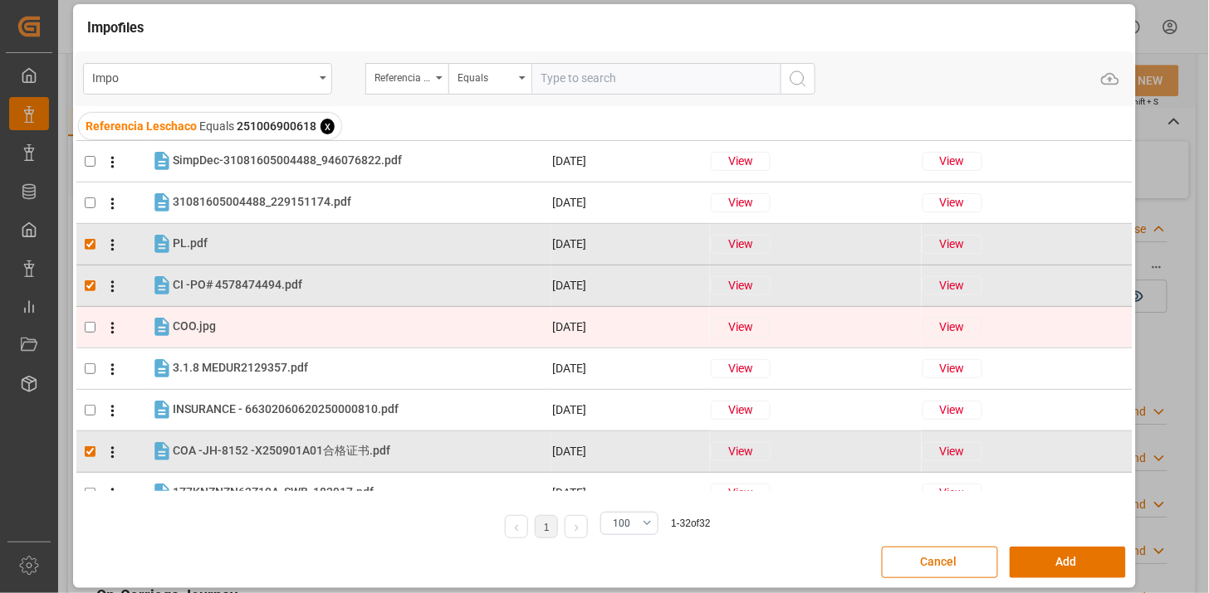
scroll to position [0, 0]
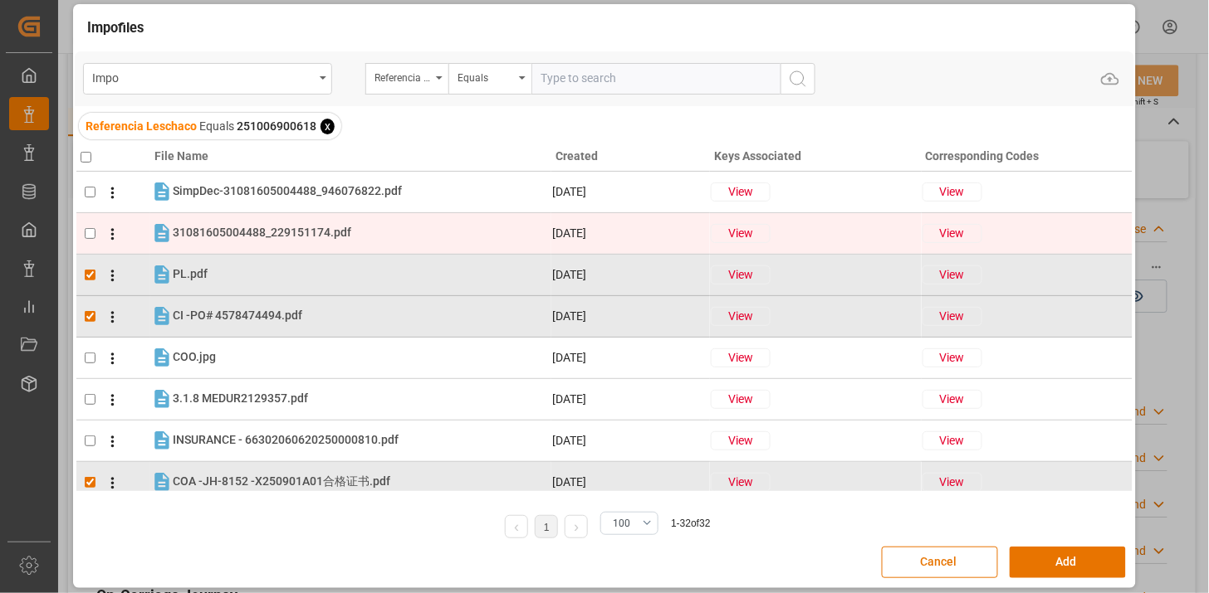
drag, startPoint x: 268, startPoint y: 237, endPoint x: 279, endPoint y: 220, distance: 20.5
click at [269, 235] on span "31081605004488_229151174.pdf" at bounding box center [262, 232] width 178 height 13
checkbox input "true"
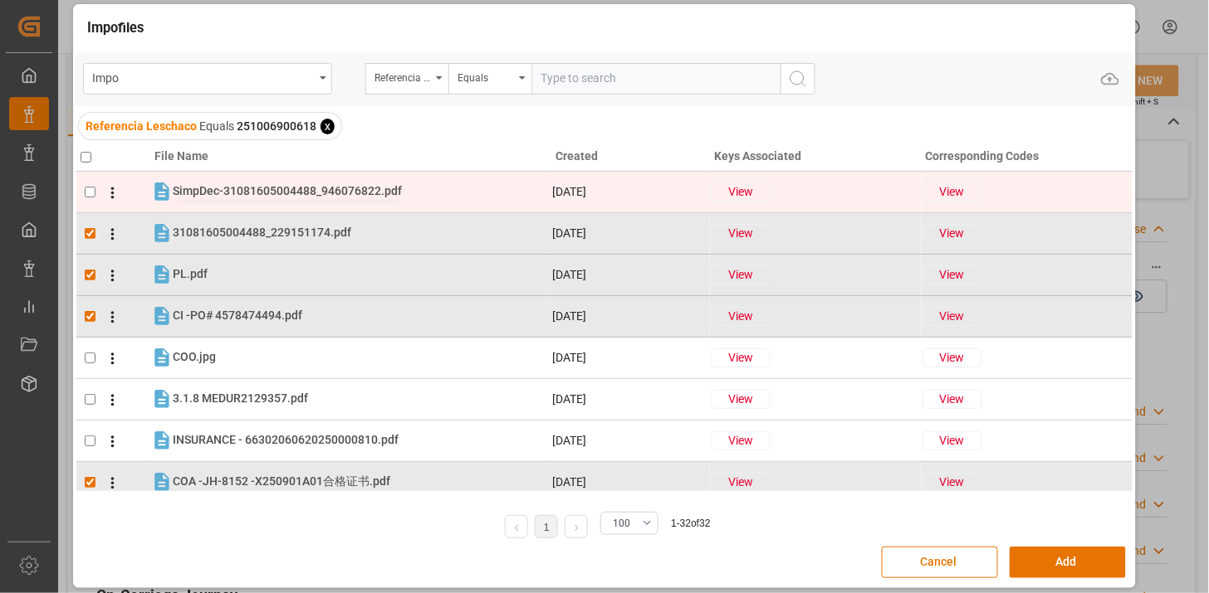
click at [285, 195] on span "SimpDec-31081605004488_946076822.pdf" at bounding box center [287, 190] width 229 height 13
checkbox input "true"
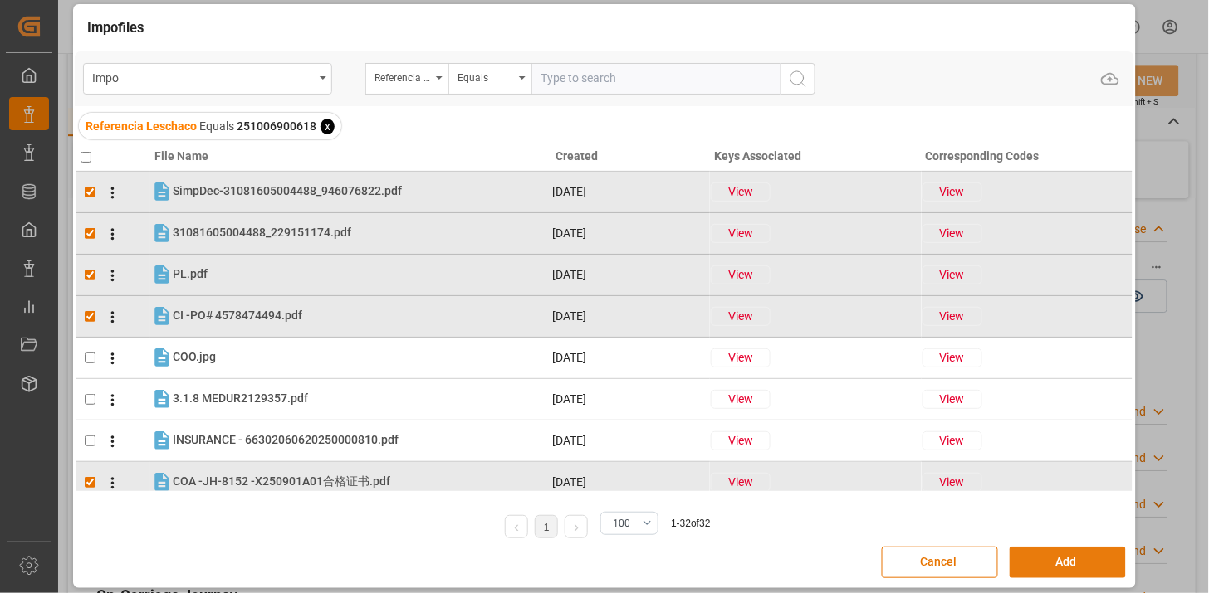
click at [1050, 558] on button "Add" at bounding box center [1067, 563] width 116 height 32
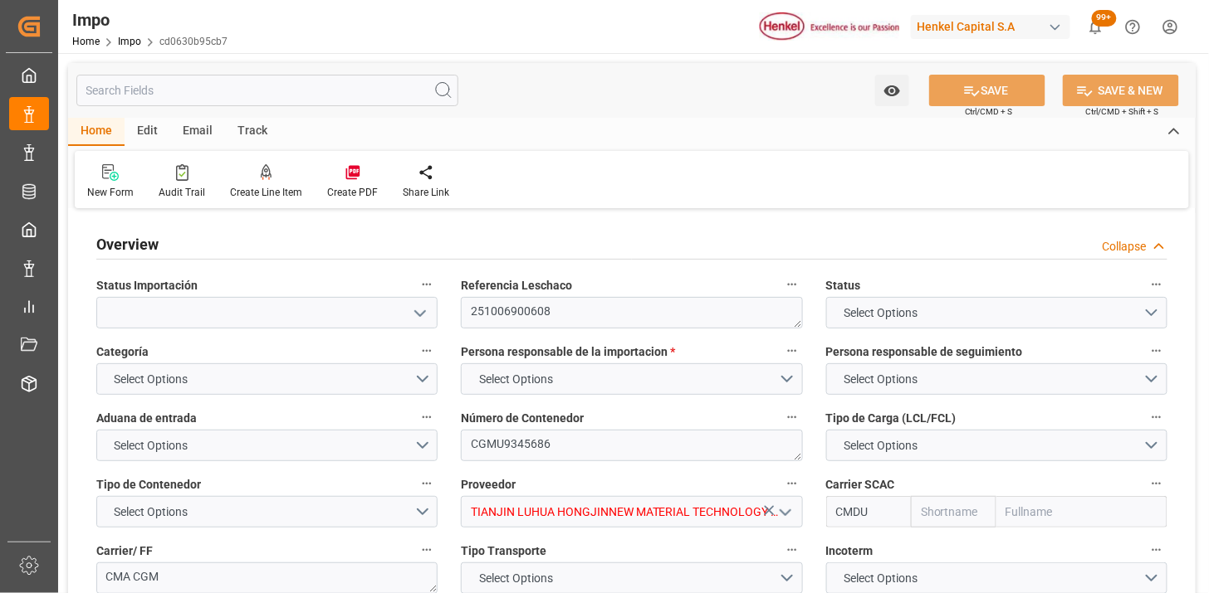
type input "CMACGM"
type input "CMA CGM Group"
type input "1"
type input "50"
type input "20"
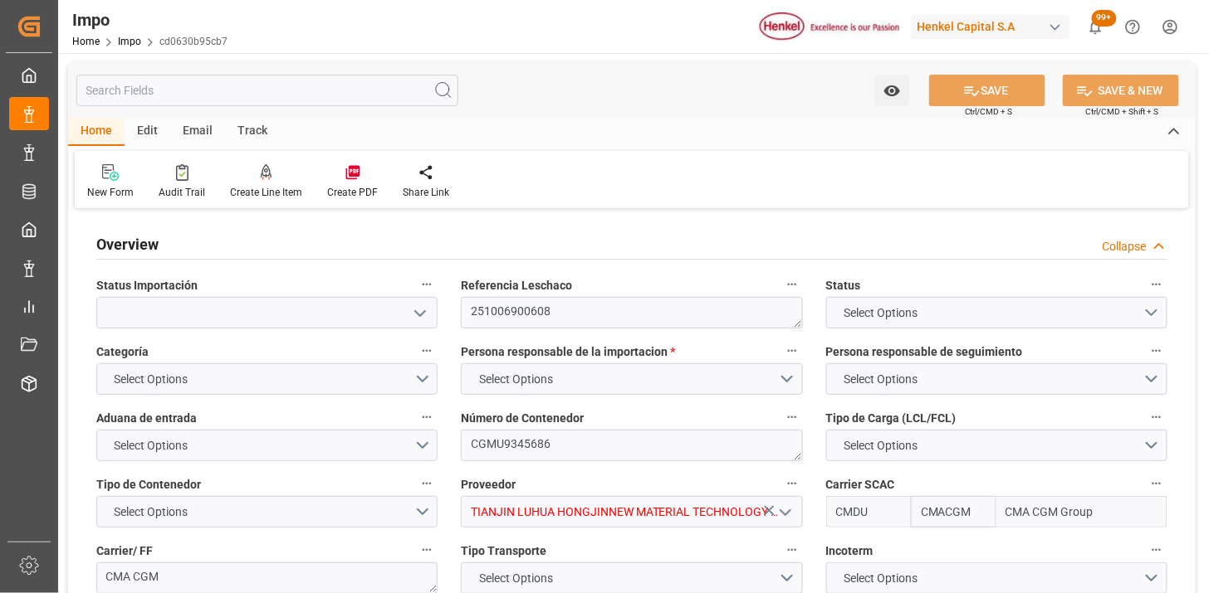
type input "[DATE]"
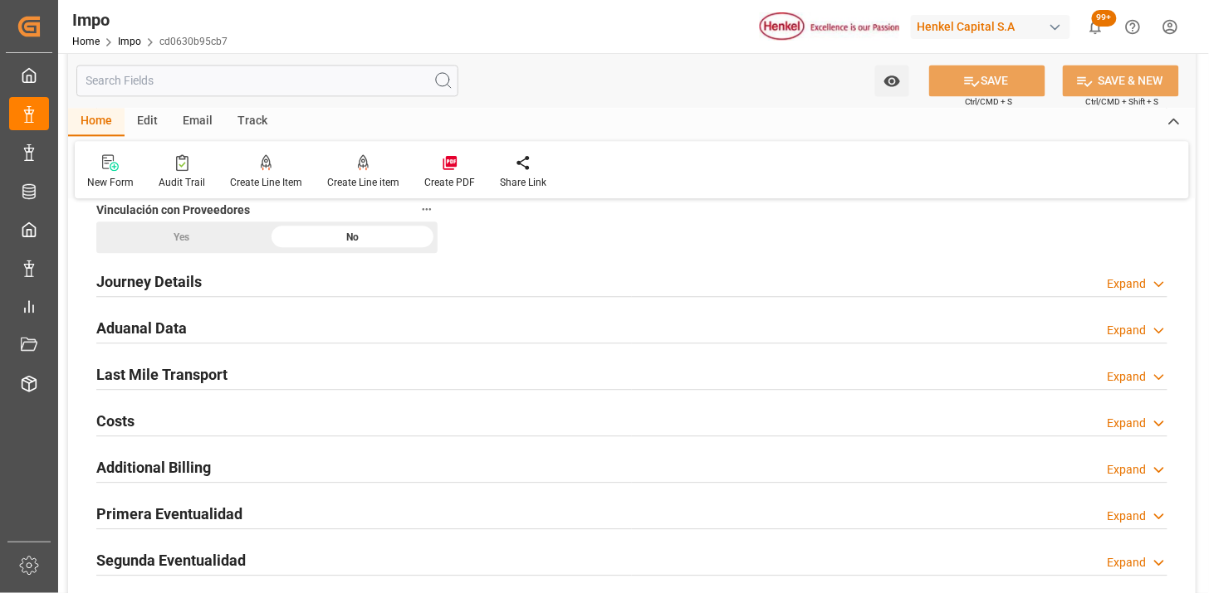
scroll to position [1106, 0]
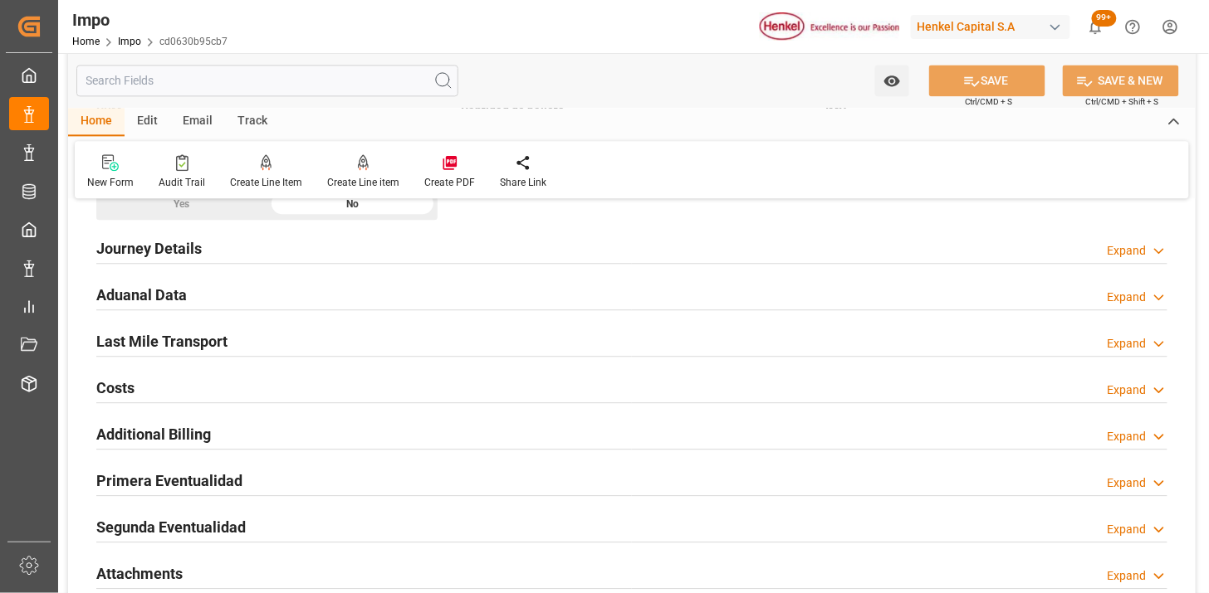
click at [319, 300] on div "Aduanal Data Expand" at bounding box center [631, 294] width 1071 height 32
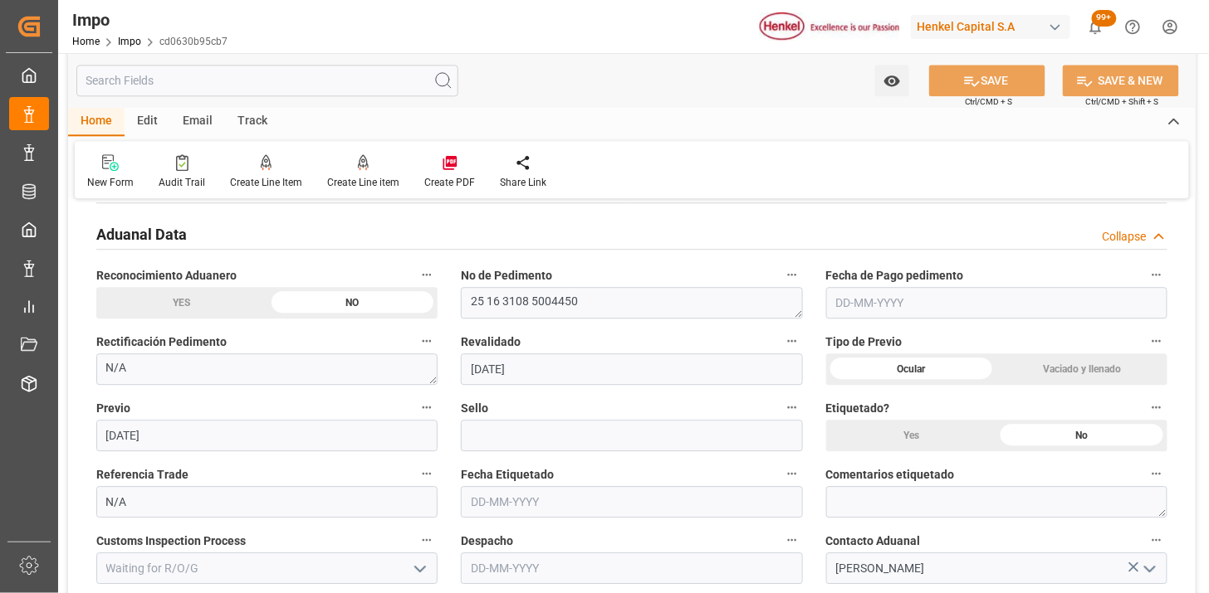
scroll to position [1199, 0]
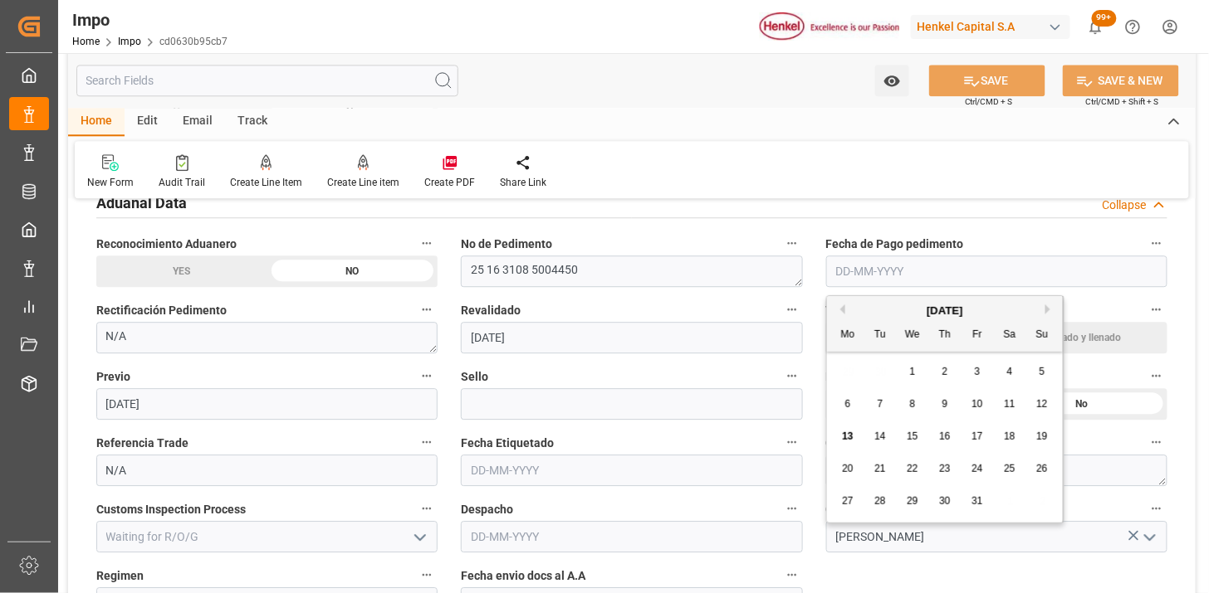
click at [851, 263] on input "text" at bounding box center [996, 272] width 341 height 32
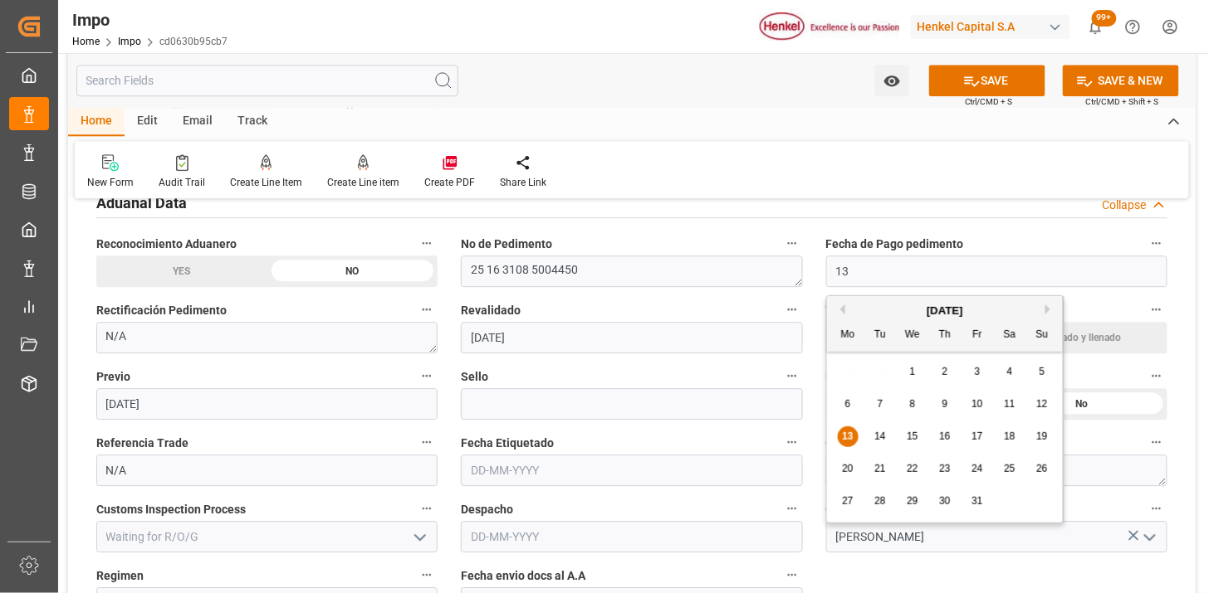
type input "[DATE]"
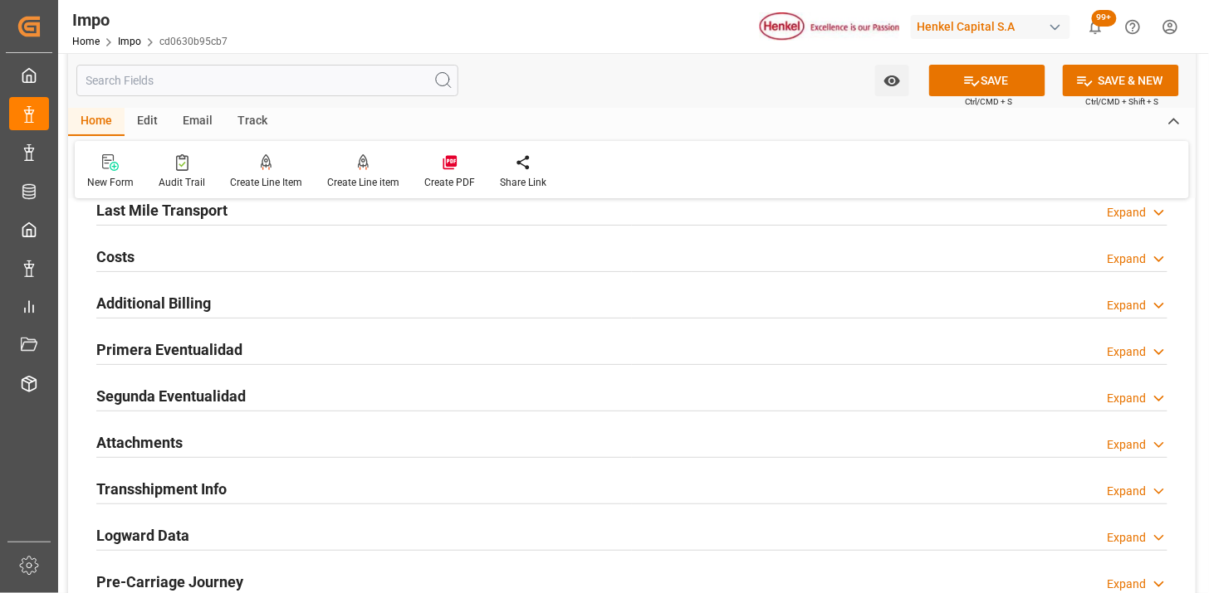
scroll to position [1844, 0]
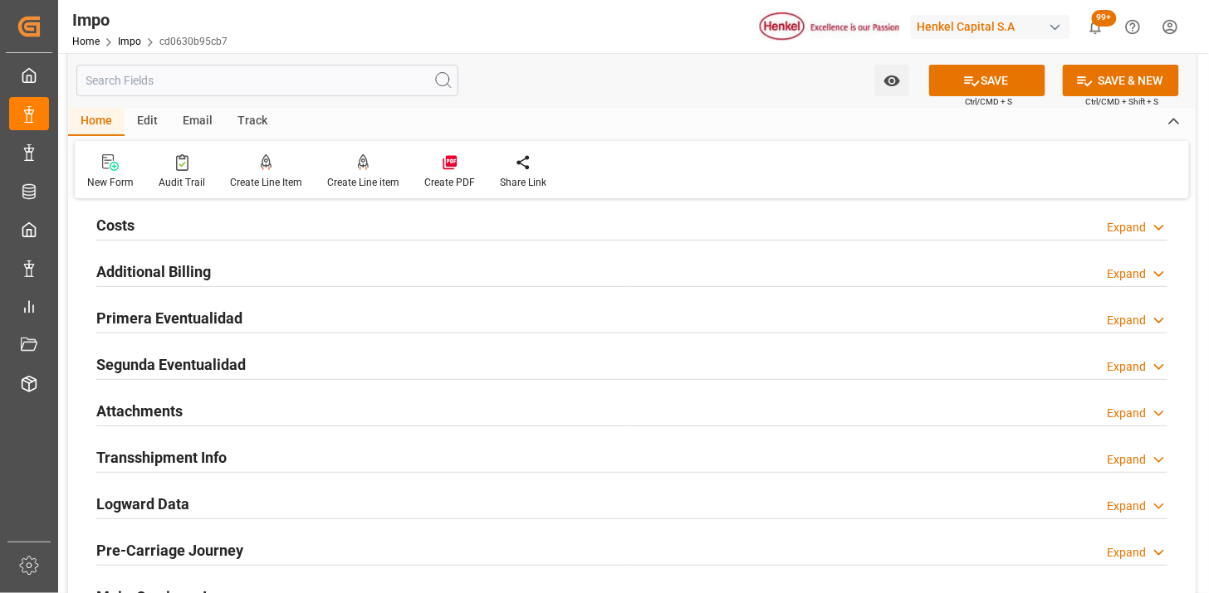
click at [262, 321] on div "Primera Eventualidad Expand" at bounding box center [631, 317] width 1071 height 32
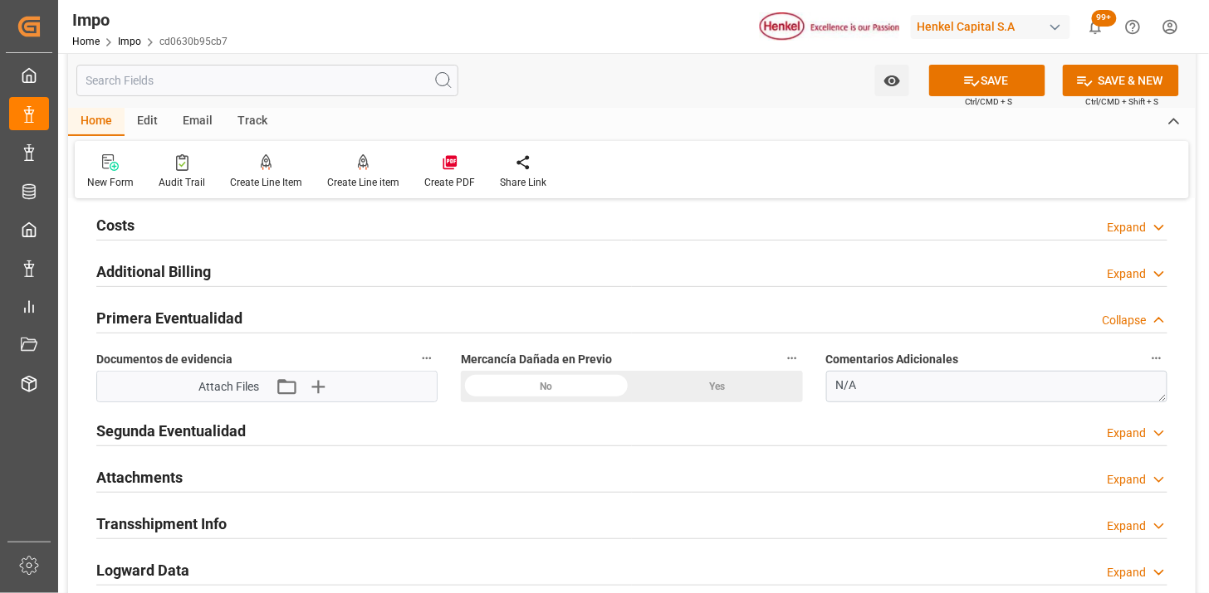
click at [545, 384] on div "No" at bounding box center [546, 387] width 171 height 32
click at [320, 395] on icon "button" at bounding box center [317, 387] width 27 height 27
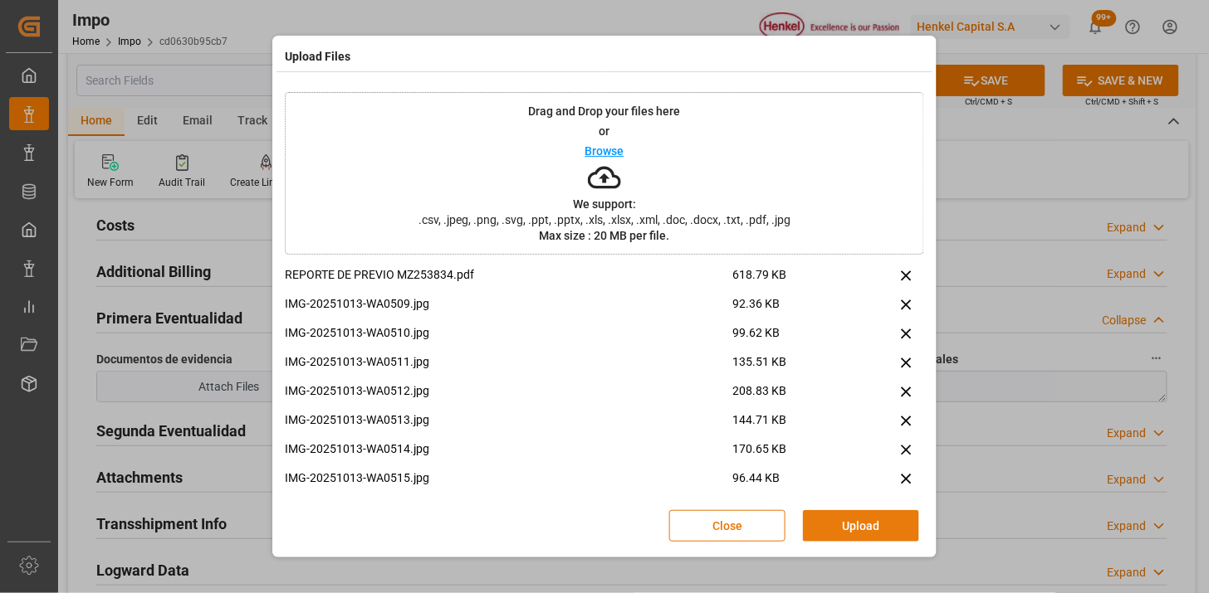
click at [852, 523] on button "Upload" at bounding box center [861, 526] width 116 height 32
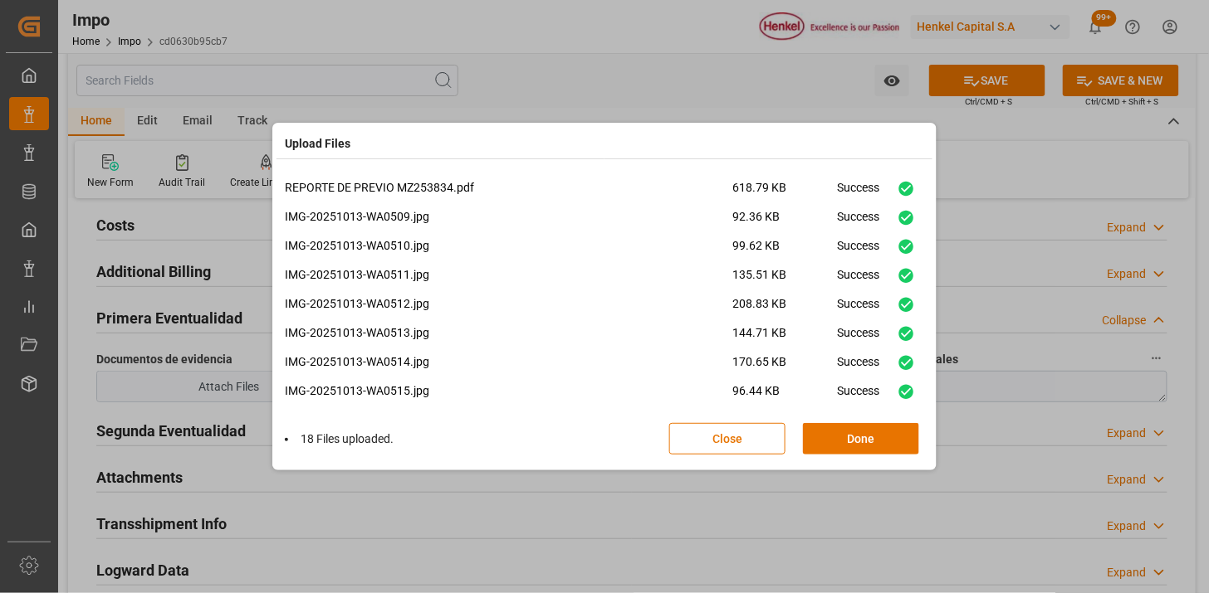
scroll to position [301, 0]
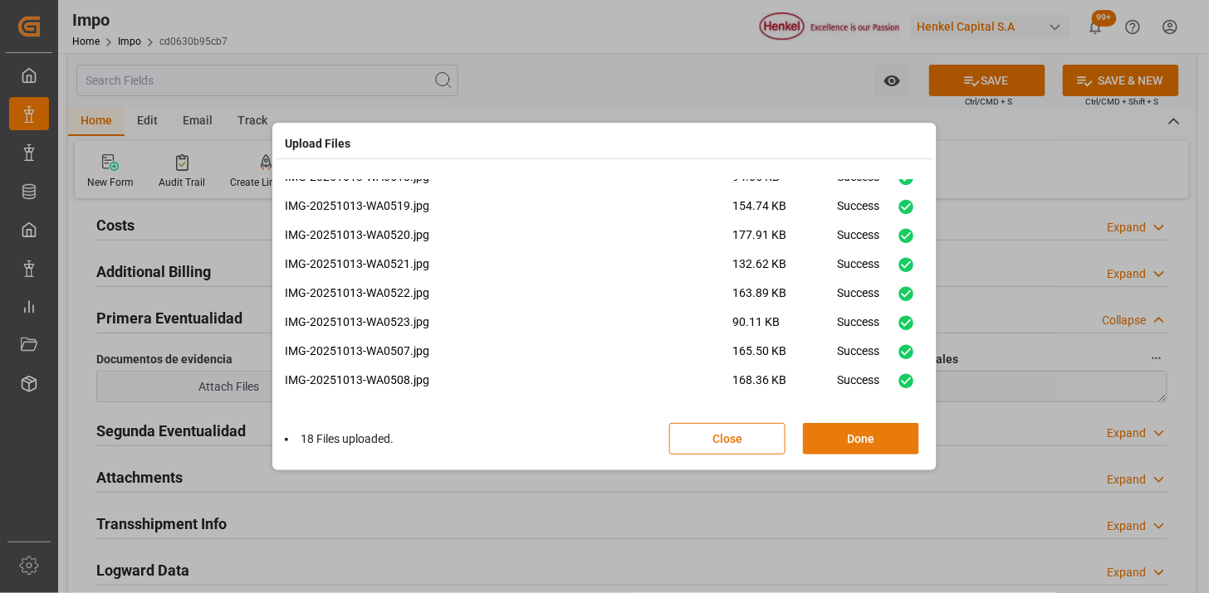
click at [850, 445] on button "Done" at bounding box center [861, 439] width 116 height 32
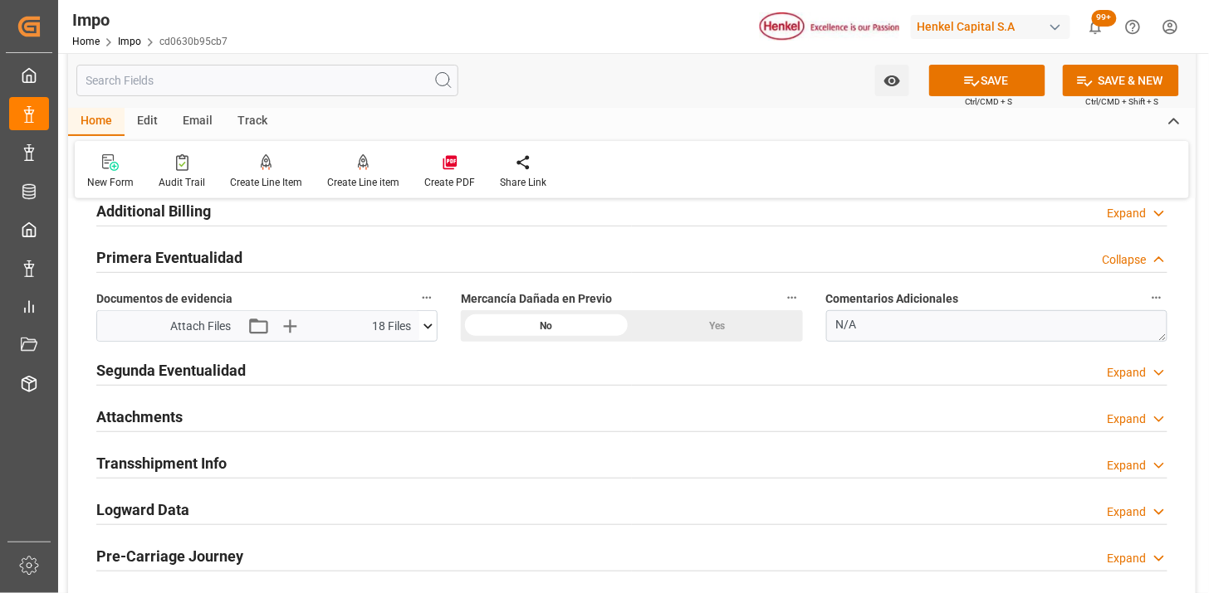
scroll to position [1937, 0]
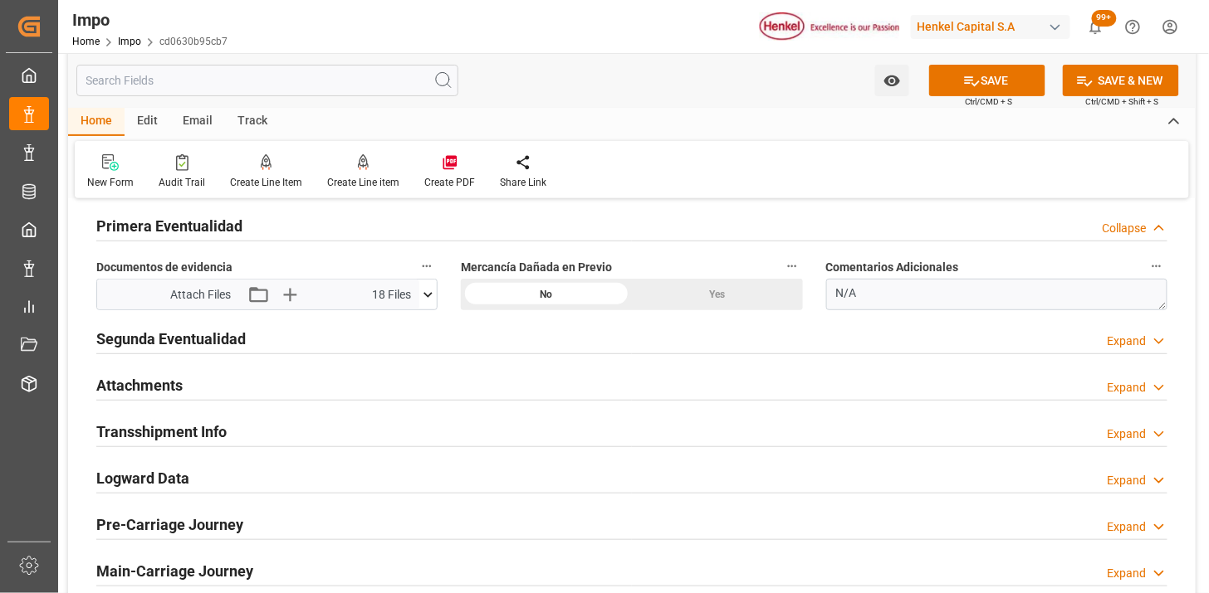
click at [222, 388] on div "Attachments Expand" at bounding box center [631, 385] width 1071 height 32
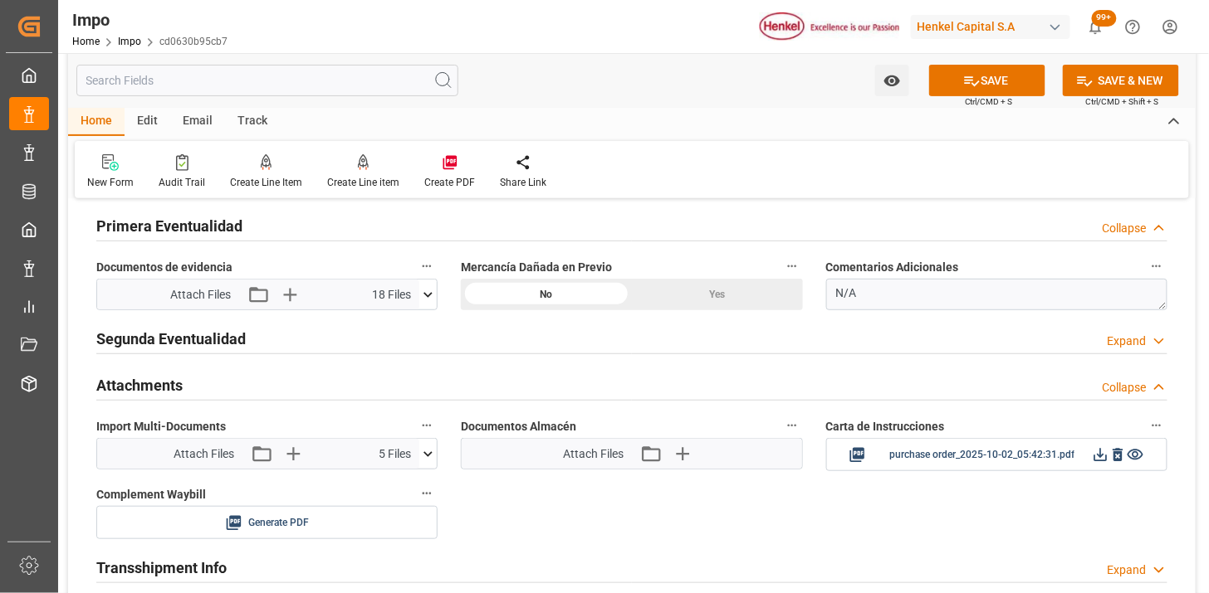
scroll to position [2029, 0]
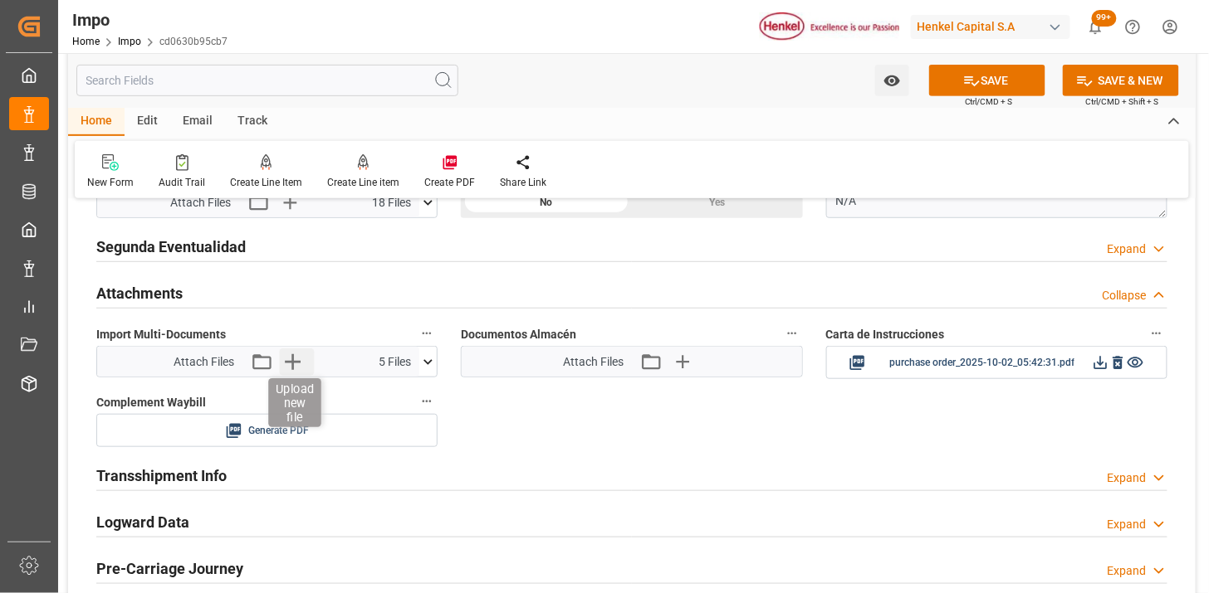
click at [295, 359] on icon "button" at bounding box center [292, 362] width 27 height 27
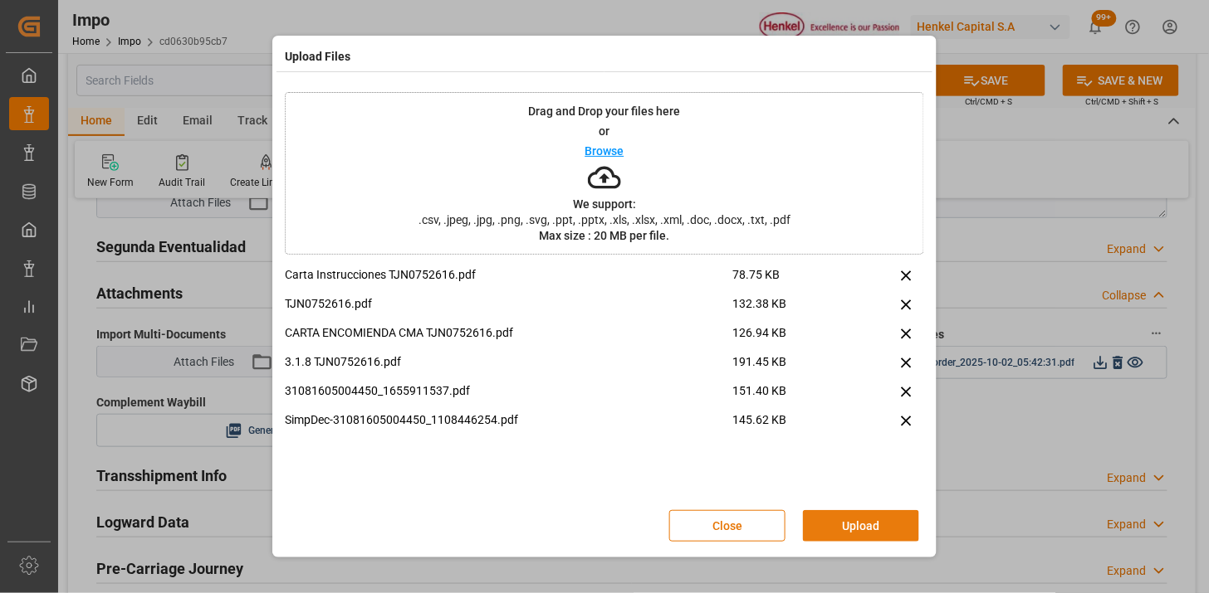
click at [842, 530] on button "Upload" at bounding box center [861, 526] width 116 height 32
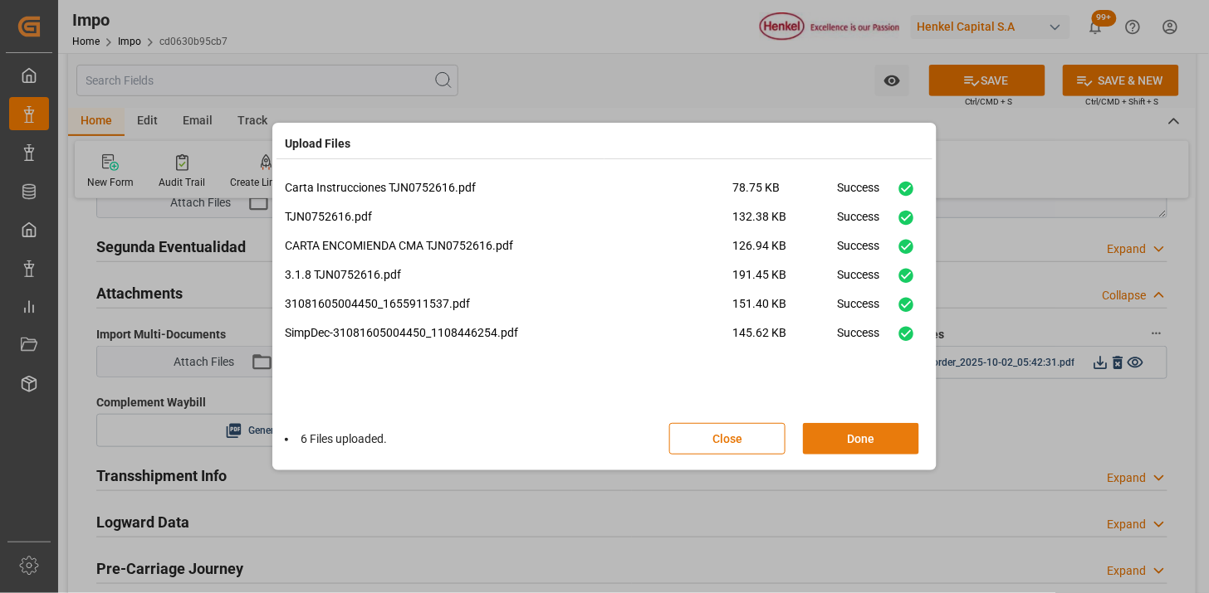
click at [869, 440] on button "Done" at bounding box center [861, 439] width 116 height 32
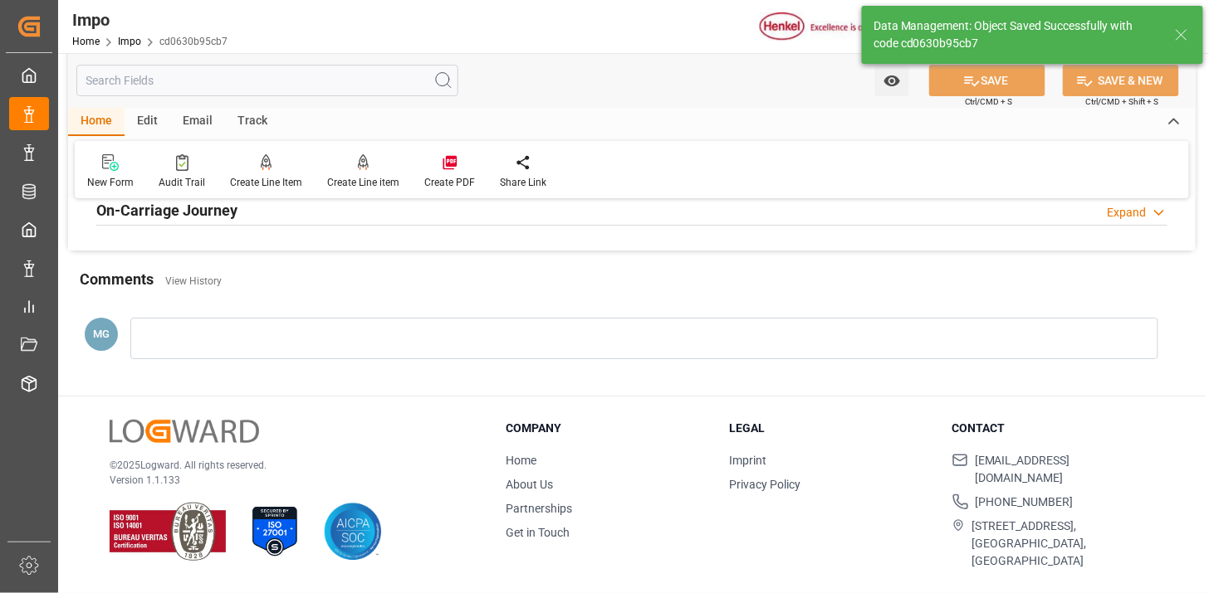
scroll to position [1453, 0]
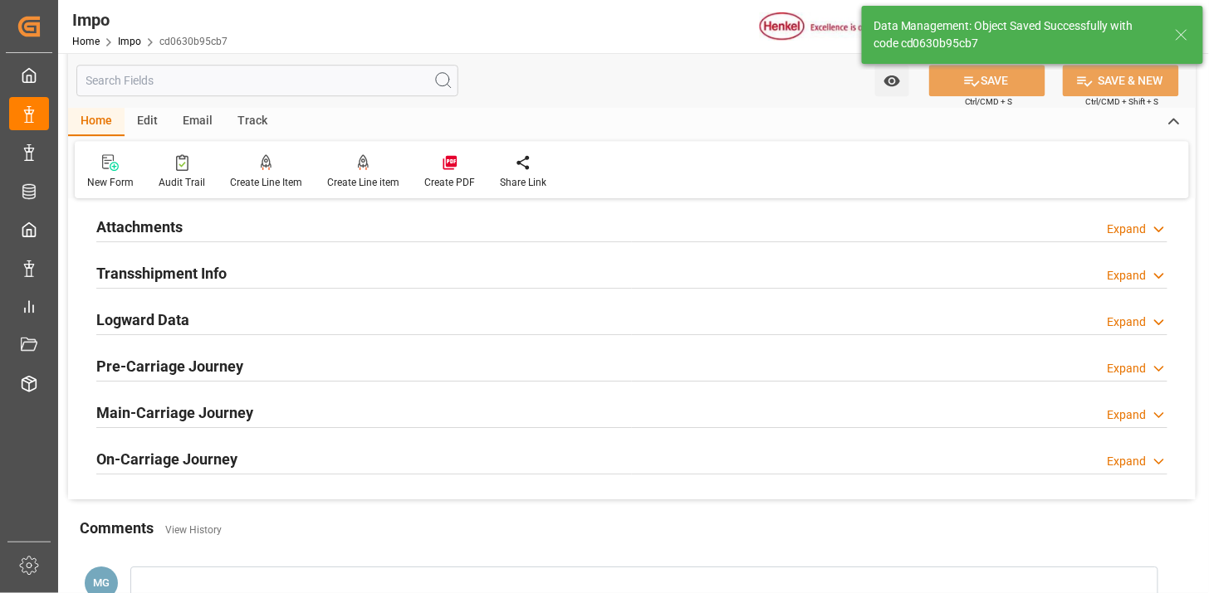
click at [335, 222] on div "Attachments Expand" at bounding box center [631, 226] width 1071 height 32
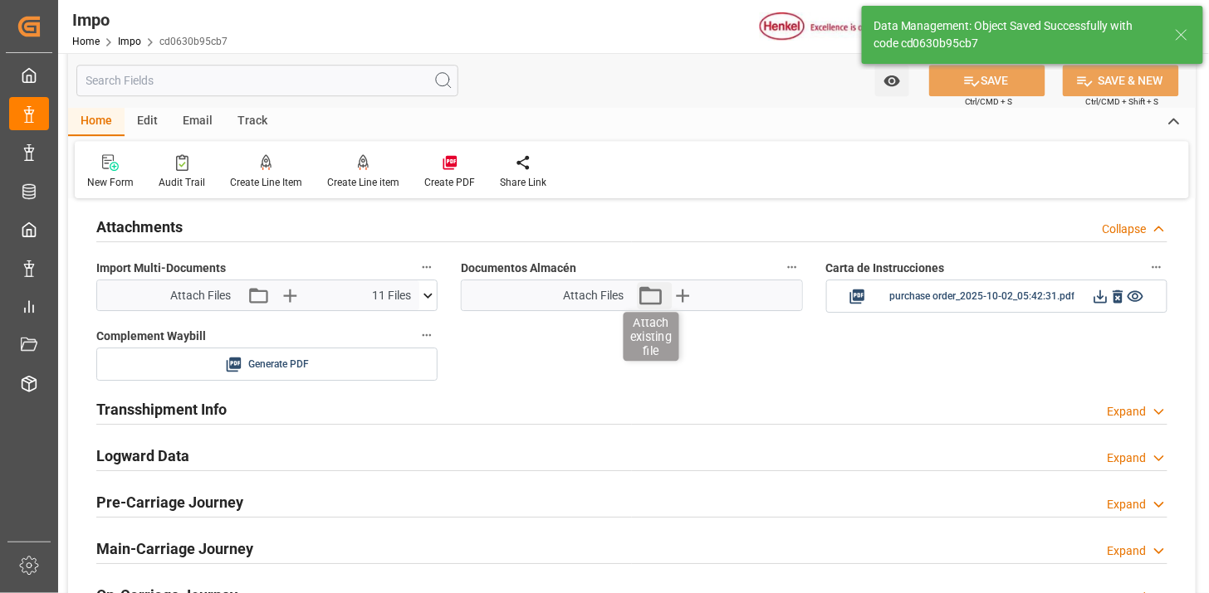
click at [646, 299] on icon "button" at bounding box center [650, 295] width 27 height 27
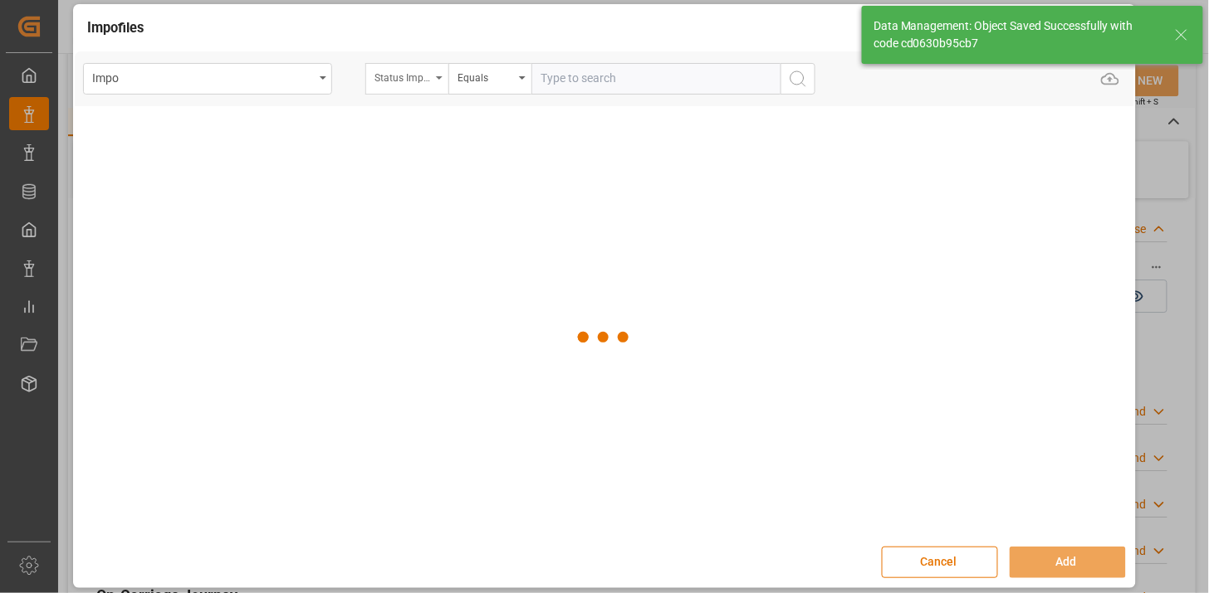
click at [420, 73] on div "Status Importación" at bounding box center [402, 75] width 56 height 19
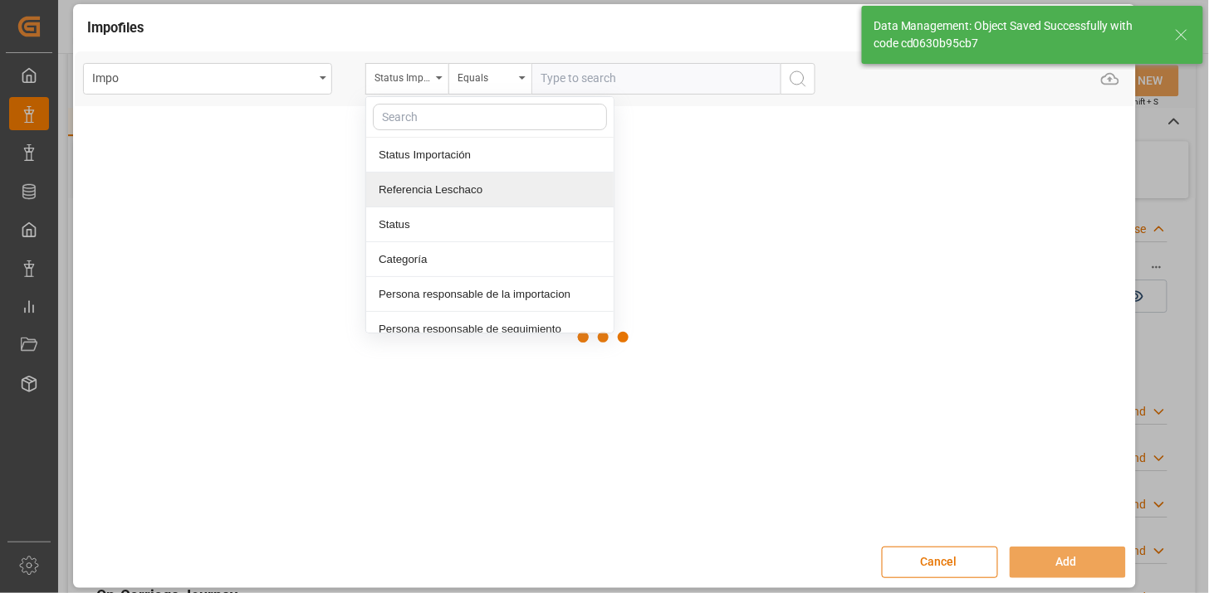
drag, startPoint x: 420, startPoint y: 194, endPoint x: 475, endPoint y: 162, distance: 63.6
click at [423, 193] on div "Referencia Leschaco" at bounding box center [489, 190] width 247 height 35
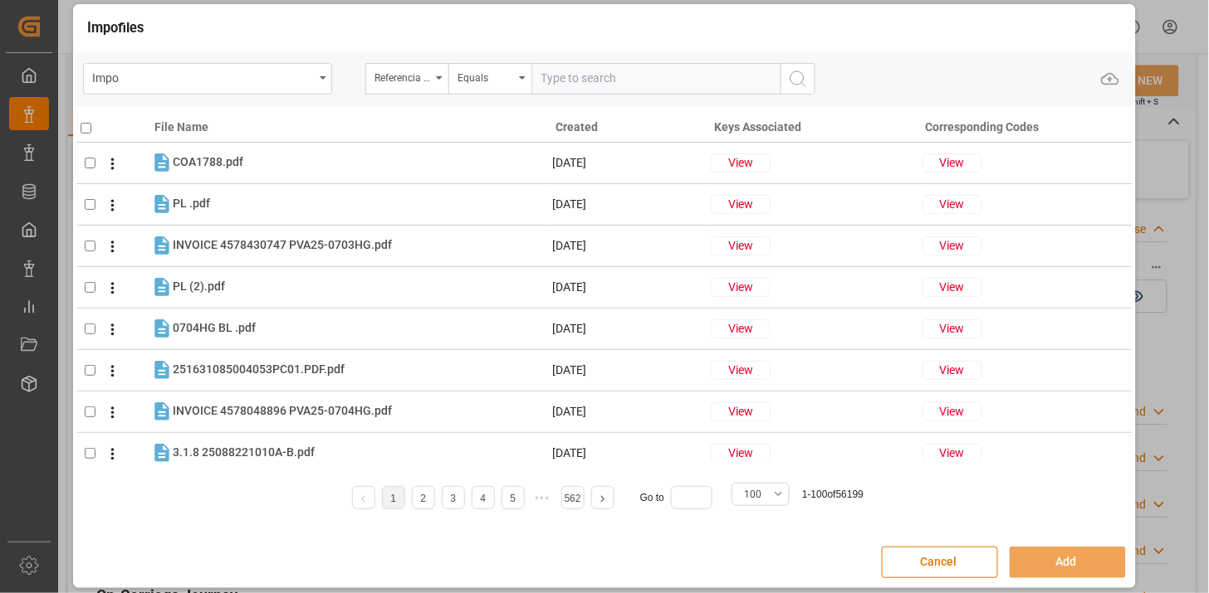
click at [554, 76] on input "text" at bounding box center [655, 79] width 249 height 32
paste input "251006900608"
type input "251006900608"
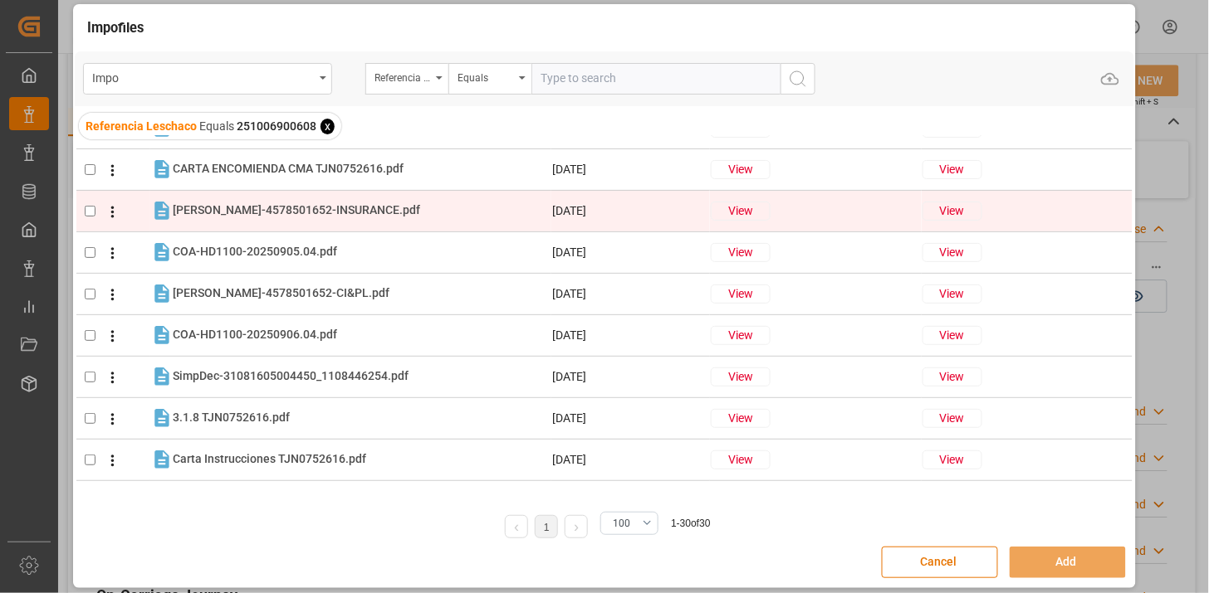
scroll to position [92, 0]
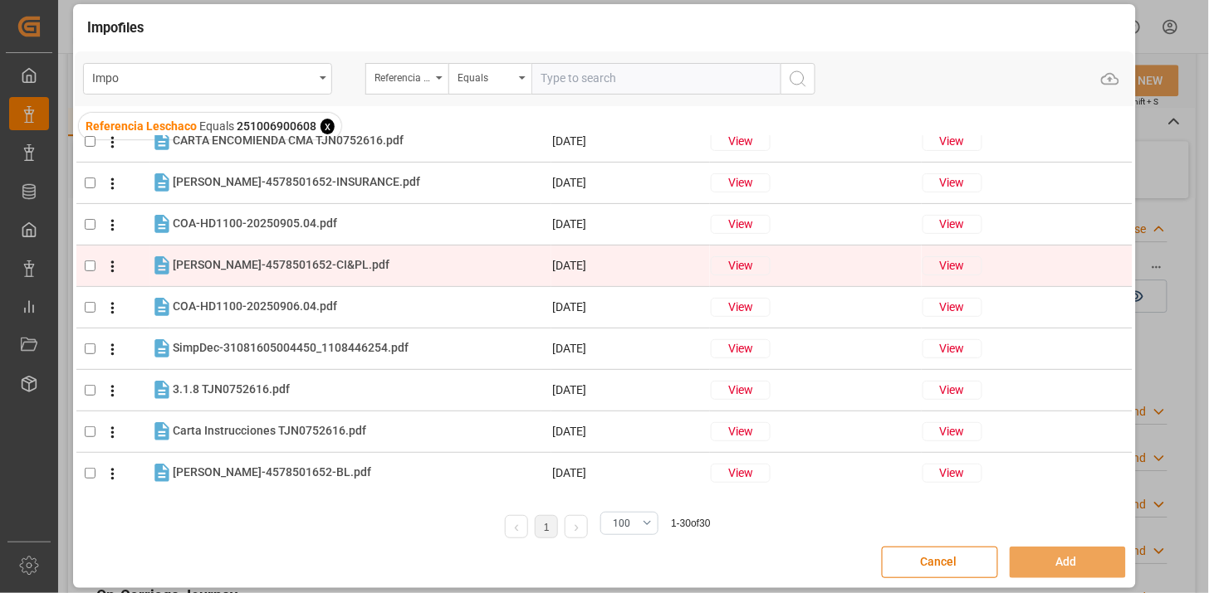
click at [396, 267] on div "[PERSON_NAME]-4578501652-CI&PL.pdf [PERSON_NAME]-4578501652-CI&PL.pdf" at bounding box center [362, 266] width 378 height 22
checkbox input "true"
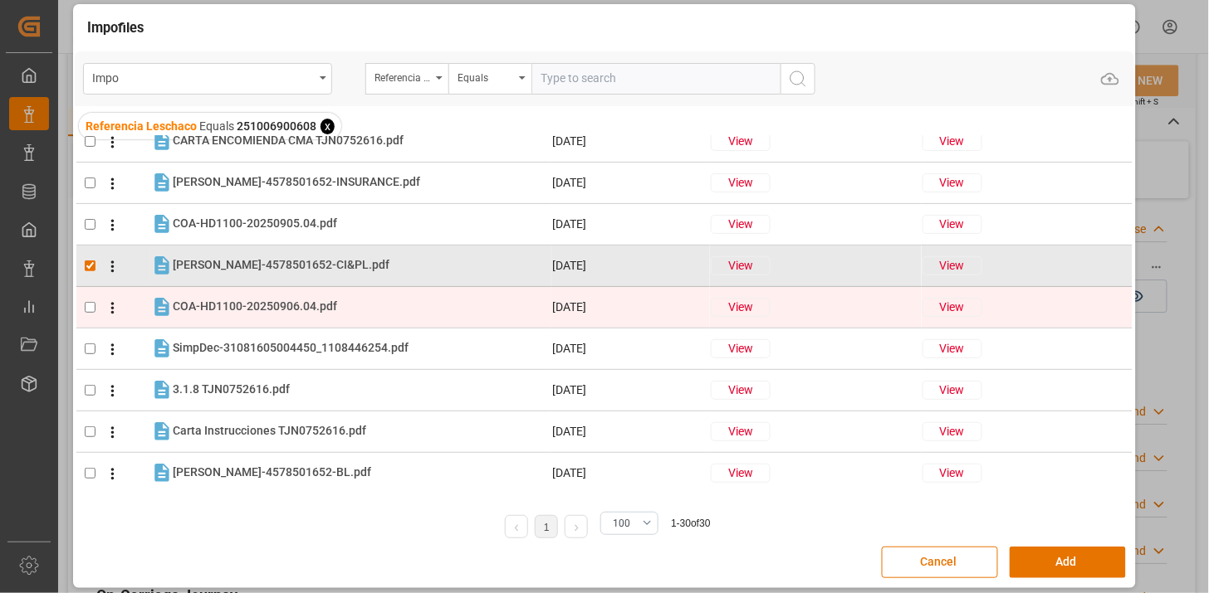
click at [379, 305] on div "COA-HD1100-20250906.04.pdf COA-HD1100-20250906.04.pdf" at bounding box center [362, 307] width 378 height 22
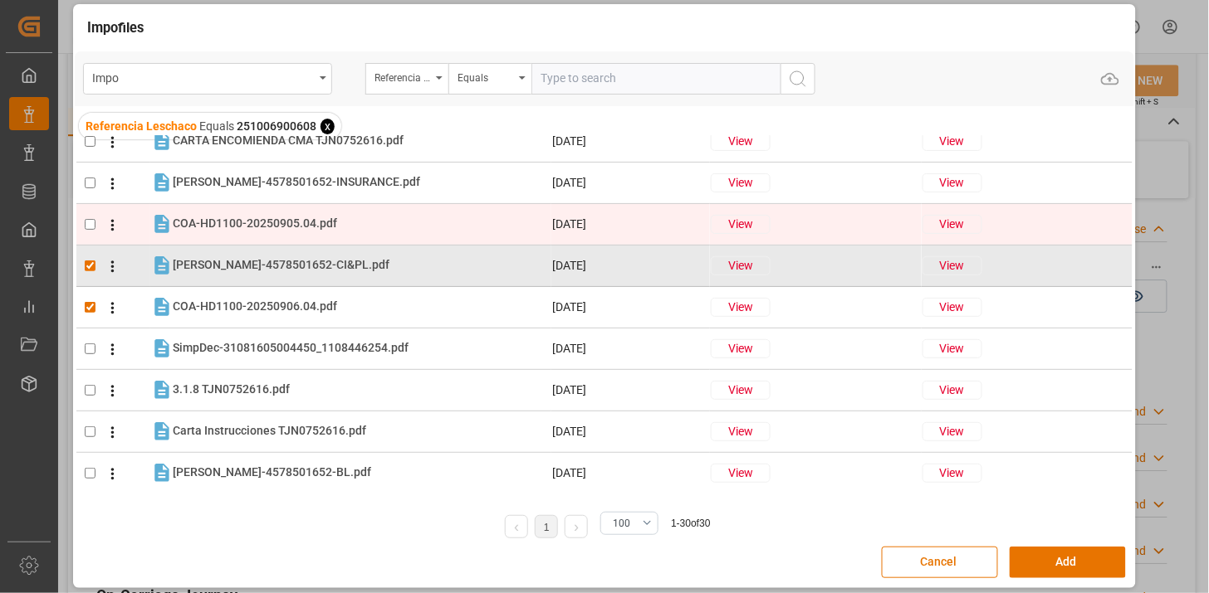
checkbox input "true"
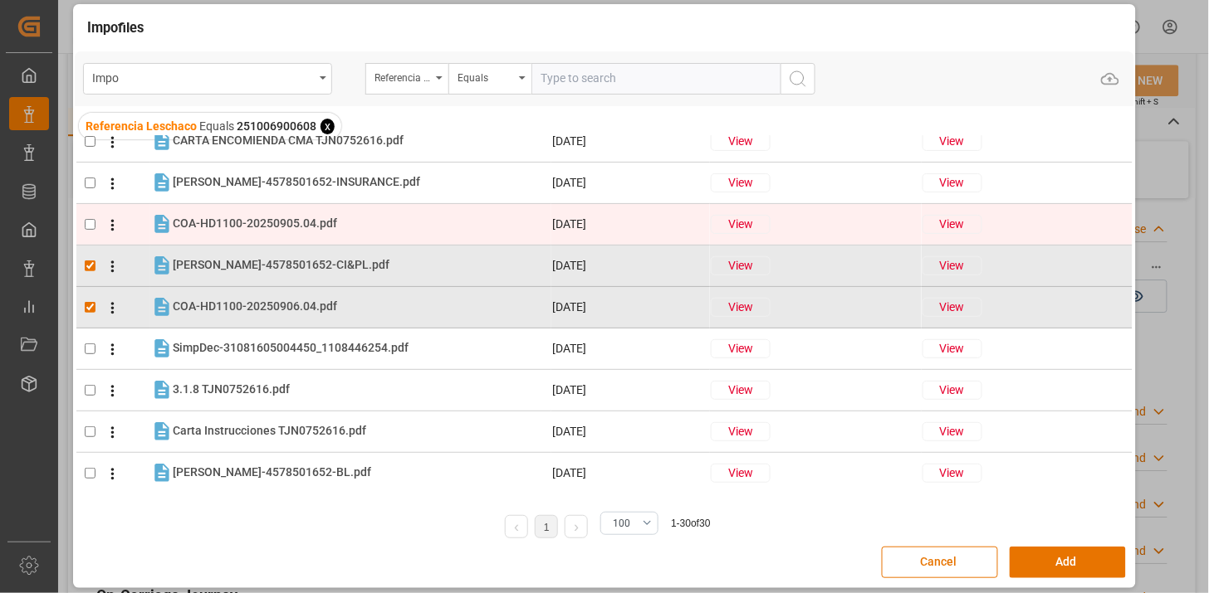
click at [369, 224] on div "COA-HD1100-20250905.04.pdf COA-HD1100-20250905.04.pdf" at bounding box center [362, 224] width 378 height 22
checkbox input "true"
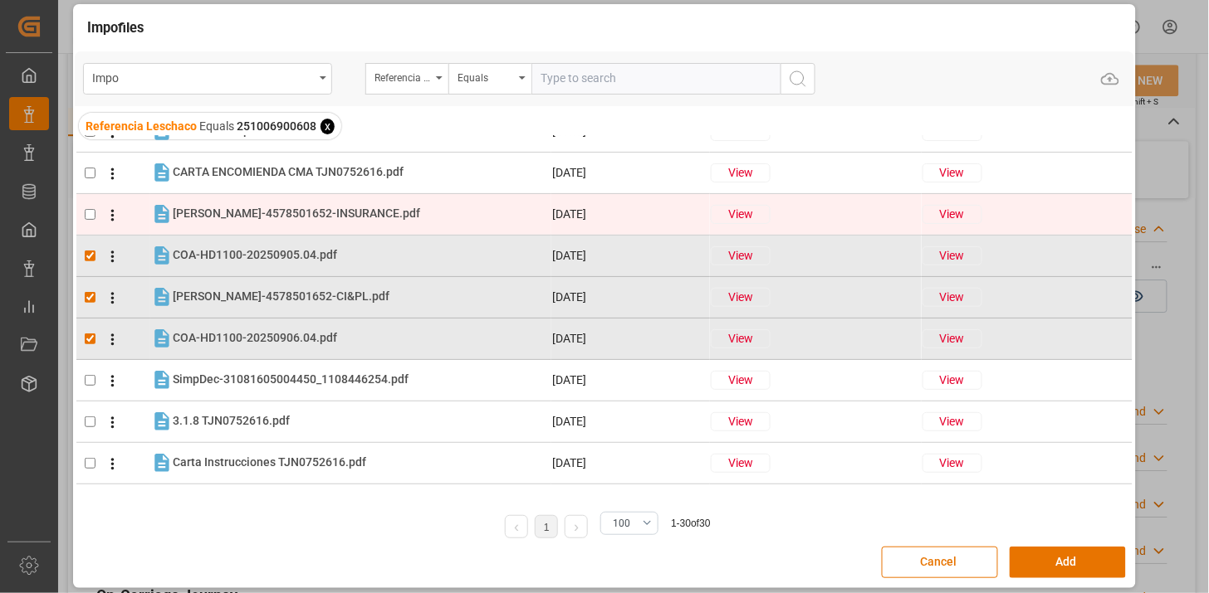
scroll to position [184, 0]
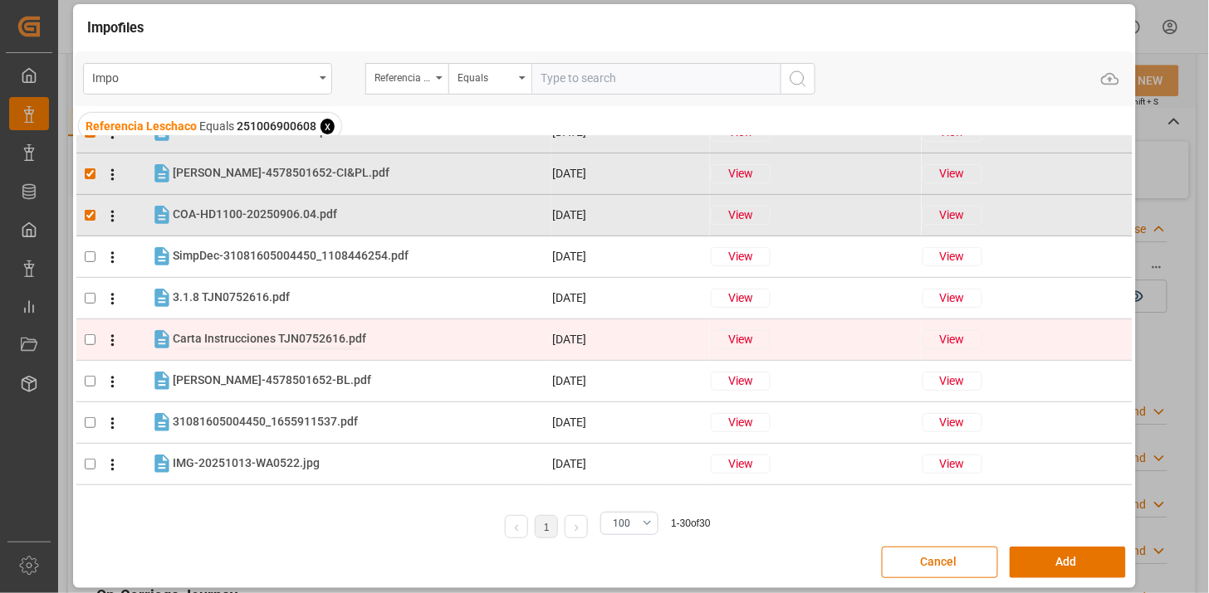
click at [352, 341] on span "Carta Instrucciones TJN0752616.pdf" at bounding box center [269, 338] width 193 height 13
checkbox input "true"
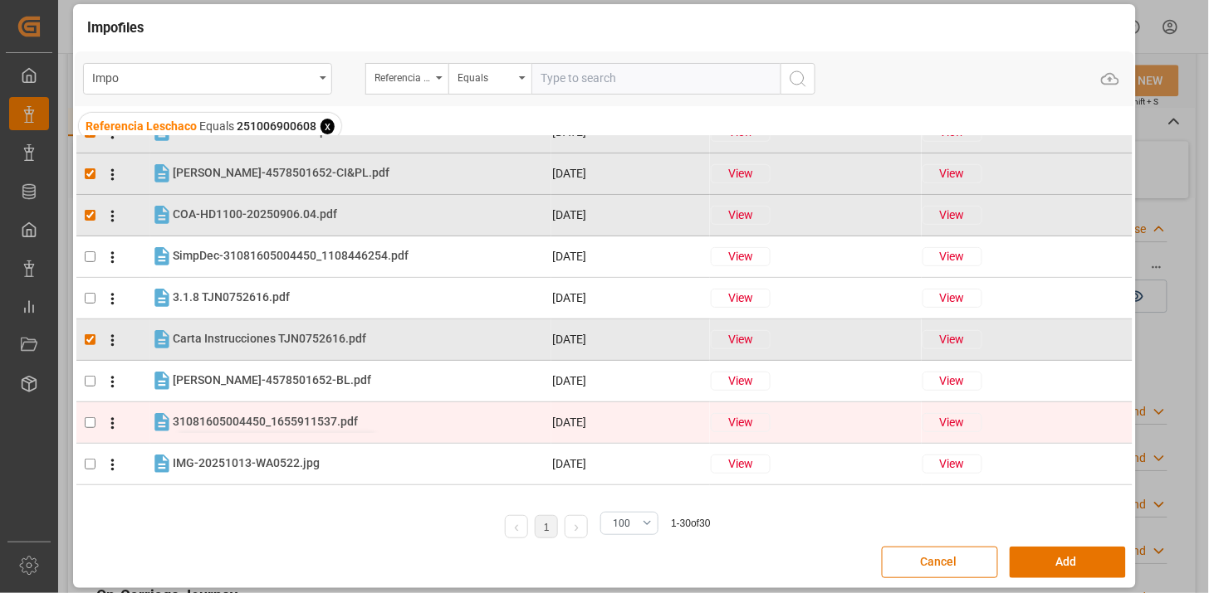
drag, startPoint x: 314, startPoint y: 424, endPoint x: 325, endPoint y: 382, distance: 43.9
click at [314, 421] on span "31081605004450_1655911537.pdf" at bounding box center [265, 421] width 185 height 13
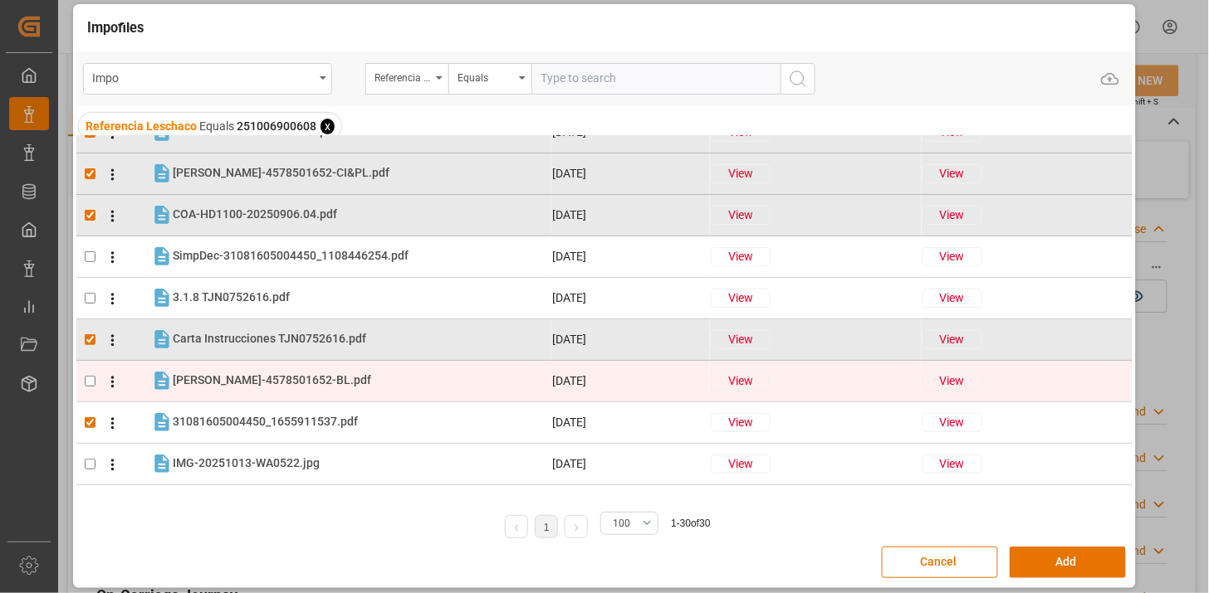
checkbox input "true"
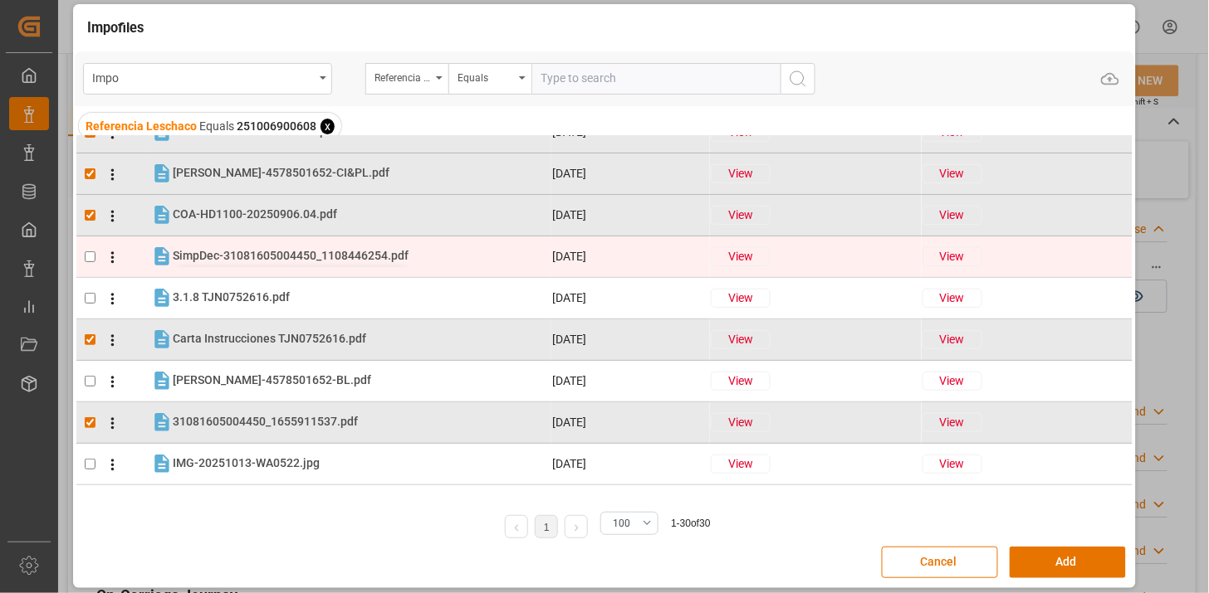
click at [341, 251] on span "SimpDec-31081605004450_1108446254.pdf" at bounding box center [291, 255] width 236 height 13
checkbox input "true"
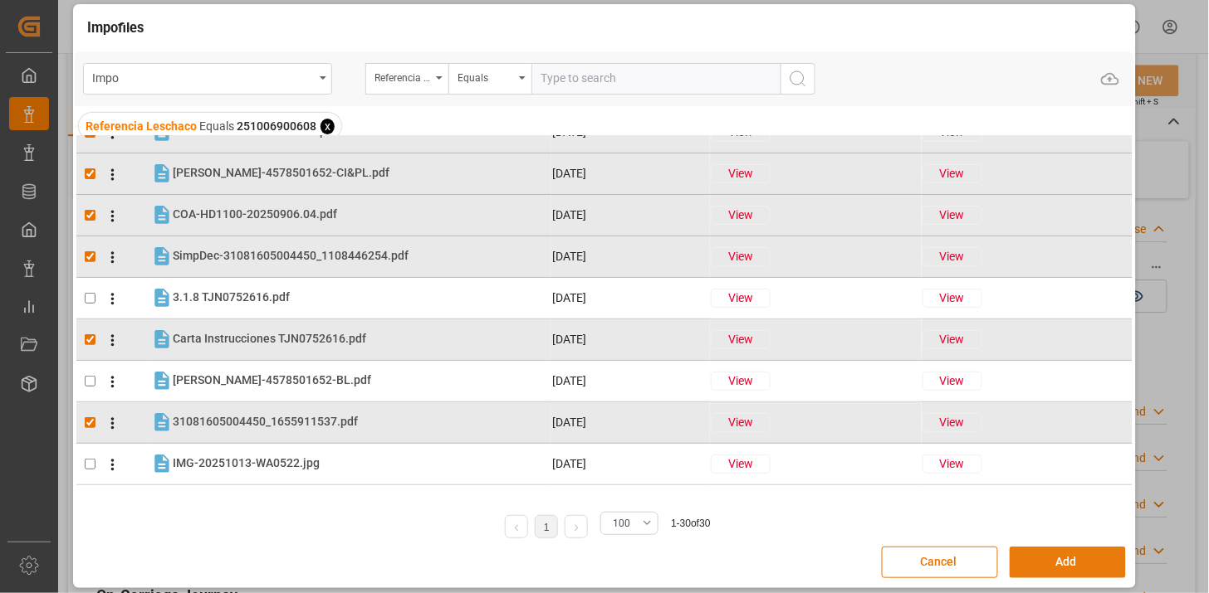
click at [1072, 568] on button "Add" at bounding box center [1067, 563] width 116 height 32
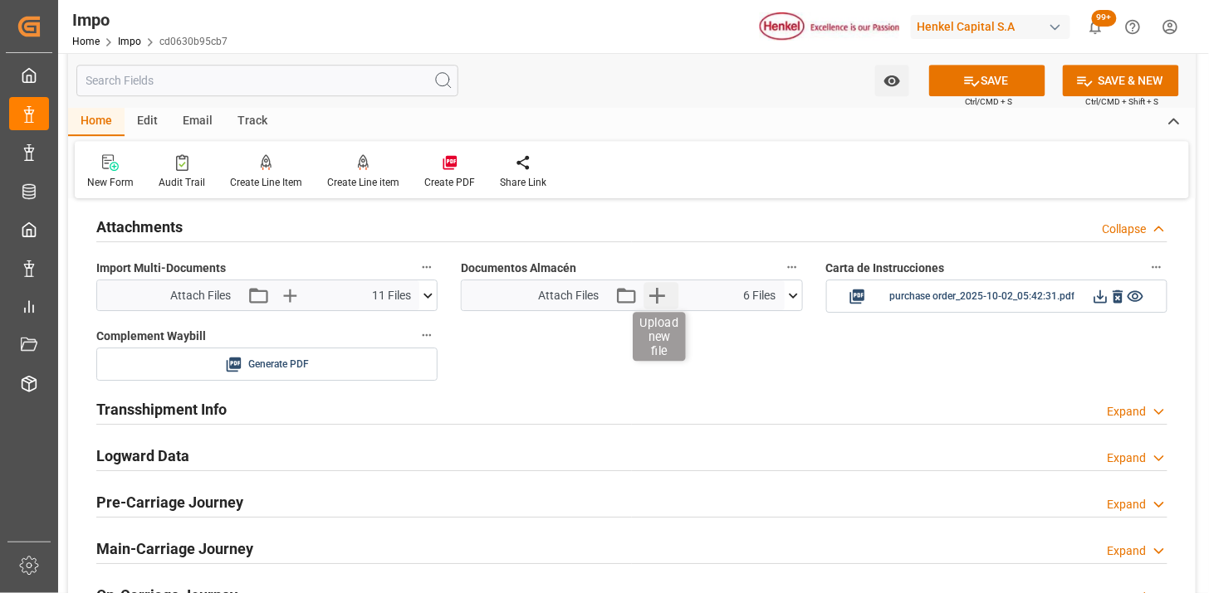
click at [657, 300] on icon "button" at bounding box center [657, 296] width 16 height 16
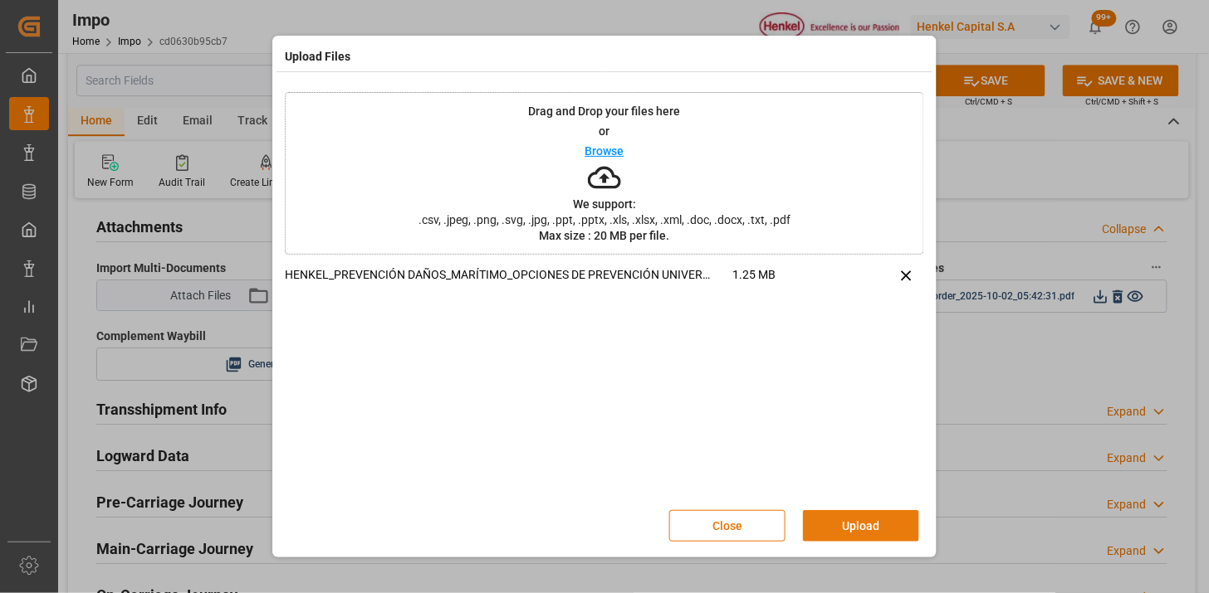
click at [857, 528] on button "Upload" at bounding box center [861, 526] width 116 height 32
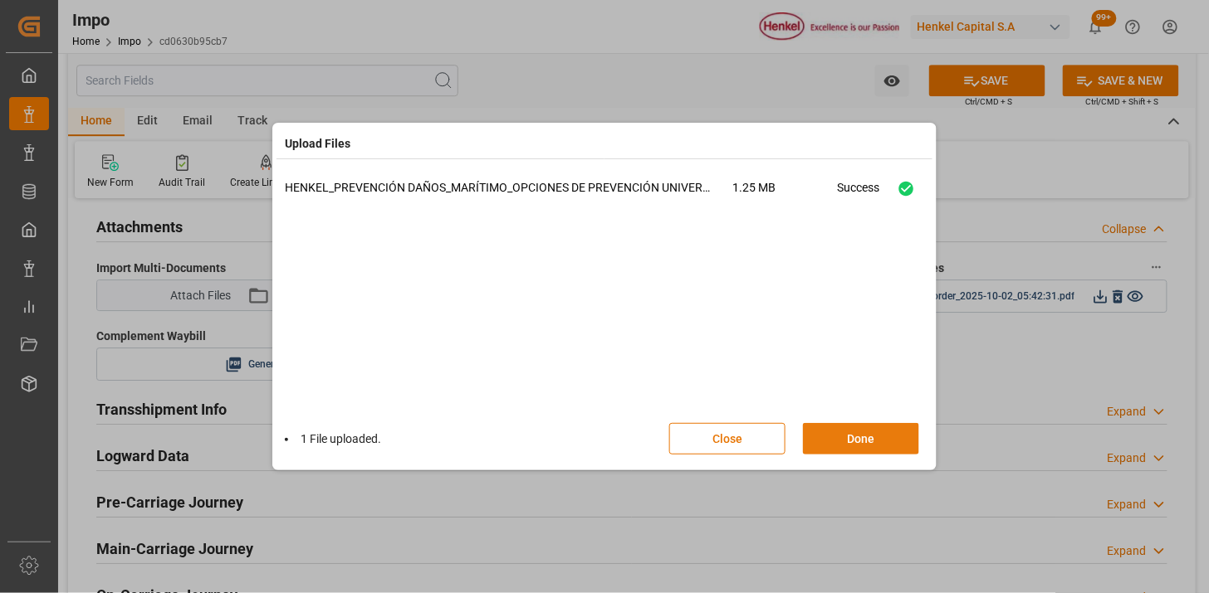
click at [827, 448] on button "Done" at bounding box center [861, 439] width 116 height 32
